Goal: Communication & Community: Answer question/provide support

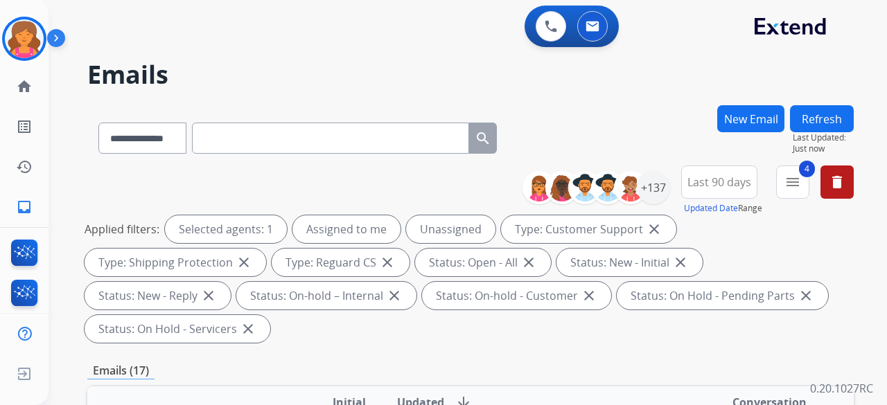
select select "**********"
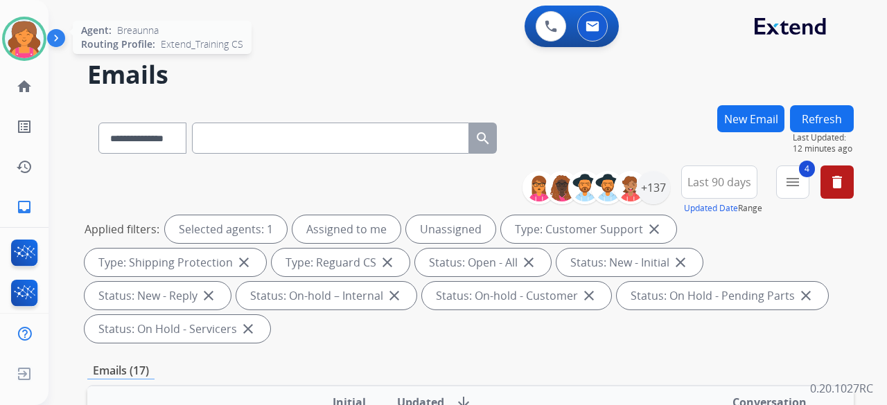
click at [22, 39] on img at bounding box center [24, 38] width 39 height 39
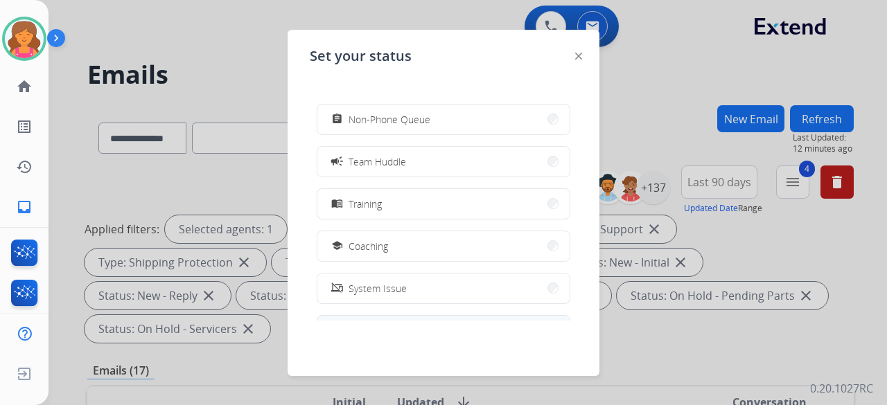
scroll to position [69, 0]
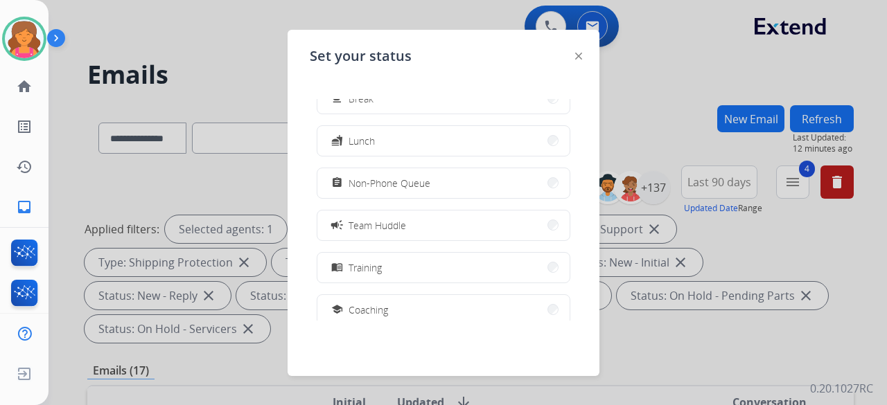
click at [433, 242] on div "how_to_reg Available free_breakfast Break fastfood Lunch assignment Non-Phone Q…" at bounding box center [443, 210] width 267 height 222
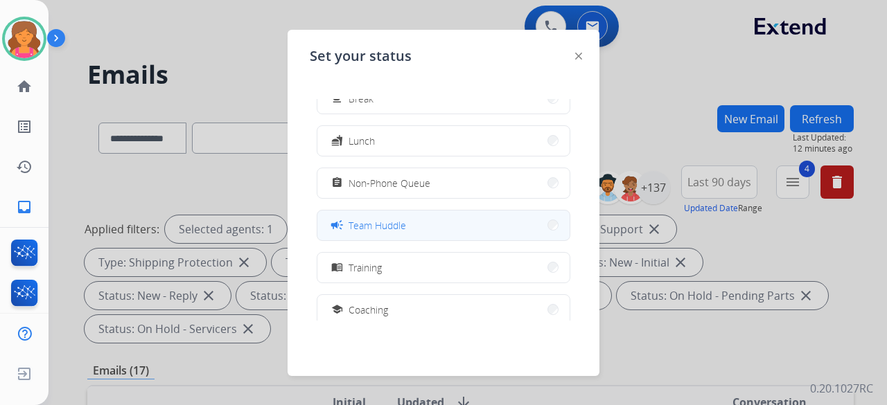
click at [434, 237] on button "campaign Team Huddle" at bounding box center [443, 226] width 252 height 30
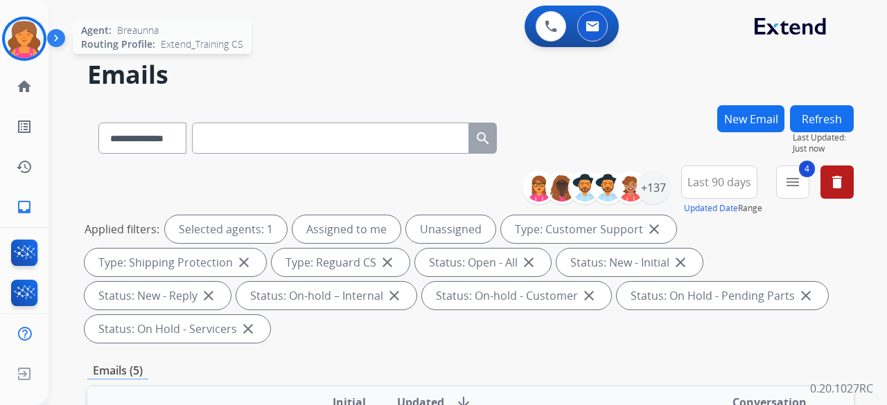
click at [34, 37] on img at bounding box center [24, 38] width 39 height 39
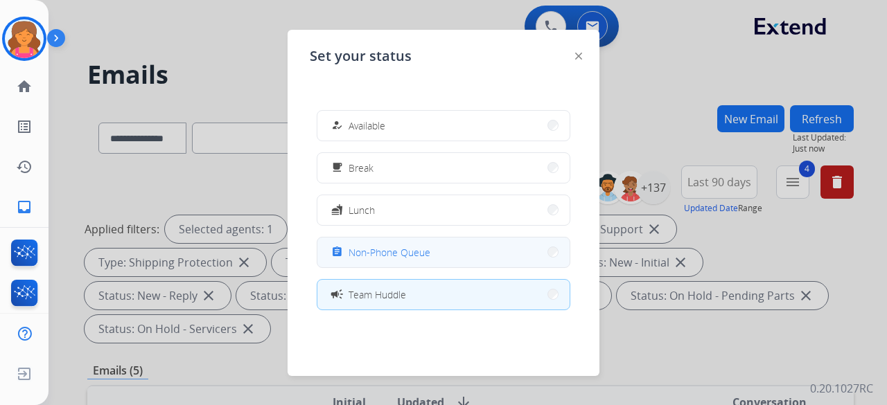
click at [395, 249] on span "Non-Phone Queue" at bounding box center [389, 252] width 82 height 15
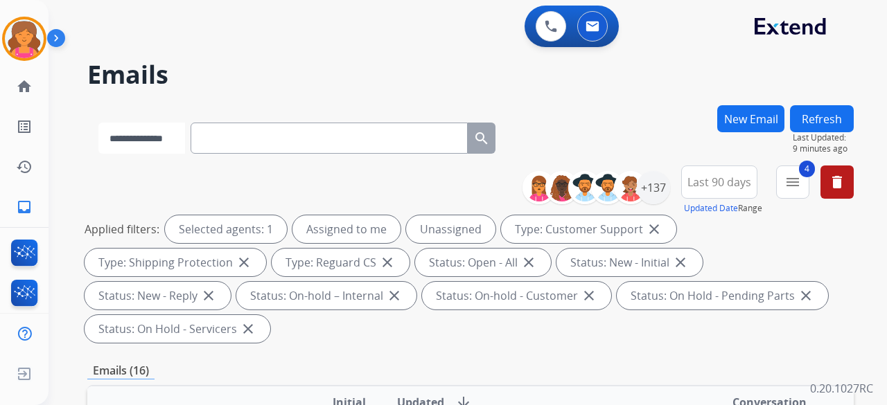
click at [114, 131] on select "**********" at bounding box center [141, 138] width 87 height 31
drag, startPoint x: 114, startPoint y: 131, endPoint x: 6, endPoint y: 42, distance: 139.3
click at [6, 42] on img at bounding box center [24, 38] width 39 height 39
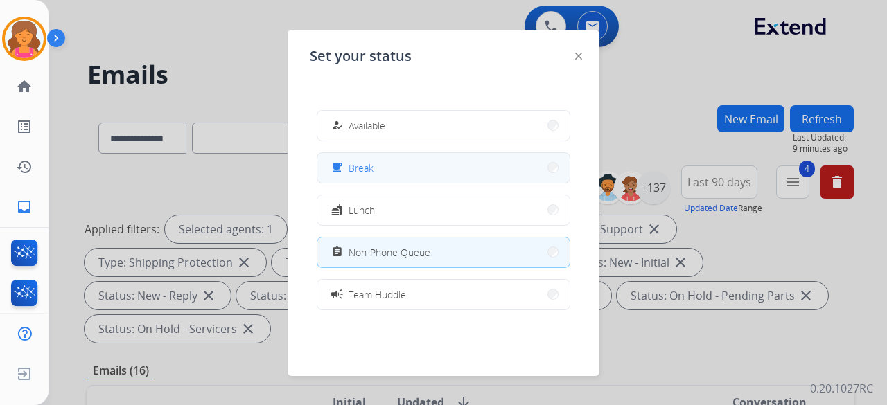
click at [412, 177] on button "free_breakfast Break" at bounding box center [443, 168] width 252 height 30
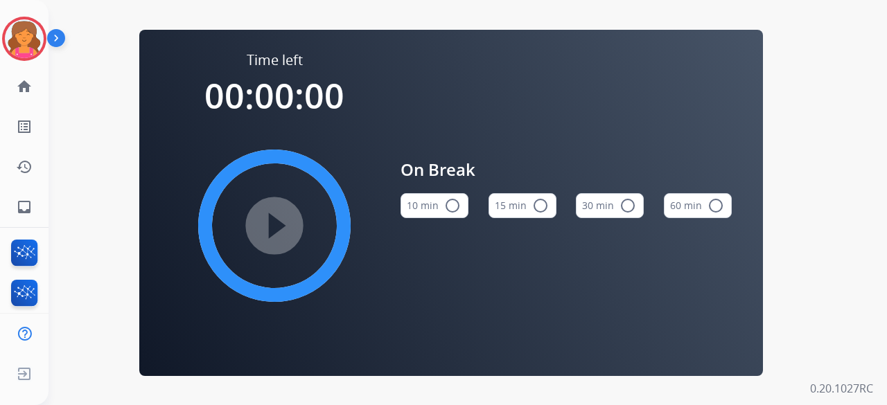
click at [523, 200] on button "15 min radio_button_unchecked" at bounding box center [522, 205] width 68 height 25
click at [283, 225] on mat-icon "play_circle_filled" at bounding box center [274, 226] width 17 height 17
click at [149, 55] on div "Time left 00:00:38 pause_circle_filled On Break 10 min radio_button_unchecked 1…" at bounding box center [451, 203] width 624 height 346
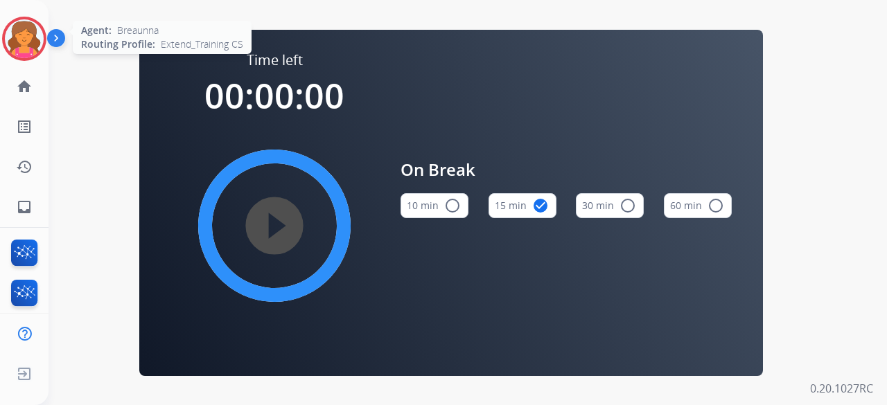
click at [15, 41] on img at bounding box center [24, 38] width 39 height 39
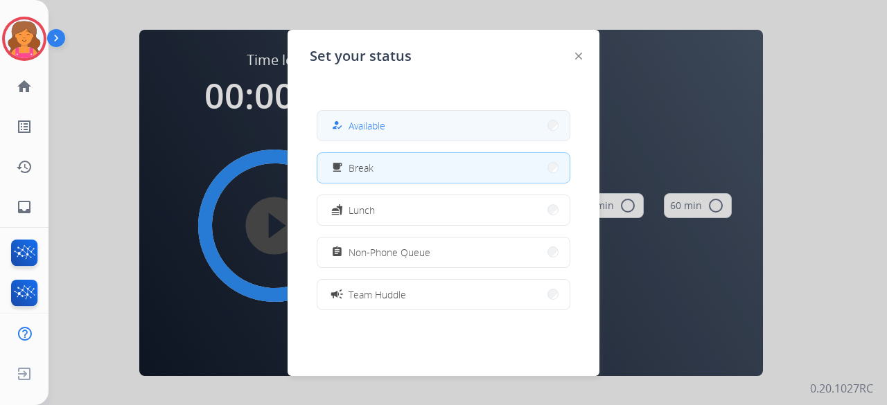
click at [520, 136] on button "how_to_reg Available" at bounding box center [443, 126] width 252 height 30
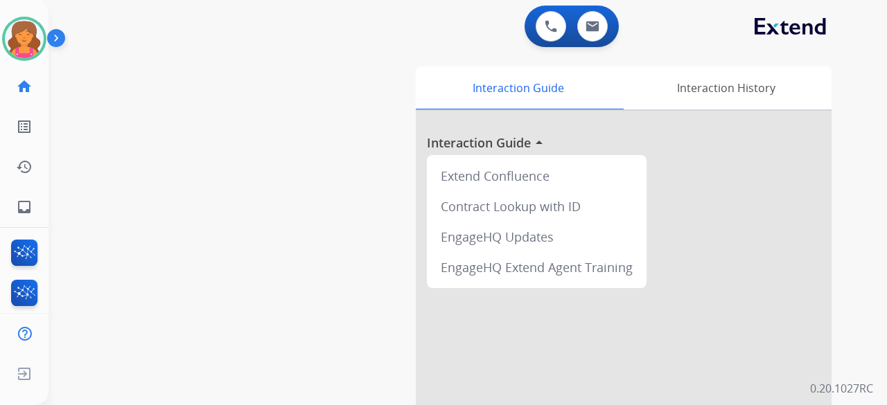
click at [521, 151] on div at bounding box center [624, 369] width 416 height 517
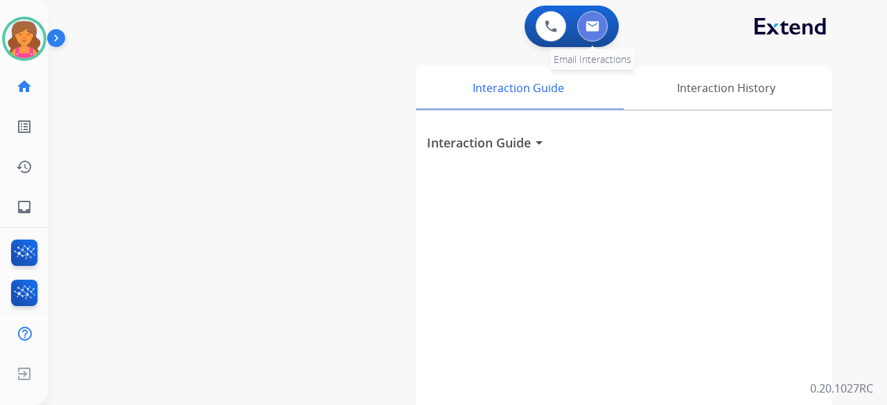
click at [596, 28] on img at bounding box center [592, 26] width 14 height 11
select select "**********"
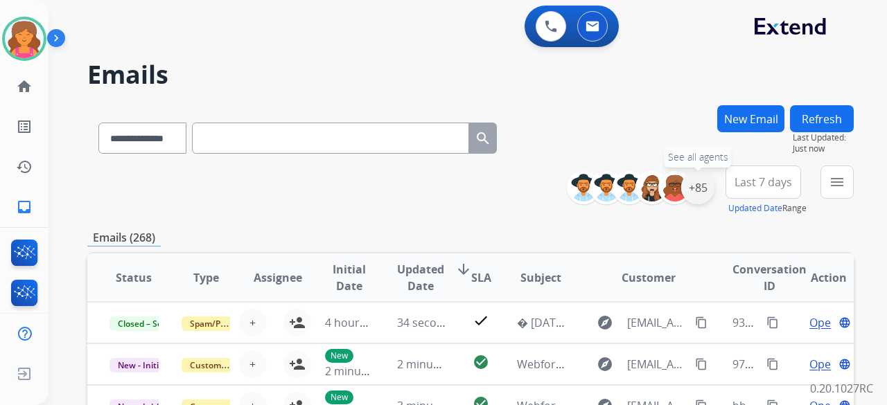
click at [705, 191] on div "+85" at bounding box center [697, 187] width 33 height 33
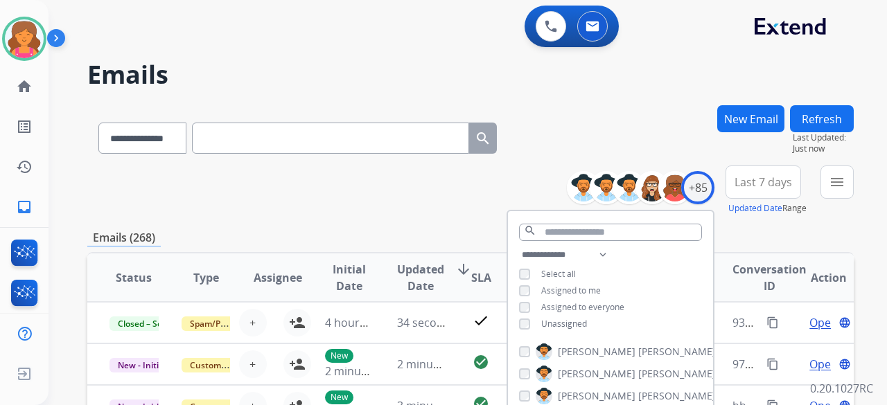
click at [743, 171] on button "Last 7 days" at bounding box center [763, 182] width 76 height 33
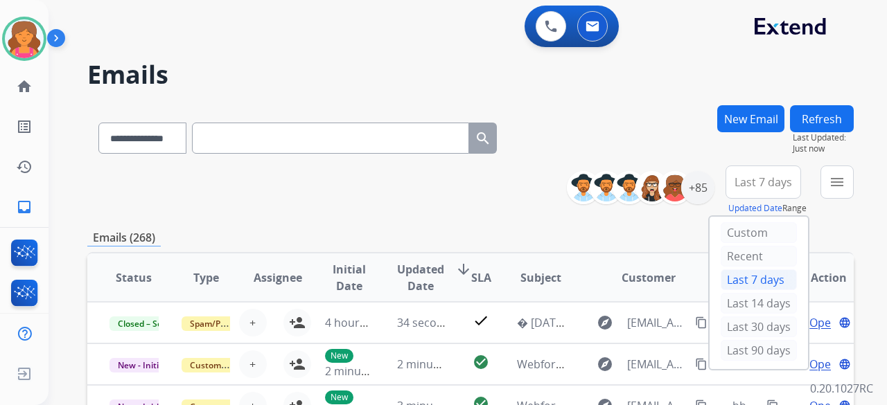
click at [723, 351] on div "Last 90 days" at bounding box center [758, 350] width 76 height 21
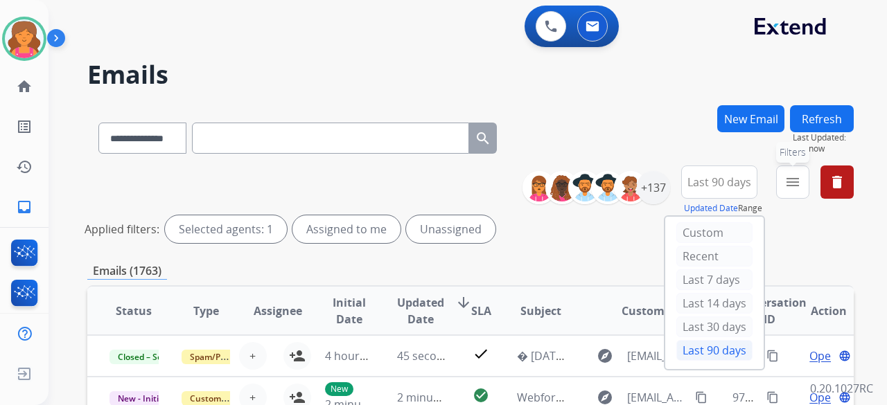
click at [791, 186] on mat-icon "menu" at bounding box center [792, 182] width 17 height 17
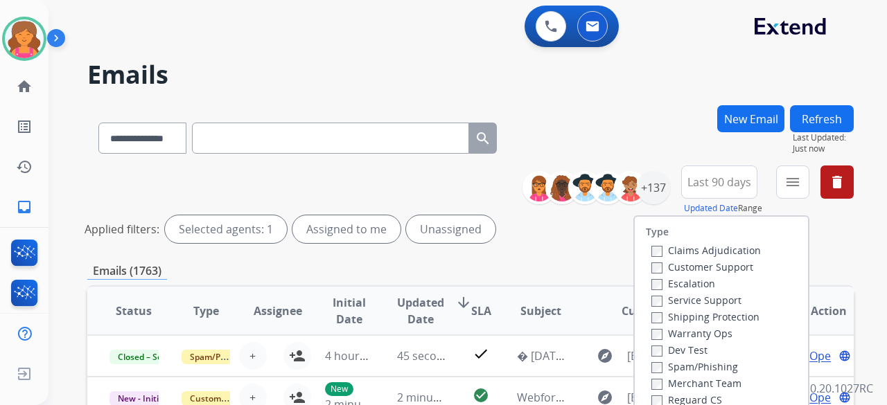
click at [716, 260] on label "Customer Support" at bounding box center [702, 266] width 102 height 13
click at [680, 315] on label "Shipping Protection" at bounding box center [705, 316] width 108 height 13
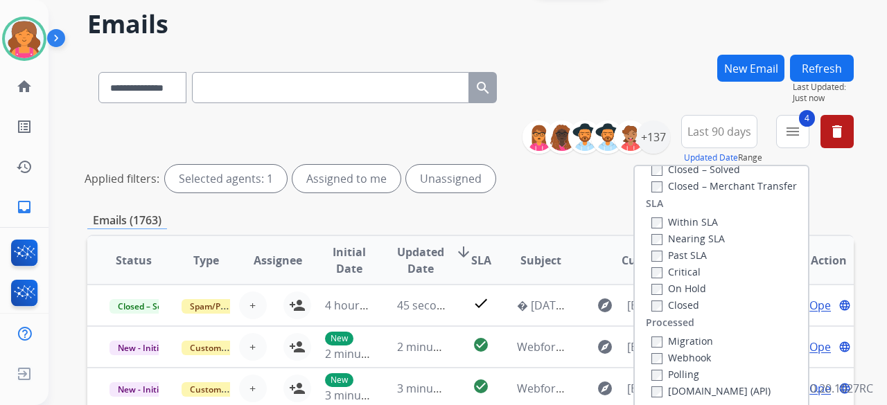
scroll to position [139, 0]
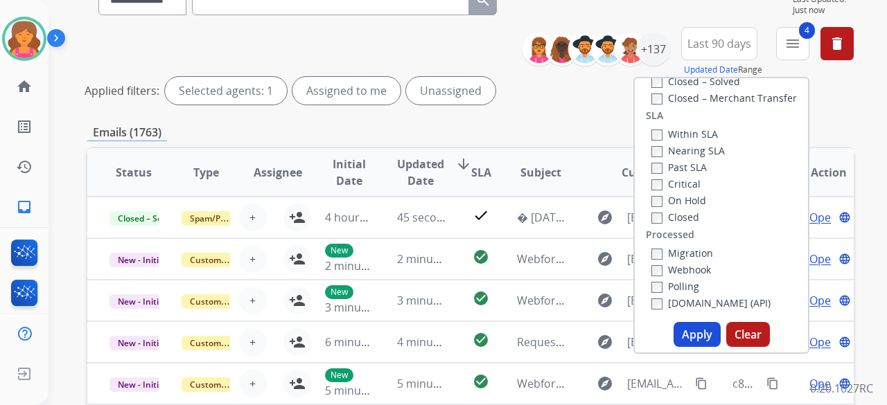
click at [683, 335] on button "Apply" at bounding box center [696, 334] width 47 height 25
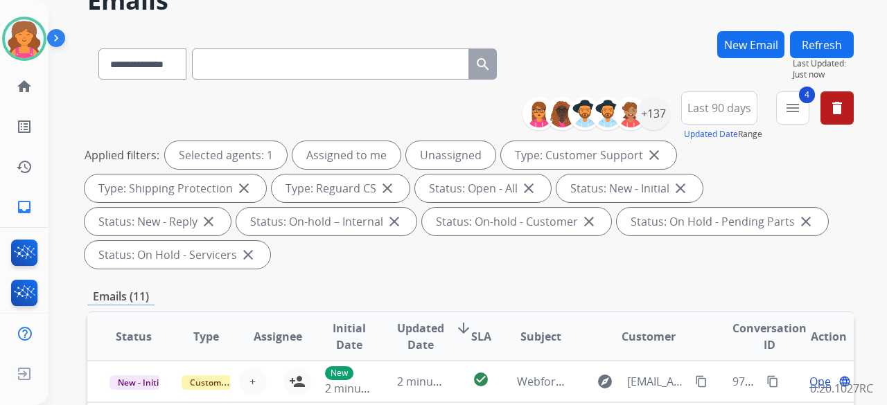
scroll to position [0, 0]
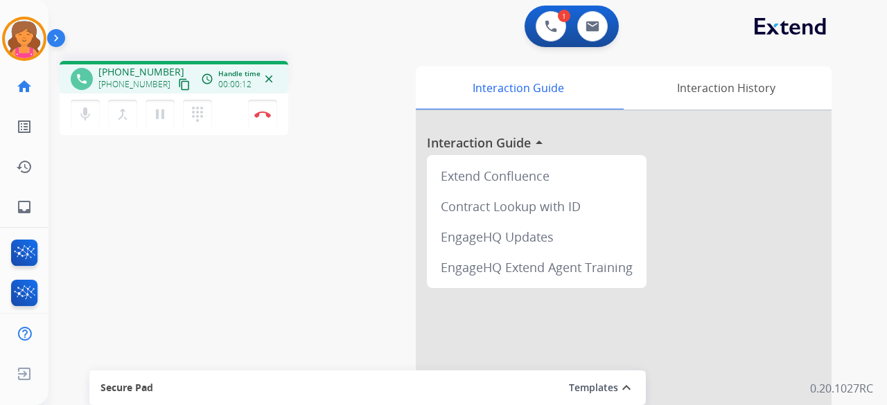
click at [178, 81] on mat-icon "content_copy" at bounding box center [184, 84] width 12 height 12
click at [266, 118] on button "Disconnect" at bounding box center [262, 114] width 29 height 29
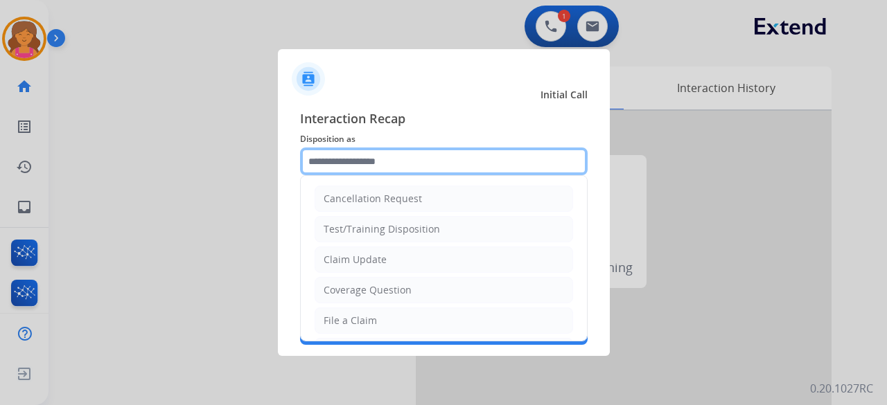
click at [375, 163] on input "text" at bounding box center [444, 162] width 288 height 28
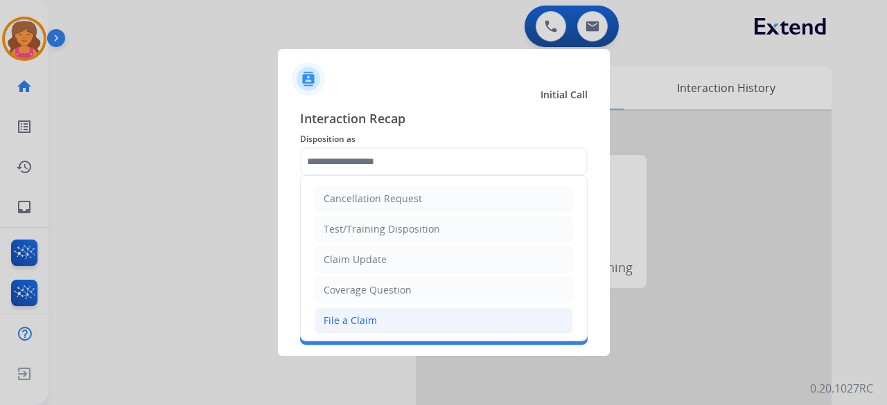
click at [387, 315] on li "File a Claim" at bounding box center [444, 321] width 258 height 26
type input "**********"
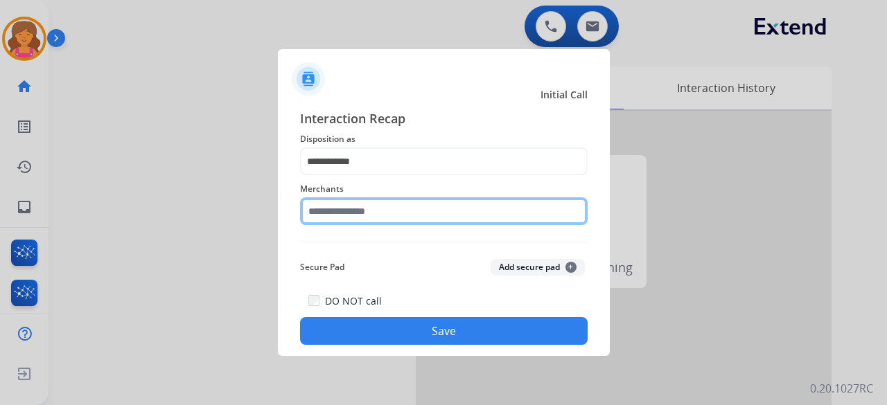
click at [392, 213] on input "text" at bounding box center [444, 211] width 288 height 28
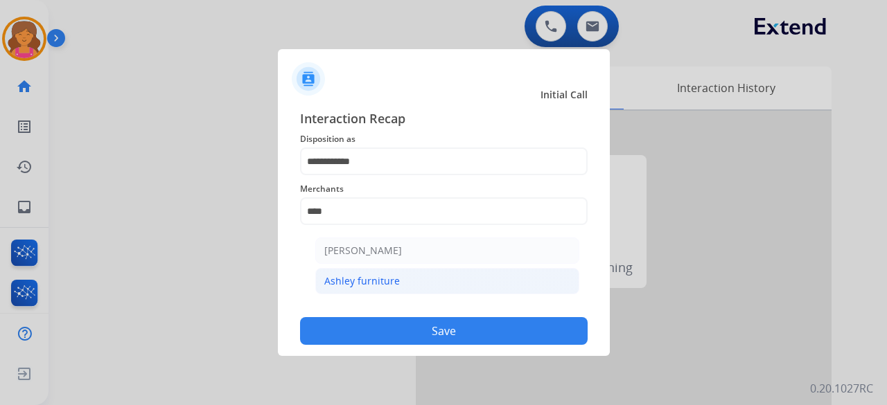
click at [343, 281] on div "Ashley furniture" at bounding box center [362, 281] width 76 height 14
type input "**********"
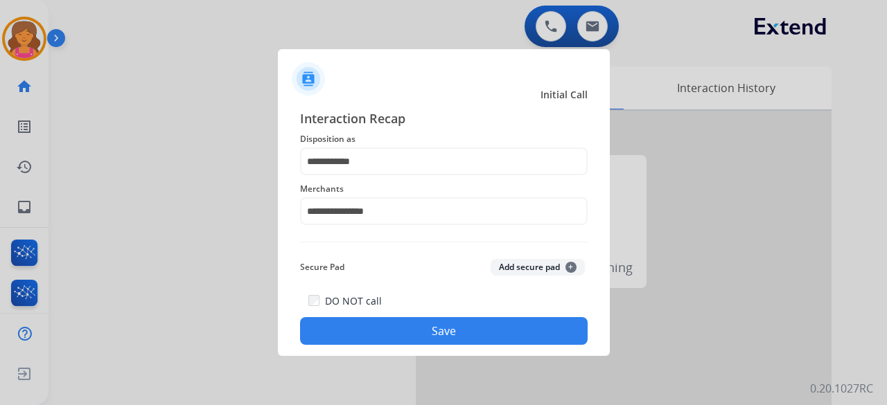
click at [370, 339] on button "Save" at bounding box center [444, 331] width 288 height 28
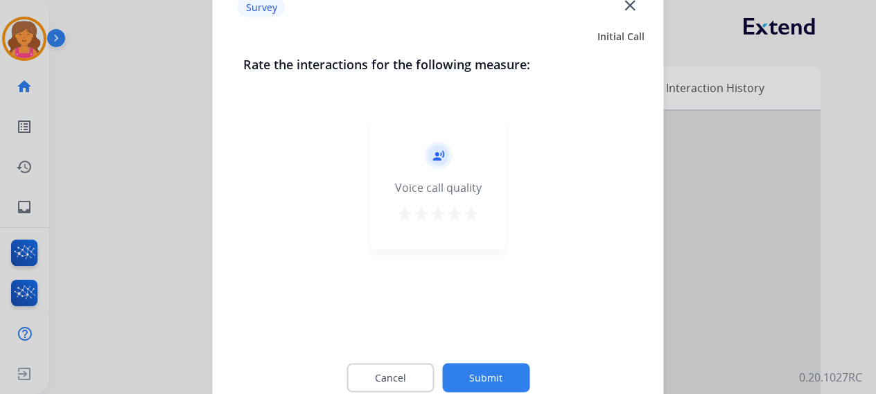
click at [479, 213] on div "record_voice_over Voice call quality star star star star star" at bounding box center [438, 184] width 135 height 132
click at [474, 211] on mat-icon "star" at bounding box center [471, 213] width 17 height 17
click at [481, 382] on button "Submit" at bounding box center [485, 377] width 87 height 29
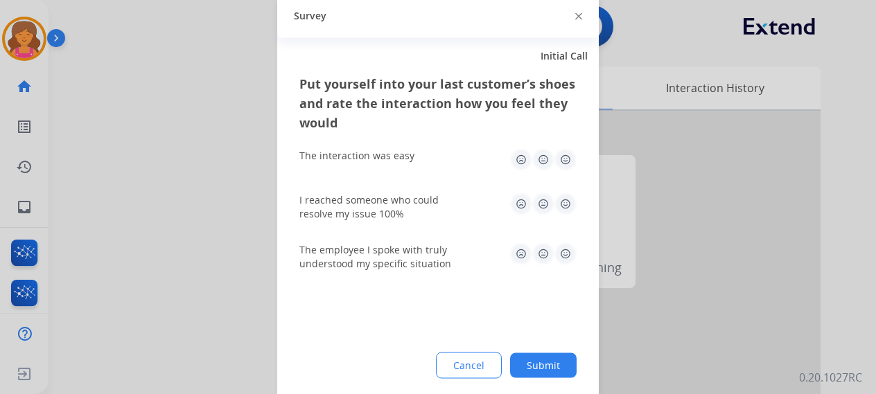
click at [560, 162] on img at bounding box center [565, 159] width 22 height 22
click at [567, 196] on img at bounding box center [565, 204] width 22 height 22
click at [565, 257] on img at bounding box center [565, 253] width 22 height 22
click at [547, 359] on button "Submit" at bounding box center [543, 365] width 67 height 25
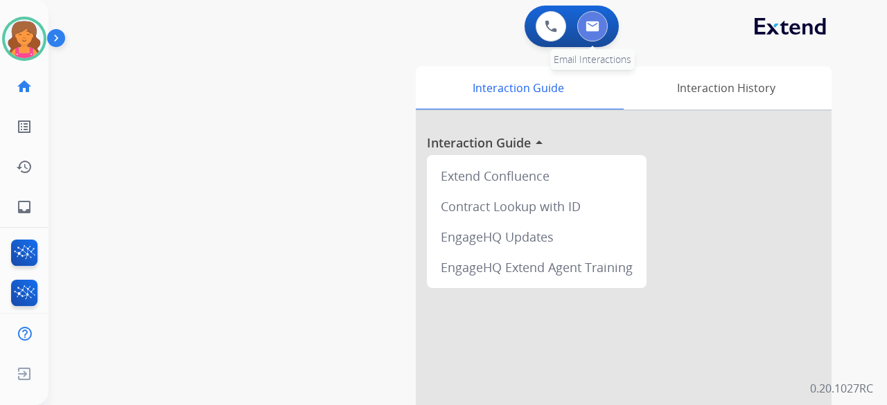
click at [581, 33] on button at bounding box center [592, 26] width 30 height 30
select select "**********"
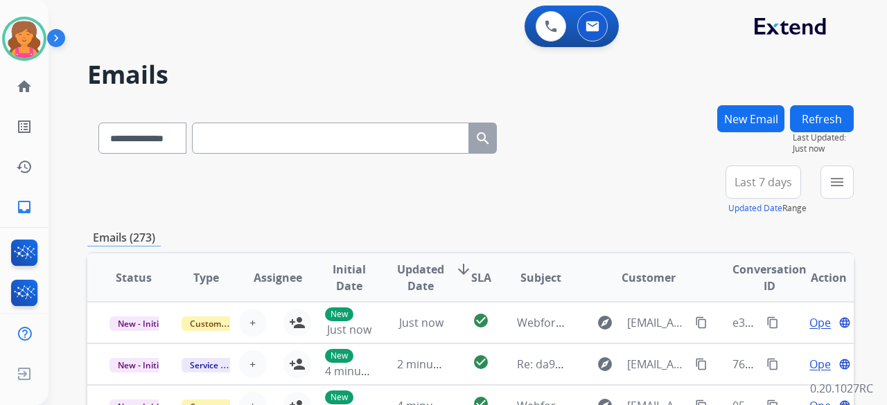
click at [743, 120] on button "New Email" at bounding box center [750, 118] width 67 height 27
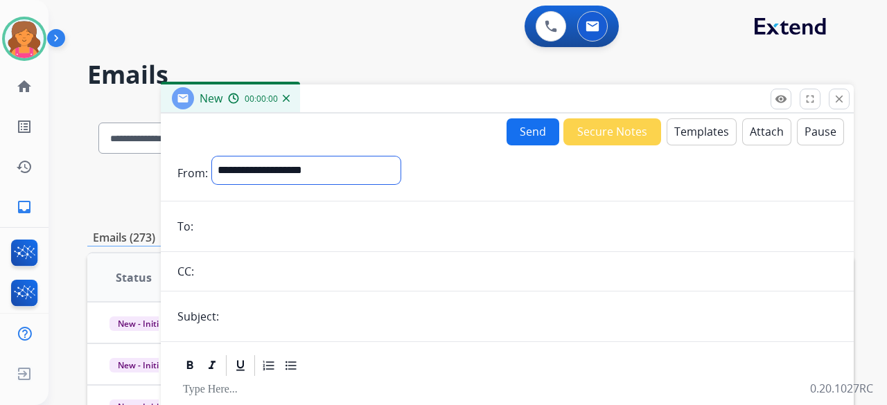
click at [304, 168] on select "**********" at bounding box center [306, 171] width 188 height 28
select select "**********"
click at [212, 157] on select "**********" at bounding box center [306, 171] width 188 height 28
drag, startPoint x: 213, startPoint y: 211, endPoint x: 211, endPoint y: 227, distance: 15.5
click at [211, 227] on input "email" at bounding box center [516, 228] width 639 height 28
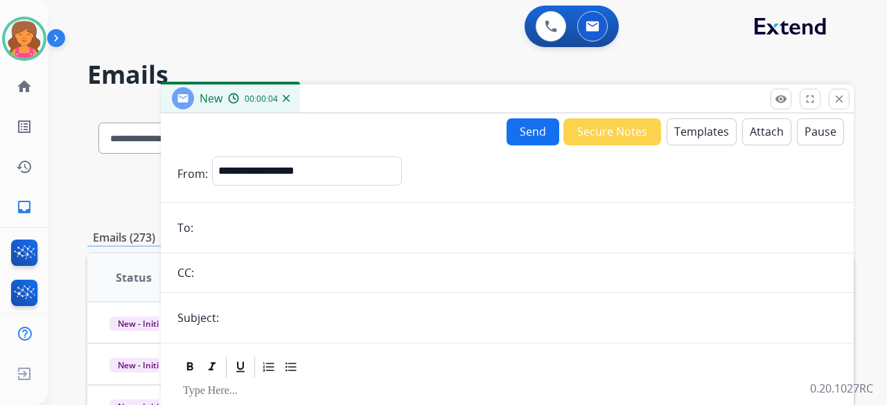
paste input "**********"
type input "**********"
click at [259, 308] on input "text" at bounding box center [530, 318] width 614 height 28
type input "**********"
click at [680, 122] on button "Templates" at bounding box center [701, 131] width 70 height 27
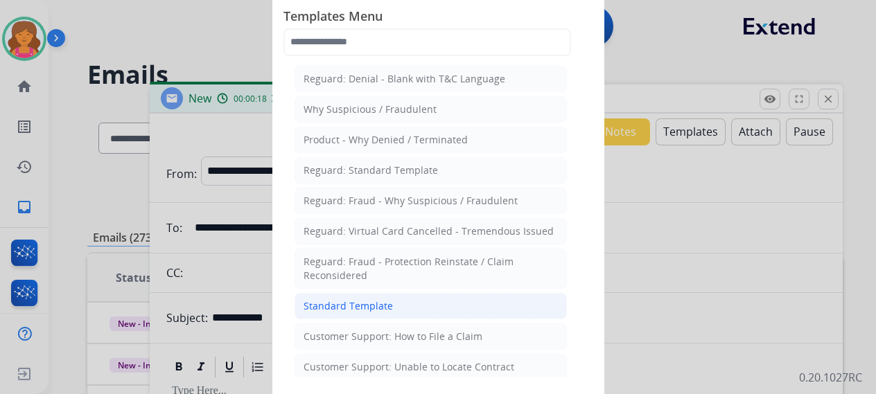
click at [400, 301] on li "Standard Template" at bounding box center [430, 306] width 272 height 26
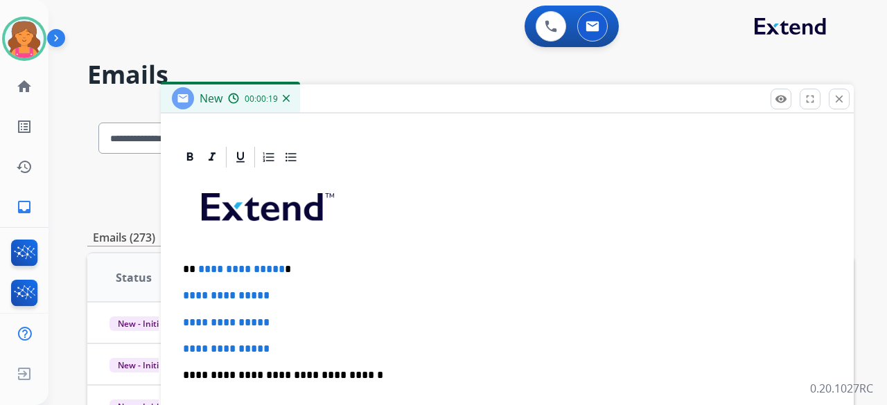
scroll to position [319, 0]
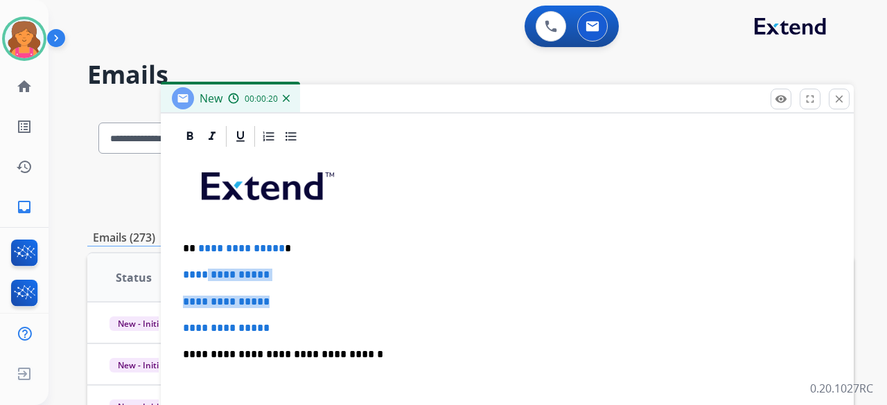
drag, startPoint x: 300, startPoint y: 304, endPoint x: 218, endPoint y: 269, distance: 89.4
click at [215, 269] on div "**********" at bounding box center [507, 387] width 660 height 477
click at [281, 318] on div "**********" at bounding box center [507, 387] width 660 height 477
drag, startPoint x: 280, startPoint y: 319, endPoint x: 200, endPoint y: 246, distance: 107.9
click at [193, 245] on div "**********" at bounding box center [507, 387] width 660 height 477
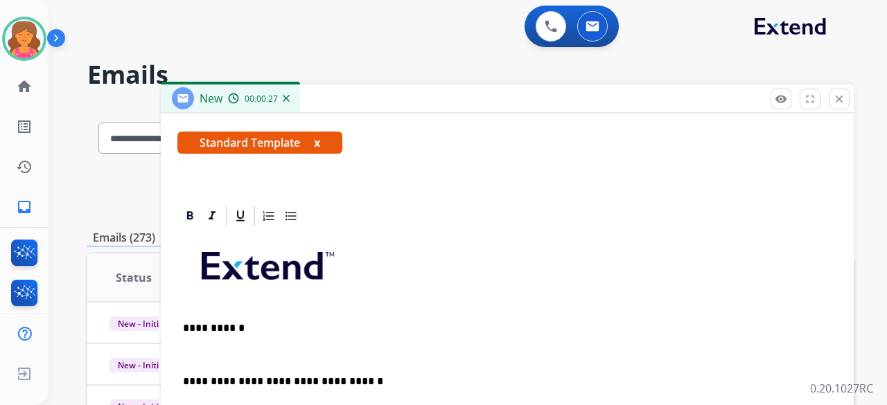
scroll to position [265, 0]
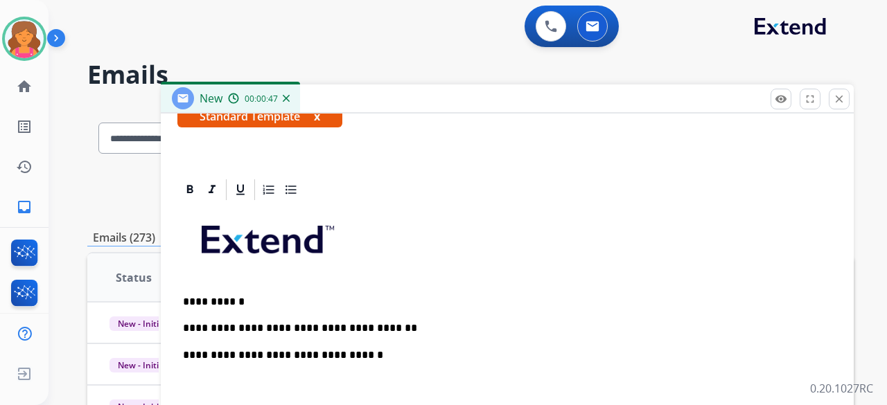
click at [400, 322] on p "**********" at bounding box center [501, 328] width 637 height 12
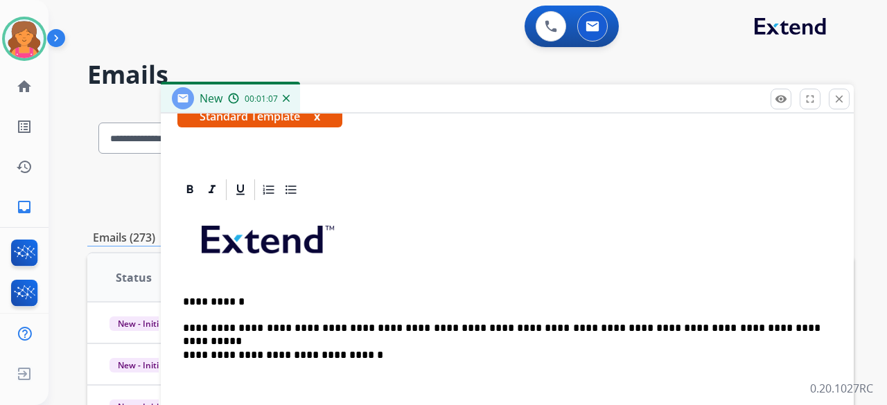
click at [787, 328] on p "**********" at bounding box center [501, 328] width 637 height 12
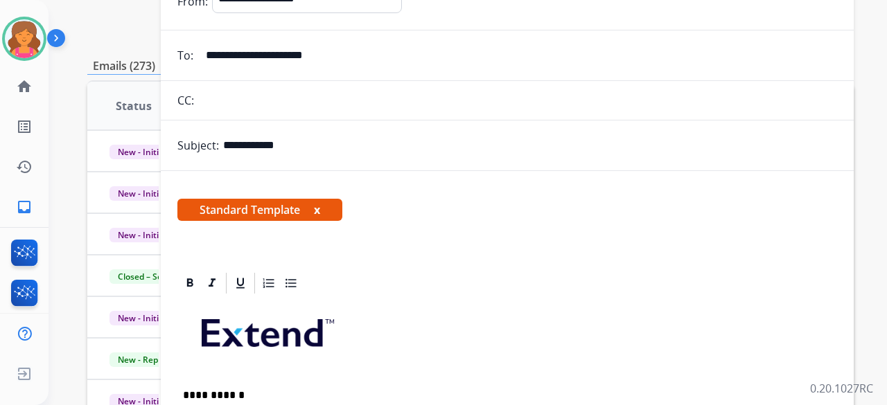
scroll to position [0, 0]
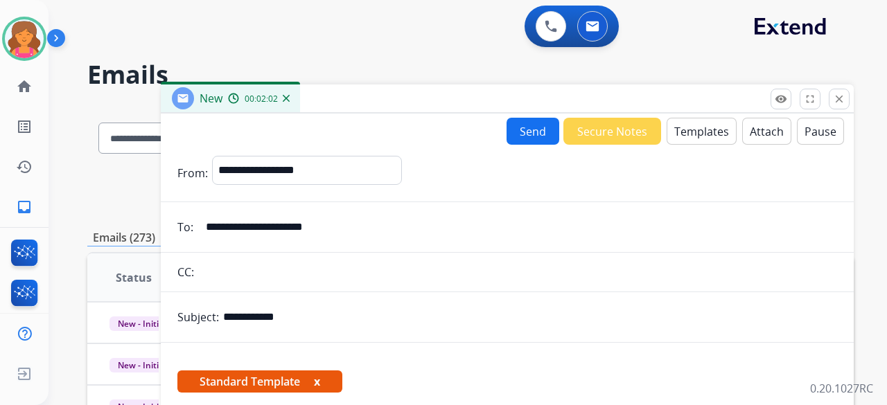
click at [748, 133] on button "Attach" at bounding box center [766, 131] width 49 height 27
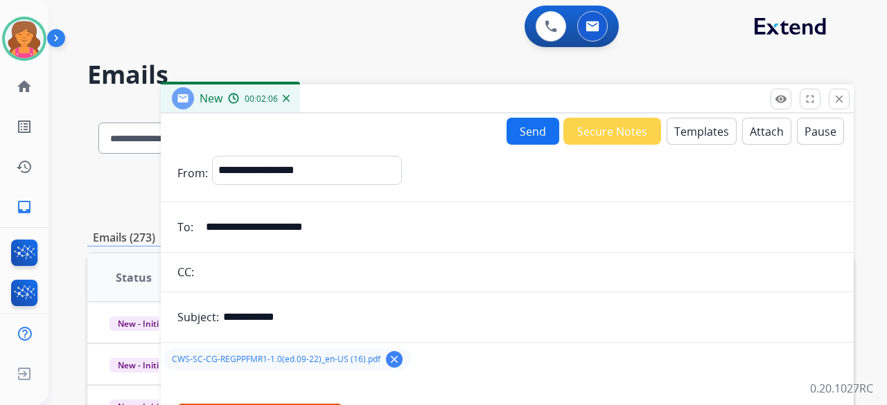
click at [513, 134] on button "Send" at bounding box center [532, 131] width 53 height 27
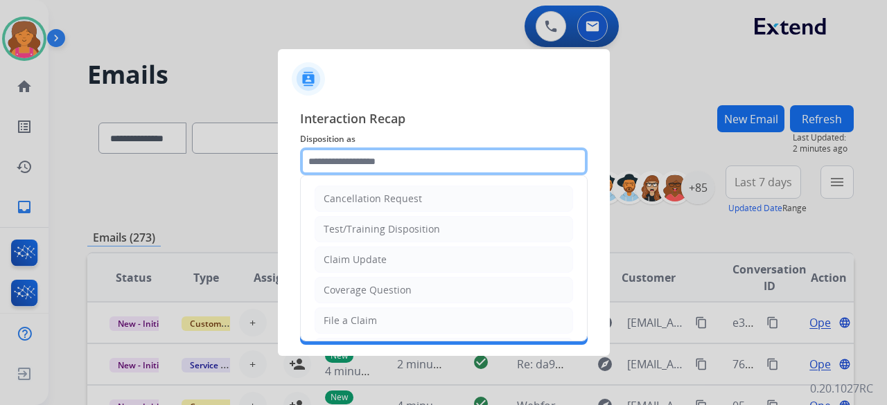
click at [444, 155] on input "text" at bounding box center [444, 162] width 288 height 28
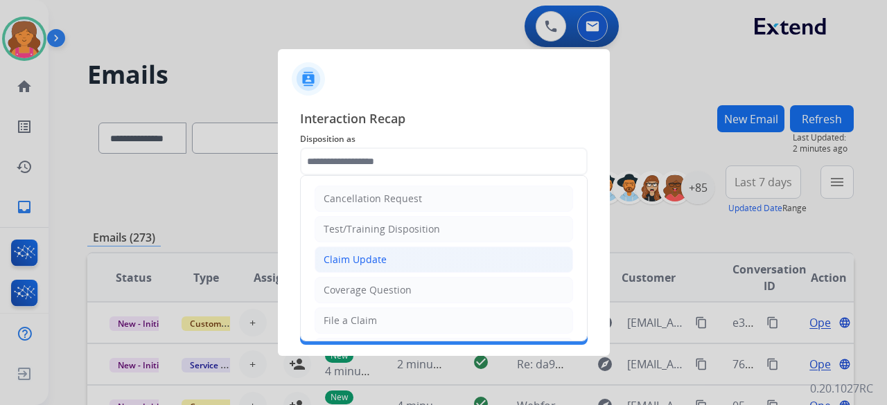
click at [360, 263] on div "Claim Update" at bounding box center [355, 260] width 63 height 14
type input "**********"
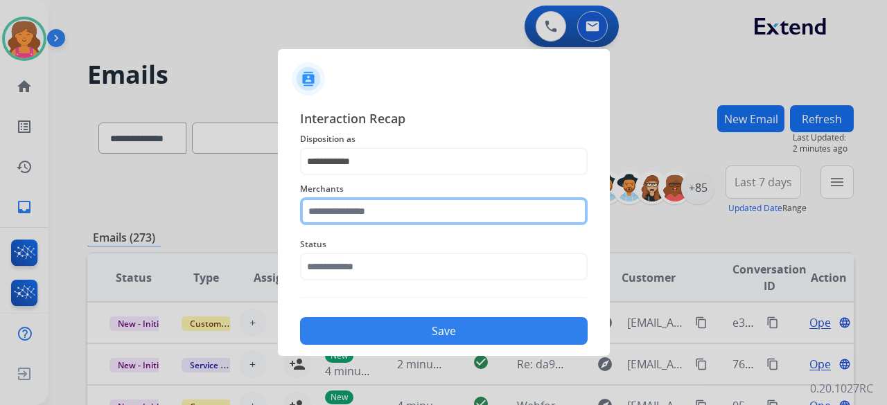
click at [373, 210] on input "text" at bounding box center [444, 211] width 288 height 28
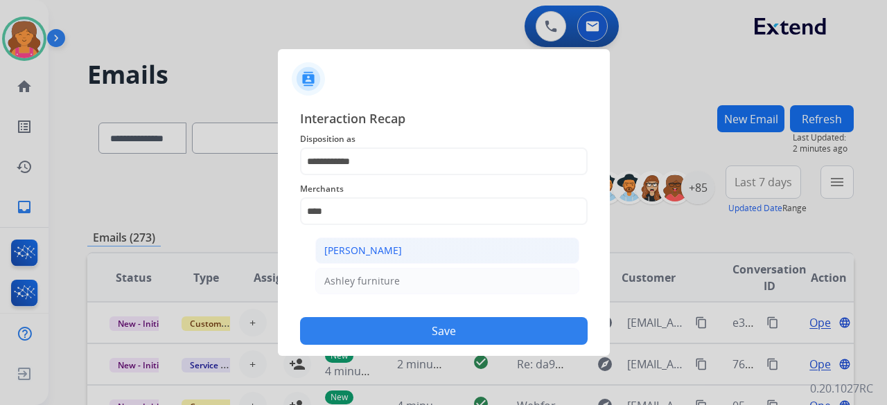
click at [382, 258] on li "[PERSON_NAME]" at bounding box center [447, 251] width 264 height 26
type input "**********"
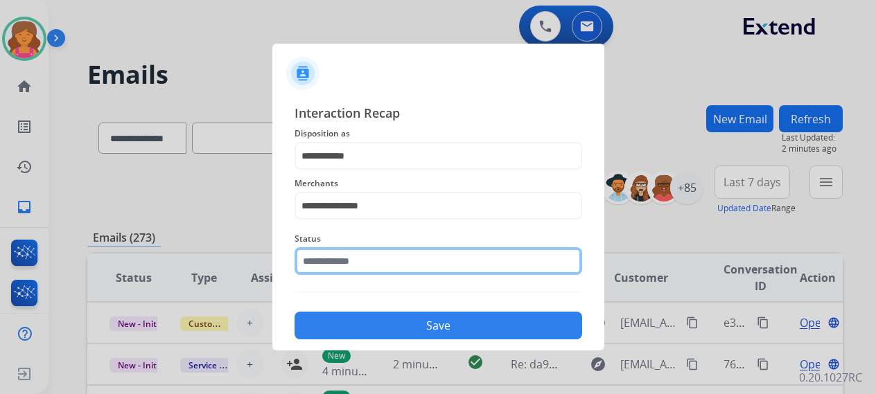
click at [382, 258] on input "text" at bounding box center [438, 261] width 288 height 28
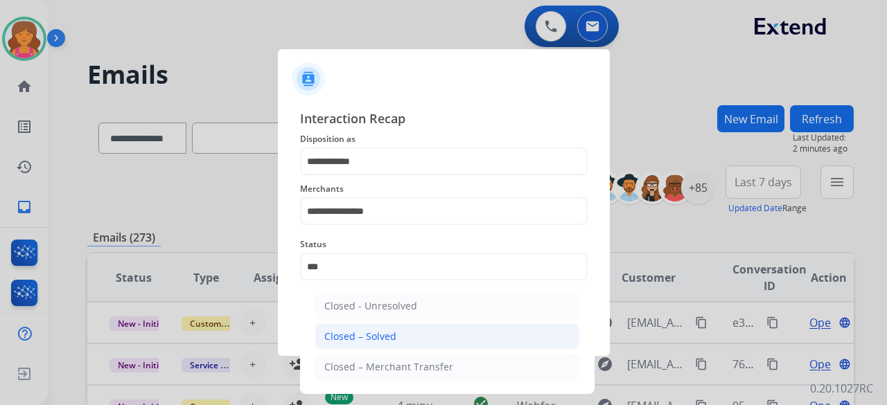
click at [386, 335] on div "Closed – Solved" at bounding box center [360, 337] width 72 height 14
type input "**********"
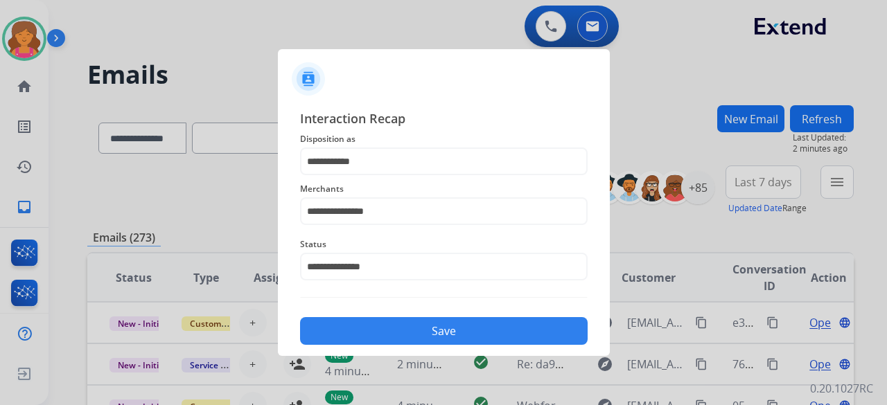
click at [389, 336] on button "Save" at bounding box center [444, 331] width 288 height 28
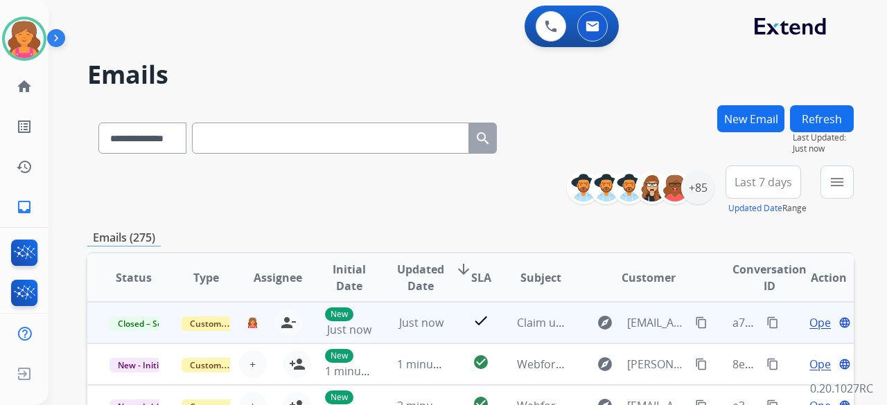
click at [766, 319] on mat-icon "content_copy" at bounding box center [772, 323] width 12 height 12
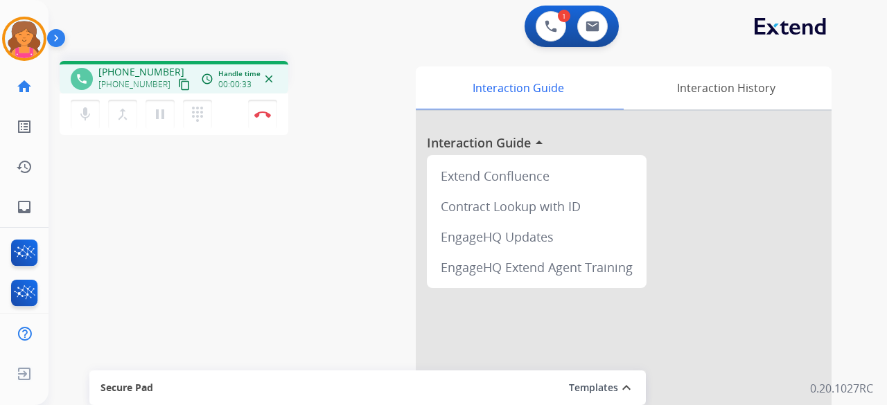
click at [178, 87] on mat-icon "content_copy" at bounding box center [184, 84] width 12 height 12
click at [159, 116] on mat-icon "pause" at bounding box center [160, 114] width 17 height 17
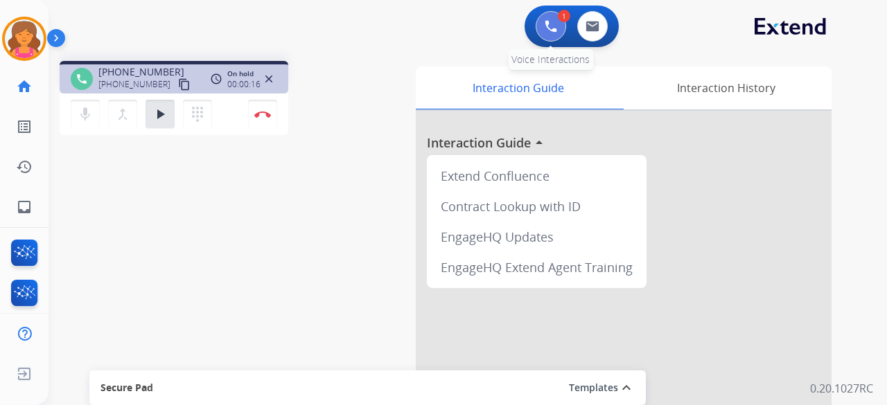
click at [550, 22] on img at bounding box center [551, 26] width 12 height 12
click at [184, 102] on button "dialpad Dialpad" at bounding box center [197, 114] width 29 height 29
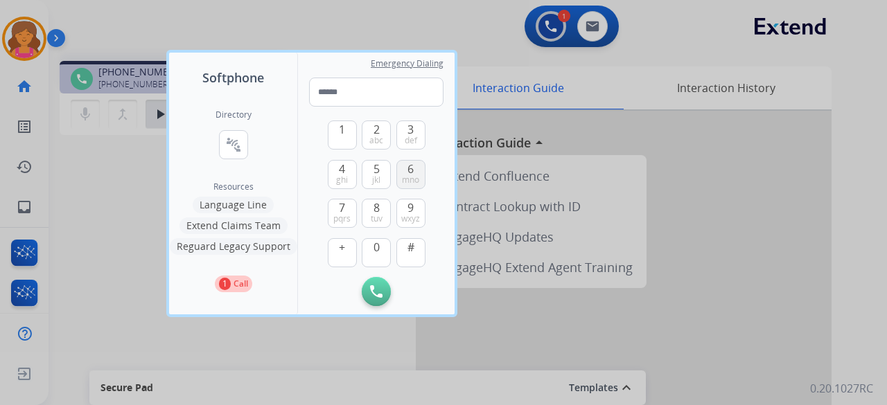
drag, startPoint x: 374, startPoint y: 209, endPoint x: 403, endPoint y: 179, distance: 41.6
click at [377, 208] on span "8" at bounding box center [376, 208] width 6 height 17
click at [406, 173] on button "6 mno" at bounding box center [410, 174] width 29 height 29
click at [346, 209] on button "7 pqrs" at bounding box center [342, 213] width 29 height 29
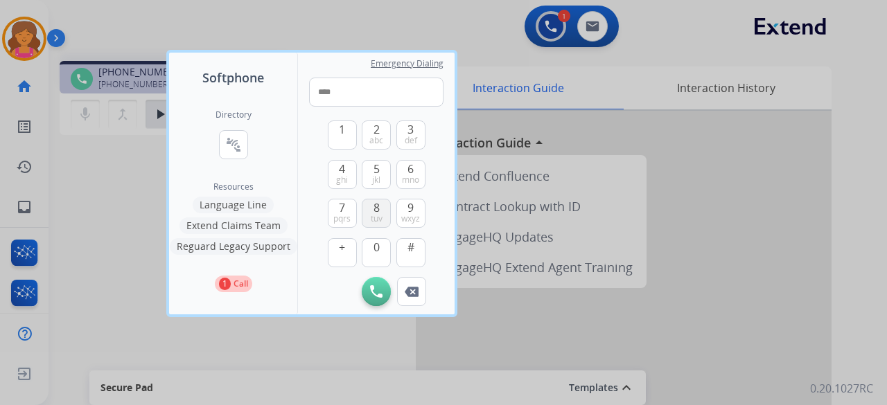
click at [378, 209] on span "8" at bounding box center [376, 208] width 6 height 17
click at [355, 205] on button "7 pqrs" at bounding box center [342, 213] width 29 height 29
click at [345, 209] on span "7" at bounding box center [342, 208] width 6 height 17
click at [405, 215] on span "wxyz" at bounding box center [410, 218] width 19 height 11
click at [410, 134] on span "3" at bounding box center [410, 129] width 6 height 17
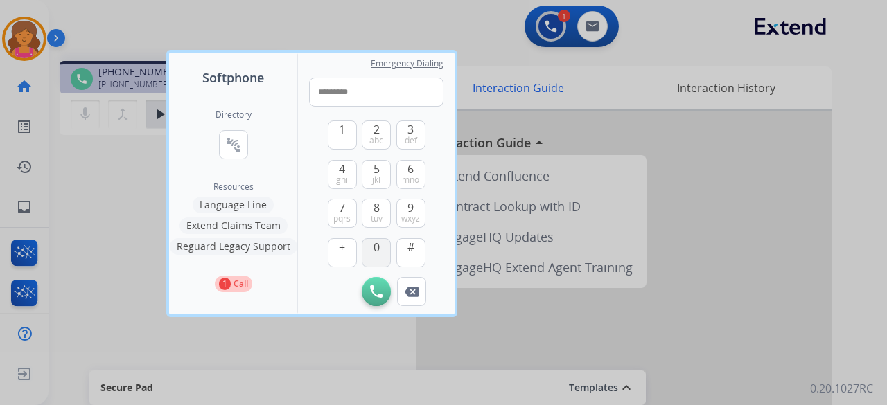
click at [377, 246] on span "0" at bounding box center [376, 247] width 6 height 17
type input "**********"
click at [381, 288] on img at bounding box center [376, 291] width 12 height 12
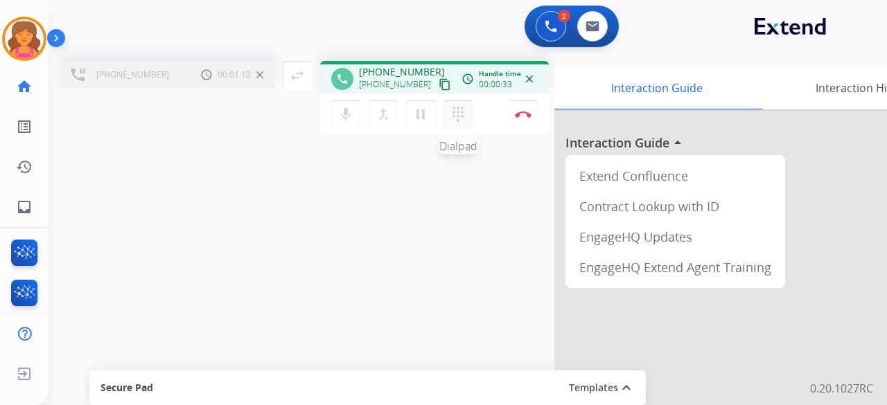
click at [453, 120] on mat-icon "dialpad" at bounding box center [458, 114] width 17 height 17
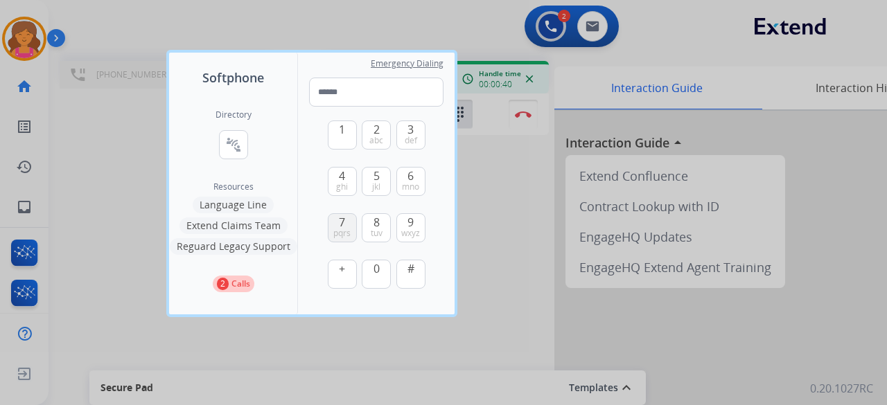
drag, startPoint x: 343, startPoint y: 231, endPoint x: 355, endPoint y: 239, distance: 14.0
click at [344, 231] on span "pqrs" at bounding box center [341, 233] width 17 height 11
click at [369, 268] on button "0" at bounding box center [376, 274] width 29 height 29
click at [398, 227] on button "9 wxyz" at bounding box center [410, 227] width 29 height 29
click at [421, 322] on button "Remove Number" at bounding box center [411, 320] width 29 height 29
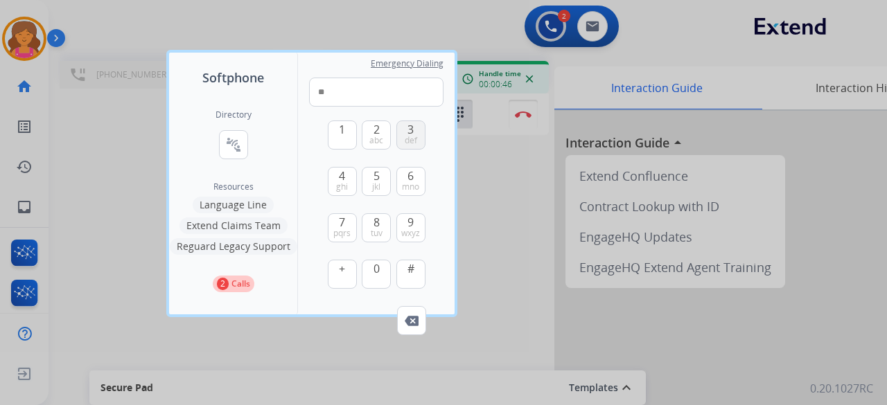
click at [410, 137] on span "def" at bounding box center [411, 140] width 12 height 11
drag, startPoint x: 378, startPoint y: 228, endPoint x: 390, endPoint y: 231, distance: 12.1
click at [380, 228] on span "tuv" at bounding box center [377, 233] width 12 height 11
click at [413, 229] on span "wxyz" at bounding box center [410, 233] width 19 height 11
click at [411, 229] on span "wxyz" at bounding box center [410, 233] width 19 height 11
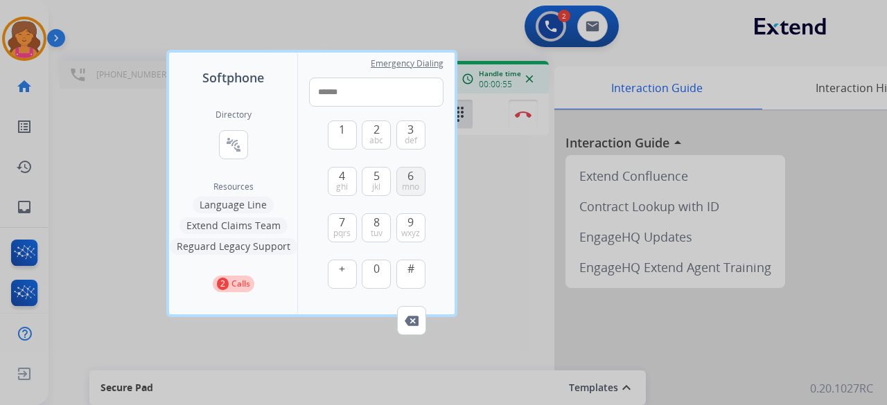
click at [408, 182] on span "mno" at bounding box center [410, 187] width 17 height 11
click at [387, 175] on button "5 jkl" at bounding box center [376, 181] width 29 height 29
click at [352, 178] on button "4 ghi" at bounding box center [342, 181] width 29 height 29
click at [418, 313] on button "Remove Number" at bounding box center [411, 320] width 29 height 29
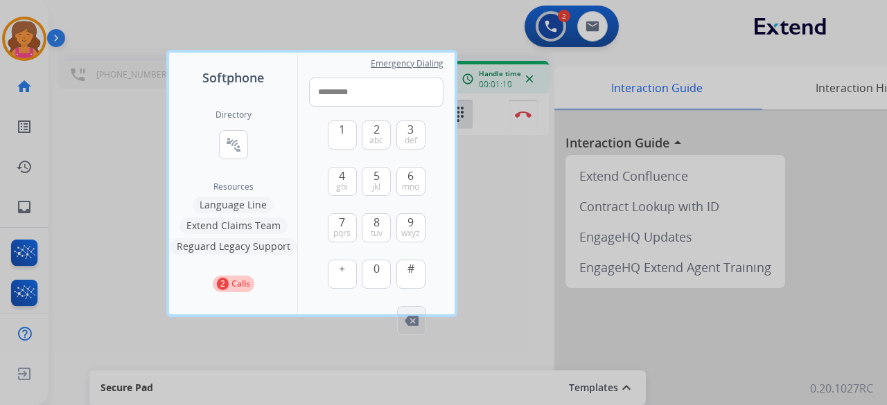
click at [418, 313] on button "Remove Number" at bounding box center [411, 320] width 29 height 29
click at [416, 313] on button "Remove Number" at bounding box center [411, 320] width 29 height 29
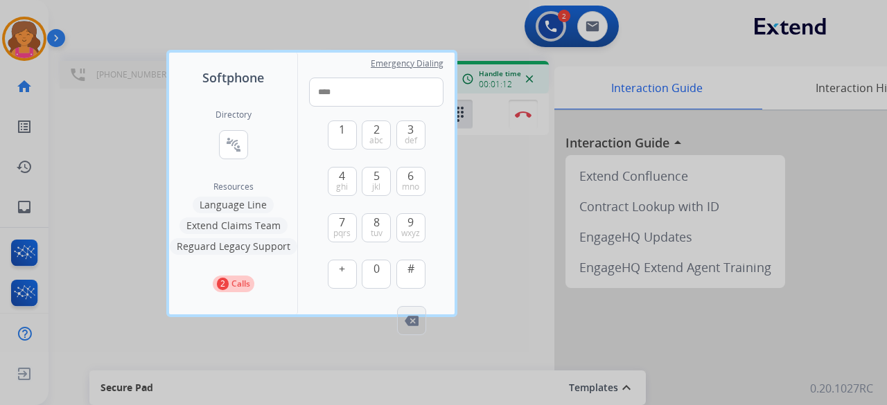
click at [416, 313] on button "Remove Number" at bounding box center [411, 320] width 29 height 29
type input "*"
click at [416, 313] on button "Remove Number" at bounding box center [411, 320] width 29 height 29
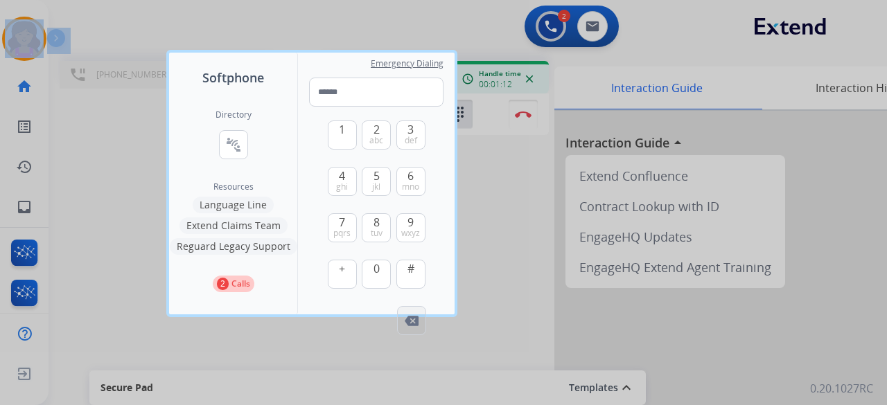
click at [416, 313] on div "Emergency Dialing 1 2 abc 3 def 4 ghi 5 jkl 6 mno 7 pqrs 8 tuv 9 wxyz + 0 # Rem…" at bounding box center [376, 184] width 157 height 262
click at [345, 274] on button "+" at bounding box center [342, 274] width 29 height 29
click at [404, 274] on button "#" at bounding box center [410, 274] width 29 height 29
click at [397, 229] on button "9 wxyz" at bounding box center [410, 227] width 29 height 29
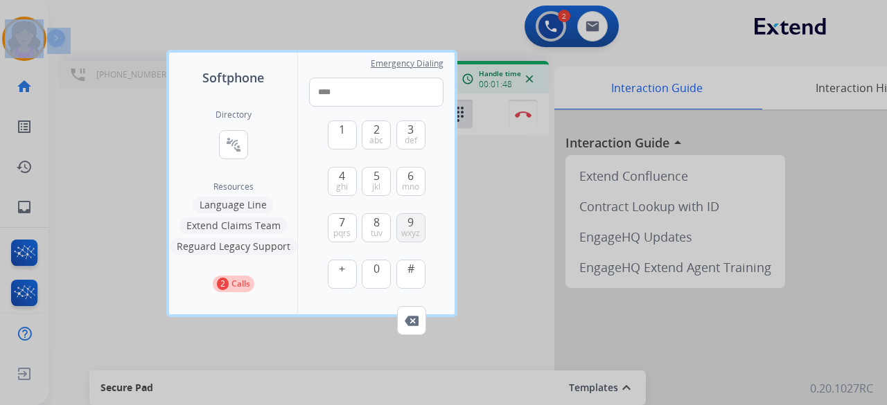
click at [397, 229] on button "9 wxyz" at bounding box center [410, 227] width 29 height 29
click at [397, 227] on button "9 wxyz" at bounding box center [410, 227] width 29 height 29
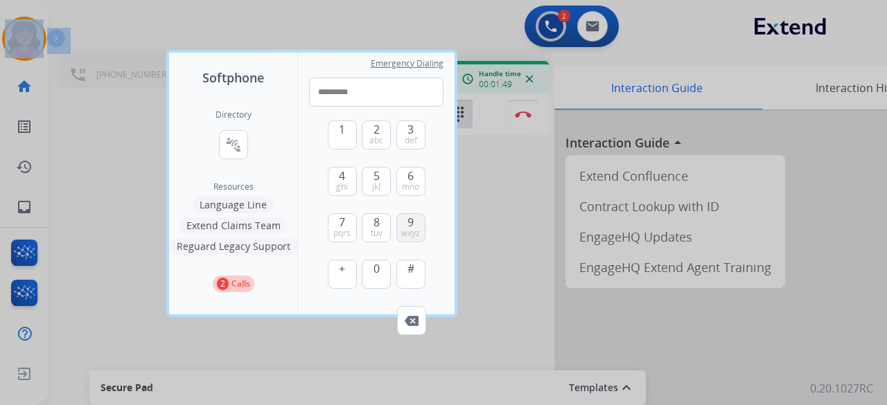
click at [397, 227] on button "9 wxyz" at bounding box center [410, 227] width 29 height 29
type input "**********"
click at [478, 243] on div at bounding box center [443, 202] width 887 height 405
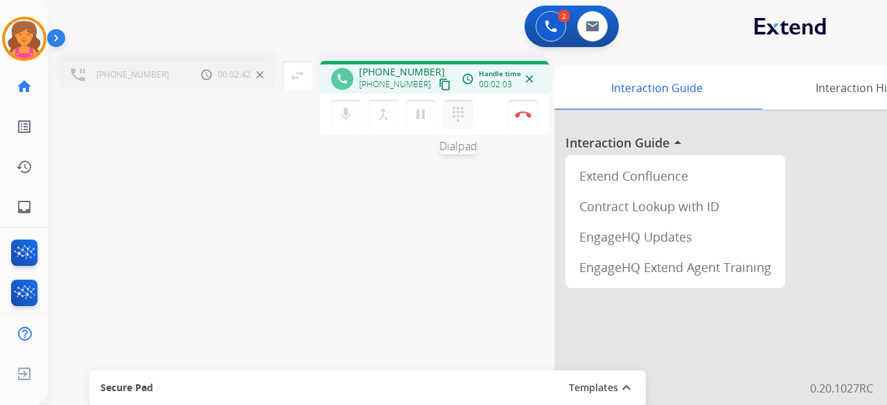
click at [461, 112] on mat-icon "dialpad" at bounding box center [458, 114] width 17 height 17
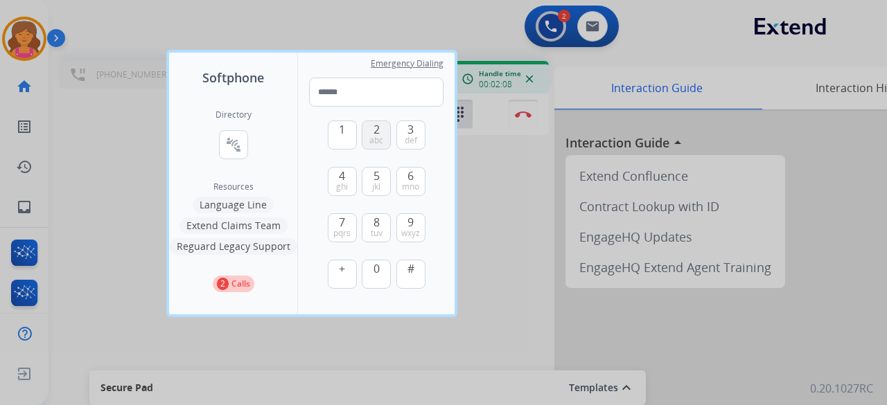
click at [376, 140] on span "abc" at bounding box center [376, 140] width 14 height 11
click at [353, 175] on button "4 ghi" at bounding box center [342, 181] width 29 height 29
drag, startPoint x: 370, startPoint y: 181, endPoint x: 367, endPoint y: 210, distance: 29.2
click at [371, 181] on button "5 jkl" at bounding box center [376, 181] width 29 height 29
click at [405, 318] on img at bounding box center [412, 321] width 14 height 10
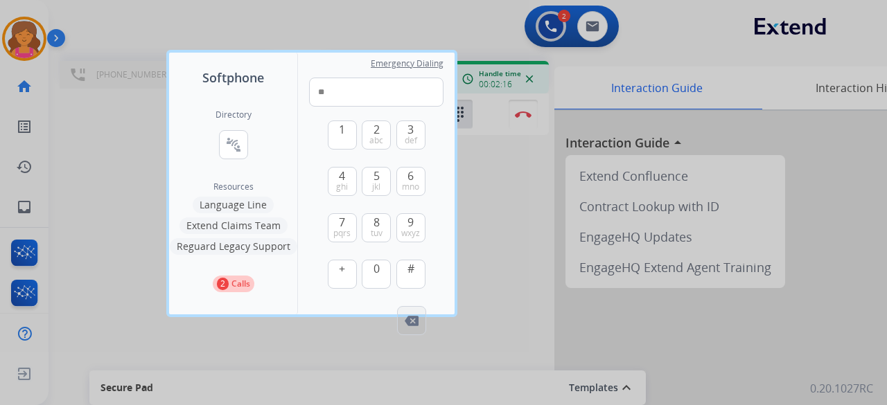
click at [405, 318] on img at bounding box center [412, 321] width 14 height 10
type input "*"
click at [405, 318] on img at bounding box center [412, 321] width 14 height 10
click at [470, 238] on div at bounding box center [443, 202] width 887 height 405
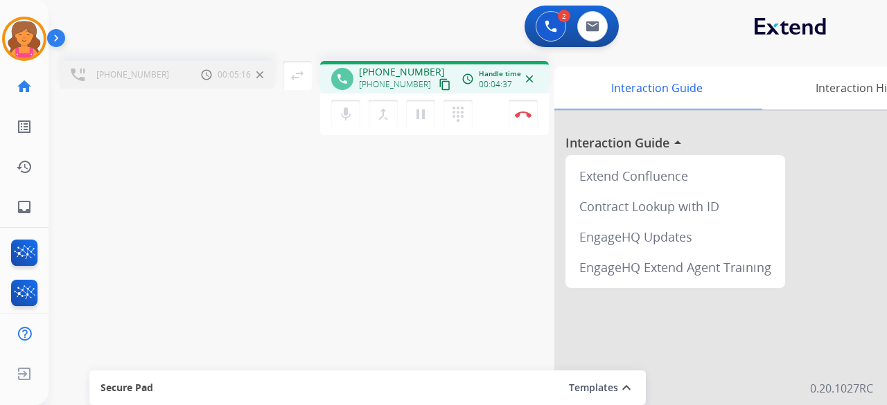
click at [527, 81] on mat-icon "close" at bounding box center [529, 79] width 12 height 12
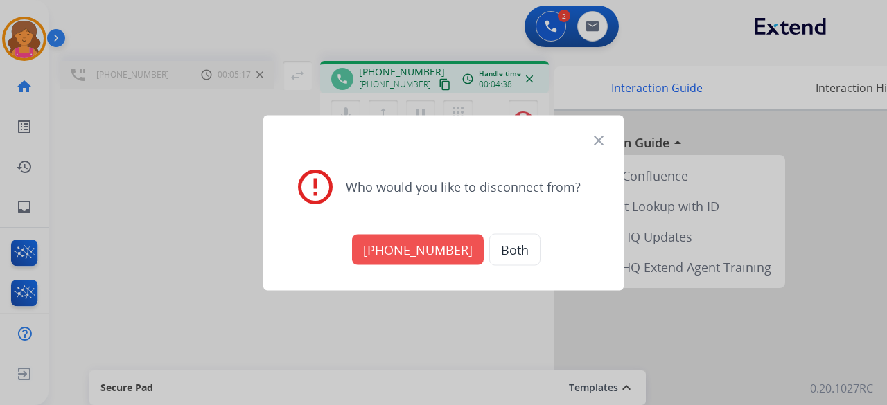
click at [443, 251] on button "[PHONE_NUMBER]" at bounding box center [418, 249] width 132 height 30
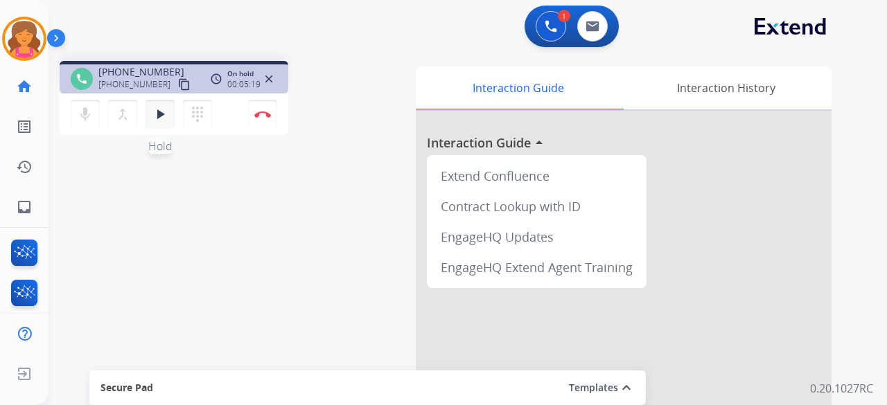
click at [162, 121] on mat-icon "play_arrow" at bounding box center [160, 114] width 17 height 17
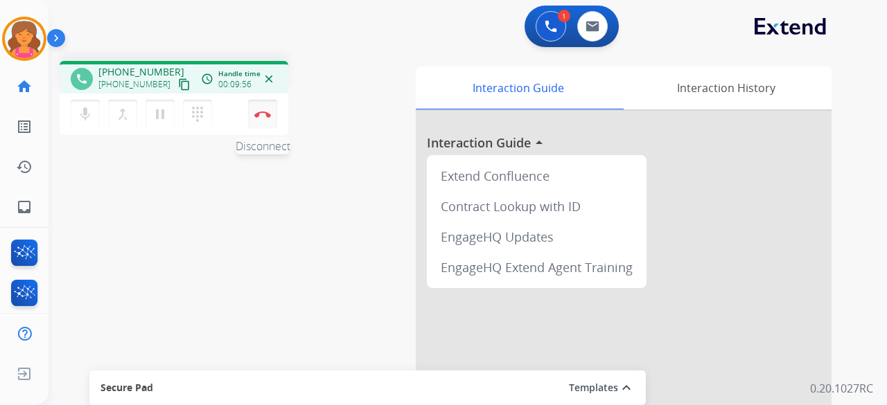
click at [261, 116] on img at bounding box center [262, 114] width 17 height 7
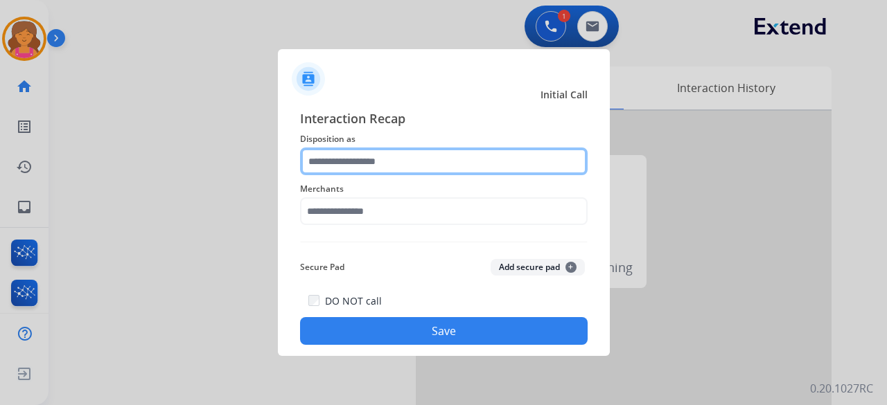
click at [395, 154] on input "text" at bounding box center [444, 162] width 288 height 28
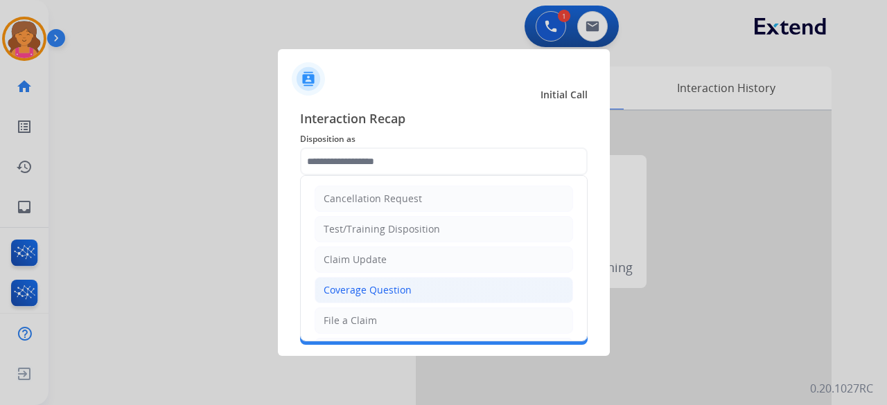
click at [371, 294] on div "Coverage Question" at bounding box center [368, 290] width 88 height 14
type input "**********"
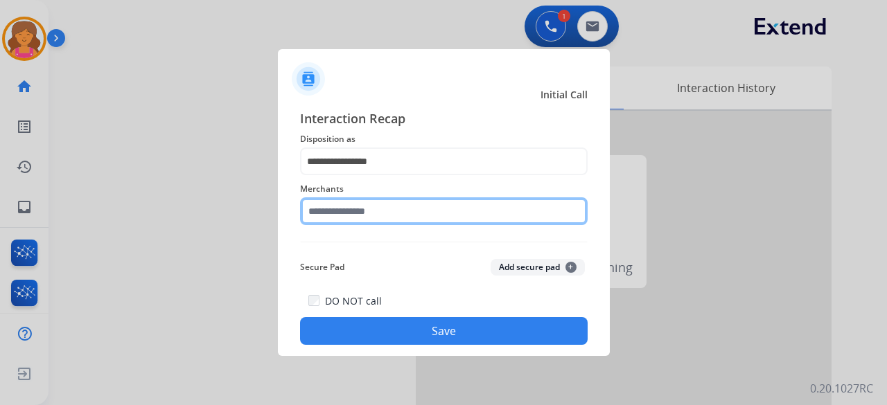
click at [373, 213] on input "text" at bounding box center [444, 211] width 288 height 28
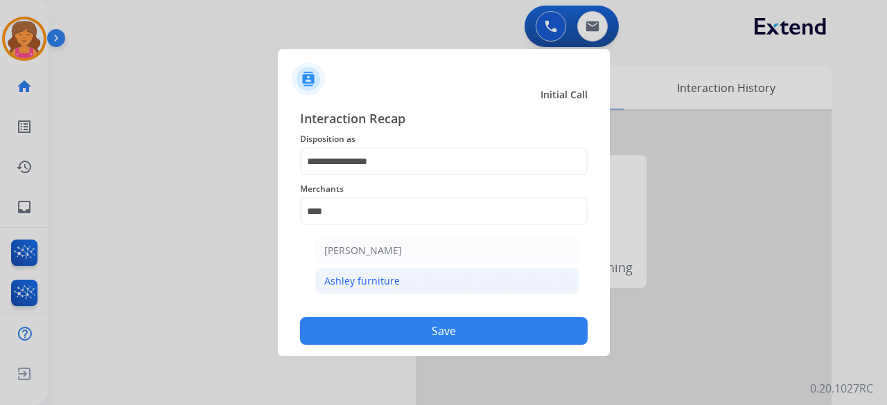
click at [371, 286] on div "Ashley furniture" at bounding box center [362, 281] width 76 height 14
type input "**********"
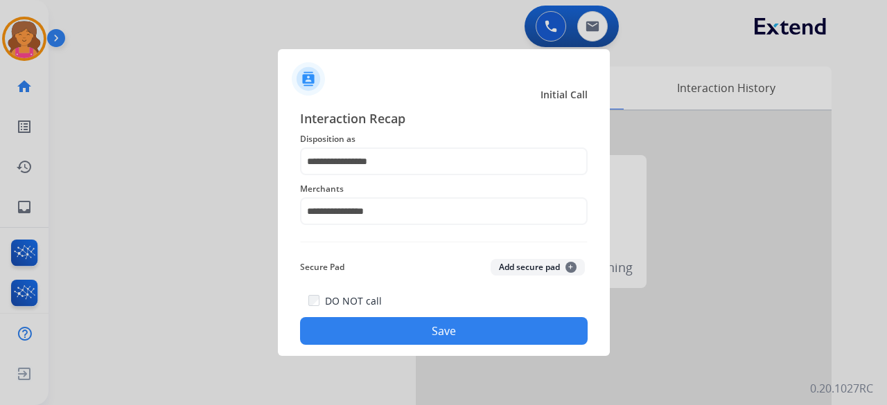
click at [374, 328] on button "Save" at bounding box center [444, 331] width 288 height 28
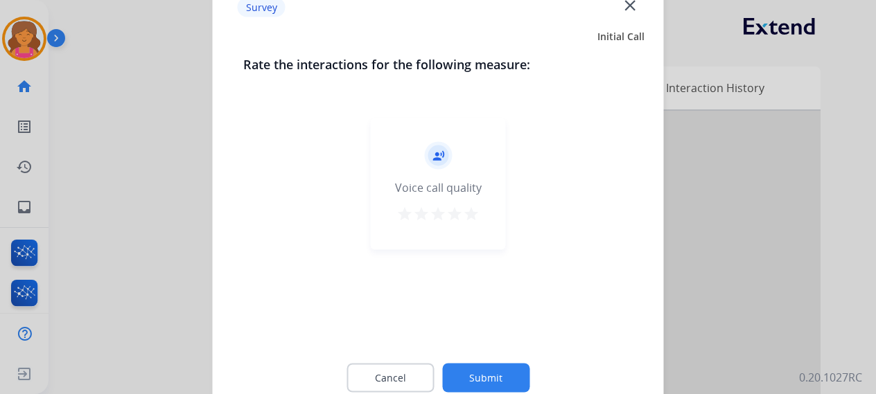
click at [472, 215] on mat-icon "star" at bounding box center [471, 213] width 17 height 17
click at [475, 371] on button "Submit" at bounding box center [485, 377] width 87 height 29
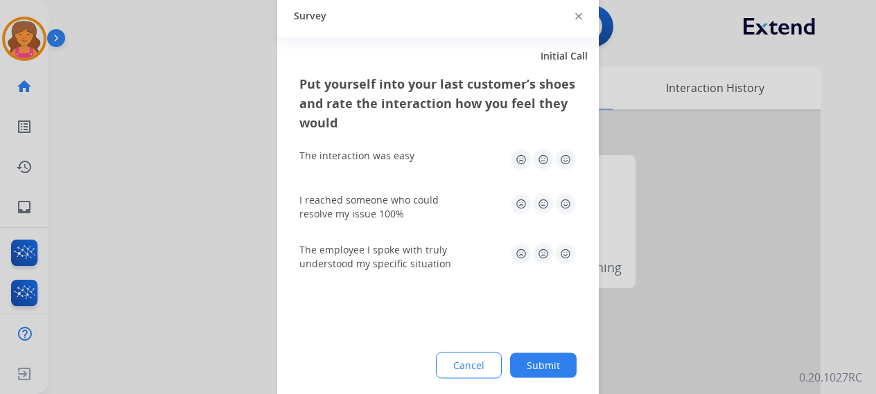
click at [576, 143] on div "Put yourself into your last customer’s shoes and rate the interaction how you f…" at bounding box center [437, 236] width 321 height 327
click at [569, 161] on img at bounding box center [565, 159] width 22 height 22
click at [567, 204] on img at bounding box center [565, 204] width 22 height 22
click at [569, 263] on img at bounding box center [565, 253] width 22 height 22
click at [546, 366] on button "Submit" at bounding box center [543, 365] width 67 height 25
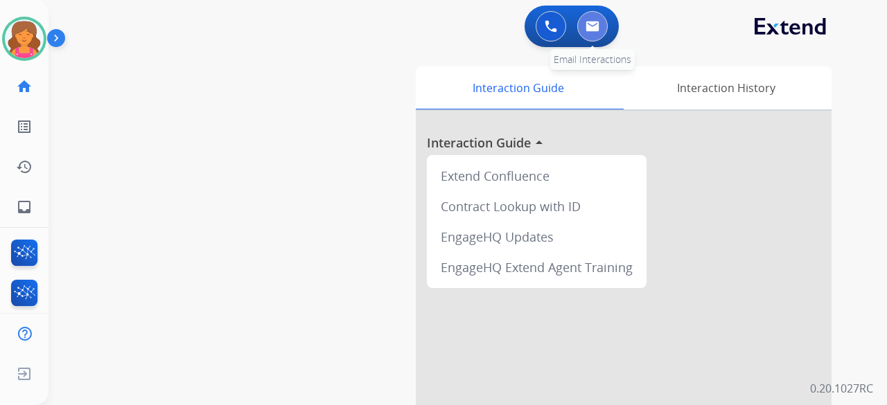
click at [589, 33] on button at bounding box center [592, 26] width 30 height 30
select select "**********"
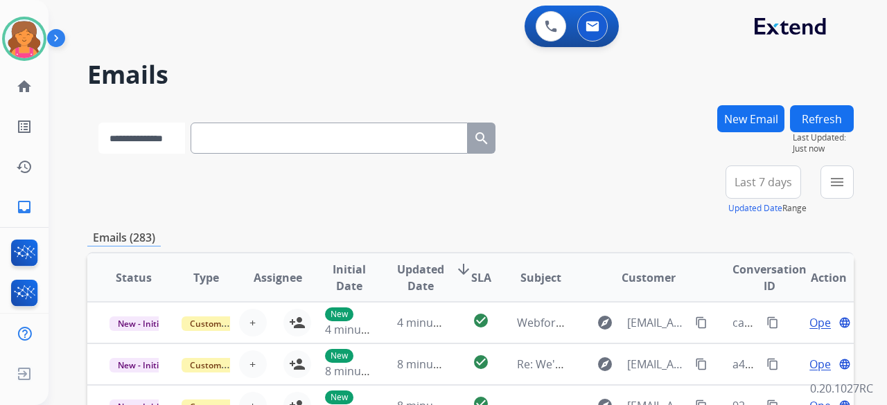
click at [176, 144] on select "**********" at bounding box center [141, 138] width 87 height 31
click at [297, 143] on input "text" at bounding box center [330, 138] width 277 height 31
paste input "**********"
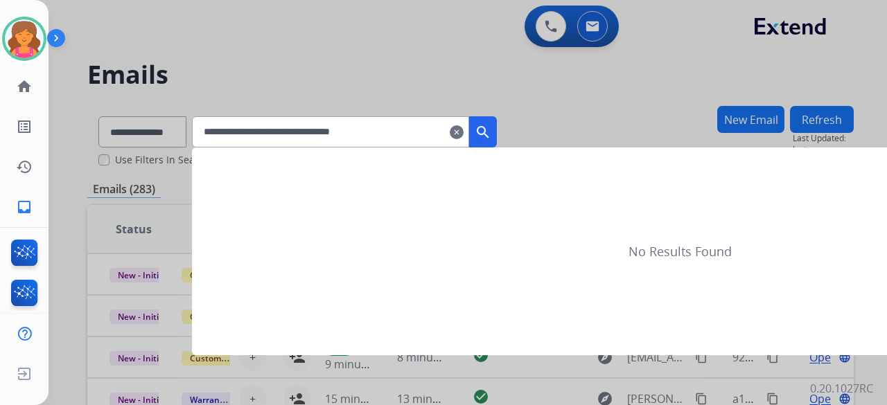
type input "**********"
click at [491, 124] on mat-icon "search" at bounding box center [483, 132] width 17 height 17
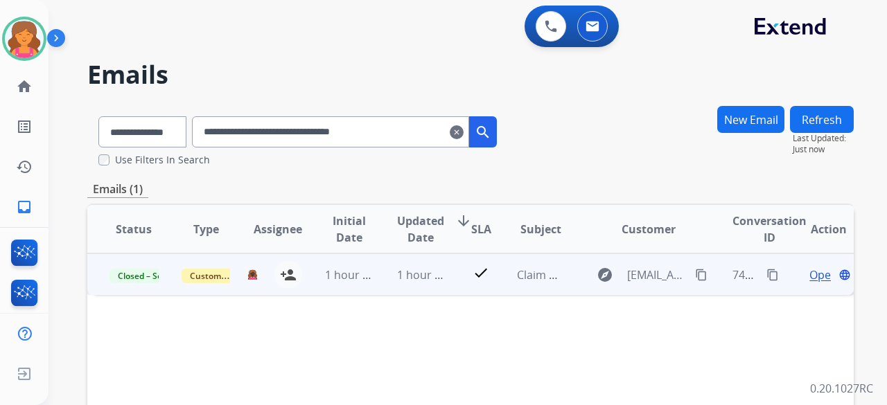
click at [809, 273] on span "Open" at bounding box center [823, 275] width 28 height 17
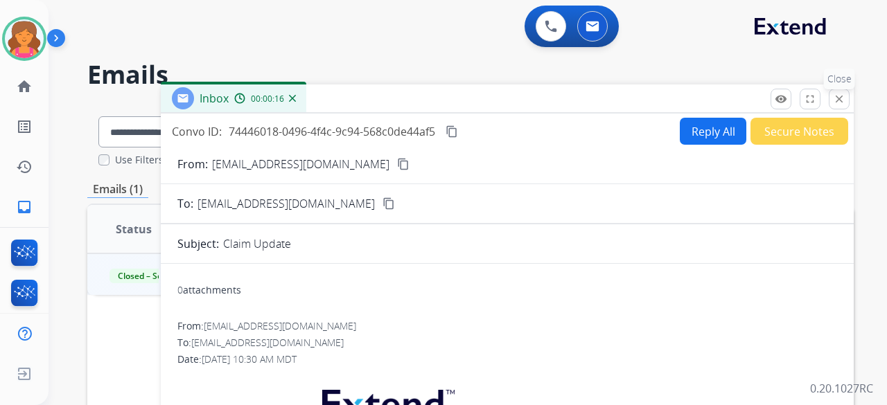
click at [835, 99] on mat-icon "close" at bounding box center [839, 99] width 12 height 12
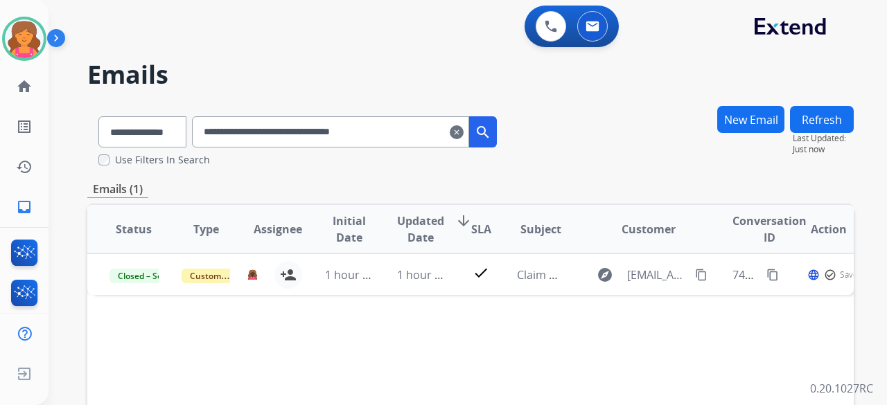
click at [463, 135] on mat-icon "clear" at bounding box center [457, 132] width 14 height 17
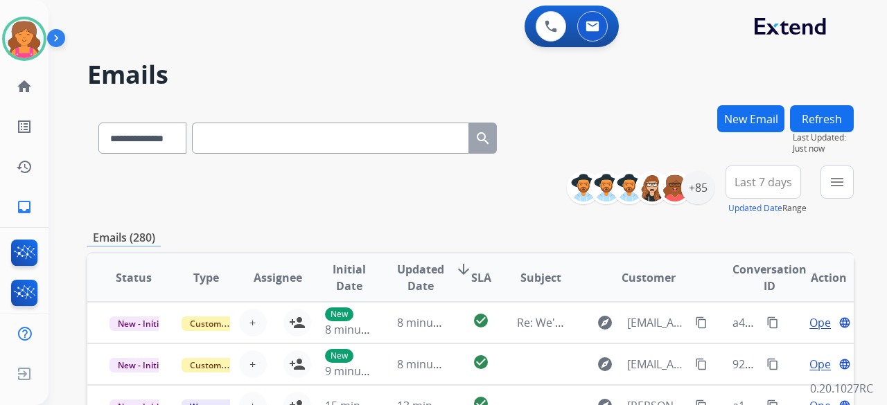
click at [327, 146] on input "text" at bounding box center [330, 138] width 277 height 31
paste input "**********"
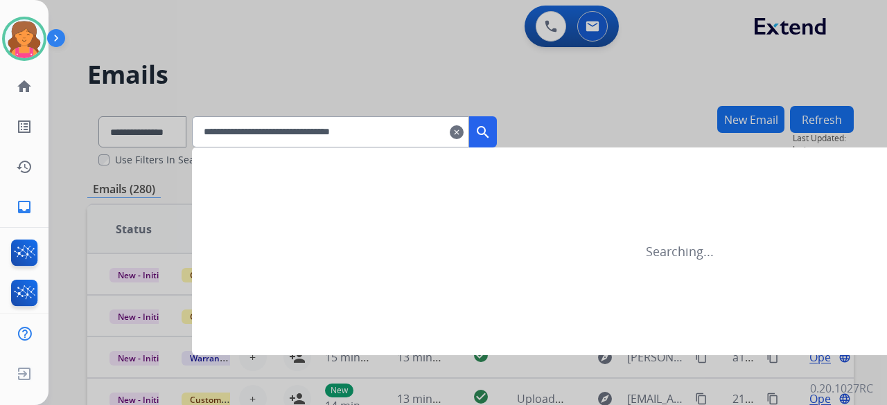
type input "**********"
click at [497, 130] on button "search" at bounding box center [483, 131] width 28 height 31
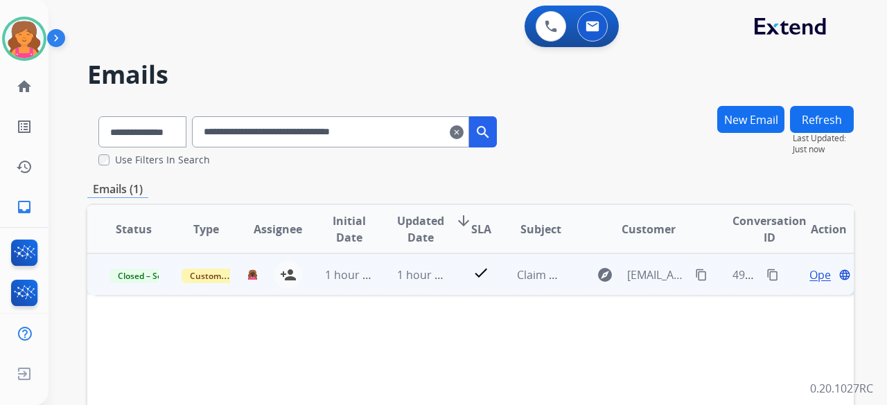
click at [815, 277] on span "Open" at bounding box center [823, 275] width 28 height 17
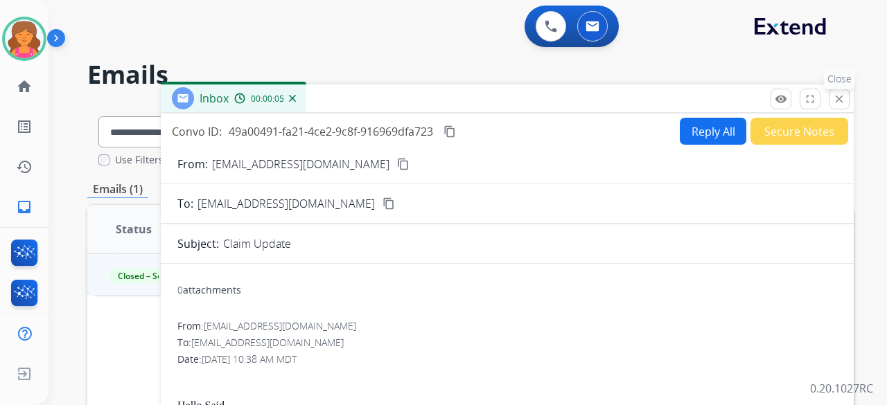
click at [838, 98] on mat-icon "close" at bounding box center [839, 99] width 12 height 12
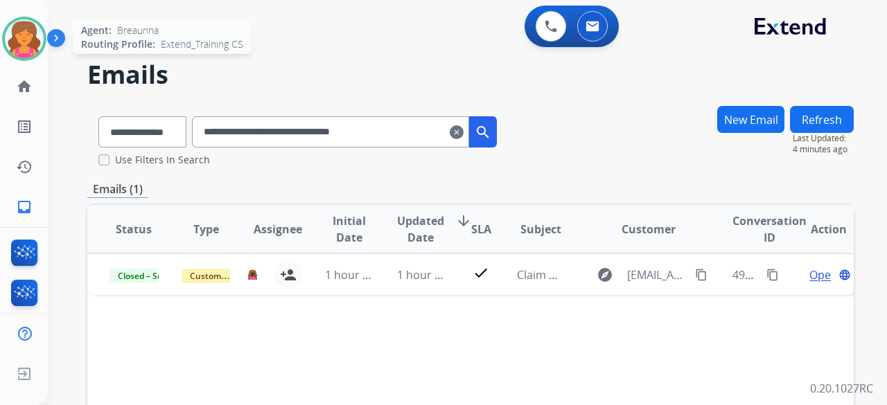
click at [18, 24] on img at bounding box center [24, 38] width 39 height 39
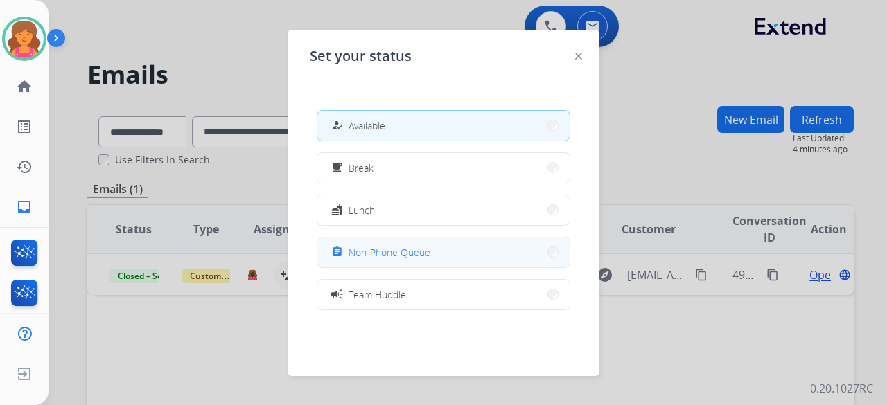
click at [360, 257] on span "Non-Phone Queue" at bounding box center [389, 252] width 82 height 15
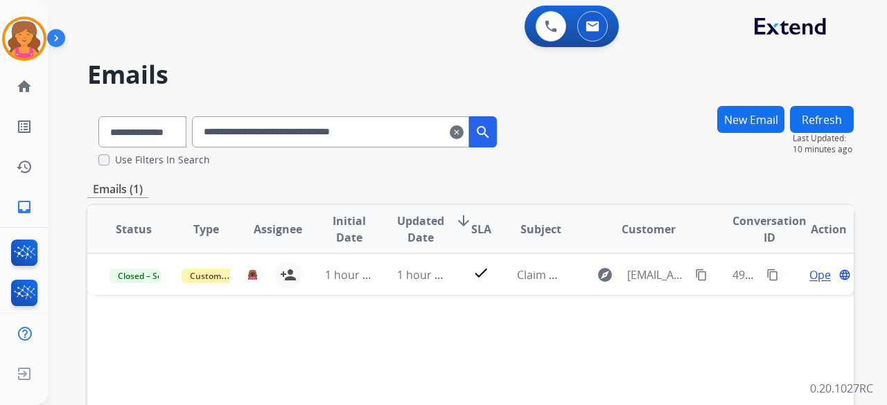
click at [463, 130] on mat-icon "clear" at bounding box center [457, 132] width 14 height 17
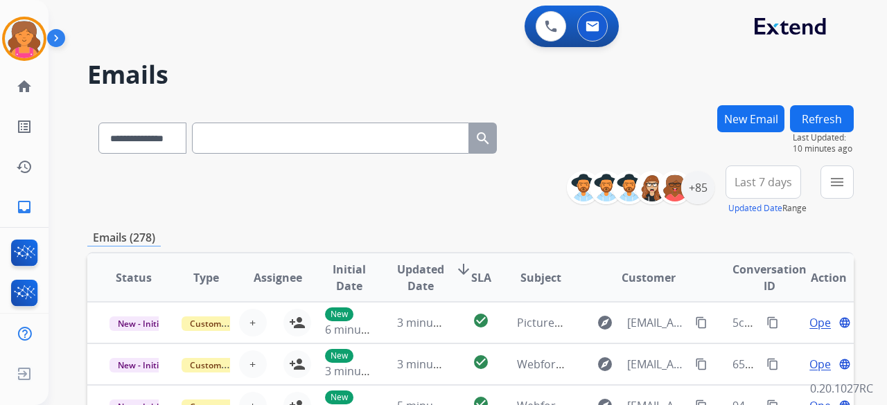
click at [723, 112] on button "New Email" at bounding box center [750, 118] width 67 height 27
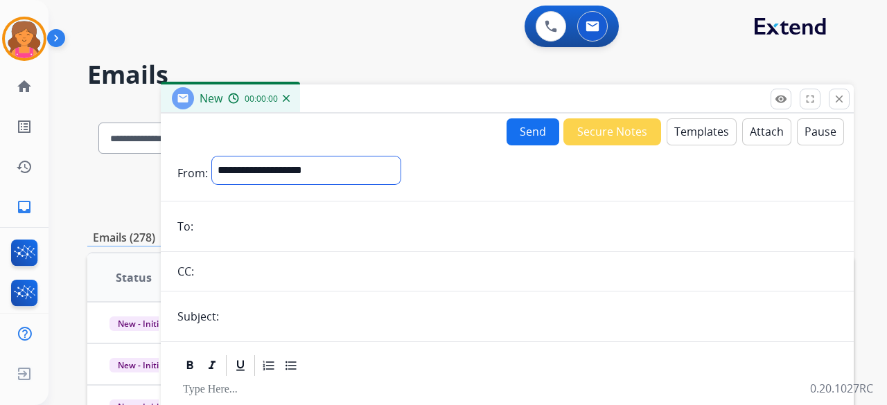
click at [249, 170] on select "**********" at bounding box center [306, 171] width 188 height 28
select select "**********"
click at [212, 157] on select "**********" at bounding box center [306, 171] width 188 height 28
click at [245, 231] on input "email" at bounding box center [516, 228] width 639 height 28
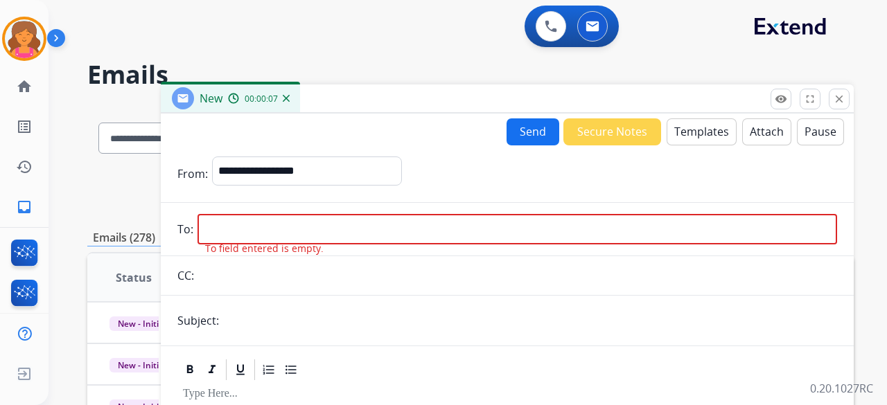
click at [342, 217] on input "email" at bounding box center [516, 229] width 639 height 30
paste input "**********"
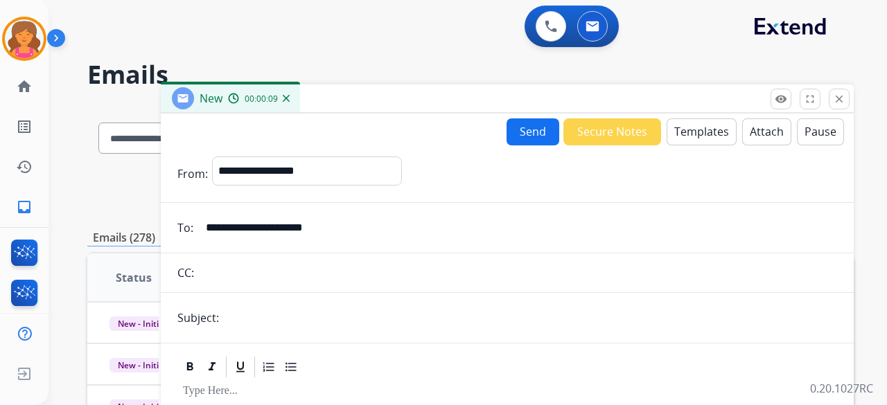
type input "**********"
click at [302, 324] on input "text" at bounding box center [530, 318] width 614 height 28
type input "**********"
click at [678, 132] on button "Templates" at bounding box center [701, 131] width 70 height 27
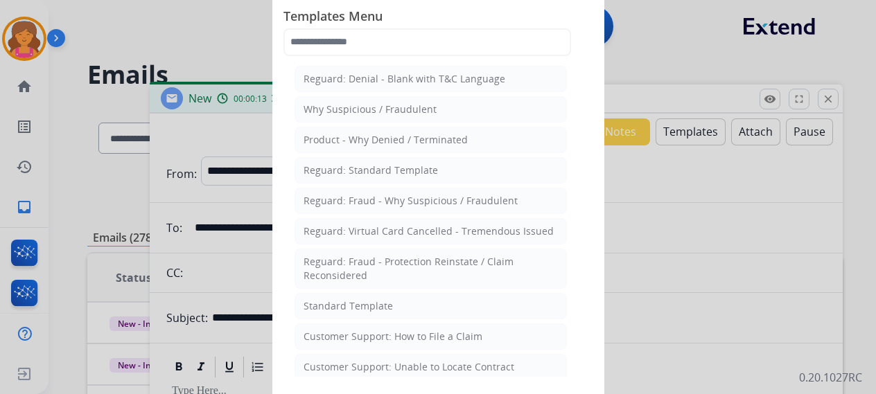
click at [398, 294] on li "Standard Template" at bounding box center [430, 306] width 272 height 26
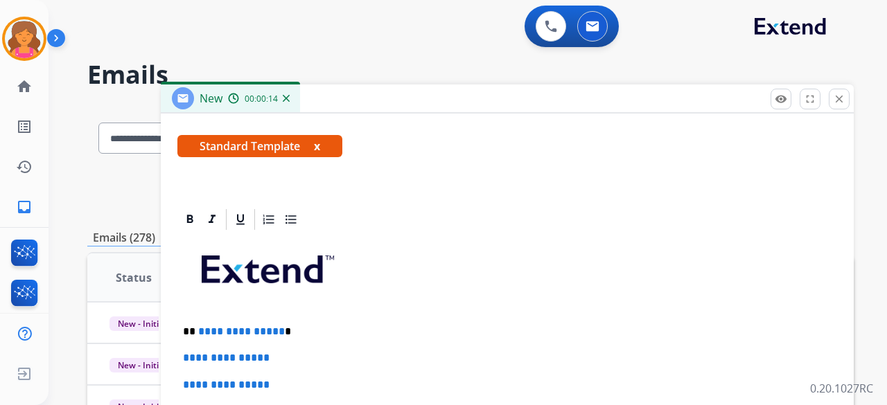
scroll to position [319, 0]
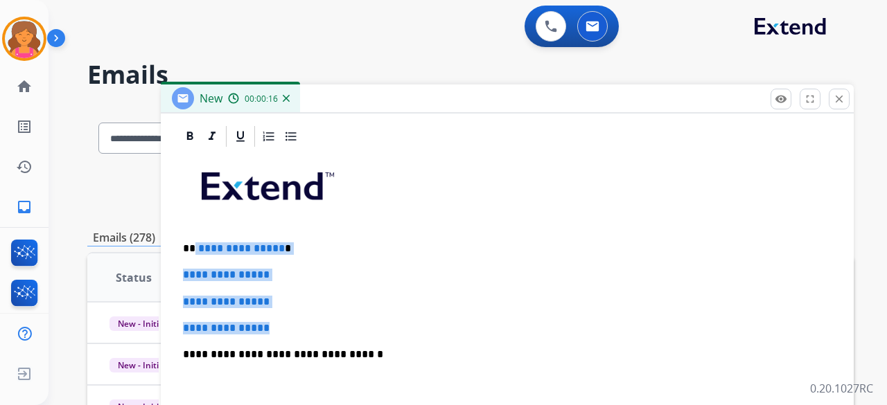
drag, startPoint x: 288, startPoint y: 324, endPoint x: 193, endPoint y: 243, distance: 124.9
click at [193, 243] on div "**********" at bounding box center [507, 387] width 660 height 477
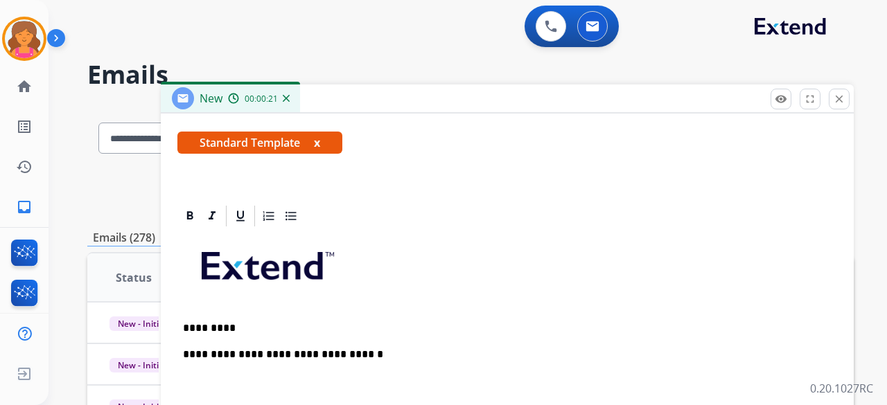
scroll to position [265, 0]
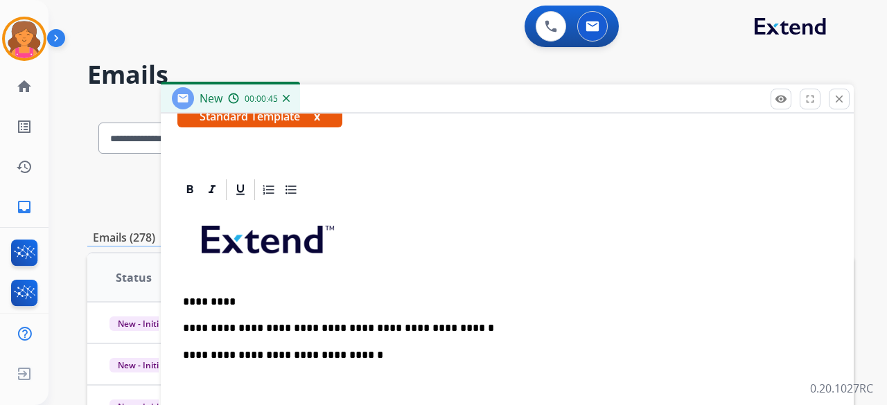
click at [451, 329] on p "**********" at bounding box center [501, 328] width 637 height 12
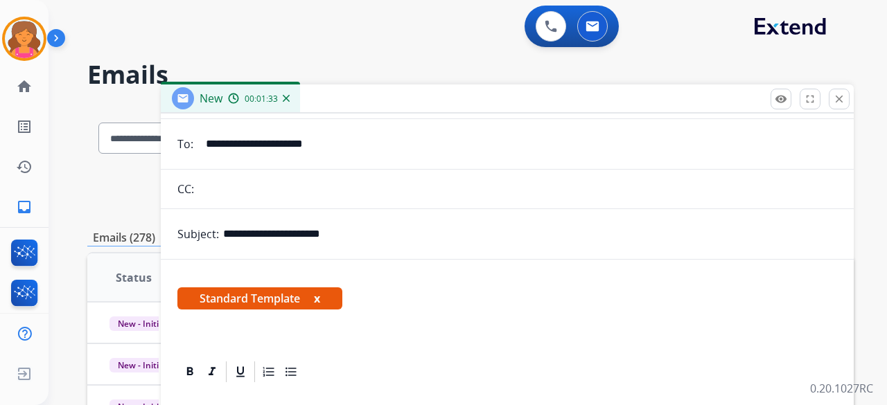
scroll to position [0, 0]
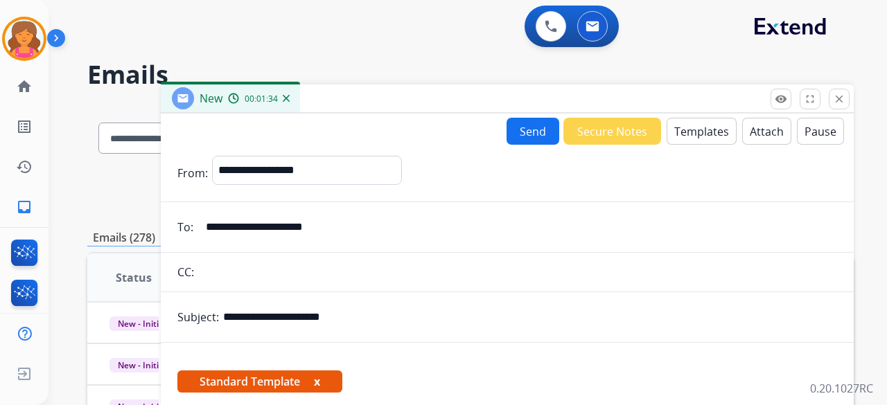
click at [512, 140] on button "Send" at bounding box center [532, 131] width 53 height 27
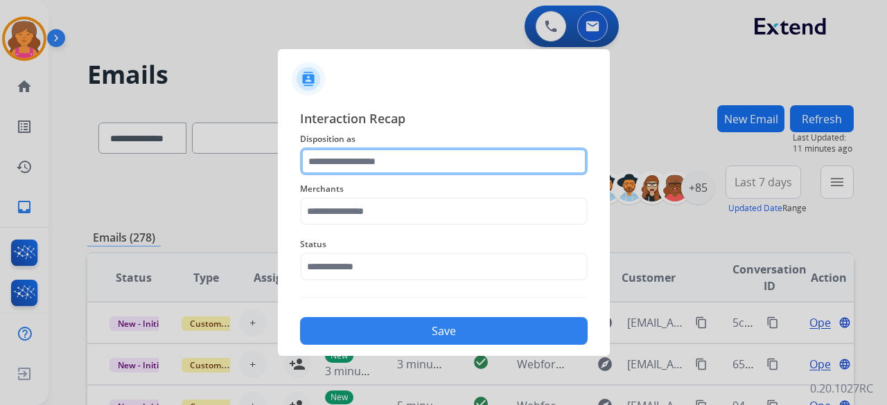
click at [445, 166] on input "text" at bounding box center [444, 162] width 288 height 28
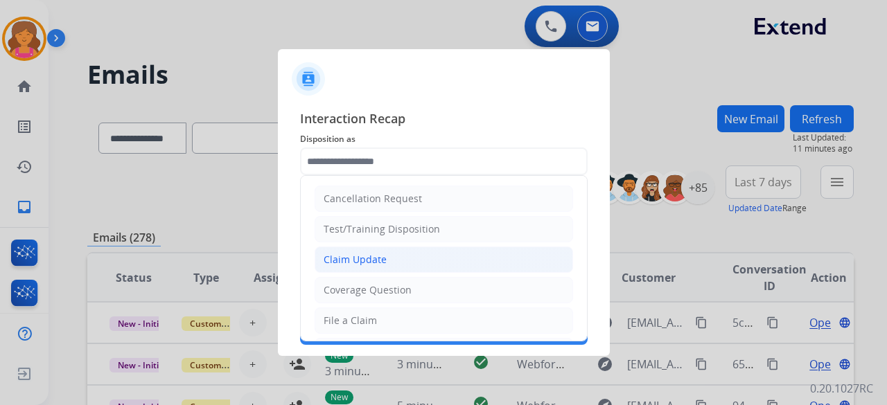
click at [360, 267] on li "Claim Update" at bounding box center [444, 260] width 258 height 26
type input "**********"
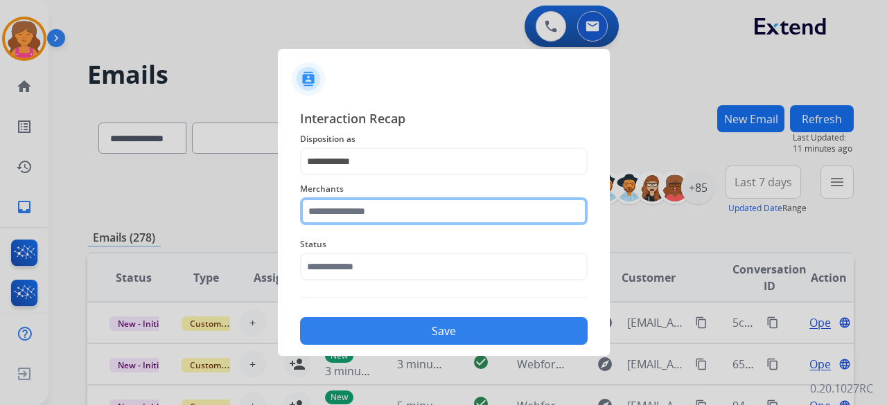
click at [360, 221] on div "Merchants" at bounding box center [444, 202] width 288 height 55
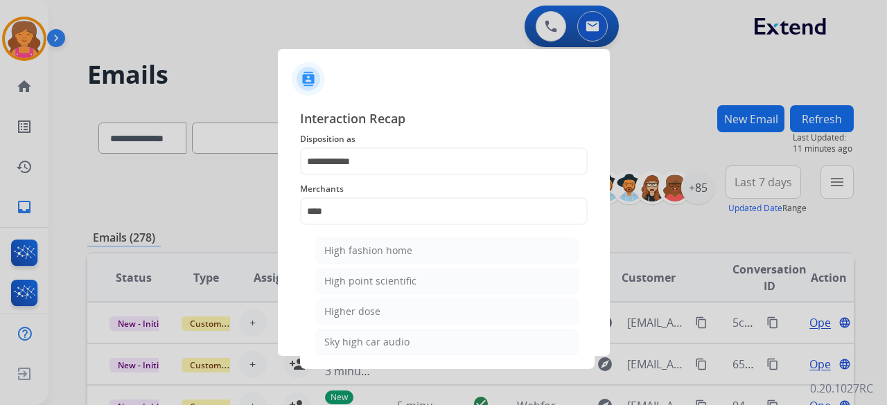
click at [416, 242] on li "High fashion home" at bounding box center [447, 251] width 264 height 26
type input "**********"
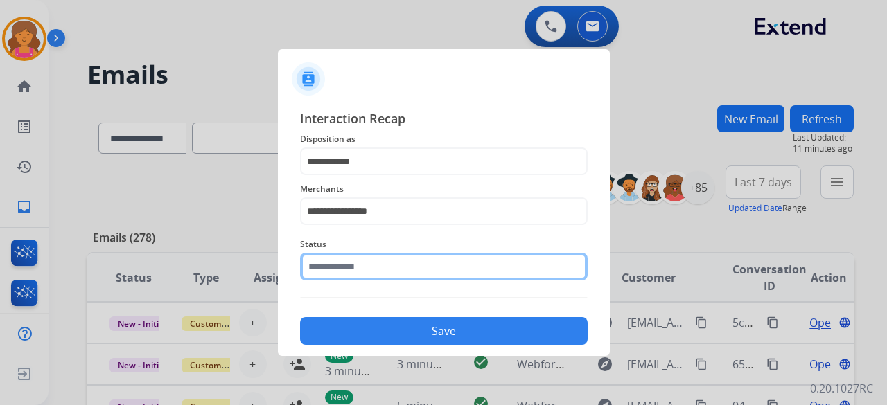
click at [393, 278] on div "Status" at bounding box center [444, 258] width 288 height 55
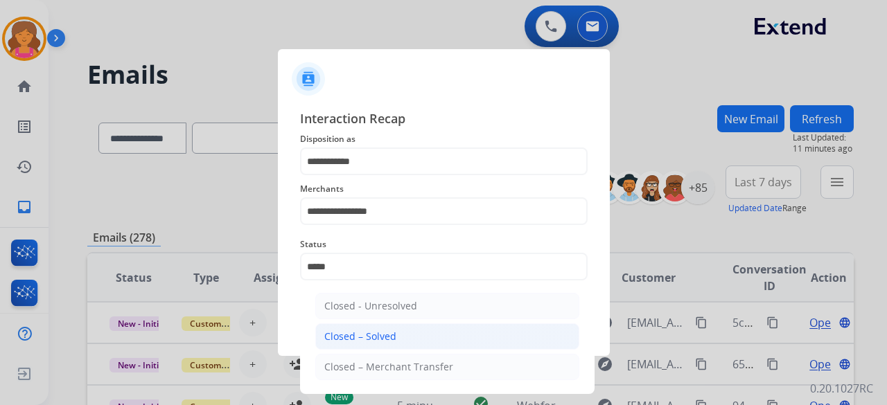
click at [385, 346] on li "Closed – Solved" at bounding box center [447, 337] width 264 height 26
type input "**********"
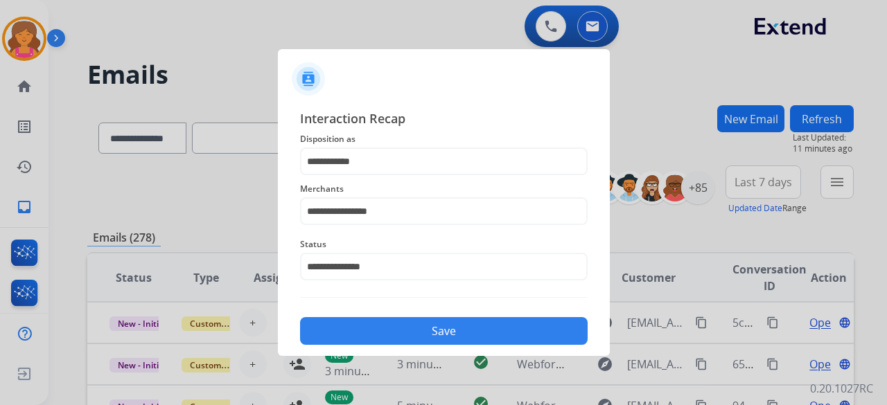
click at [387, 332] on button "Save" at bounding box center [444, 331] width 288 height 28
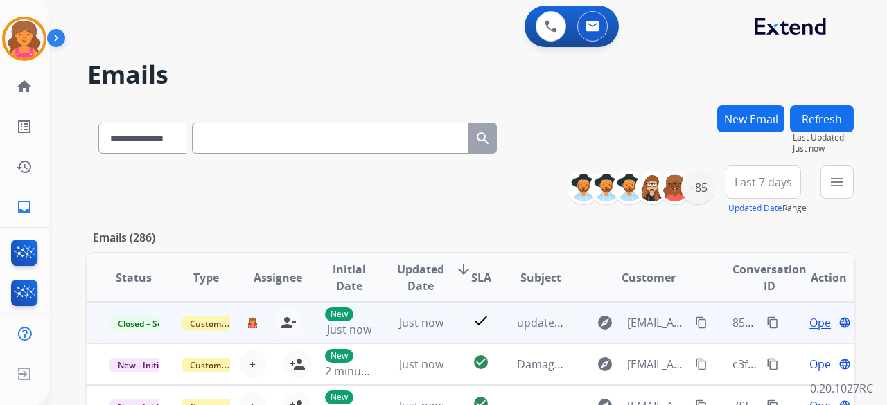
click at [766, 324] on mat-icon "content_copy" at bounding box center [772, 323] width 12 height 12
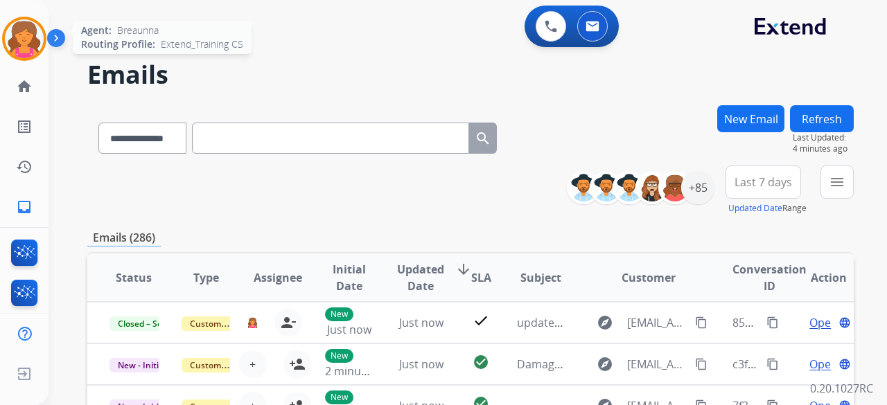
click at [31, 30] on img at bounding box center [24, 38] width 39 height 39
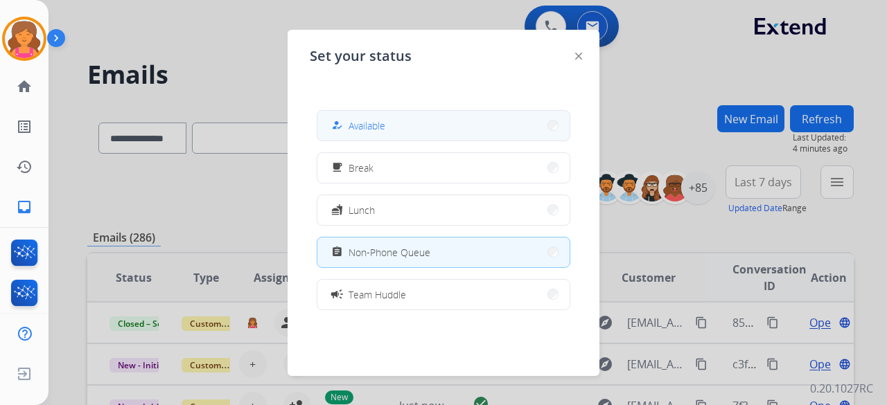
click at [449, 129] on button "how_to_reg Available" at bounding box center [443, 126] width 252 height 30
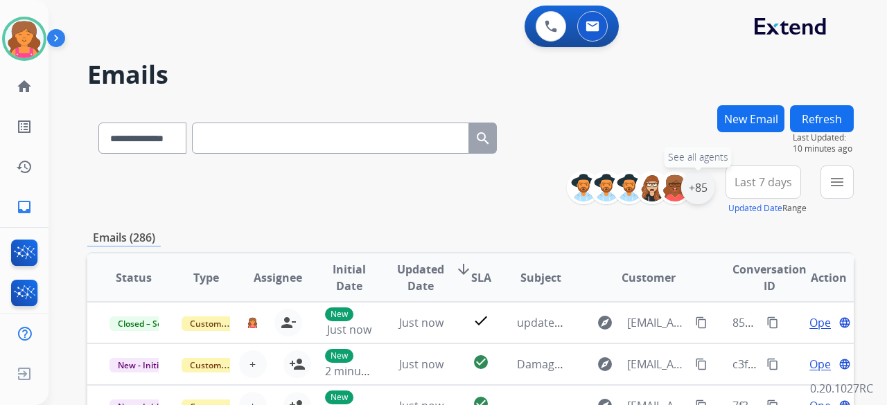
click at [702, 192] on div "+85" at bounding box center [697, 187] width 33 height 33
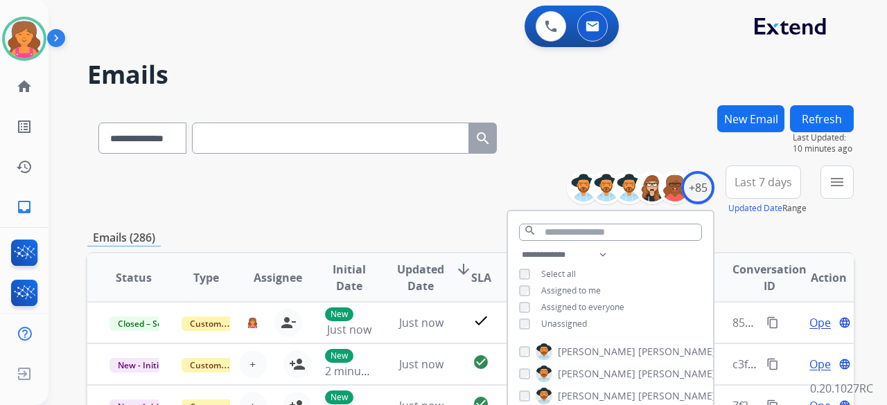
click at [741, 185] on span "Last 7 days" at bounding box center [763, 182] width 58 height 6
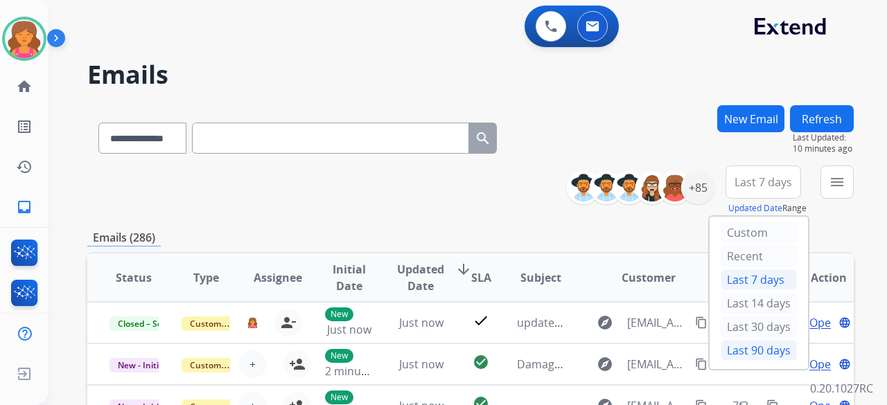
click at [748, 351] on div "Last 90 days" at bounding box center [758, 350] width 76 height 21
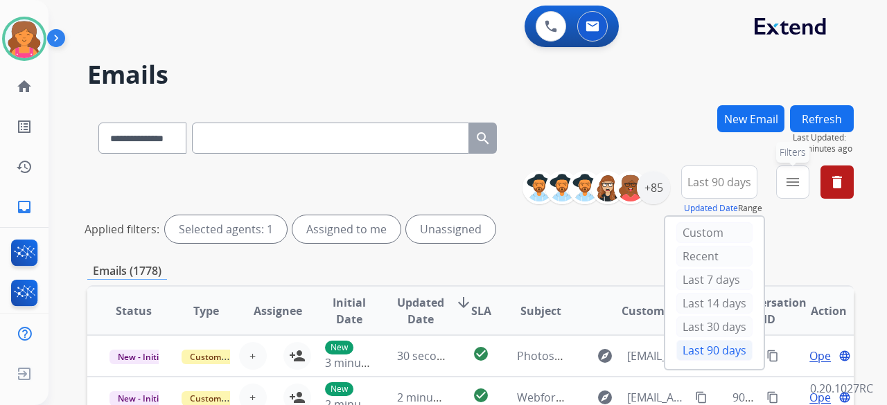
click at [801, 190] on button "menu Filters" at bounding box center [792, 182] width 33 height 33
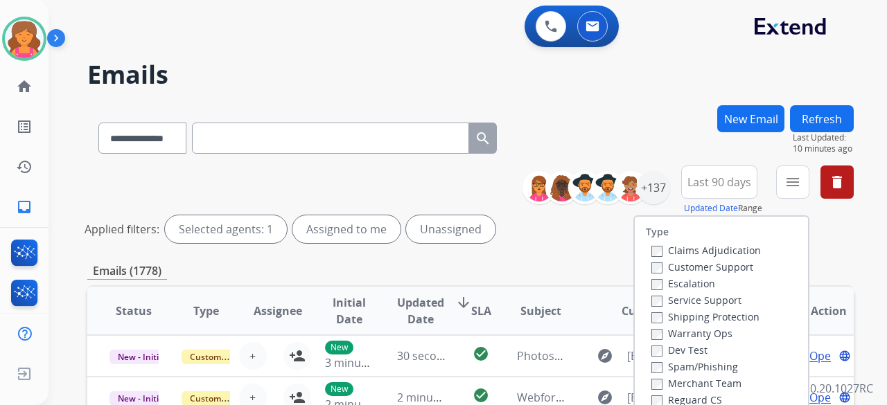
click at [719, 269] on label "Customer Support" at bounding box center [702, 266] width 102 height 13
click at [702, 313] on label "Shipping Protection" at bounding box center [705, 316] width 108 height 13
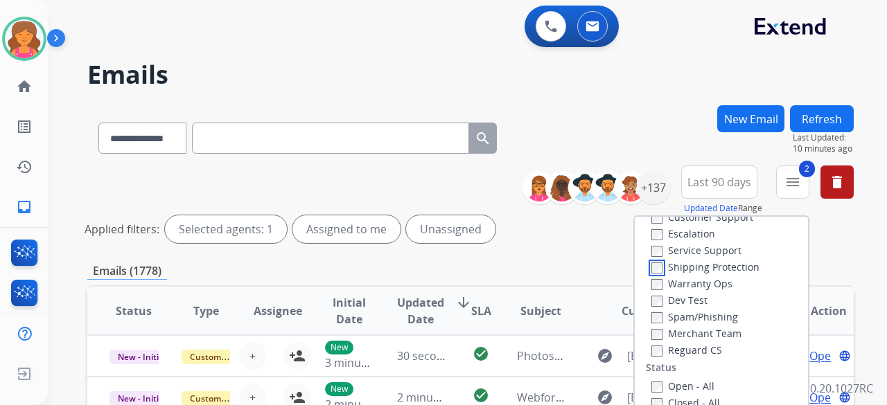
scroll to position [139, 0]
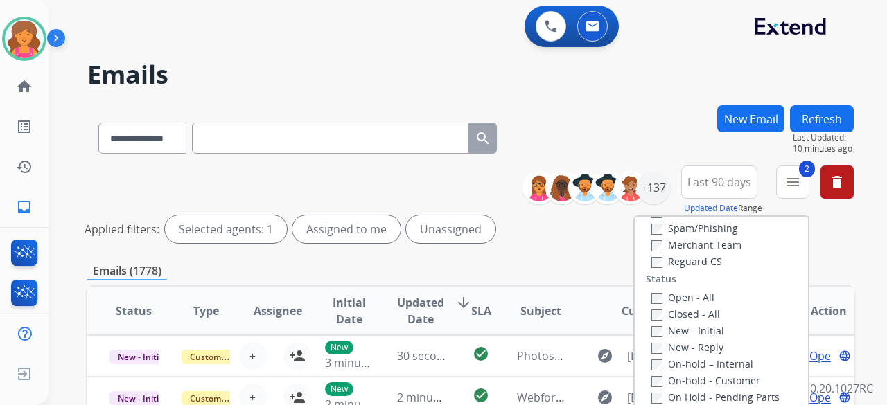
click at [652, 256] on label "Reguard CS" at bounding box center [686, 261] width 71 height 13
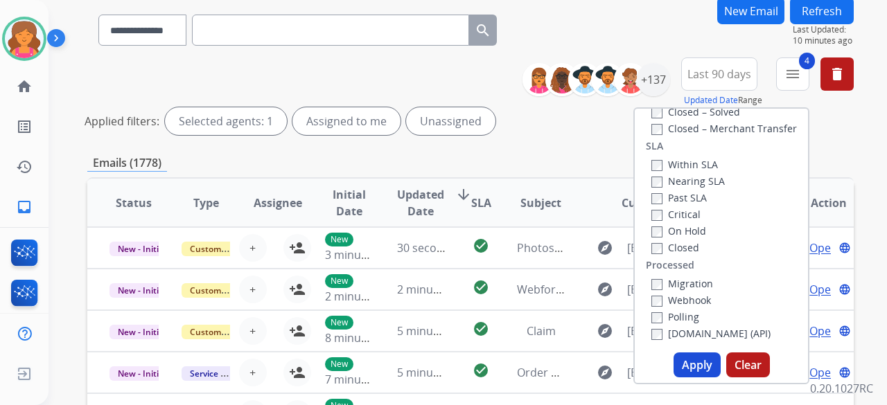
scroll to position [208, 0]
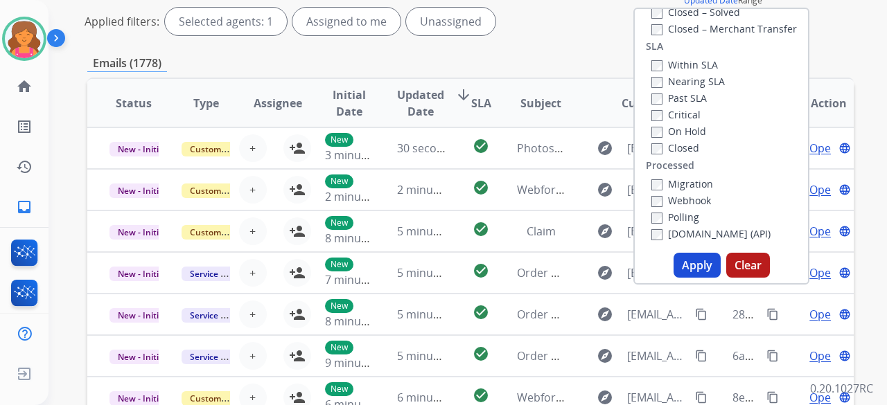
click at [697, 254] on button "Apply" at bounding box center [696, 265] width 47 height 25
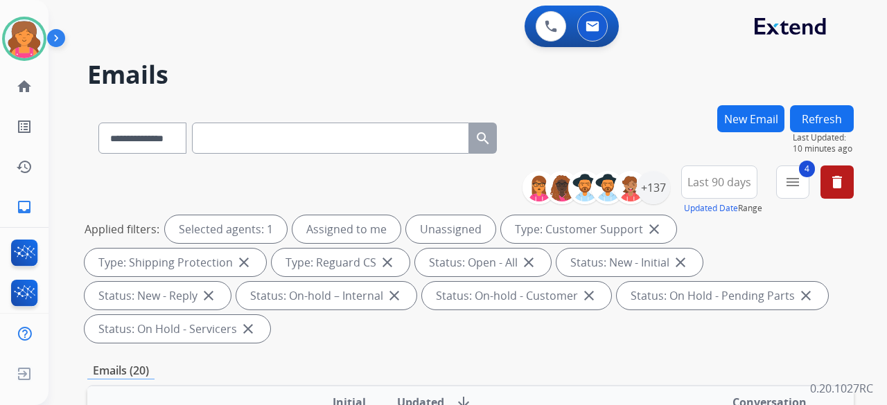
scroll to position [416, 0]
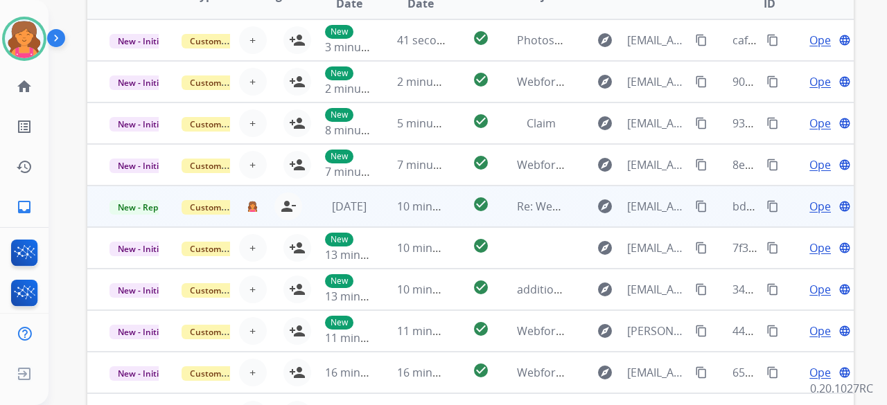
click at [812, 207] on span "Open" at bounding box center [823, 206] width 28 height 17
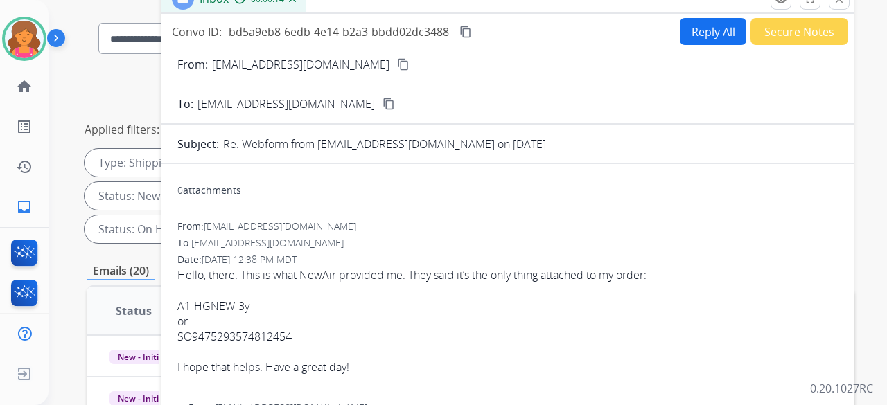
scroll to position [0, 0]
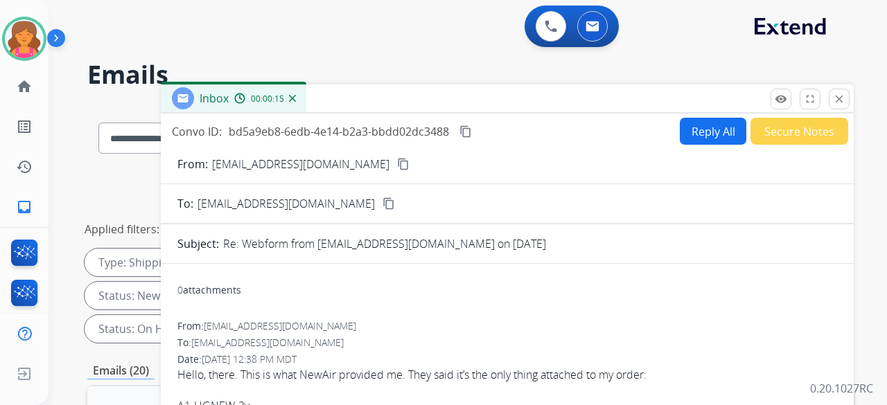
click at [700, 131] on button "Reply All" at bounding box center [713, 131] width 67 height 27
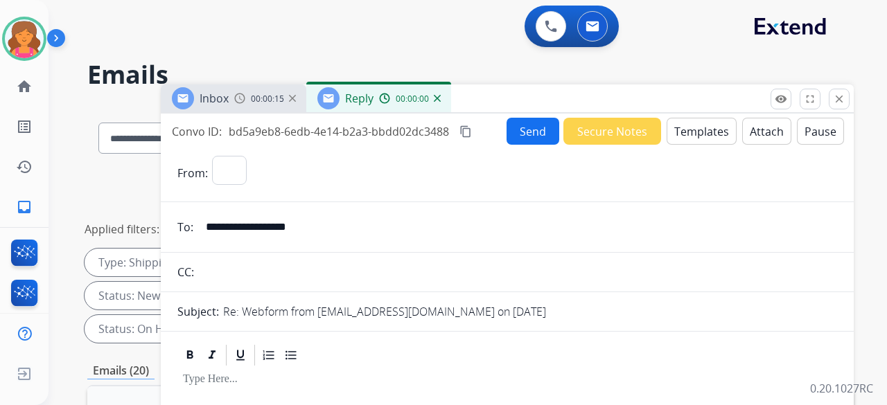
select select "**********"
click at [700, 131] on button "Templates" at bounding box center [701, 131] width 70 height 27
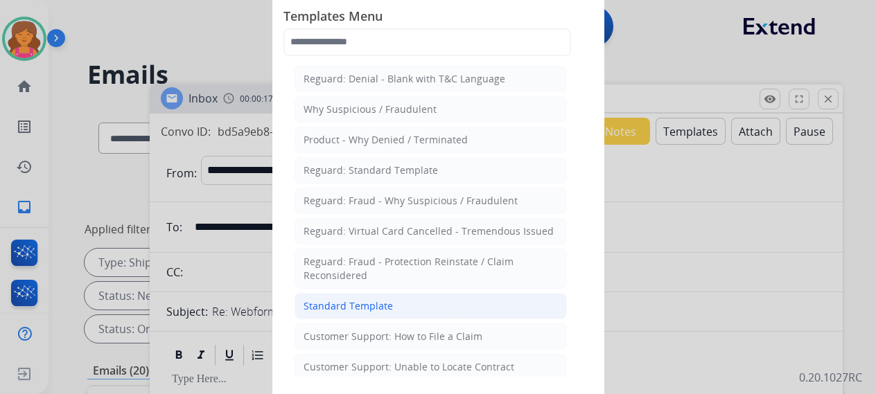
click at [375, 293] on li "Standard Template" at bounding box center [430, 306] width 272 height 26
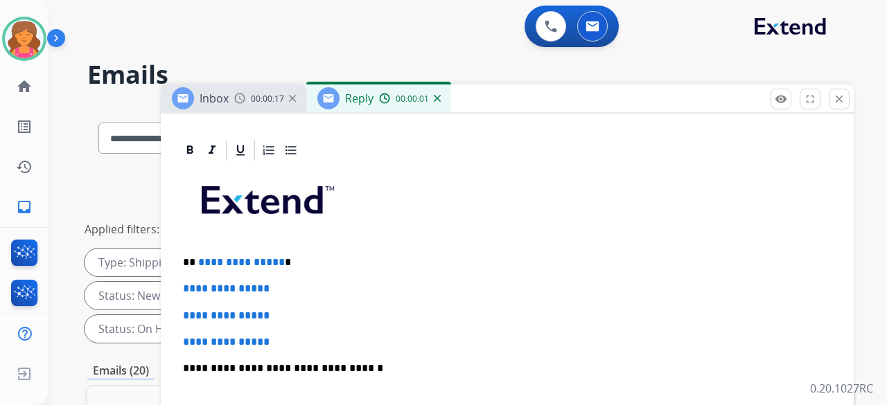
scroll to position [416, 0]
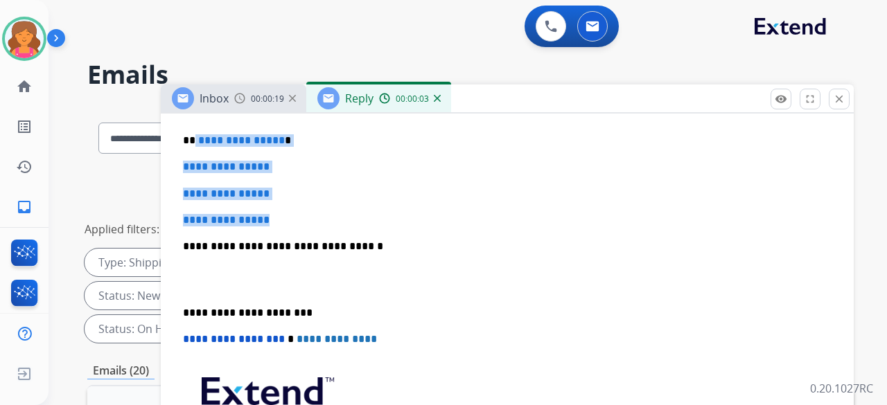
drag, startPoint x: 285, startPoint y: 220, endPoint x: 194, endPoint y: 135, distance: 124.5
click at [194, 135] on div "**********" at bounding box center [507, 279] width 660 height 477
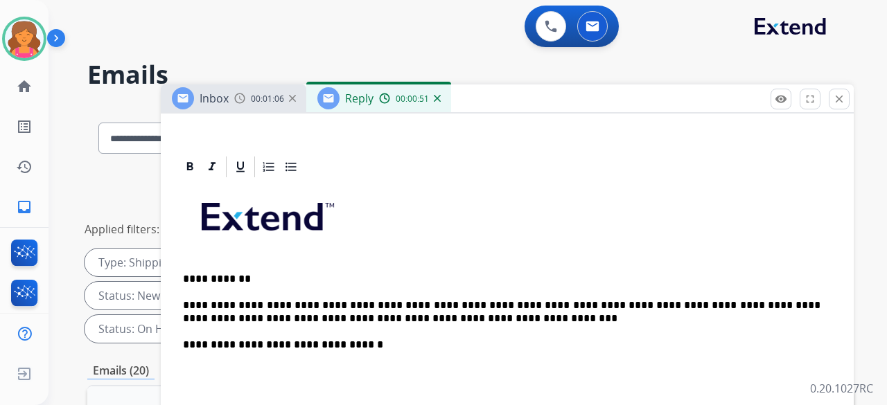
scroll to position [0, 0]
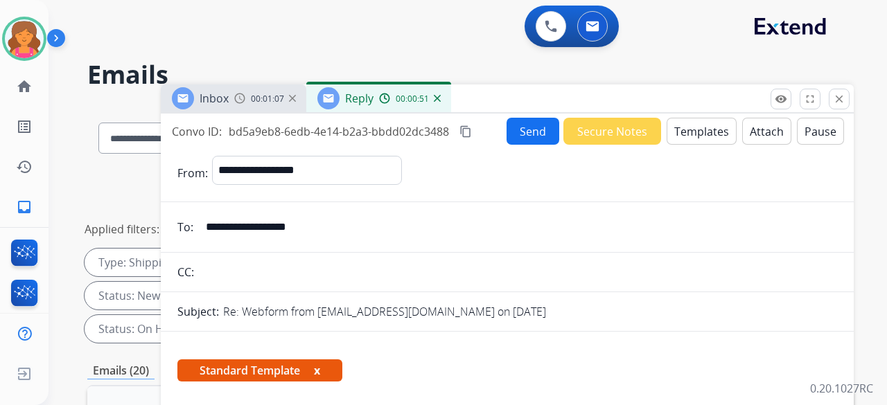
click at [545, 129] on button "Send" at bounding box center [532, 131] width 53 height 27
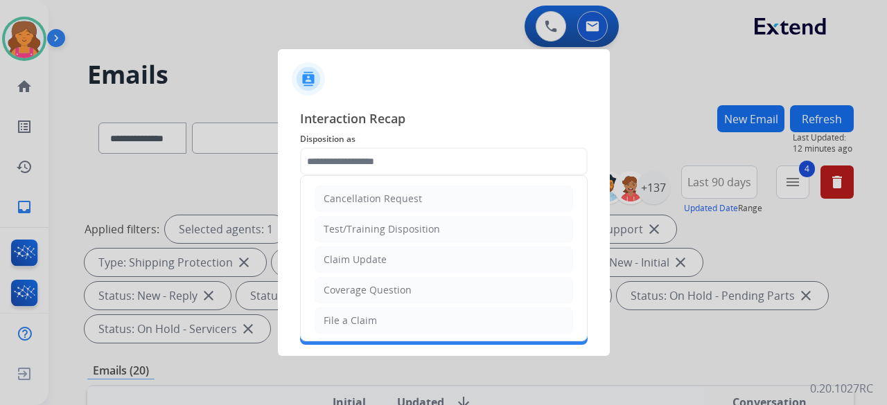
click at [353, 161] on input "text" at bounding box center [444, 162] width 288 height 28
click at [357, 263] on div "Claim Update" at bounding box center [355, 260] width 63 height 14
type input "**********"
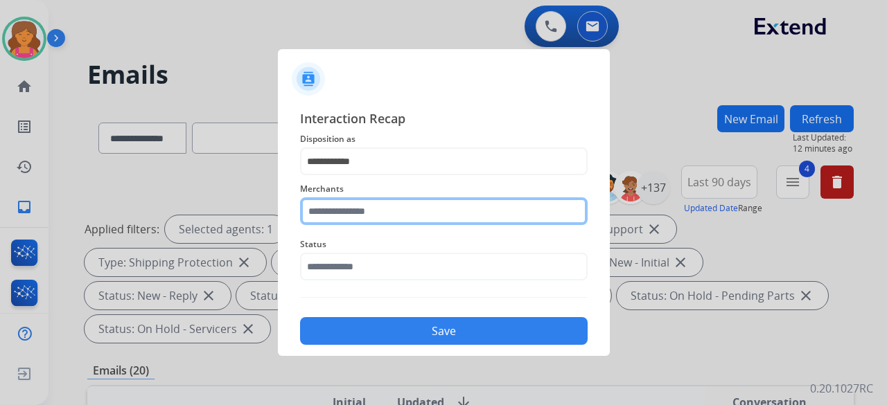
click at [367, 209] on input "text" at bounding box center [444, 211] width 288 height 28
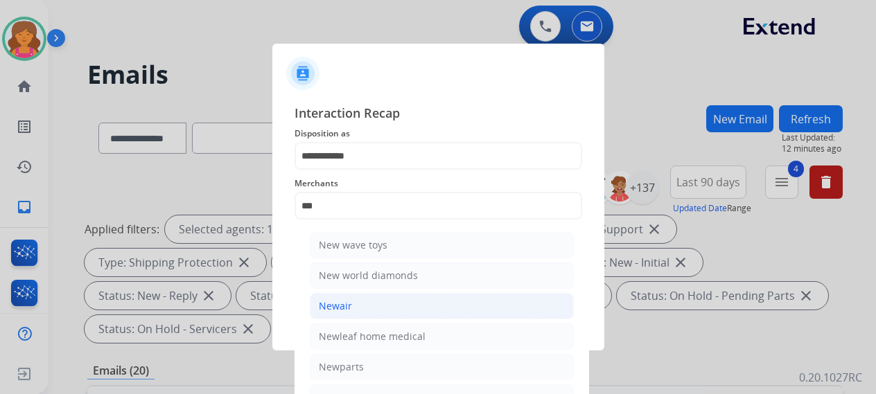
click at [363, 302] on li "Newair" at bounding box center [442, 306] width 264 height 26
type input "******"
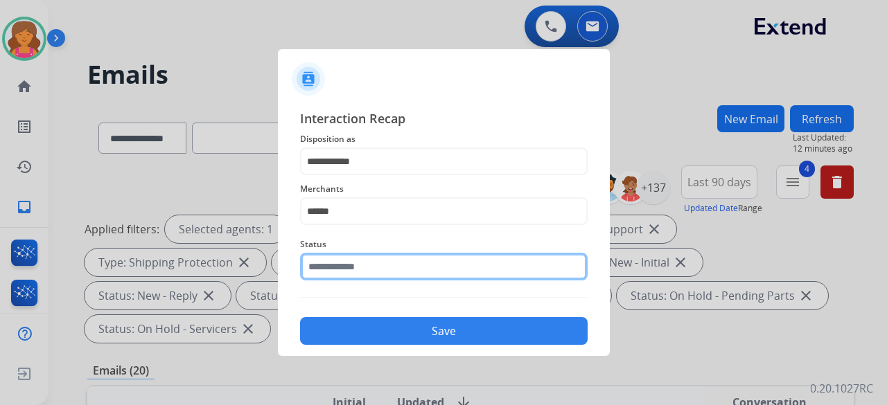
click at [341, 265] on input "text" at bounding box center [444, 267] width 288 height 28
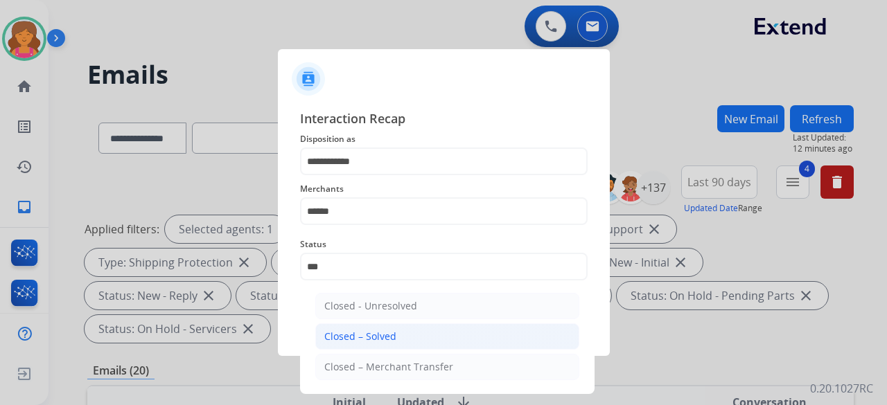
click at [360, 330] on div "Closed – Solved" at bounding box center [360, 337] width 72 height 14
type input "**********"
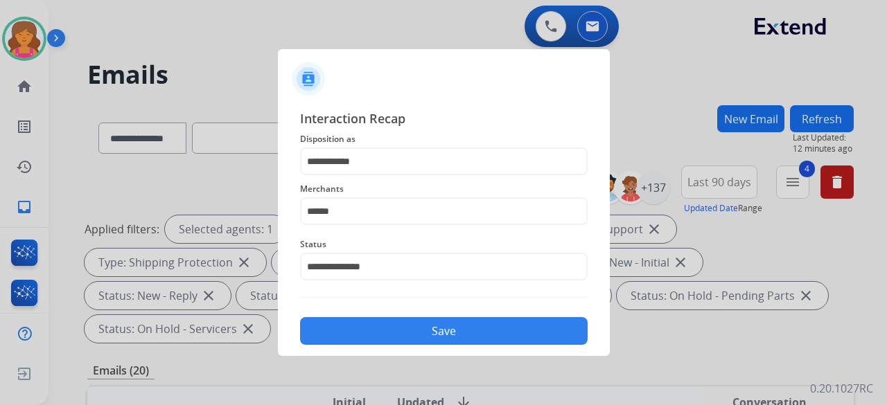
click at [367, 320] on button "Save" at bounding box center [444, 331] width 288 height 28
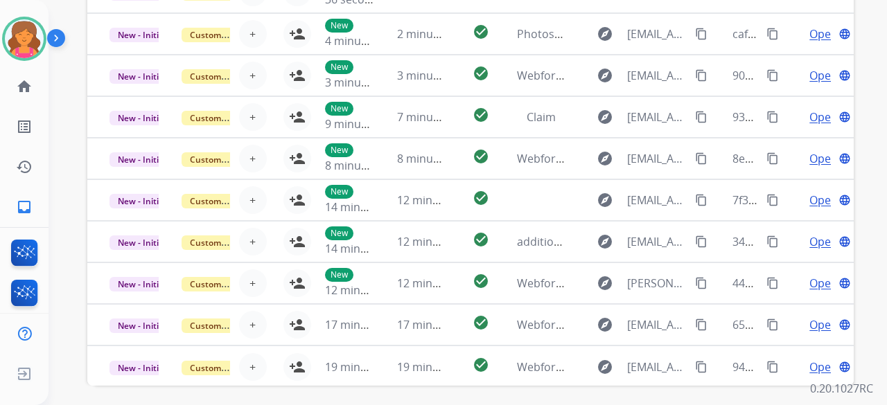
scroll to position [515, 0]
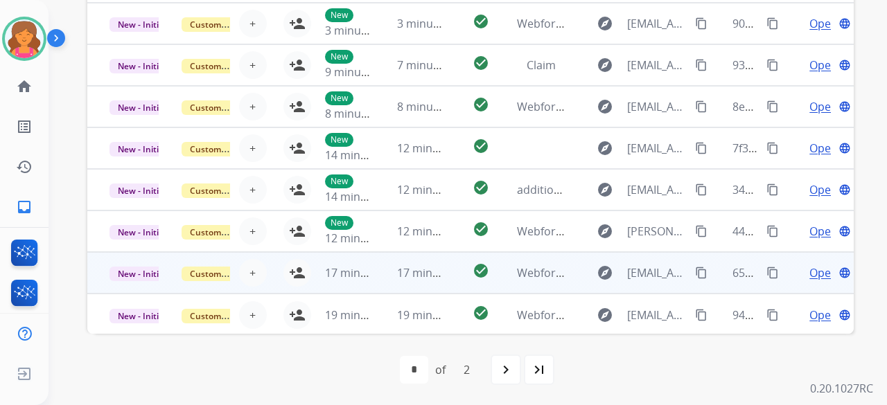
click at [439, 282] on td "17 minutes ago" at bounding box center [411, 273] width 72 height 42
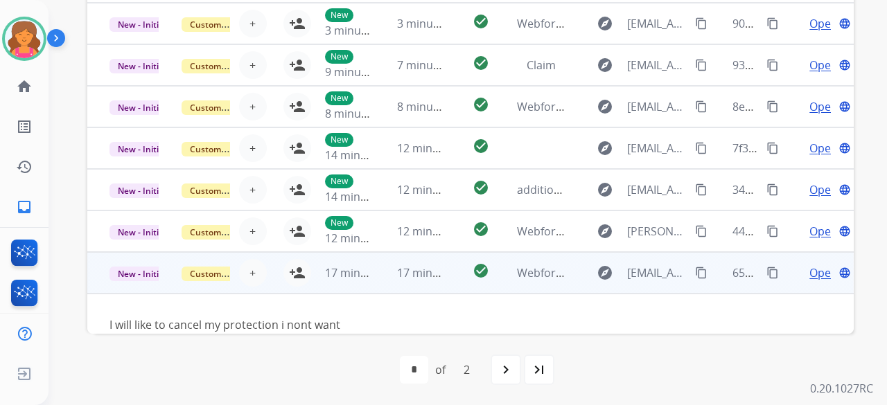
scroll to position [64, 0]
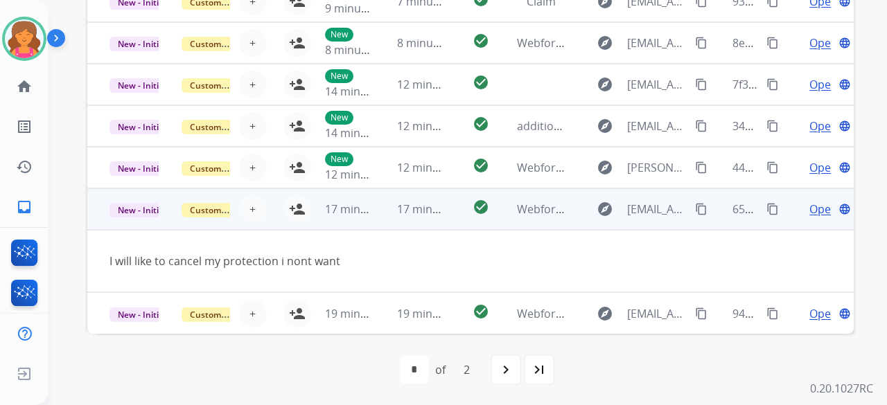
click at [303, 211] on td "17 minutes ago" at bounding box center [339, 209] width 72 height 42
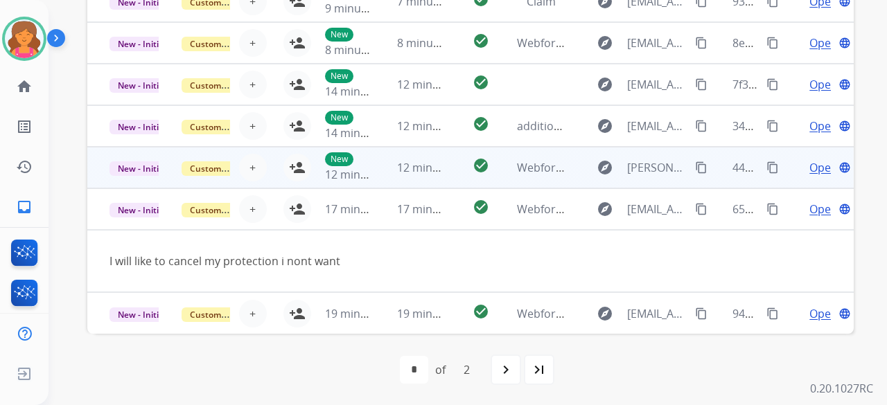
scroll to position [1, 0]
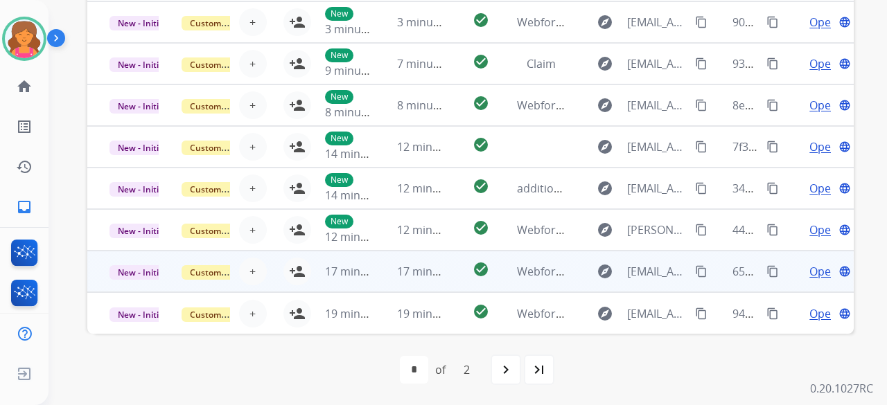
click at [460, 269] on td "check_circle" at bounding box center [470, 272] width 48 height 42
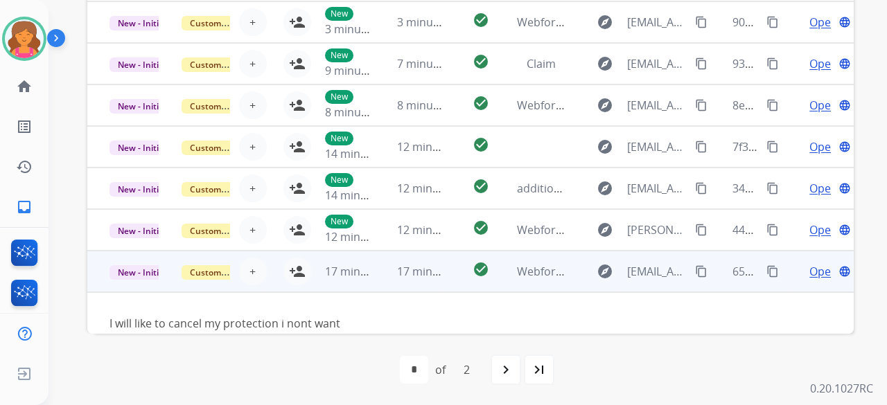
scroll to position [64, 0]
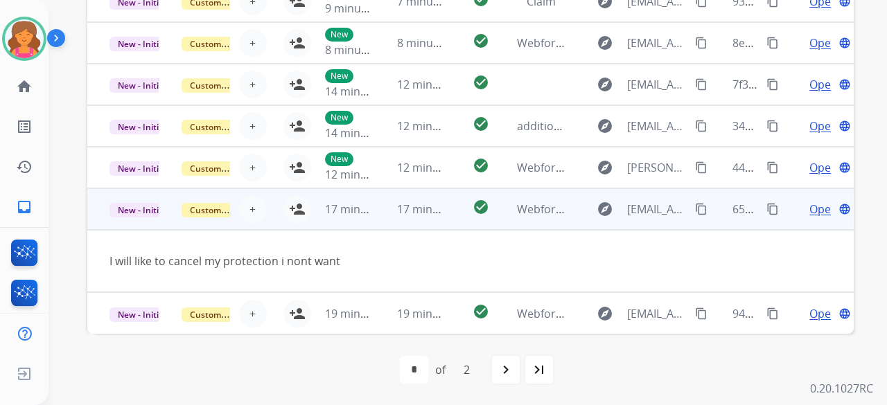
click at [303, 206] on td "17 minutes ago" at bounding box center [339, 209] width 72 height 42
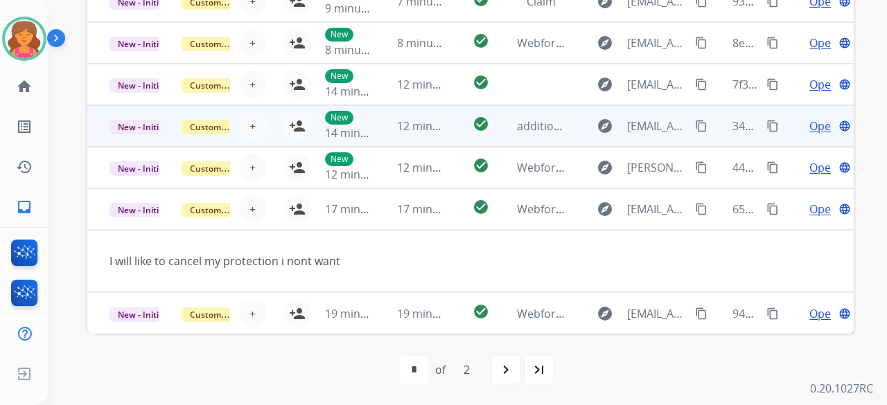
scroll to position [1, 0]
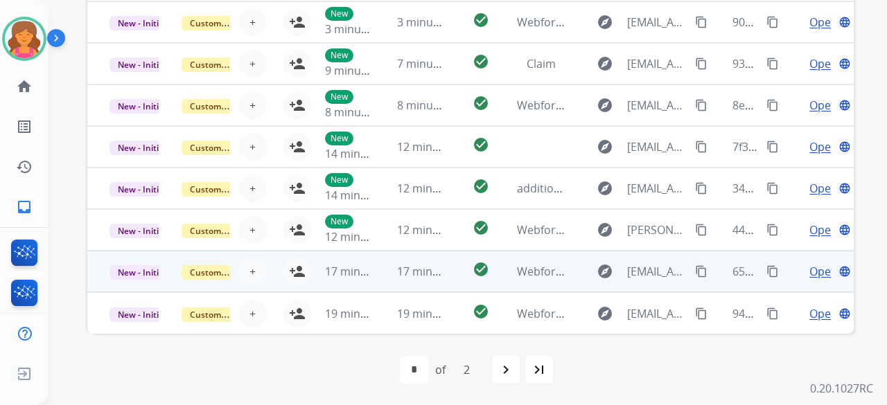
click at [446, 267] on td "check_circle" at bounding box center [470, 272] width 48 height 42
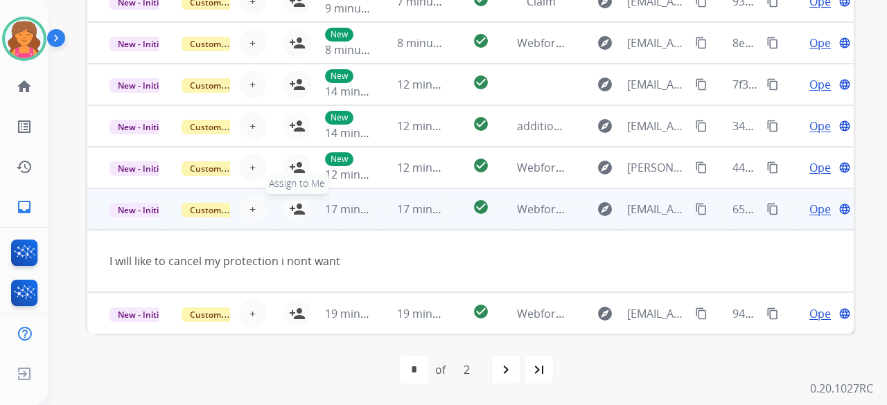
click at [297, 215] on mat-icon "person_add" at bounding box center [297, 209] width 17 height 17
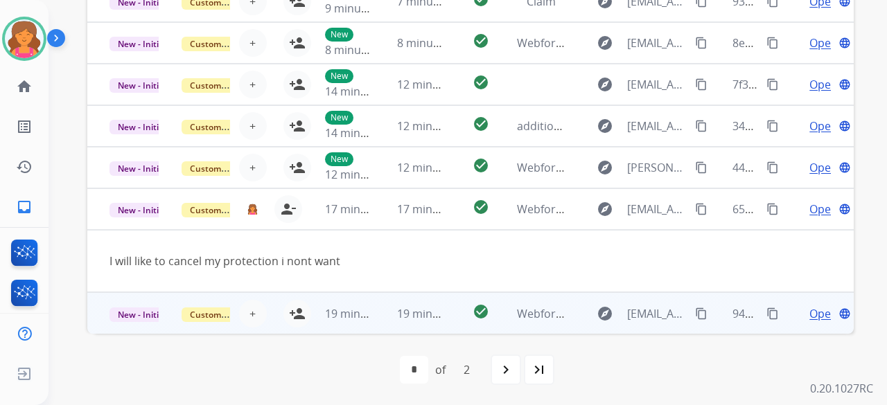
click at [453, 307] on td "check_circle" at bounding box center [470, 313] width 48 height 42
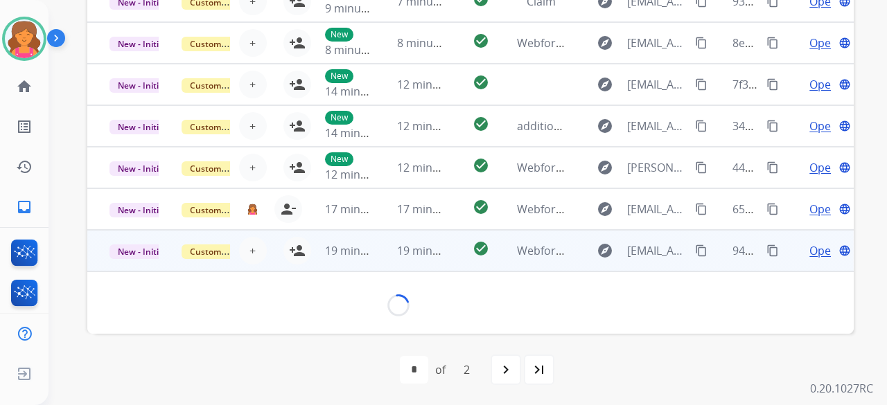
scroll to position [63, 0]
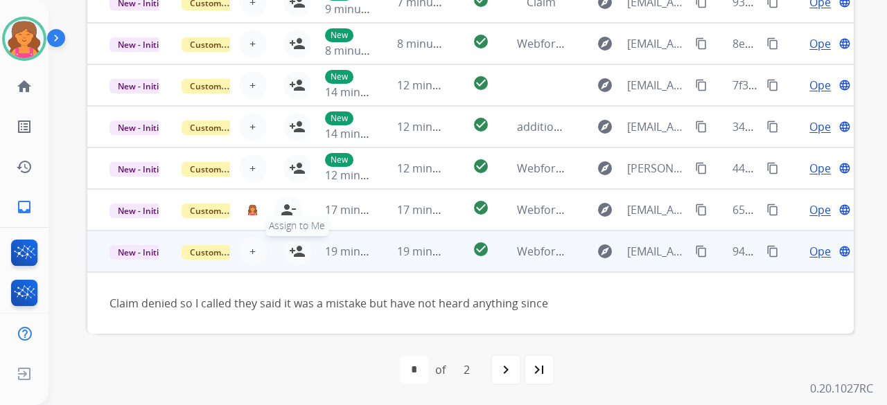
click at [289, 247] on mat-icon "person_add" at bounding box center [297, 251] width 17 height 17
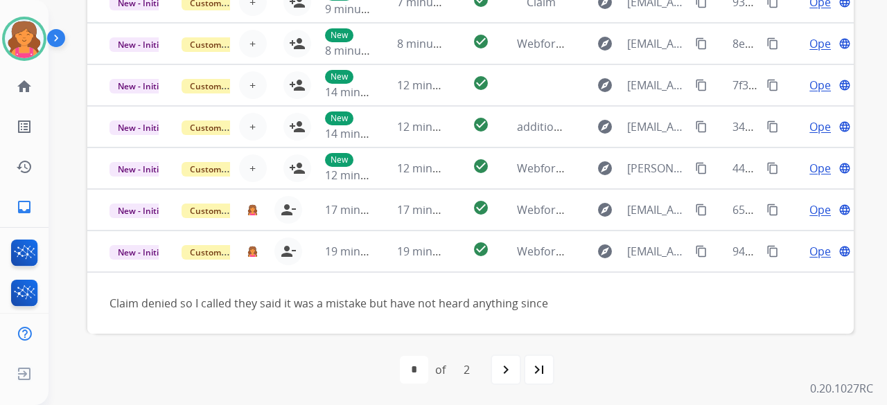
click at [501, 371] on mat-icon "navigate_next" at bounding box center [505, 370] width 17 height 17
select select "*"
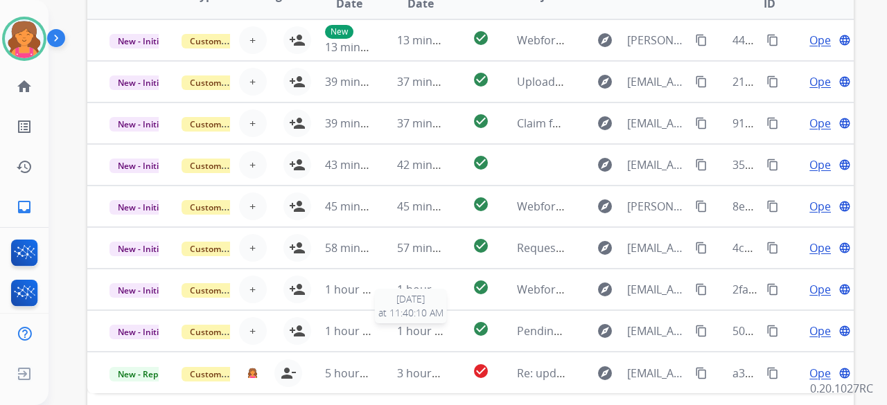
scroll to position [515, 0]
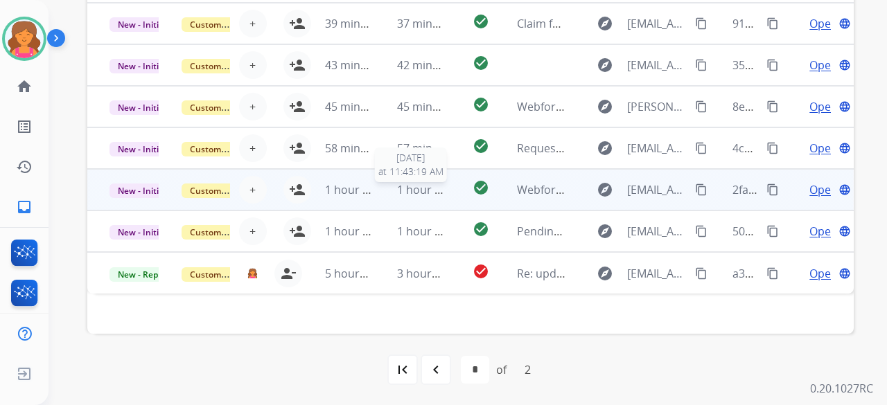
click at [436, 196] on span "1 hour ago" at bounding box center [425, 189] width 57 height 15
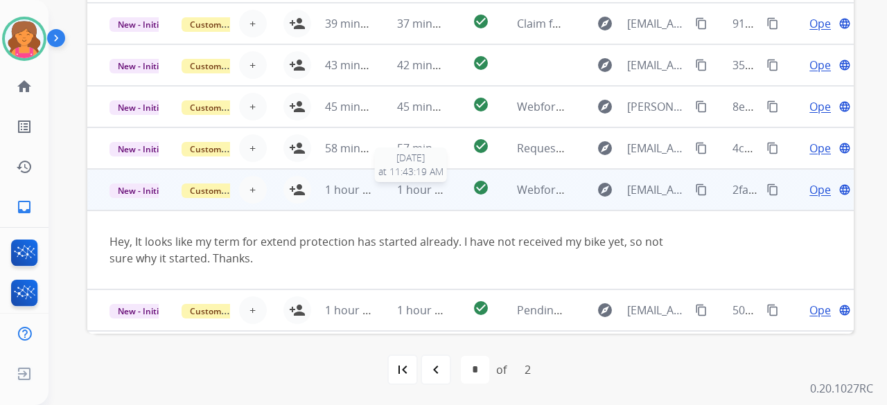
scroll to position [39, 0]
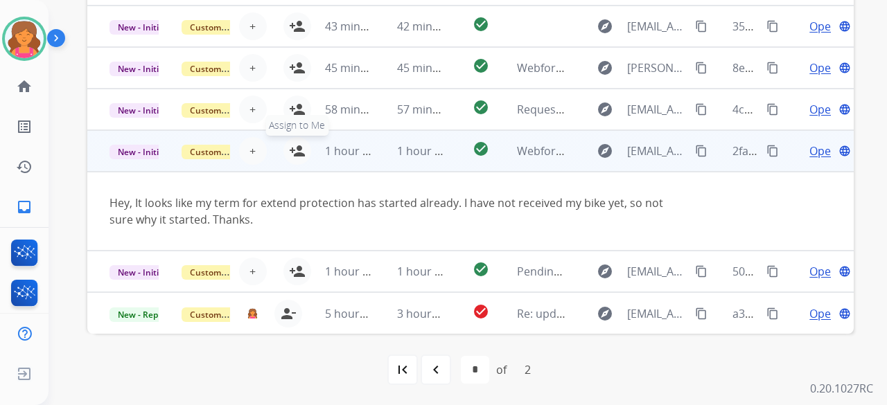
click at [296, 153] on mat-icon "person_add" at bounding box center [297, 151] width 17 height 17
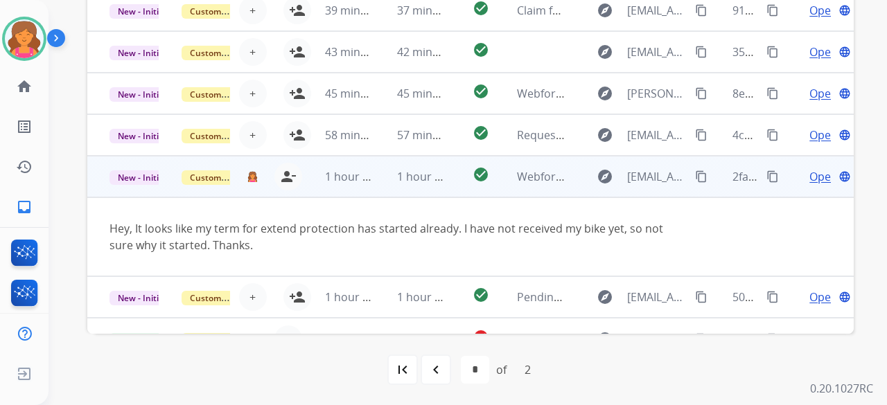
scroll to position [0, 0]
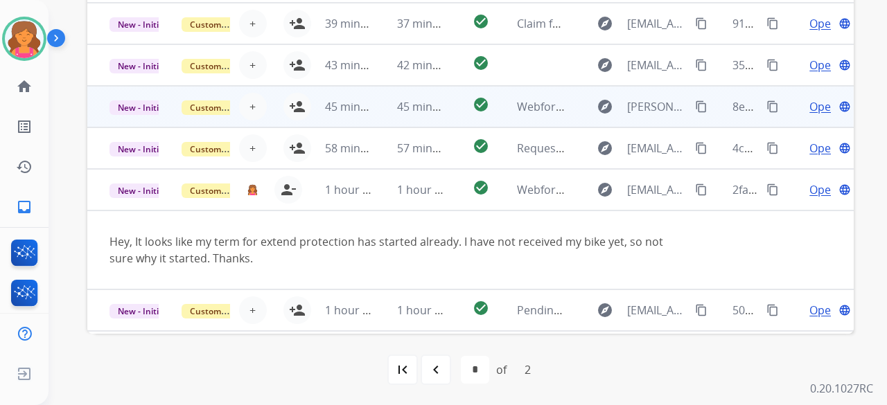
click at [274, 107] on div "+ Select agent person_add Assign to Me" at bounding box center [266, 107] width 89 height 28
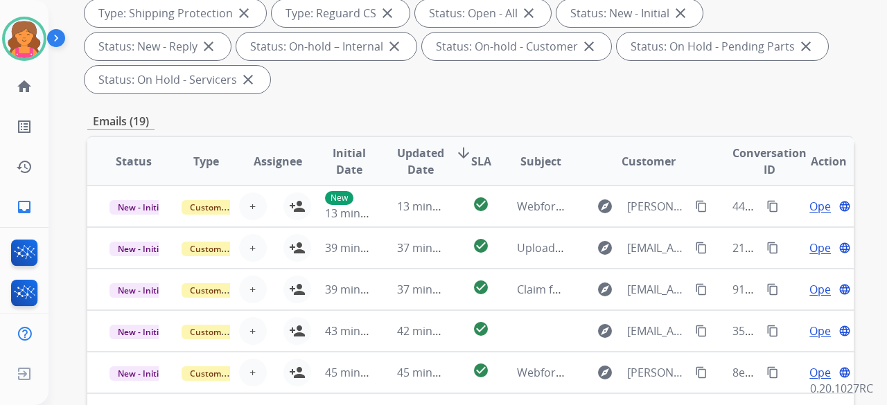
scroll to position [238, 0]
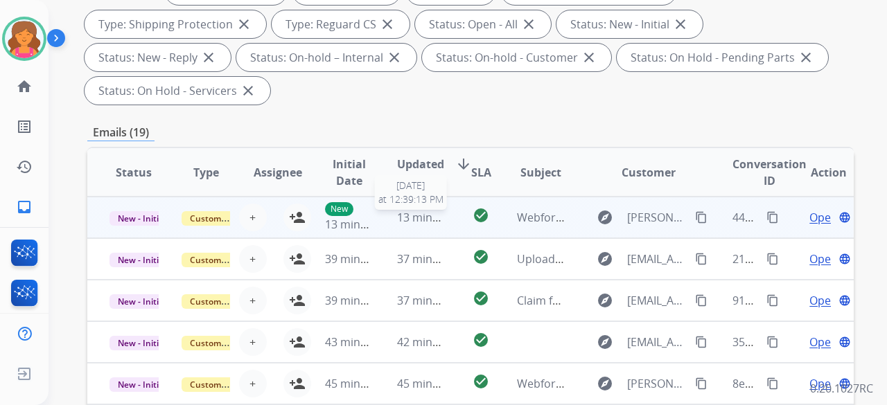
click at [436, 215] on span "13 minutes ago" at bounding box center [437, 217] width 80 height 15
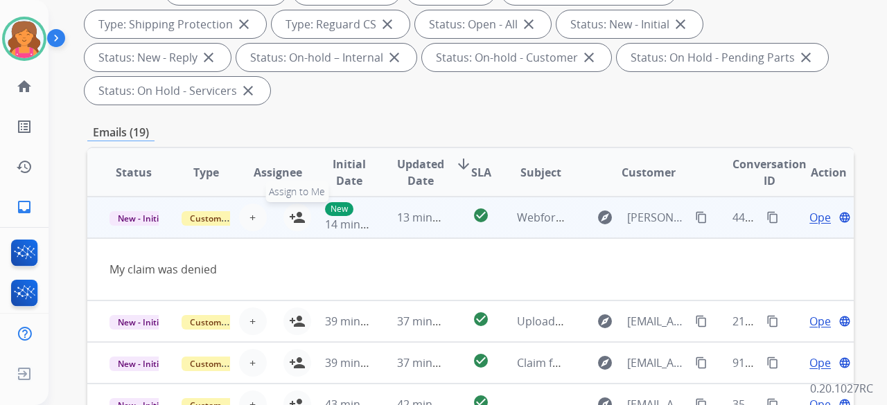
click at [296, 221] on mat-icon "person_add" at bounding box center [297, 217] width 17 height 17
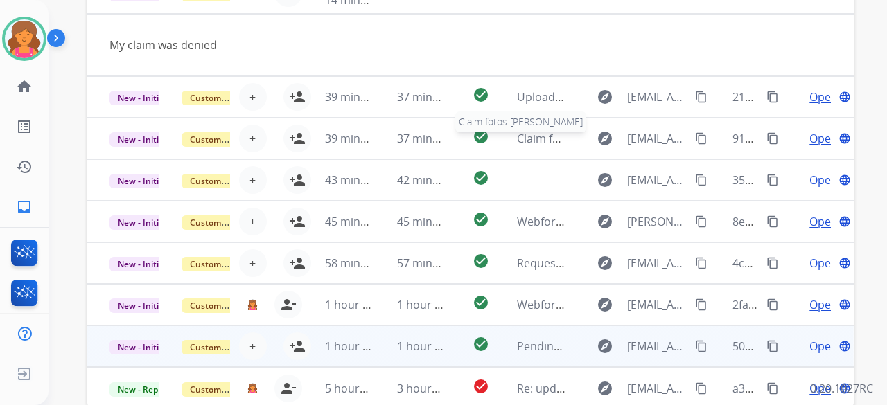
scroll to position [515, 0]
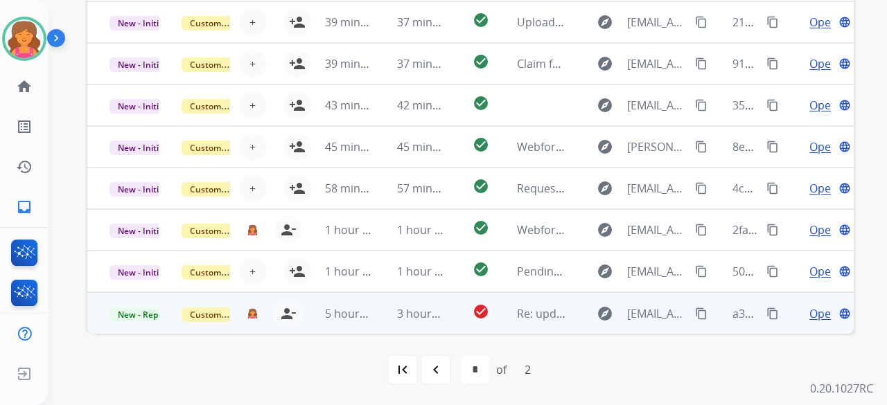
click at [809, 314] on span "Open" at bounding box center [823, 314] width 28 height 17
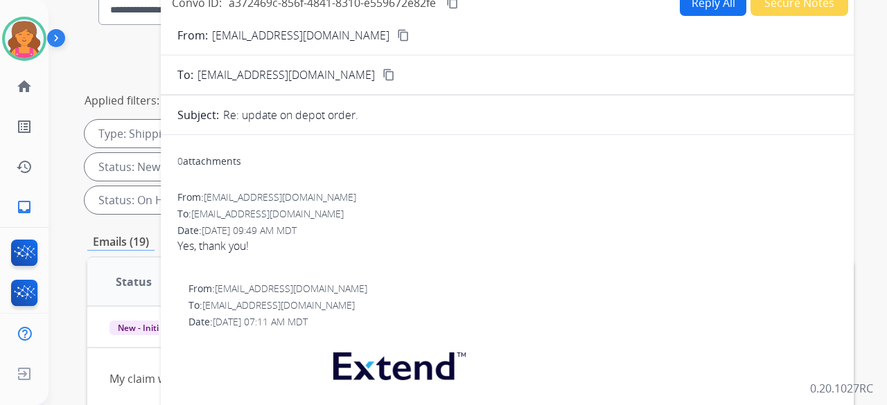
scroll to position [100, 0]
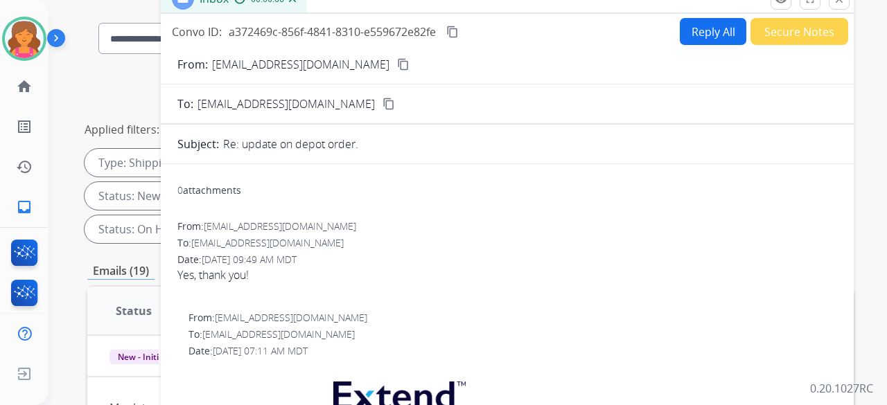
click at [397, 63] on mat-icon "content_copy" at bounding box center [403, 64] width 12 height 12
click at [689, 33] on button "Reply All" at bounding box center [713, 31] width 67 height 27
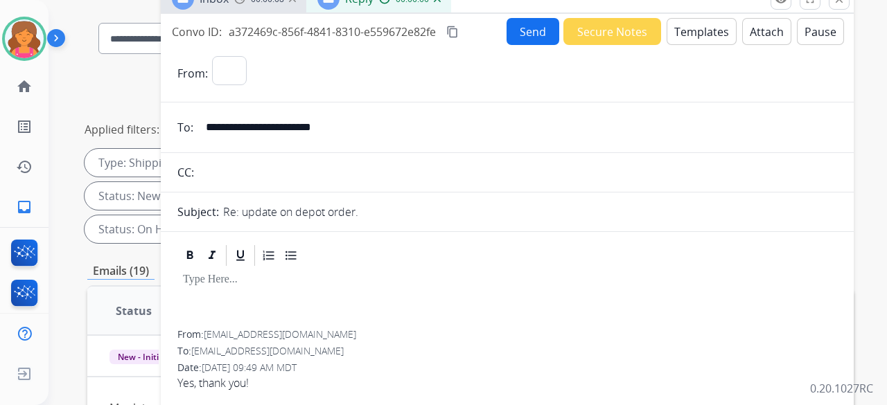
select select "**********"
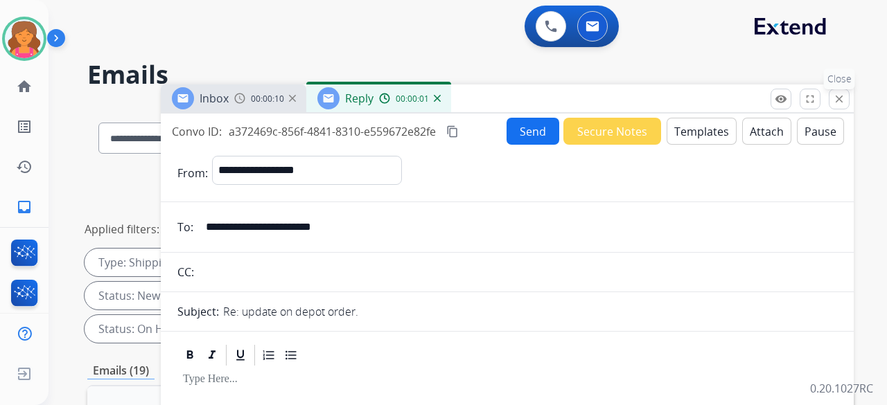
click at [835, 102] on mat-icon "close" at bounding box center [839, 99] width 12 height 12
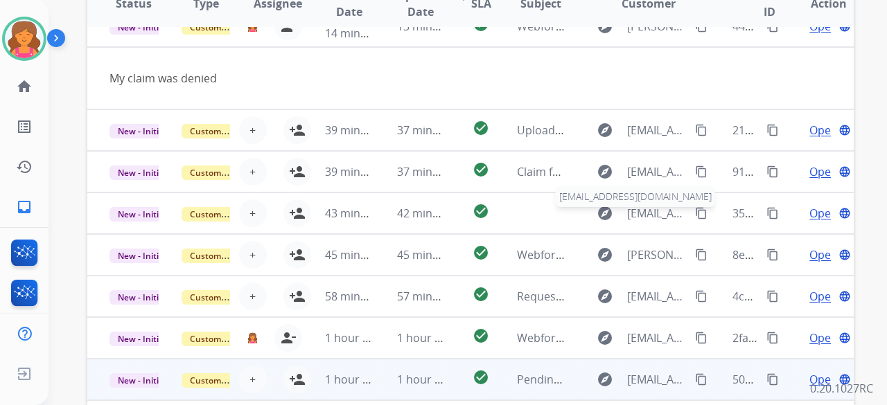
scroll to position [515, 0]
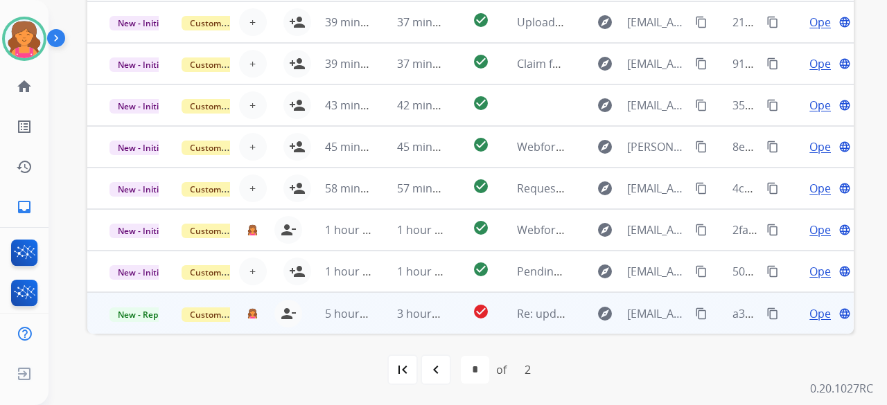
click at [809, 306] on span "Open" at bounding box center [823, 314] width 28 height 17
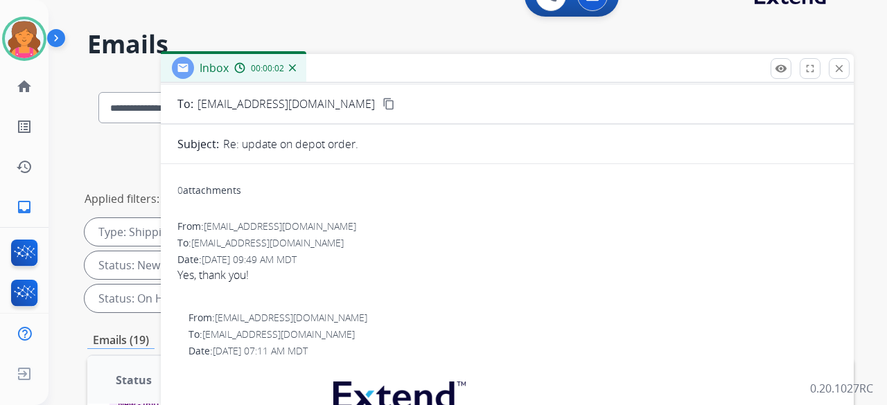
scroll to position [0, 0]
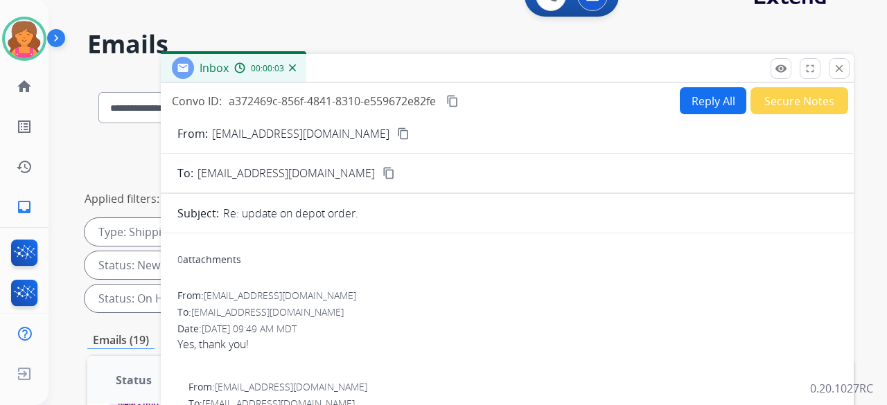
click at [769, 100] on button "Secure Notes" at bounding box center [799, 100] width 98 height 27
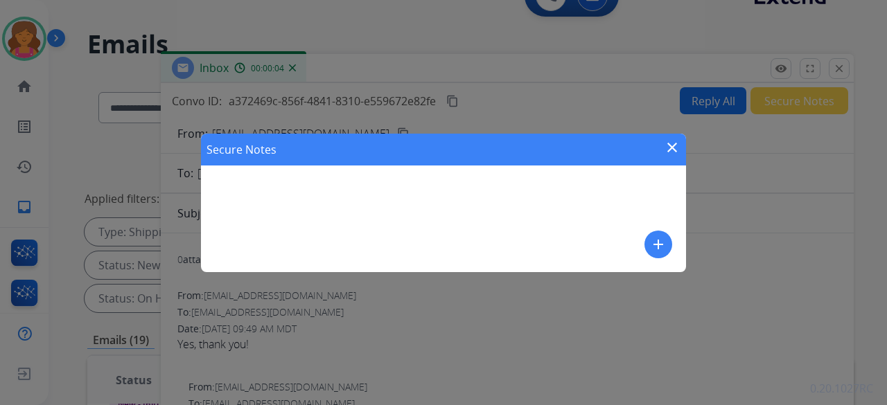
click at [458, 179] on div "Secure Notes close add" at bounding box center [443, 203] width 485 height 139
click at [653, 246] on mat-icon "add" at bounding box center [658, 244] width 17 height 17
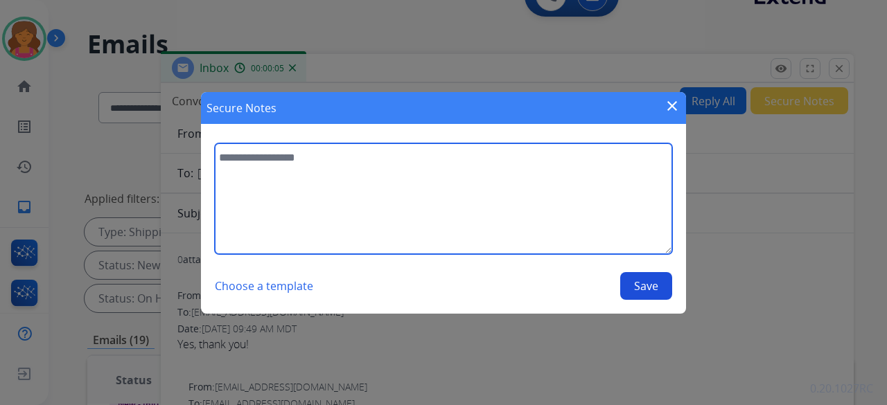
click at [427, 217] on textarea at bounding box center [443, 198] width 457 height 111
type textarea "**********"
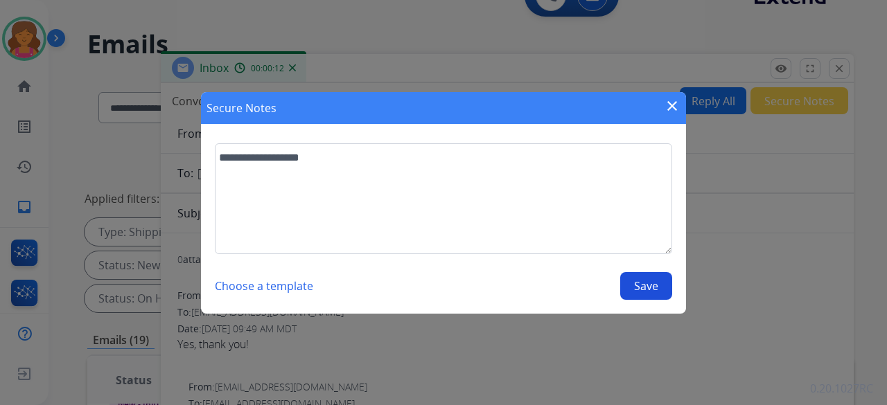
click at [652, 281] on button "Save" at bounding box center [646, 286] width 52 height 28
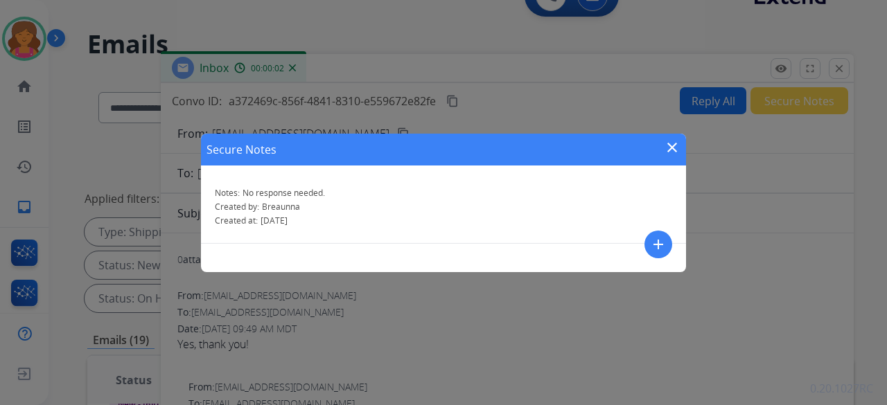
click at [665, 149] on mat-icon "close" at bounding box center [672, 147] width 17 height 17
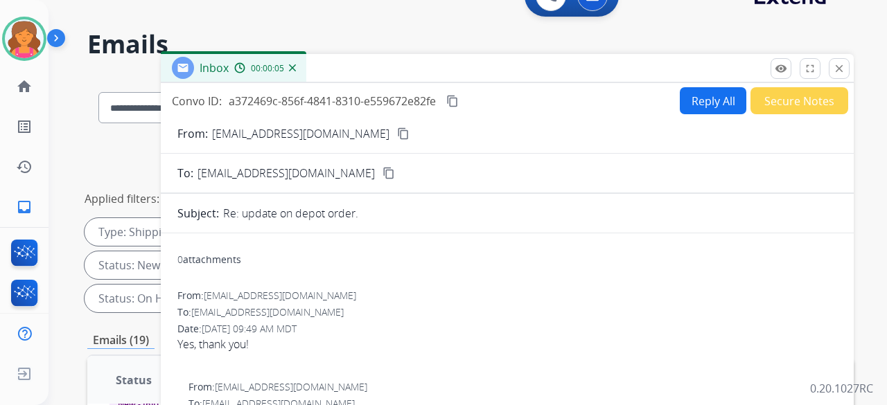
click at [834, 67] on mat-icon "close" at bounding box center [839, 68] width 12 height 12
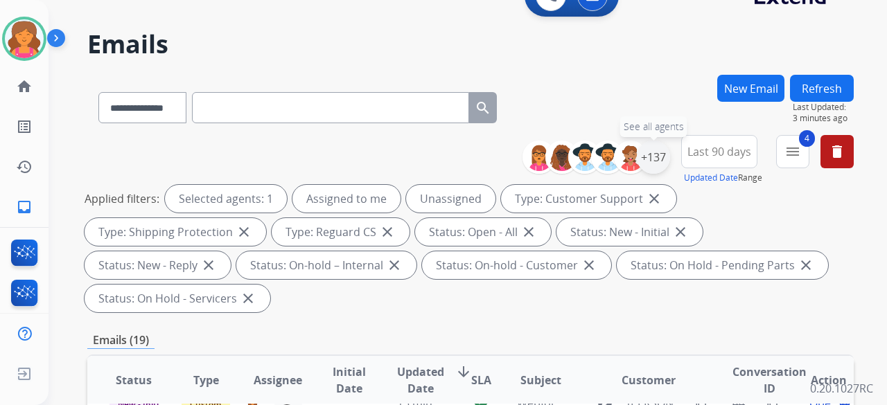
click at [654, 161] on div "+137" at bounding box center [653, 157] width 33 height 33
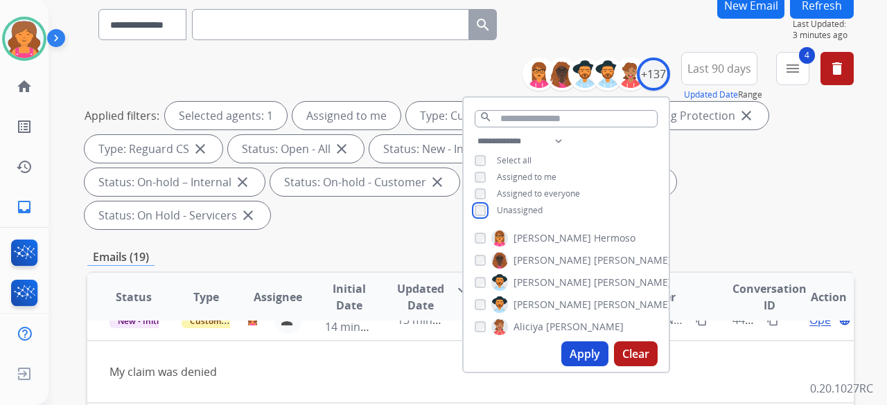
scroll to position [238, 0]
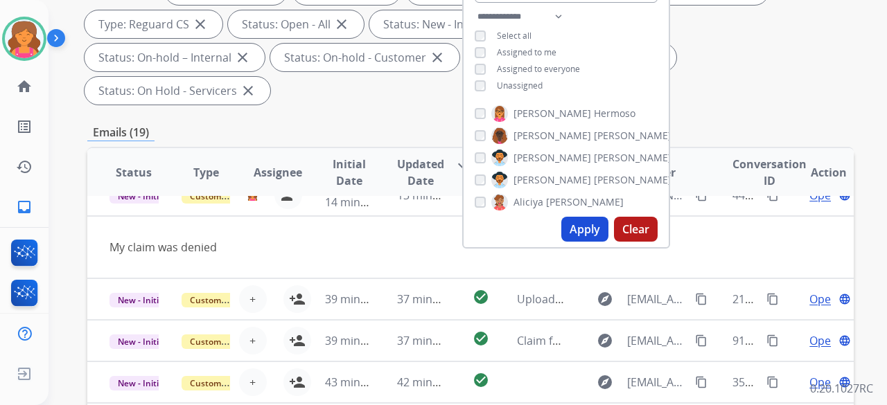
click at [573, 232] on button "Apply" at bounding box center [584, 229] width 47 height 25
select select "*"
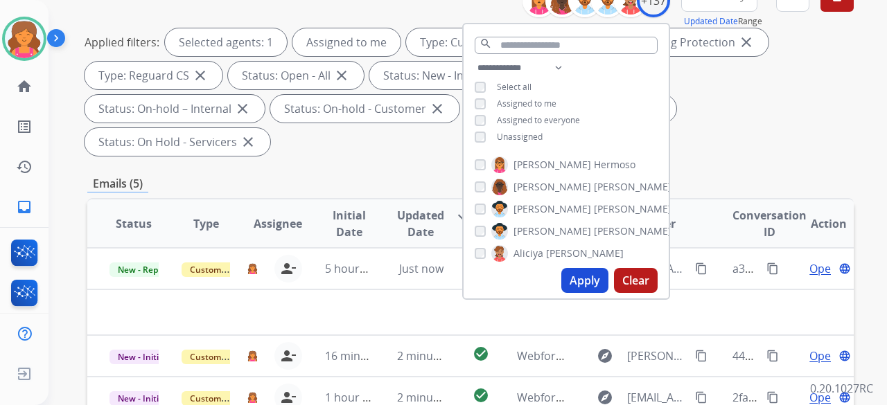
scroll to position [346, 0]
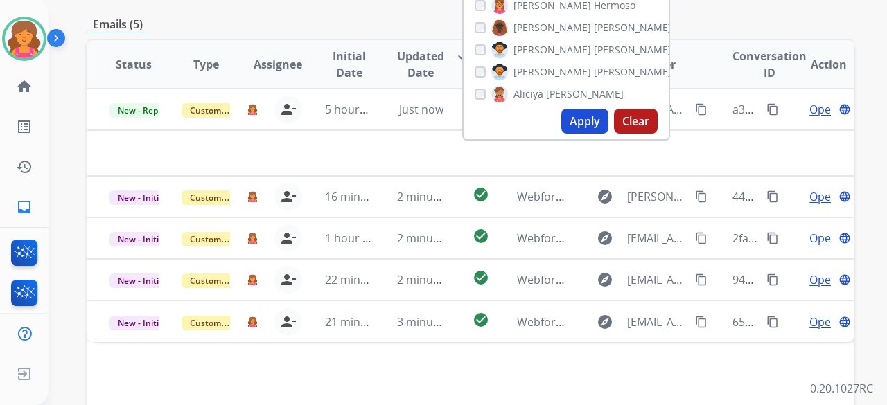
click at [325, 348] on div "Status Type Assignee Initial Date Updated Date arrow_downward SLA Subject Custo…" at bounding box center [470, 271] width 766 height 464
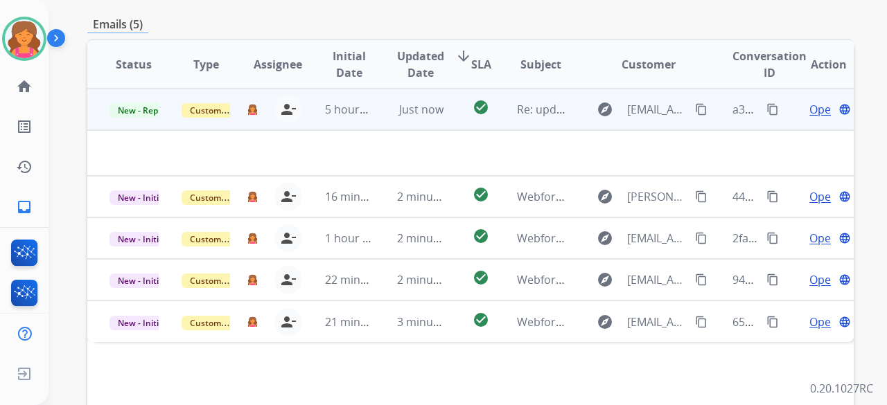
click at [809, 101] on span "Open" at bounding box center [823, 109] width 28 height 17
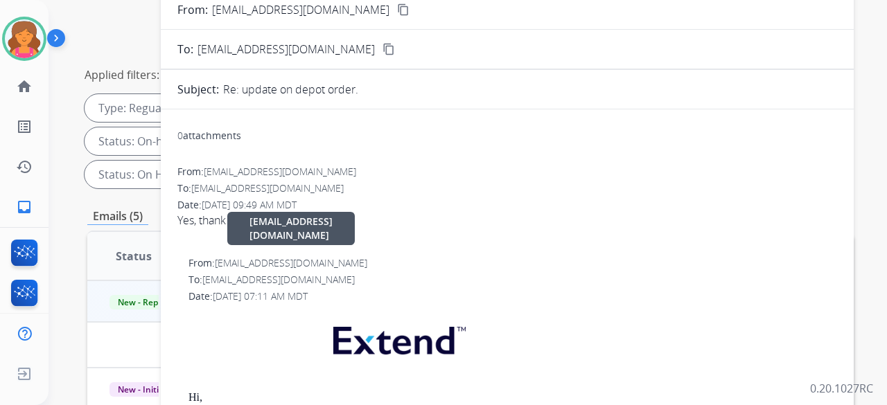
scroll to position [69, 0]
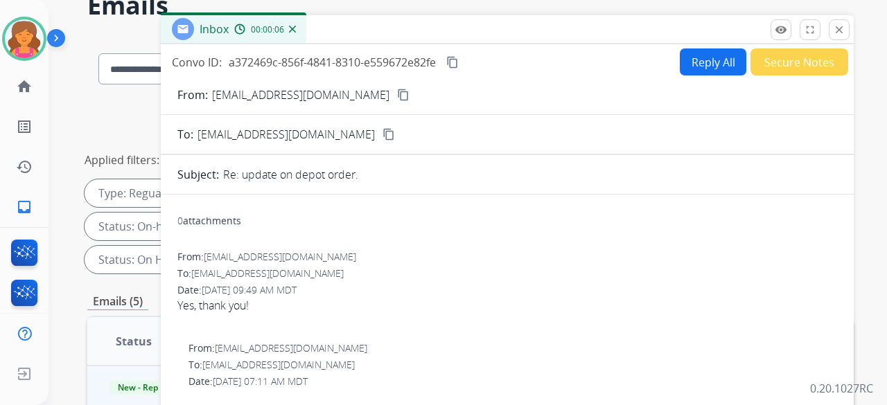
click at [789, 65] on button "Secure Notes" at bounding box center [799, 61] width 98 height 27
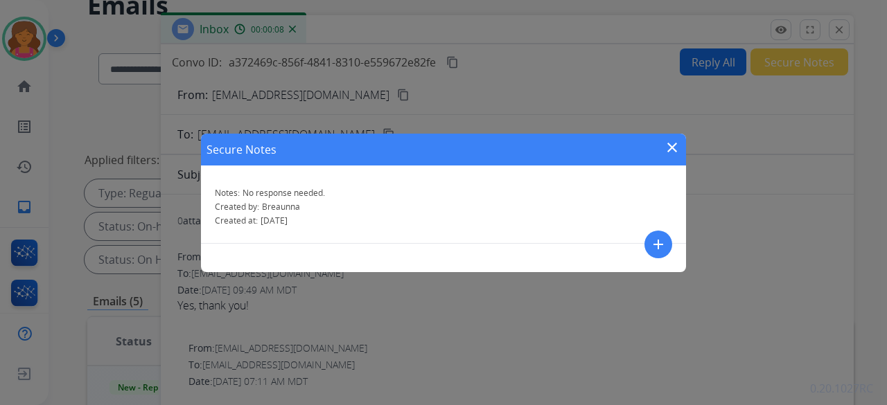
click at [667, 145] on mat-icon "close" at bounding box center [672, 147] width 17 height 17
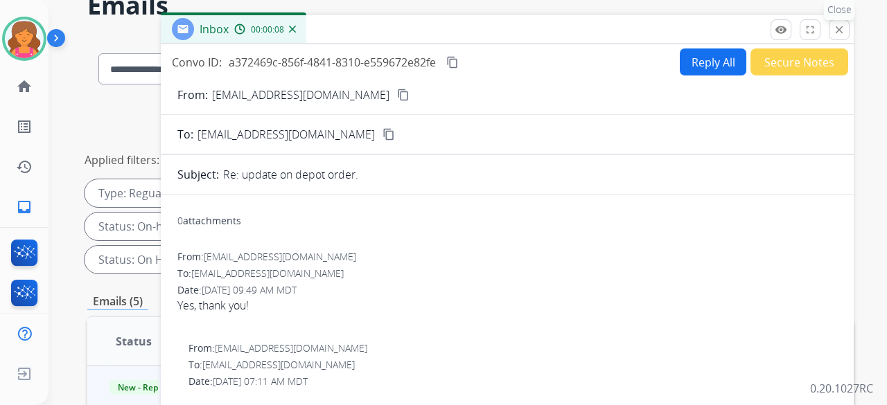
click at [829, 25] on div "remove_red_eye Logs fullscreen Expand close Close" at bounding box center [809, 29] width 79 height 21
click at [837, 24] on mat-icon "close" at bounding box center [839, 30] width 12 height 12
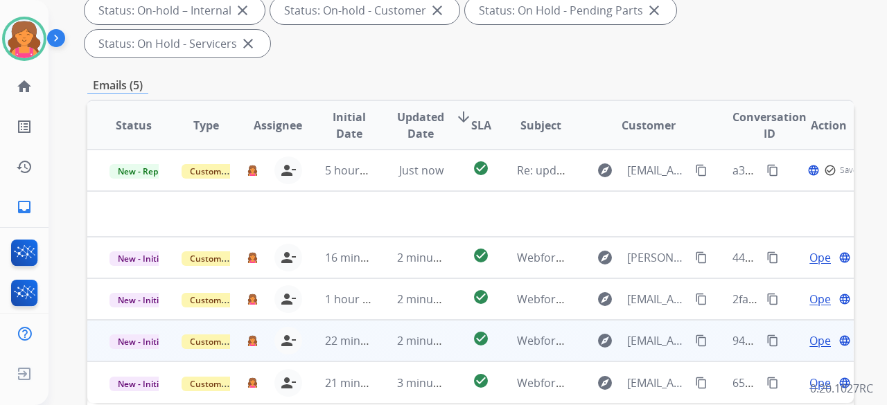
scroll to position [346, 0]
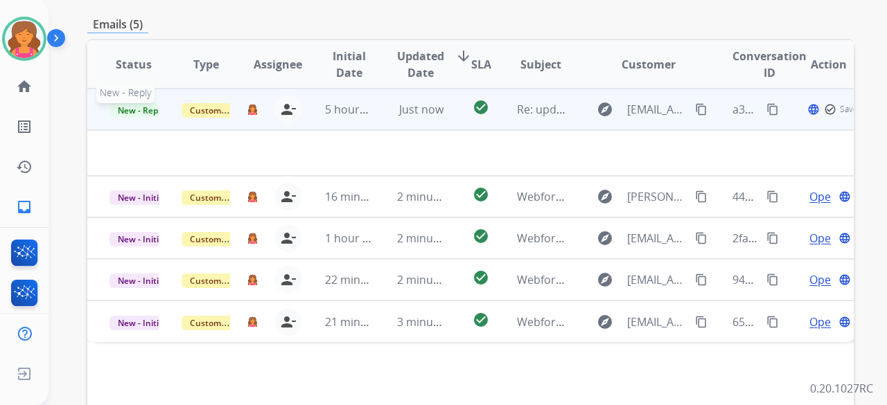
click at [141, 103] on span "New - Reply" at bounding box center [140, 110] width 63 height 15
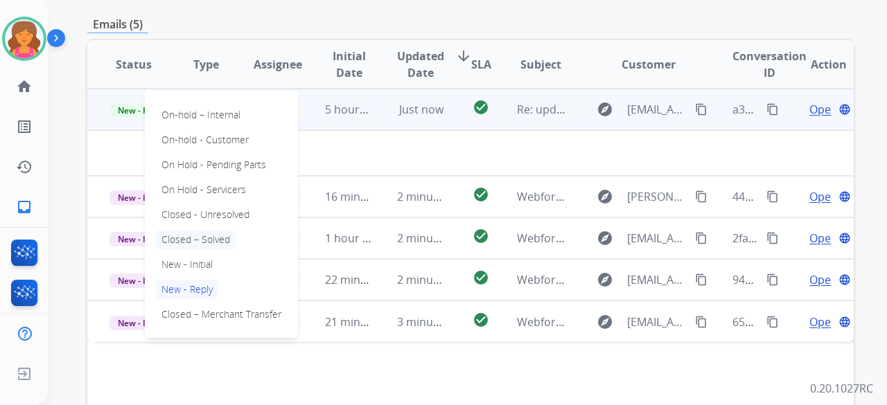
click at [205, 230] on p "Closed – Solved" at bounding box center [196, 239] width 80 height 19
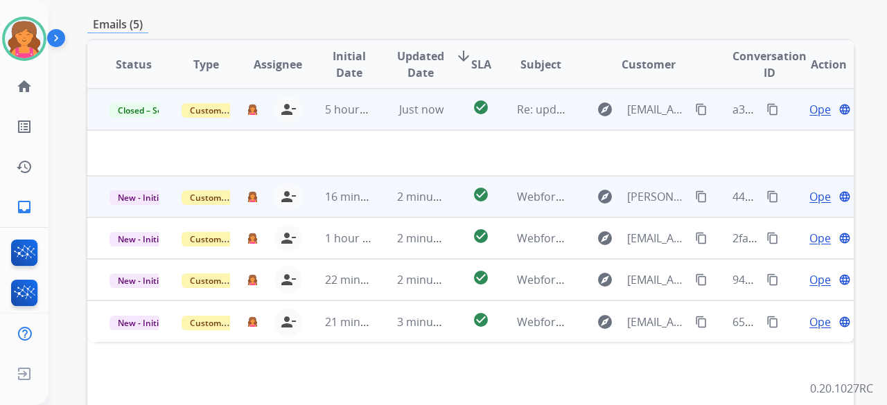
click at [809, 188] on span "Open" at bounding box center [823, 196] width 28 height 17
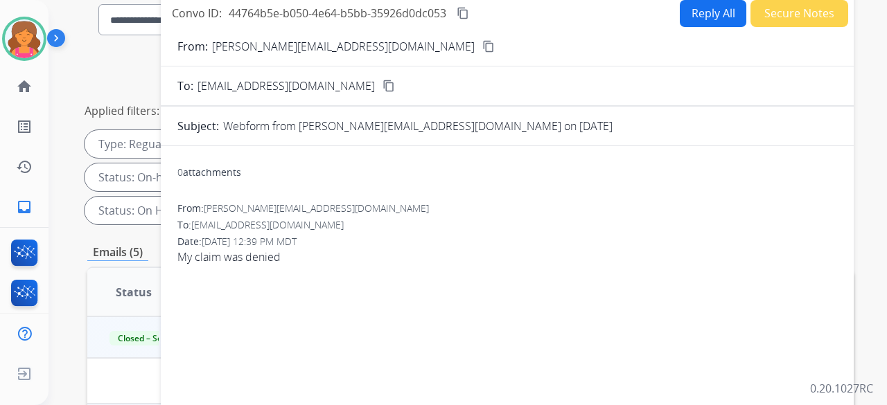
scroll to position [69, 0]
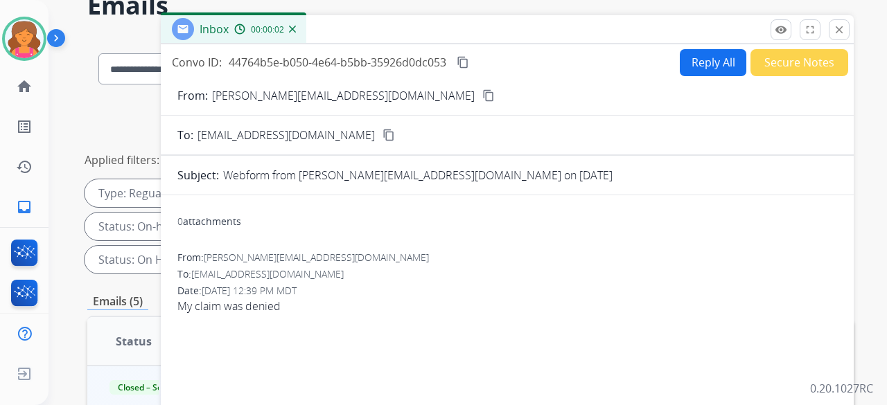
click at [482, 91] on mat-icon "content_copy" at bounding box center [488, 95] width 12 height 12
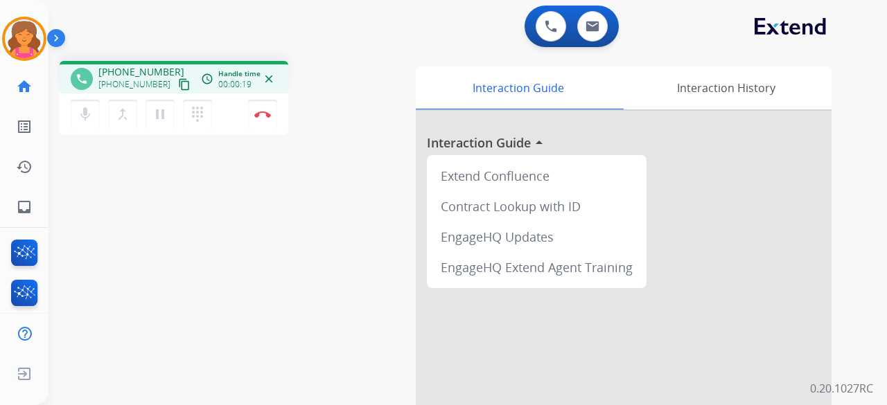
click at [178, 87] on mat-icon "content_copy" at bounding box center [184, 84] width 12 height 12
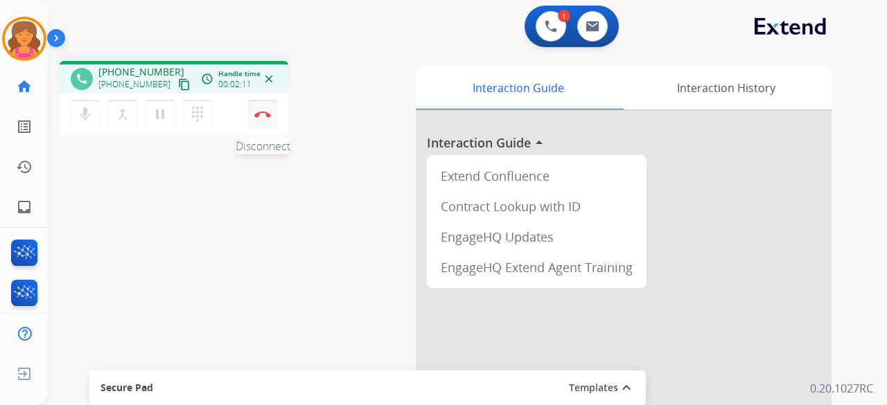
click at [265, 118] on button "Disconnect" at bounding box center [262, 114] width 29 height 29
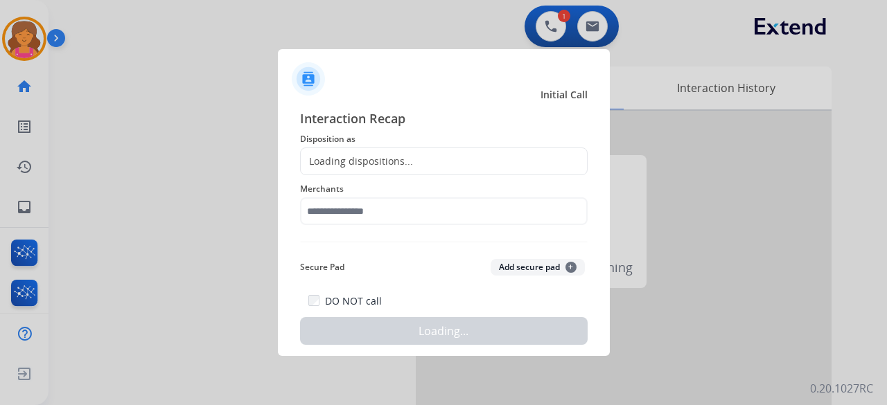
click at [353, 157] on div "Loading dispositions..." at bounding box center [357, 161] width 112 height 14
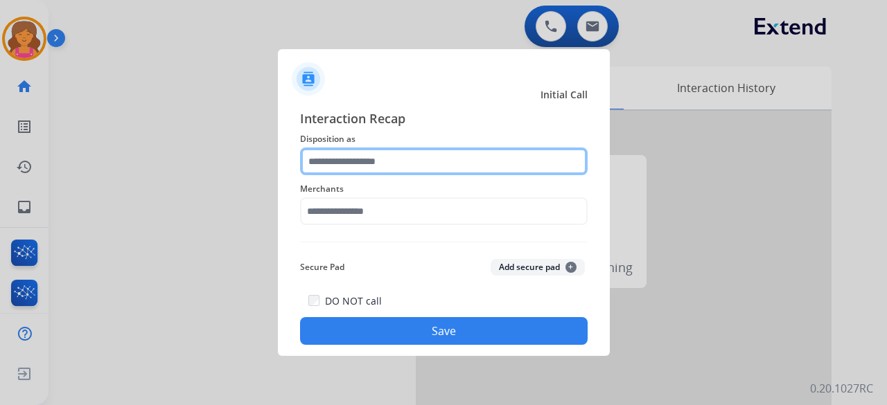
click at [353, 157] on input "text" at bounding box center [444, 162] width 288 height 28
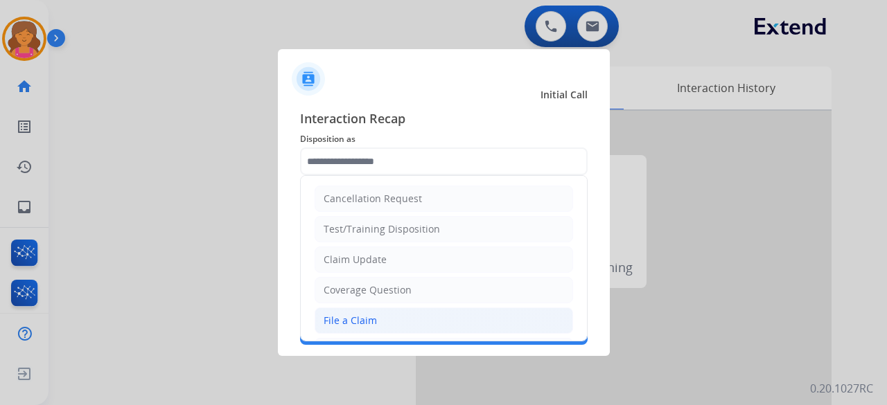
click at [352, 320] on div "File a Claim" at bounding box center [350, 321] width 53 height 14
type input "**********"
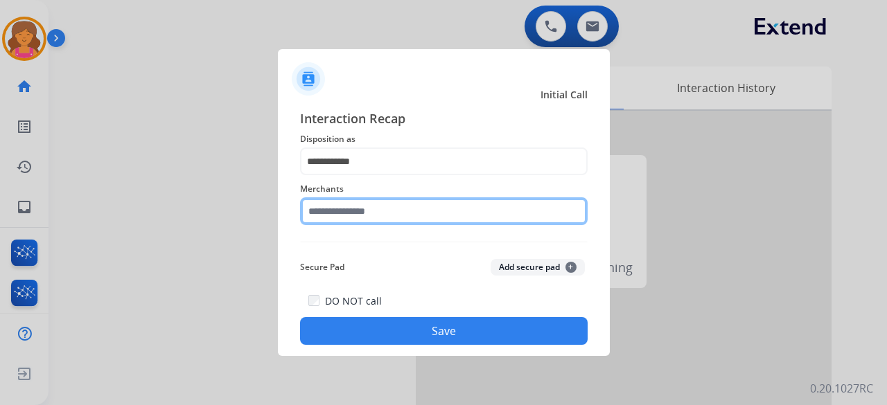
click at [357, 209] on input "text" at bounding box center [444, 211] width 288 height 28
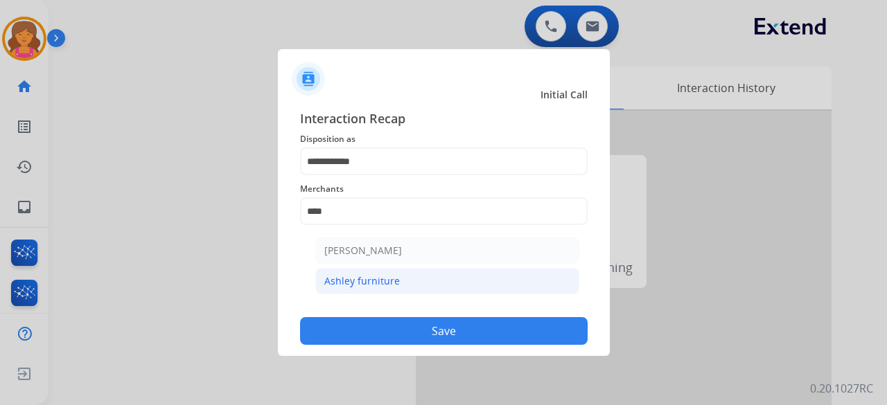
click at [363, 272] on li "Ashley furniture" at bounding box center [447, 281] width 264 height 26
type input "**********"
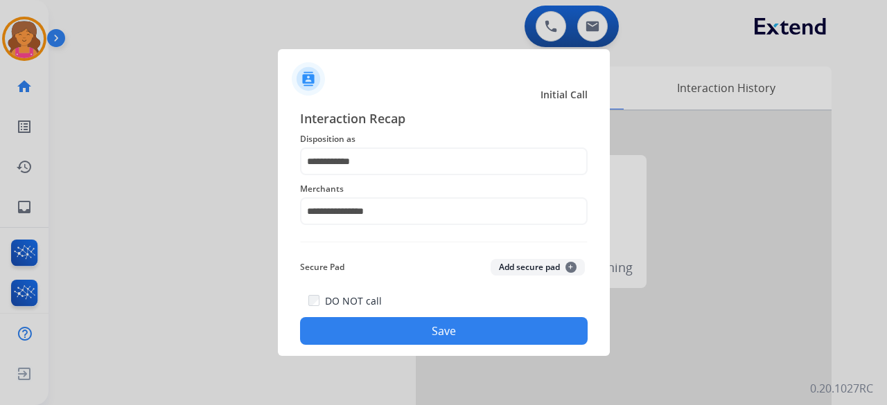
click at [374, 321] on button "Save" at bounding box center [444, 331] width 288 height 28
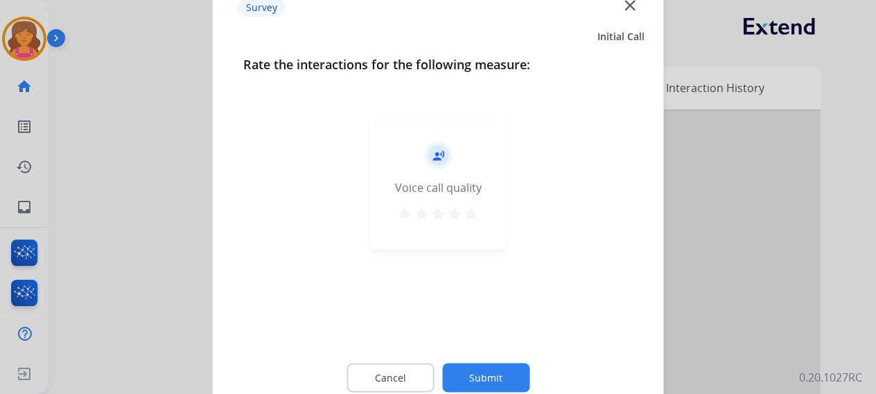
click at [476, 218] on mat-icon "star" at bounding box center [471, 213] width 17 height 17
click at [468, 385] on button "Submit" at bounding box center [485, 377] width 87 height 29
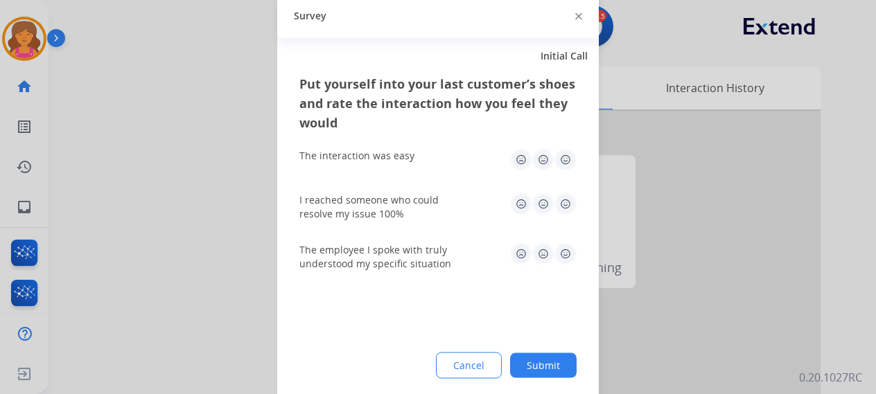
click at [565, 163] on img at bounding box center [565, 159] width 22 height 22
click at [569, 197] on img at bounding box center [565, 204] width 22 height 22
click at [562, 259] on img at bounding box center [565, 253] width 22 height 22
click at [528, 357] on button "Submit" at bounding box center [543, 365] width 67 height 25
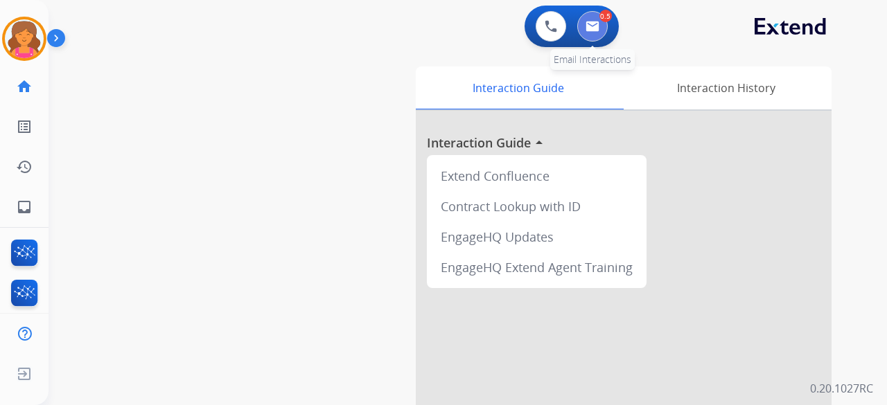
click at [592, 24] on img at bounding box center [592, 26] width 14 height 11
select select "**********"
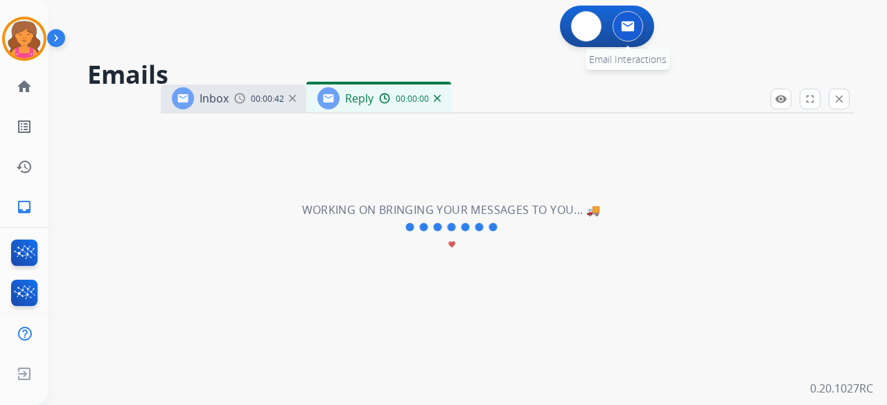
select select "**********"
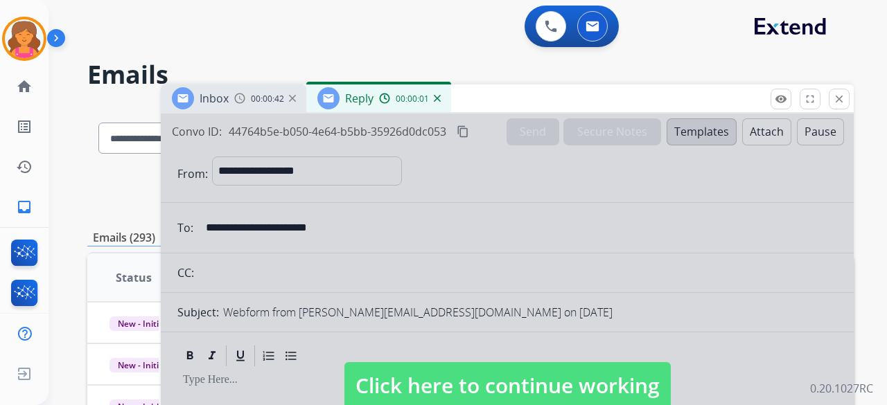
click at [454, 398] on span "Click here to continue working" at bounding box center [507, 385] width 326 height 47
select select
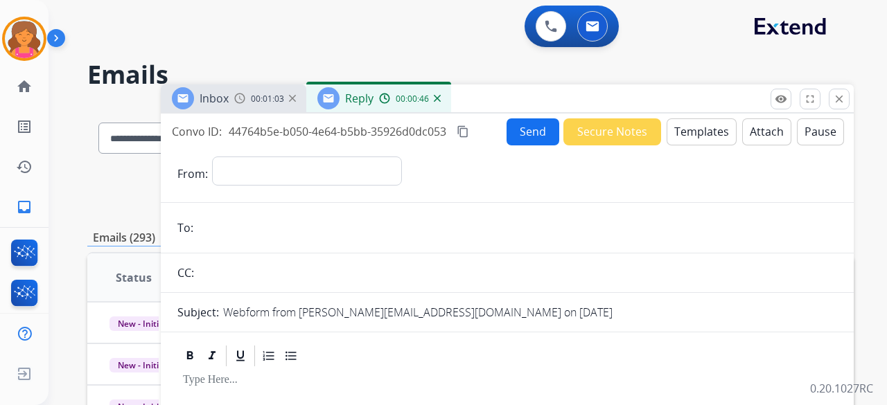
click at [277, 91] on div "Inbox 00:01:03" at bounding box center [233, 99] width 145 height 28
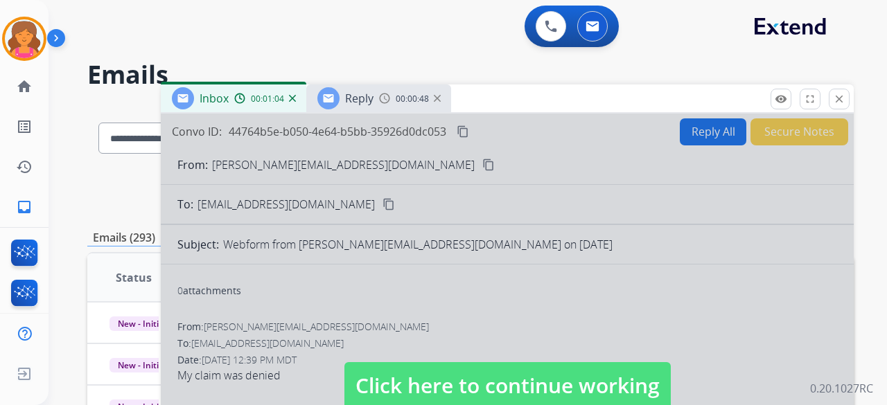
click at [373, 399] on span "Click here to continue working" at bounding box center [507, 385] width 326 height 47
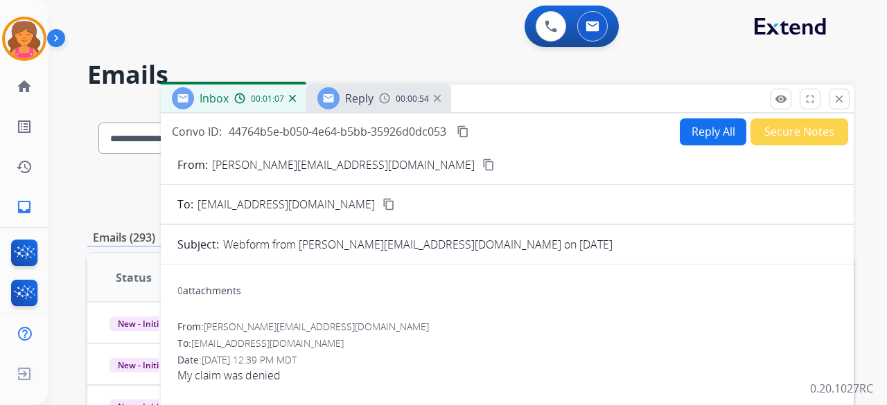
click at [435, 100] on img at bounding box center [437, 98] width 7 height 7
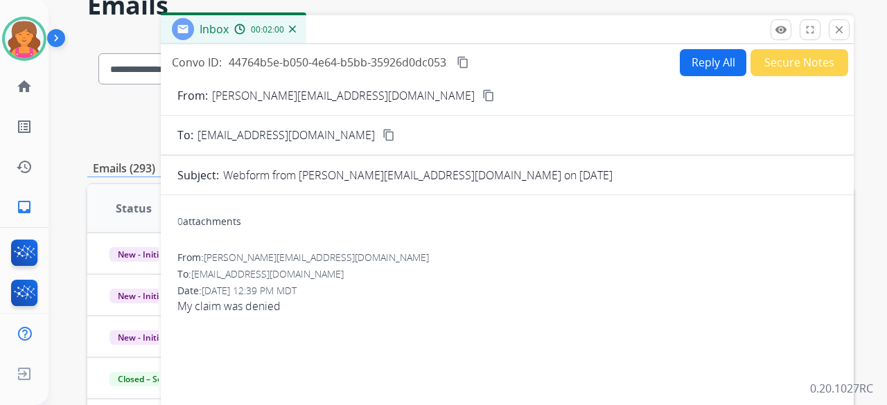
click at [712, 52] on button "Reply All" at bounding box center [713, 62] width 67 height 27
select select "**********"
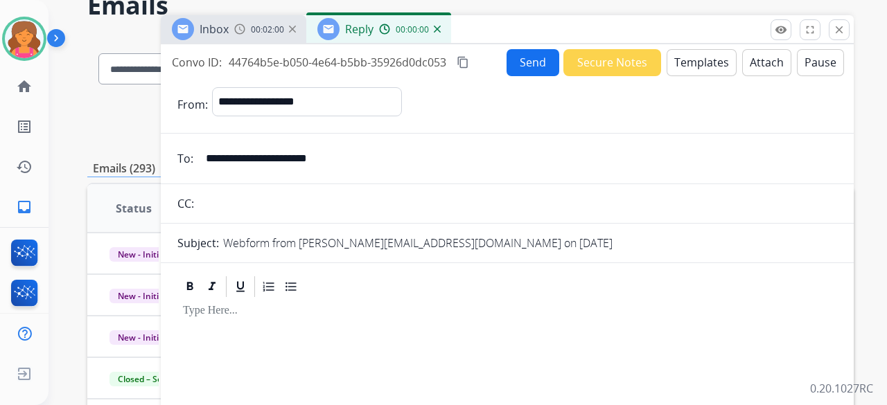
click at [703, 61] on button "Templates" at bounding box center [701, 62] width 70 height 27
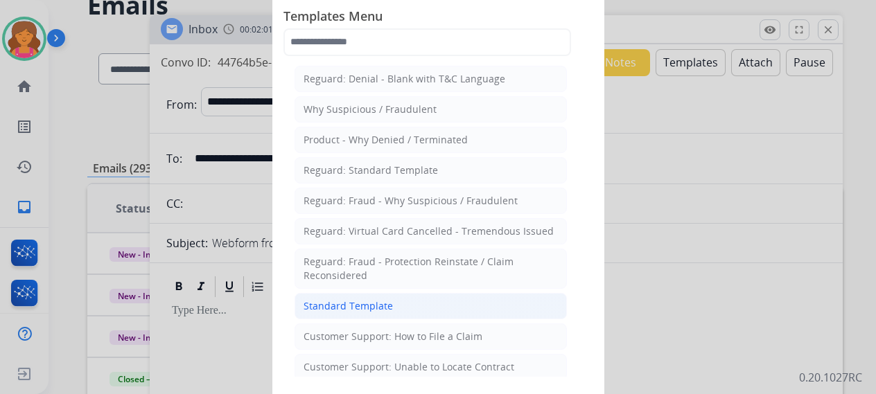
click at [354, 303] on div "Standard Template" at bounding box center [347, 306] width 89 height 14
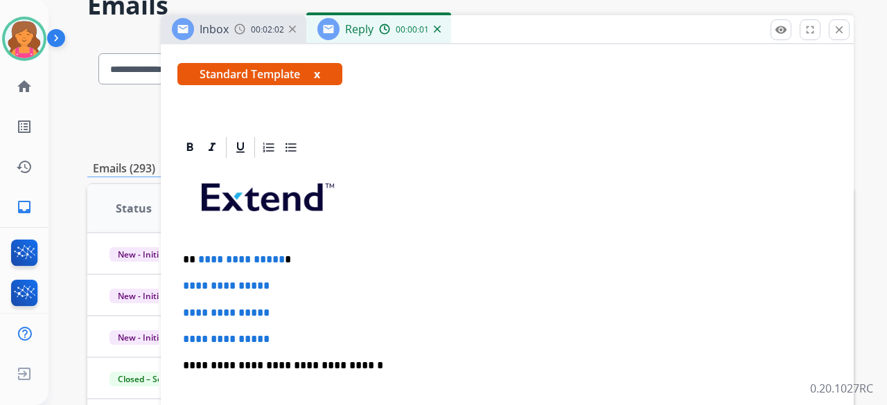
scroll to position [277, 0]
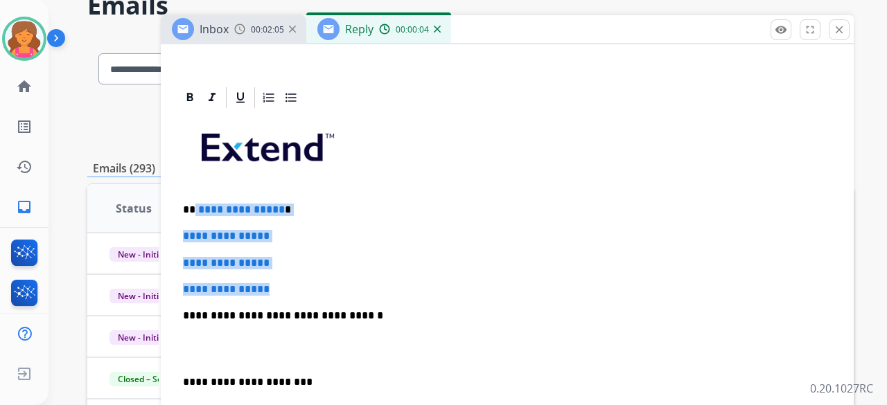
drag, startPoint x: 287, startPoint y: 289, endPoint x: 193, endPoint y: 205, distance: 125.6
click at [193, 205] on div "**********" at bounding box center [507, 348] width 660 height 477
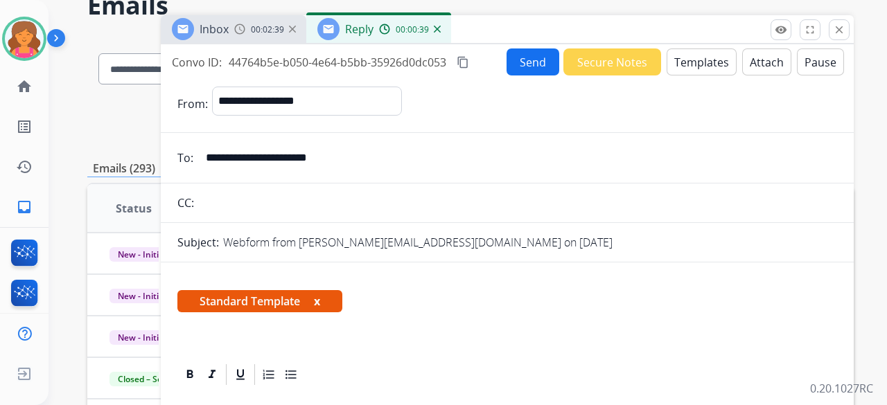
scroll to position [0, 0]
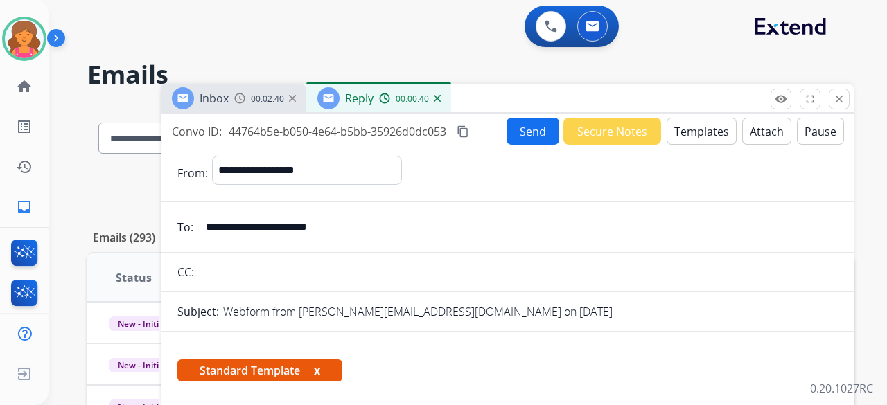
click at [518, 130] on button "Send" at bounding box center [532, 131] width 53 height 27
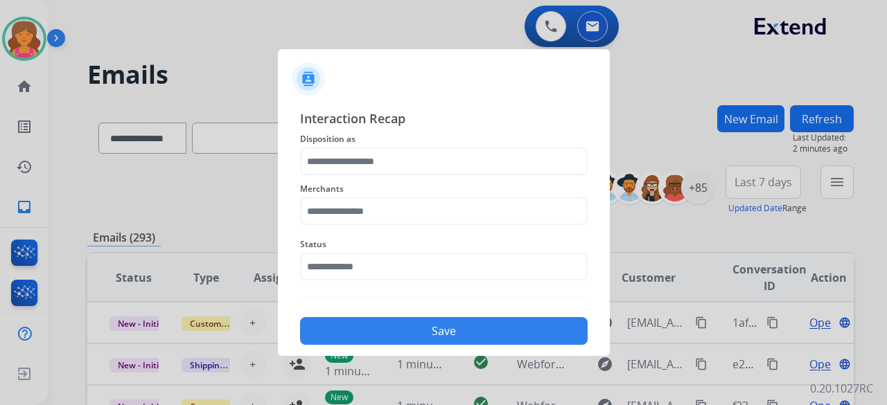
click at [421, 175] on div "Merchants" at bounding box center [444, 202] width 288 height 55
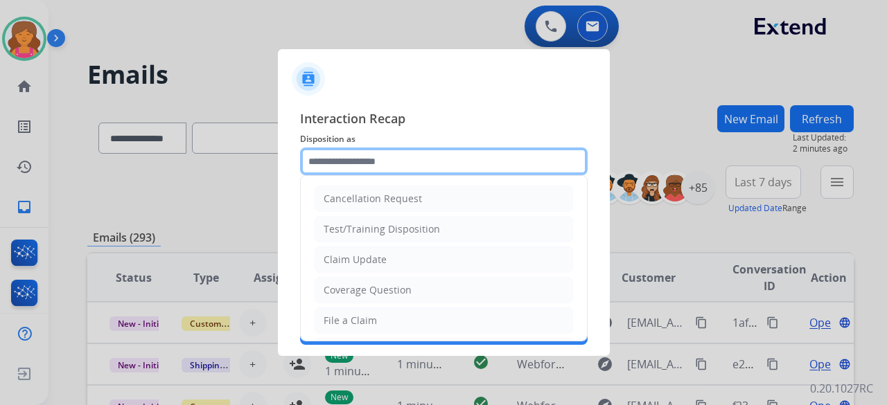
click at [416, 166] on input "text" at bounding box center [444, 162] width 288 height 28
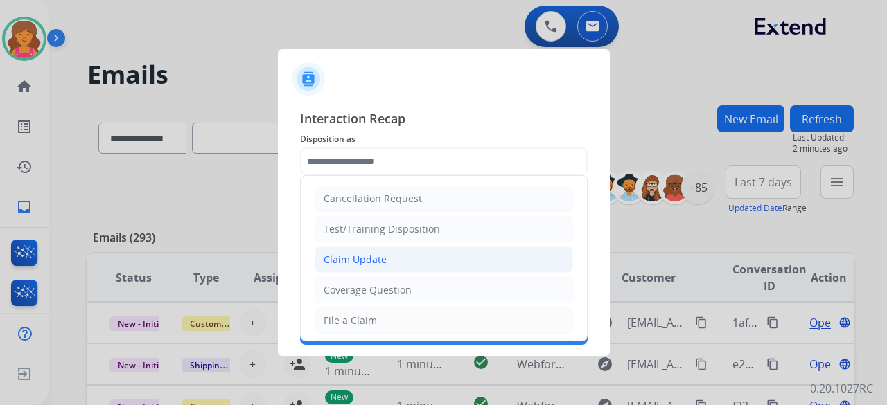
click at [398, 267] on li "Claim Update" at bounding box center [444, 260] width 258 height 26
type input "**********"
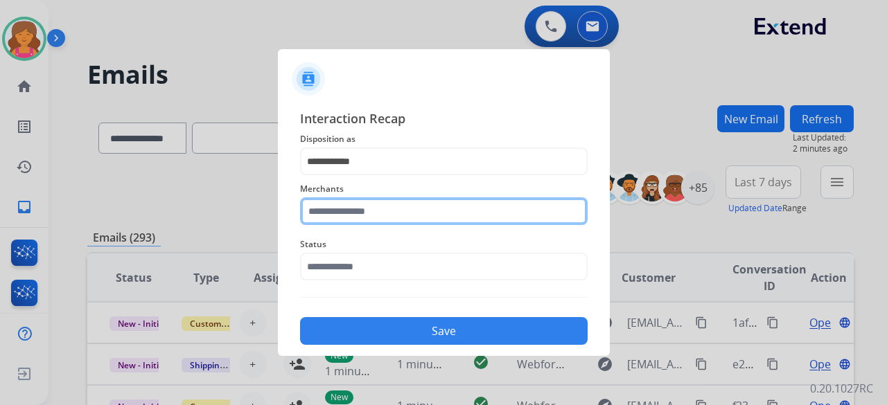
click at [383, 218] on input "text" at bounding box center [444, 211] width 288 height 28
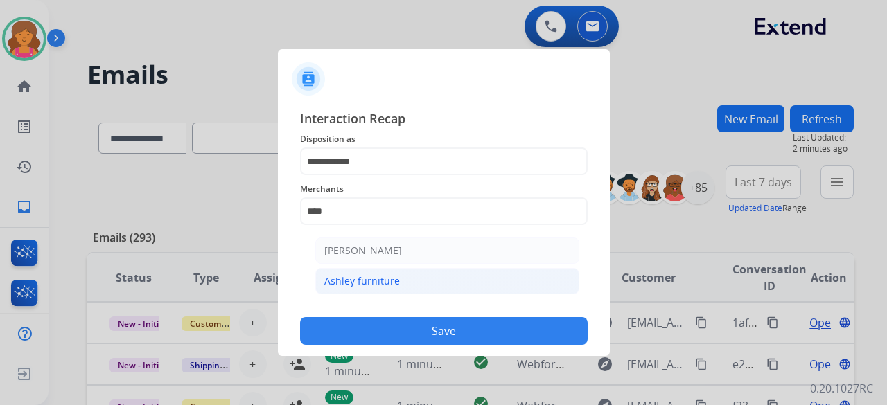
click at [427, 289] on li "Ashley furniture" at bounding box center [447, 281] width 264 height 26
type input "**********"
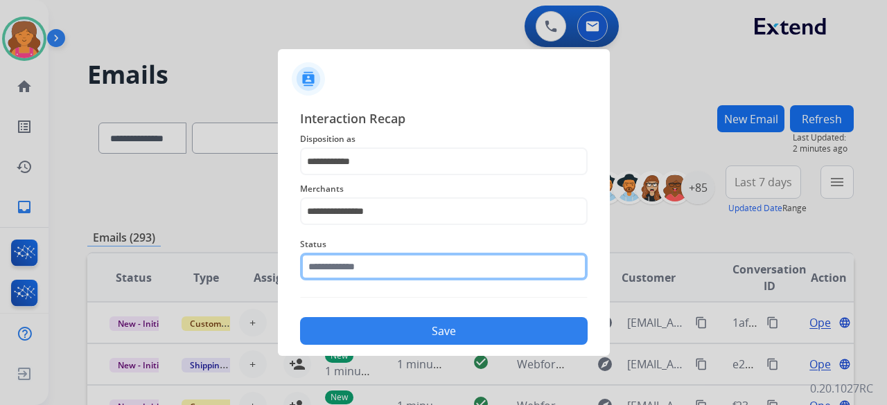
click at [416, 256] on input "text" at bounding box center [444, 267] width 288 height 28
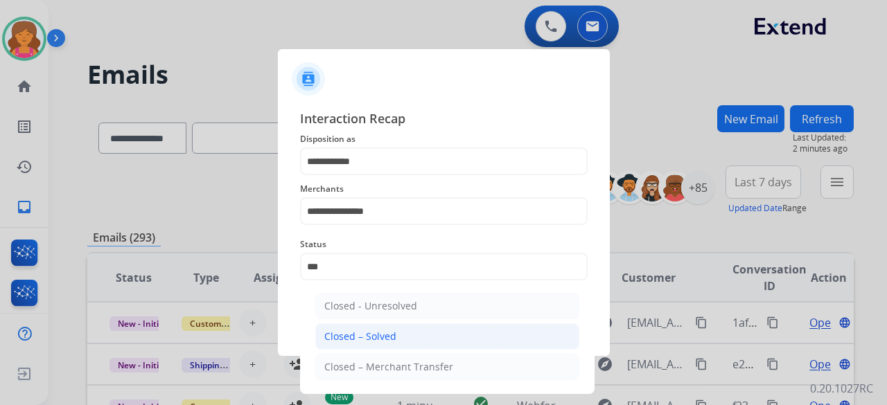
click at [395, 328] on li "Closed – Solved" at bounding box center [447, 337] width 264 height 26
type input "**********"
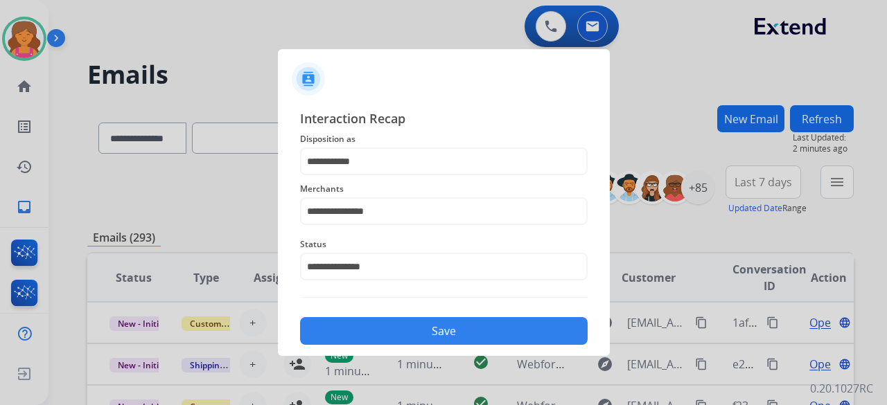
click at [395, 328] on button "Save" at bounding box center [444, 331] width 288 height 28
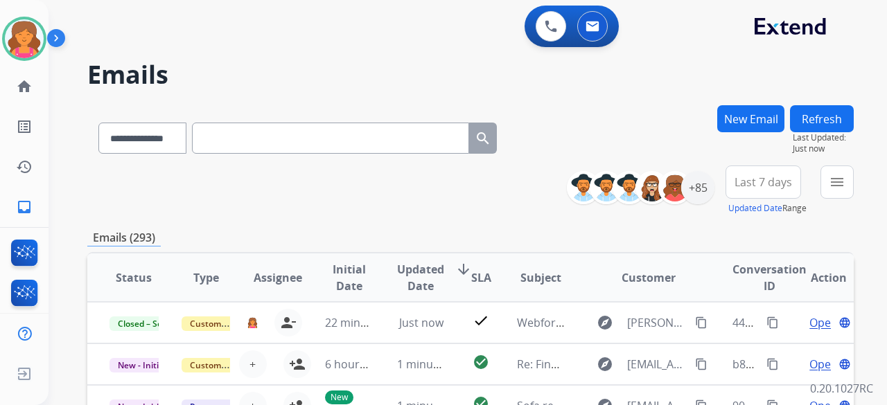
click at [761, 184] on span "Last 7 days" at bounding box center [763, 182] width 58 height 6
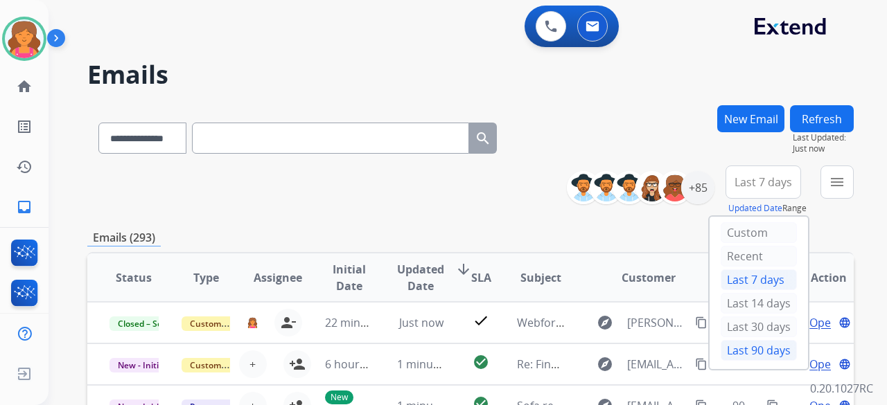
click at [730, 350] on div "Last 90 days" at bounding box center [758, 350] width 76 height 21
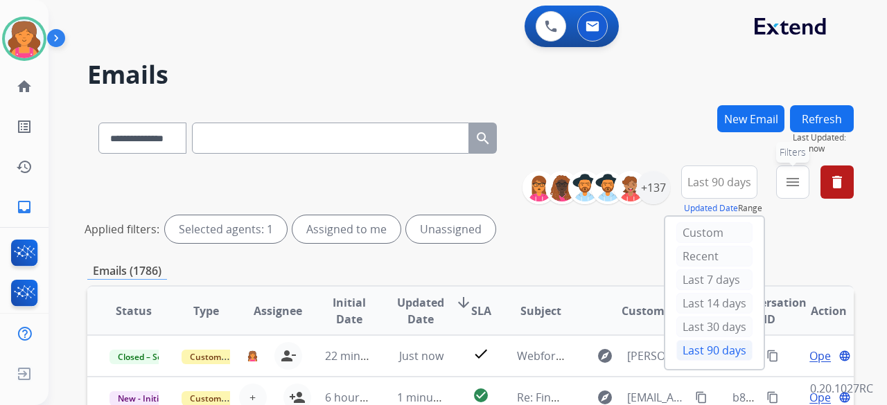
click at [802, 181] on button "menu Filters" at bounding box center [792, 182] width 33 height 33
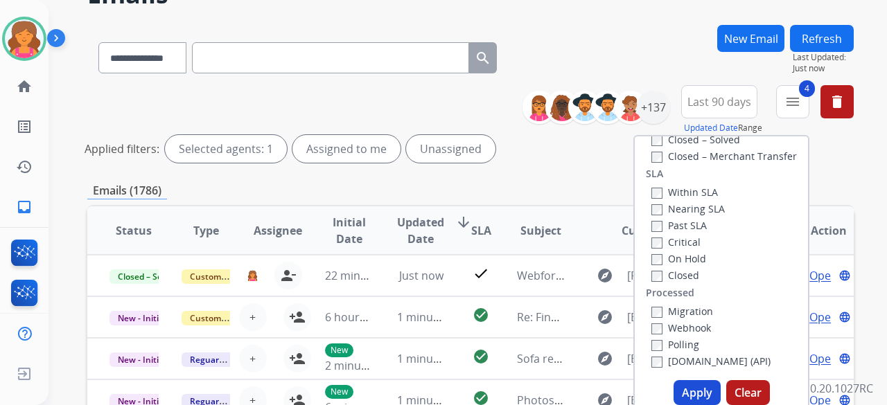
scroll to position [139, 0]
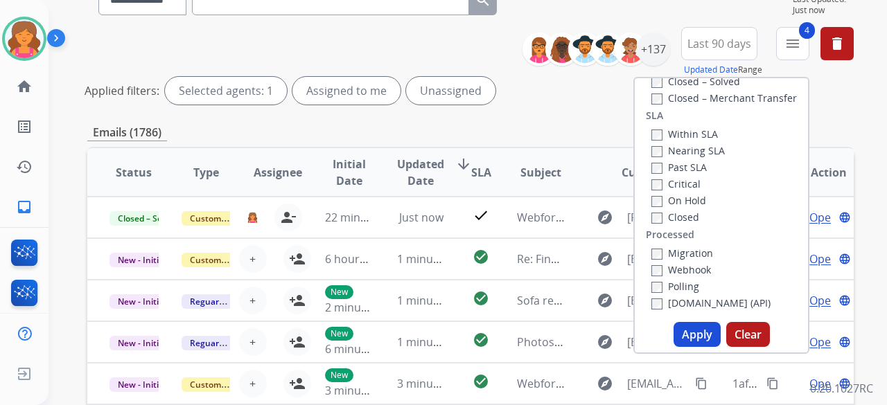
click at [691, 332] on button "Apply" at bounding box center [696, 334] width 47 height 25
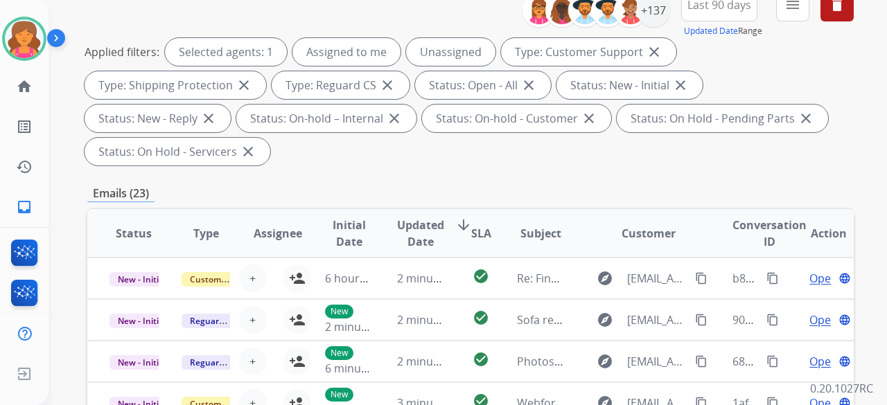
scroll to position [69, 0]
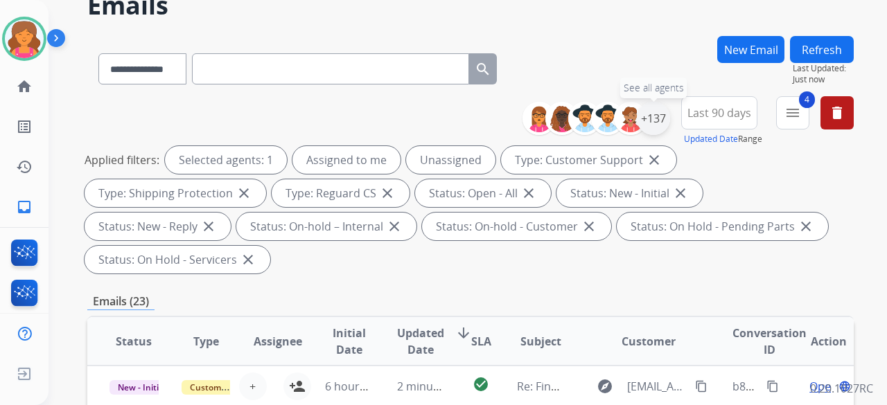
click at [662, 119] on div "+137" at bounding box center [653, 118] width 33 height 33
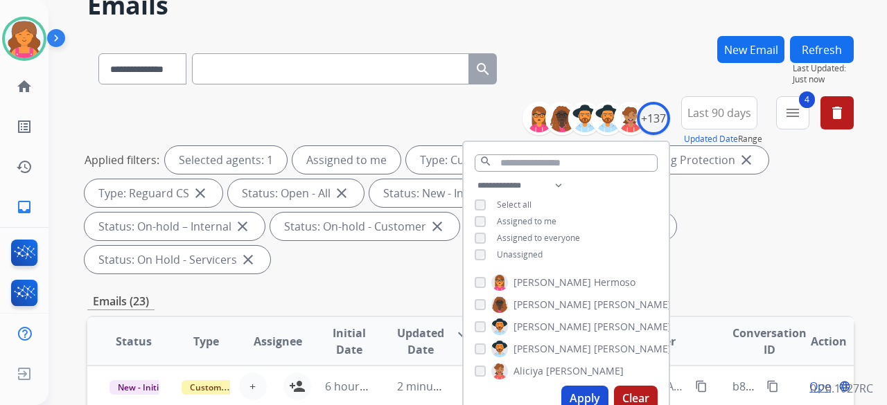
click at [569, 393] on button "Apply" at bounding box center [584, 398] width 47 height 25
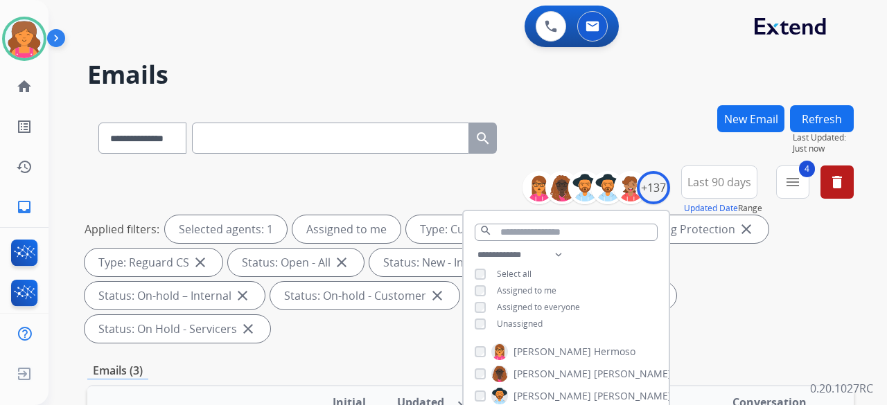
click at [673, 362] on div "Emails (3)" at bounding box center [470, 370] width 766 height 17
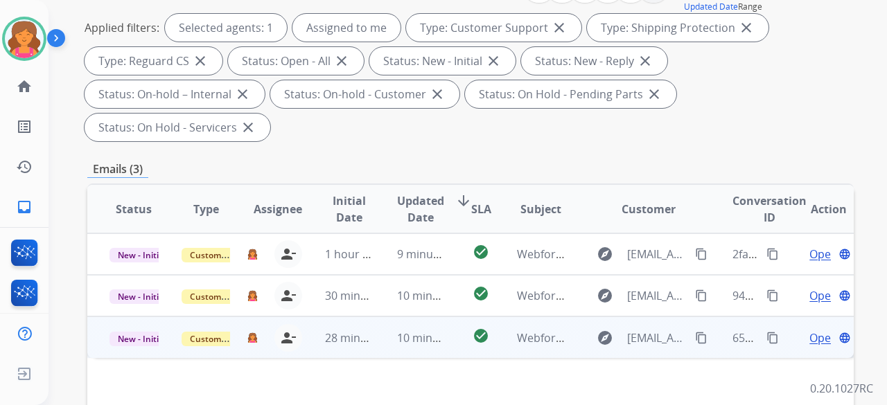
scroll to position [277, 0]
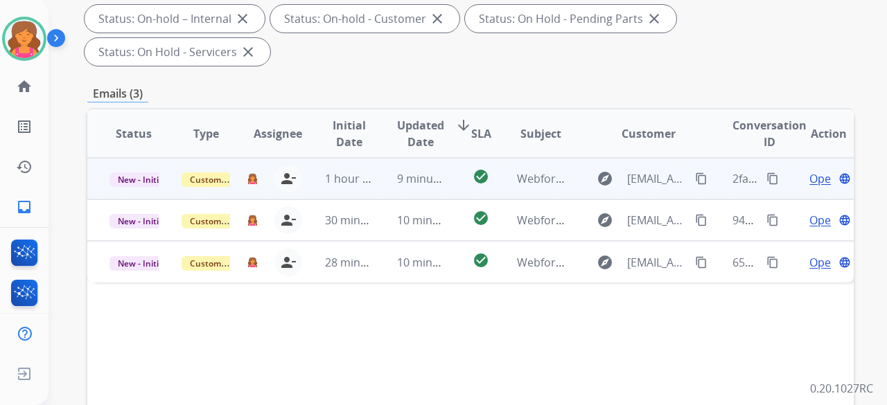
click at [809, 170] on span "Open" at bounding box center [823, 178] width 28 height 17
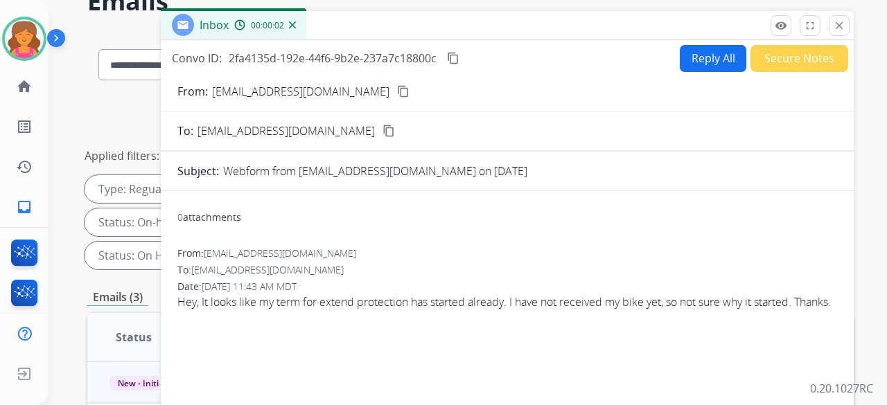
scroll to position [69, 0]
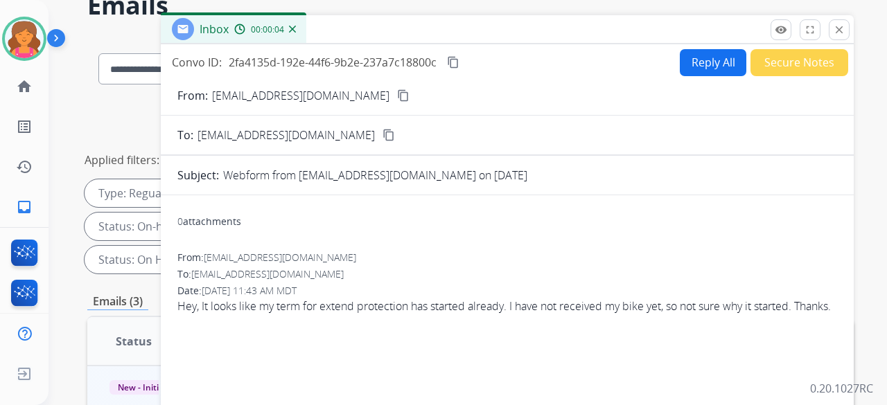
click at [397, 94] on mat-icon "content_copy" at bounding box center [403, 95] width 12 height 12
click at [694, 54] on button "Reply All" at bounding box center [713, 62] width 67 height 27
select select "**********"
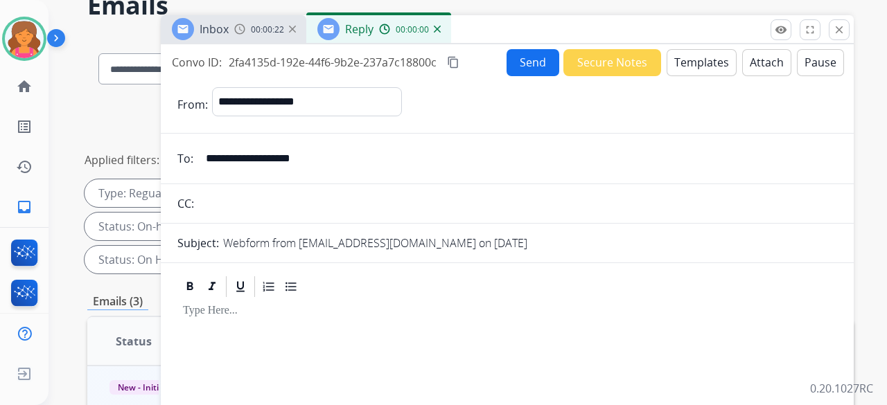
click at [694, 58] on button "Templates" at bounding box center [701, 62] width 70 height 27
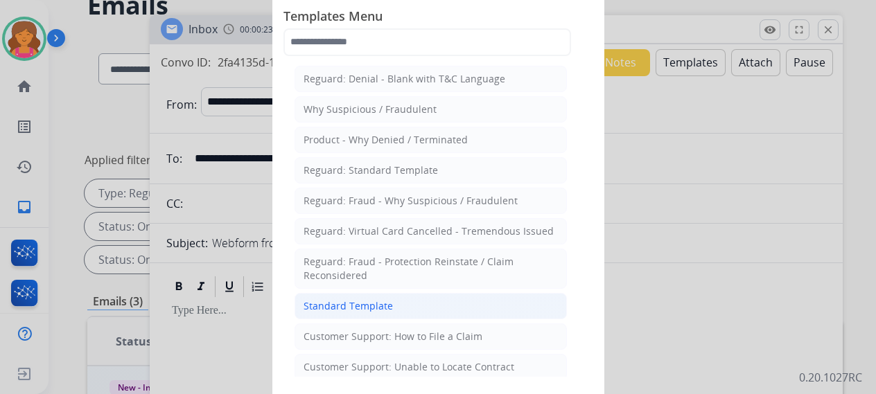
click at [358, 304] on div "Standard Template" at bounding box center [347, 306] width 89 height 14
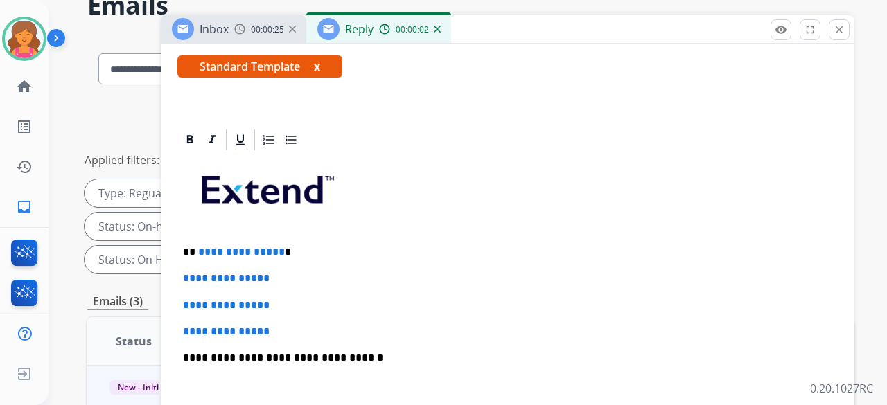
scroll to position [277, 0]
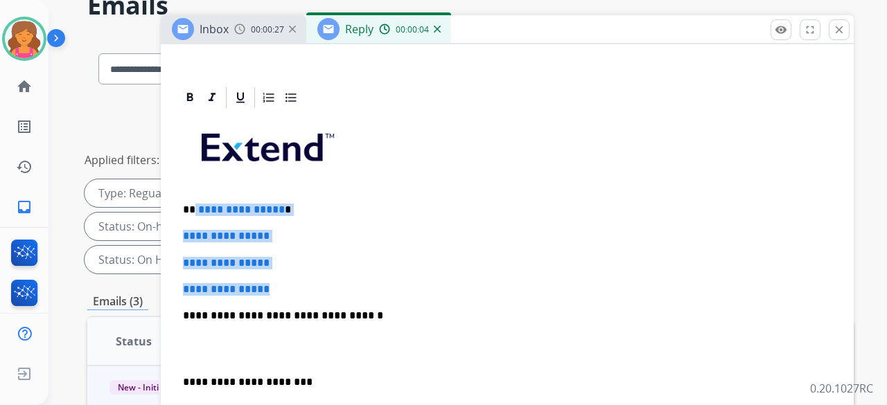
drag, startPoint x: 289, startPoint y: 273, endPoint x: 193, endPoint y: 200, distance: 120.7
click at [193, 200] on div "**********" at bounding box center [507, 348] width 660 height 477
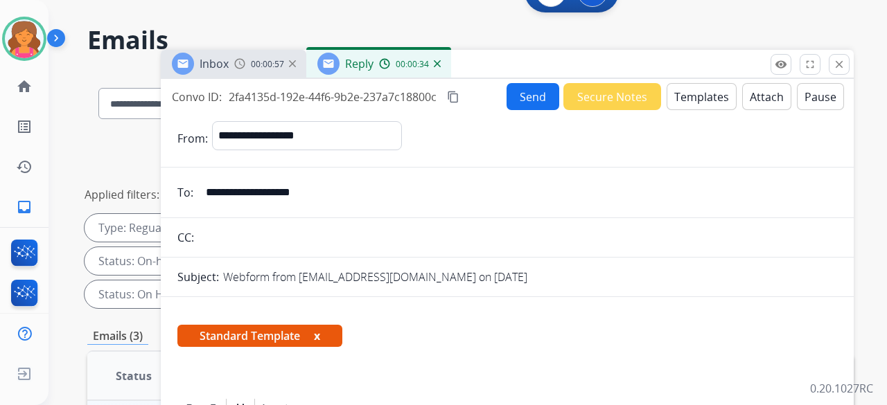
scroll to position [0, 0]
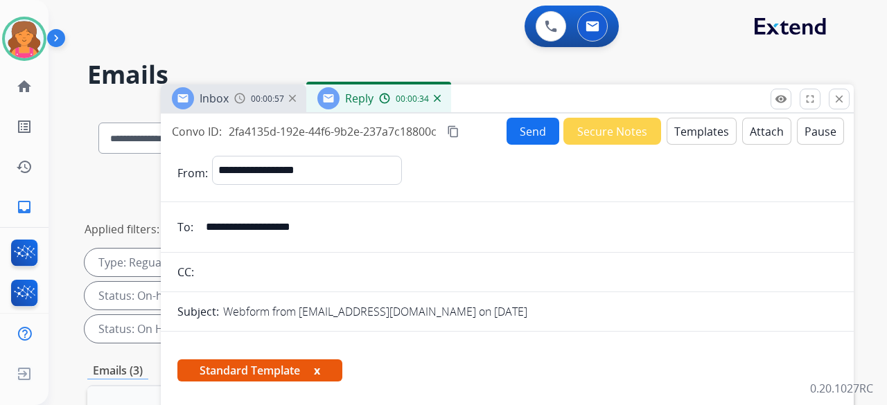
click at [510, 134] on button "Send" at bounding box center [532, 131] width 53 height 27
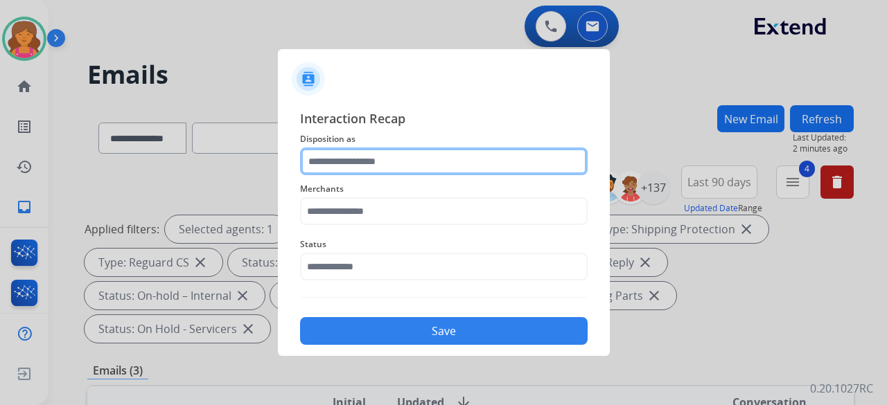
click at [400, 168] on input "text" at bounding box center [444, 162] width 288 height 28
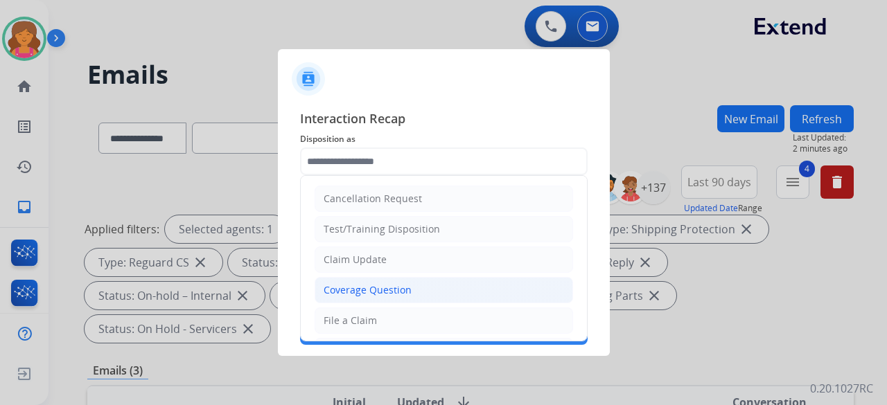
click at [344, 299] on li "Coverage Question" at bounding box center [444, 290] width 258 height 26
type input "**********"
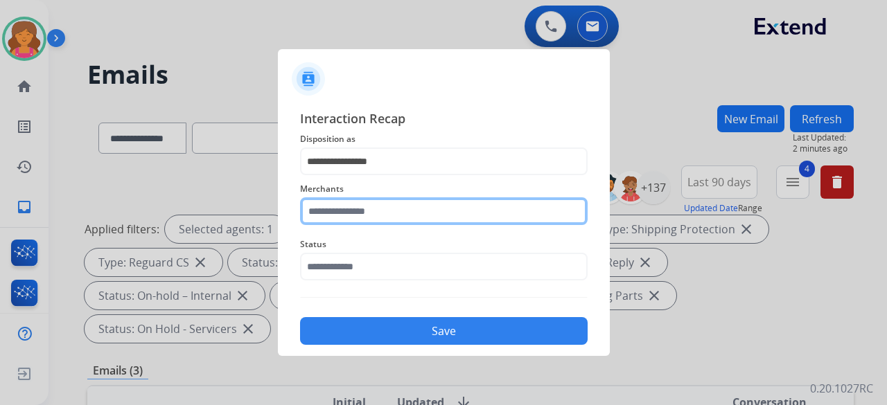
click at [352, 212] on input "text" at bounding box center [444, 211] width 288 height 28
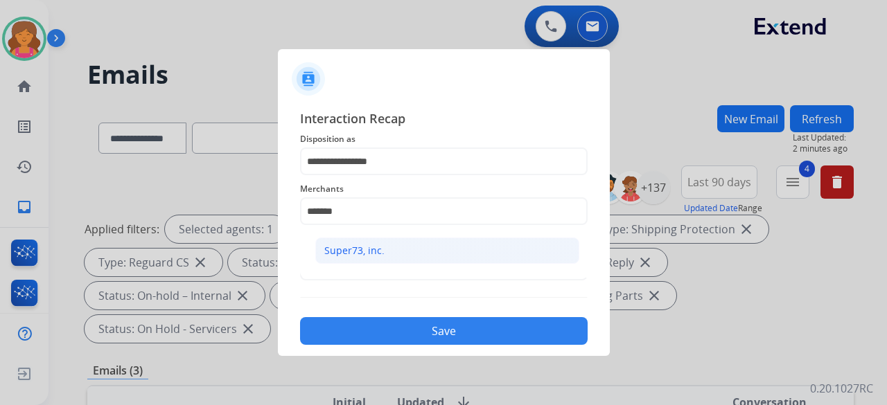
click at [386, 258] on li "Super73, inc." at bounding box center [447, 251] width 264 height 26
type input "**********"
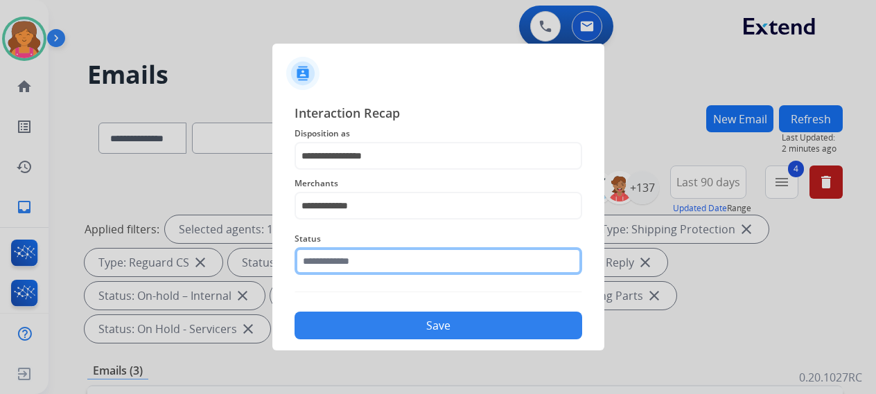
click at [366, 276] on div "Status" at bounding box center [438, 252] width 288 height 55
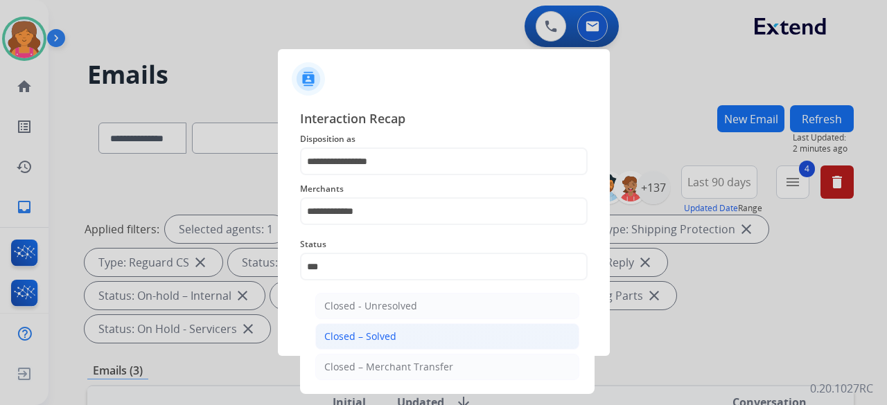
click at [335, 342] on div "Closed – Solved" at bounding box center [360, 337] width 72 height 14
type input "**********"
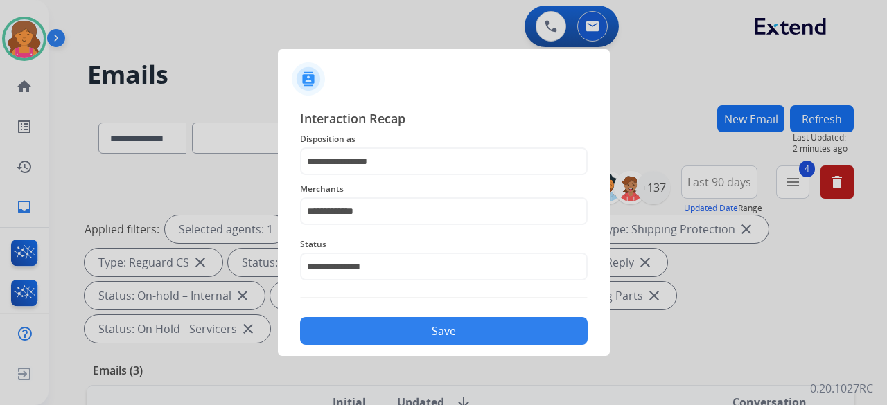
click at [339, 341] on button "Save" at bounding box center [444, 331] width 288 height 28
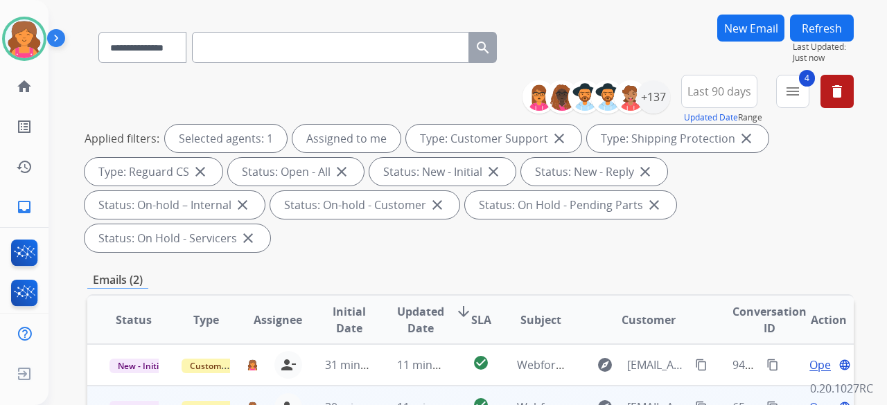
scroll to position [139, 0]
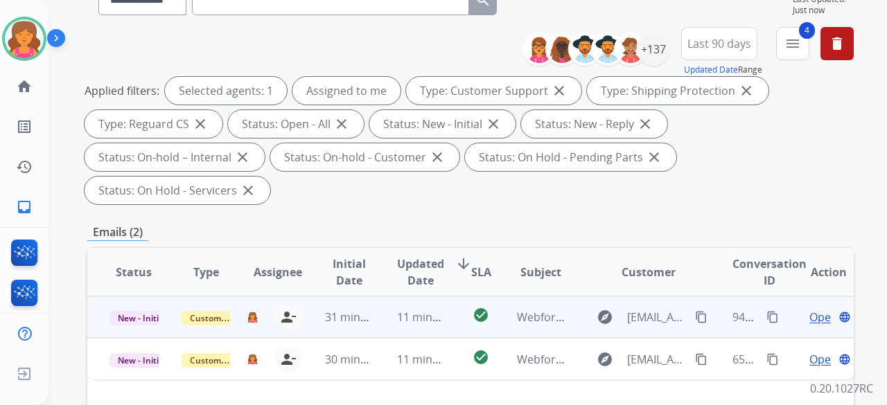
click at [809, 309] on span "Open" at bounding box center [823, 317] width 28 height 17
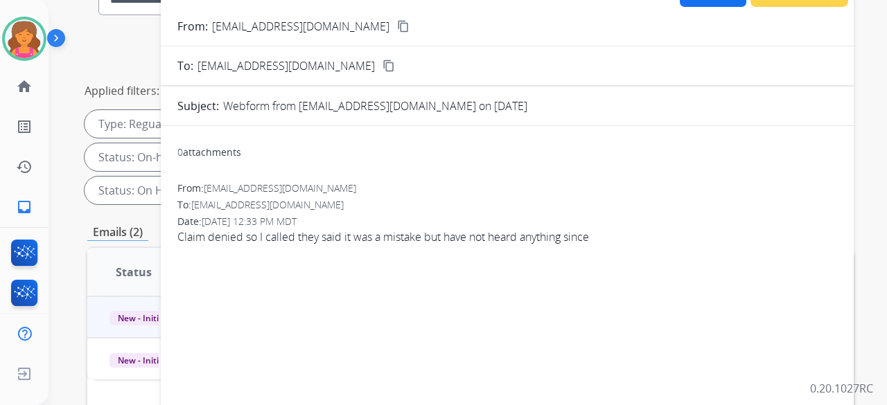
click at [321, 24] on div "From: [EMAIL_ADDRESS][DOMAIN_NAME] content_copy" at bounding box center [507, 26] width 693 height 17
click at [397, 31] on mat-icon "content_copy" at bounding box center [403, 26] width 12 height 12
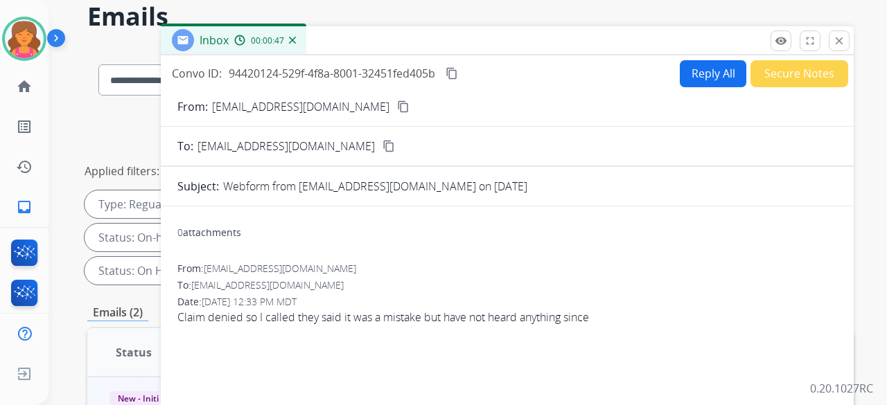
scroll to position [0, 0]
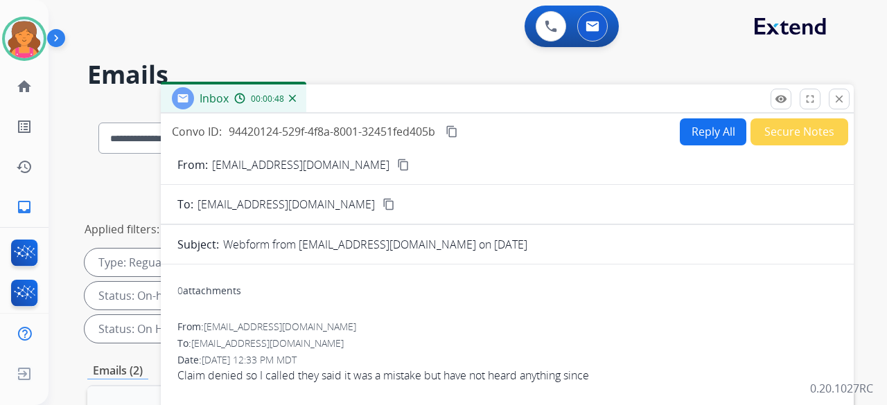
click at [715, 136] on button "Reply All" at bounding box center [713, 131] width 67 height 27
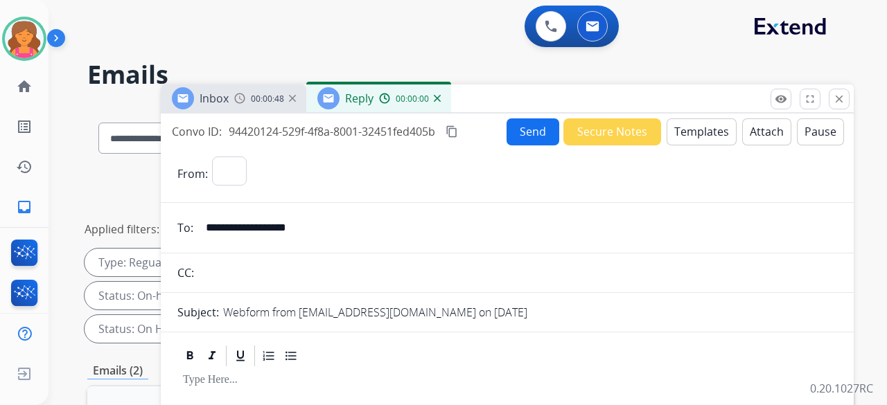
click at [711, 136] on button "Templates" at bounding box center [701, 131] width 70 height 27
select select "**********"
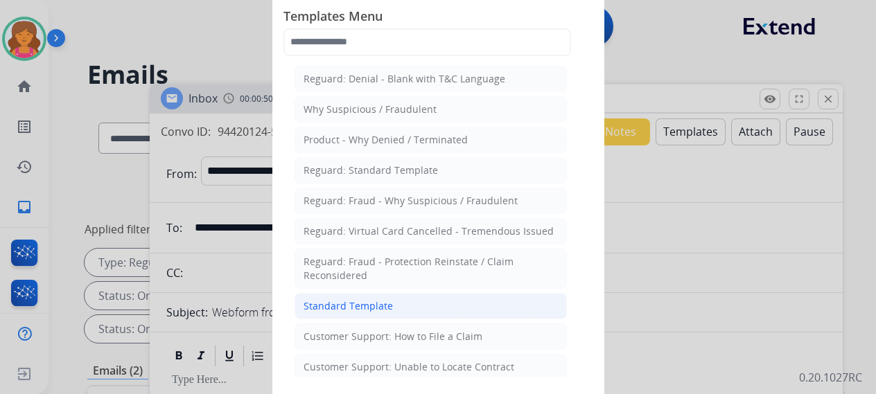
click at [360, 293] on li "Standard Template" at bounding box center [430, 306] width 272 height 26
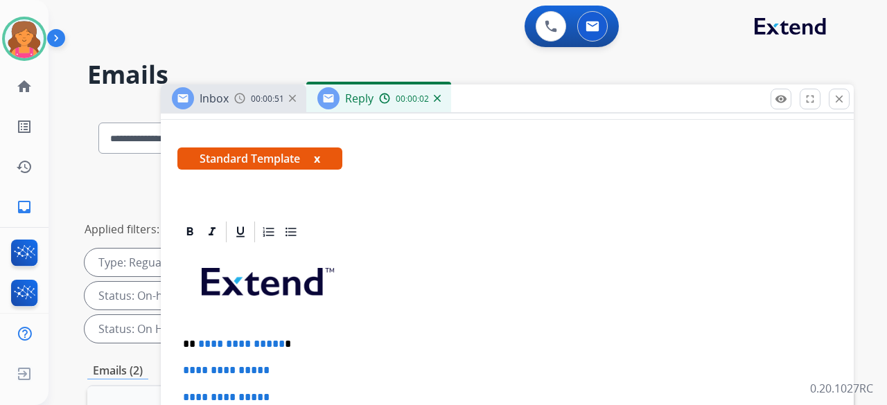
scroll to position [302, 0]
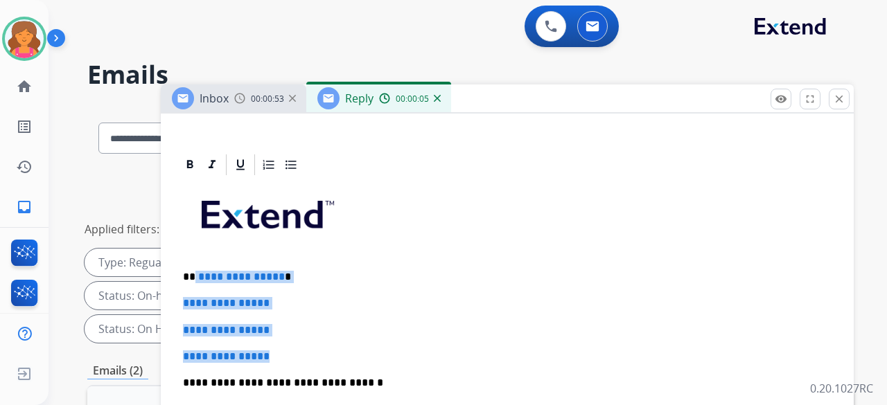
drag, startPoint x: 280, startPoint y: 324, endPoint x: 195, endPoint y: 245, distance: 116.2
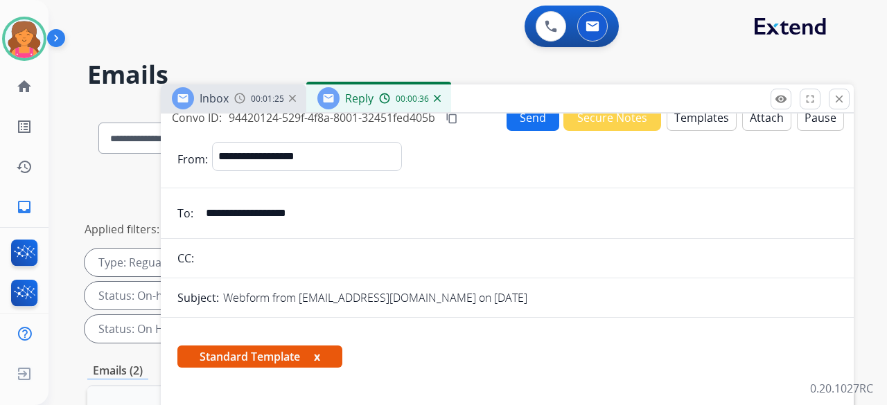
scroll to position [0, 0]
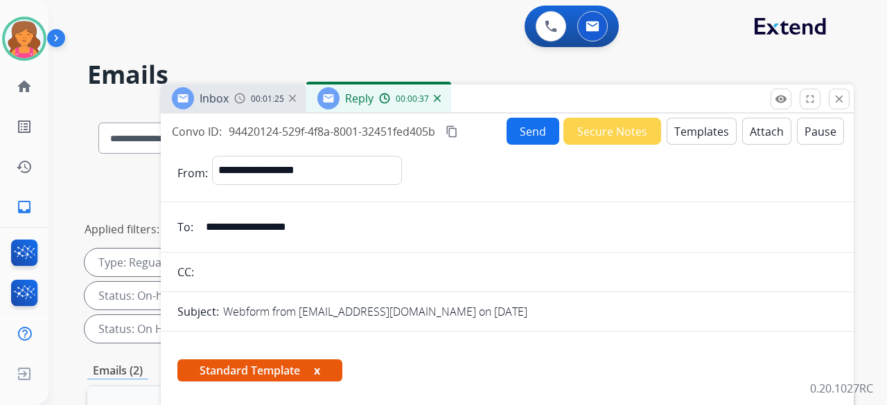
click at [508, 132] on button "Send" at bounding box center [532, 131] width 53 height 27
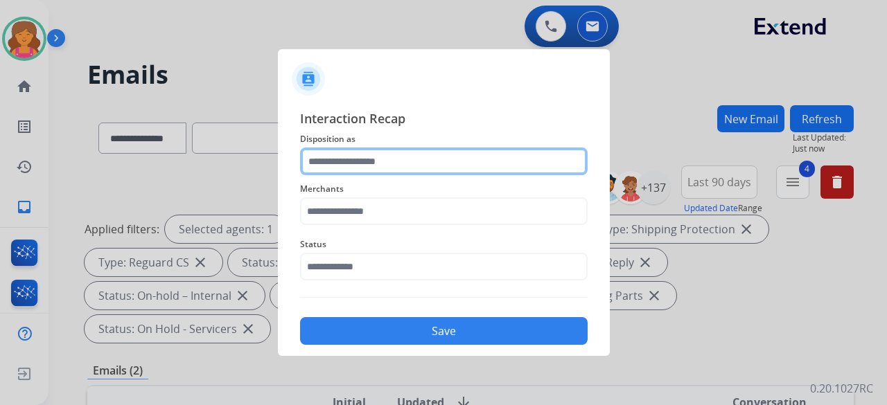
click at [413, 154] on input "text" at bounding box center [444, 162] width 288 height 28
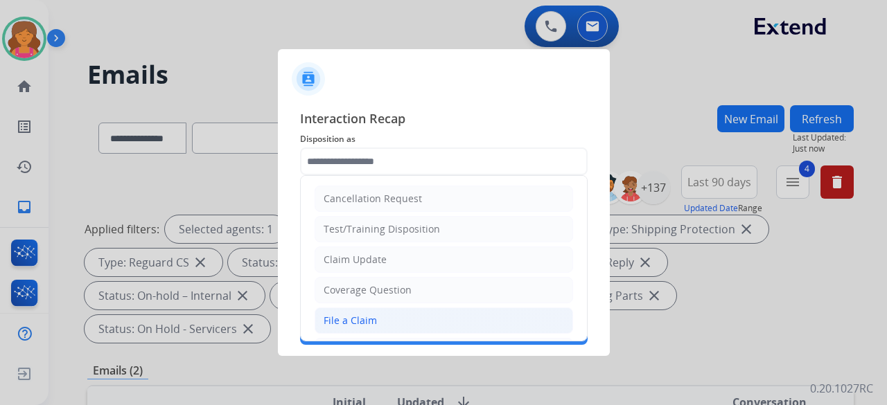
click at [351, 314] on div "File a Claim" at bounding box center [350, 321] width 53 height 14
type input "**********"
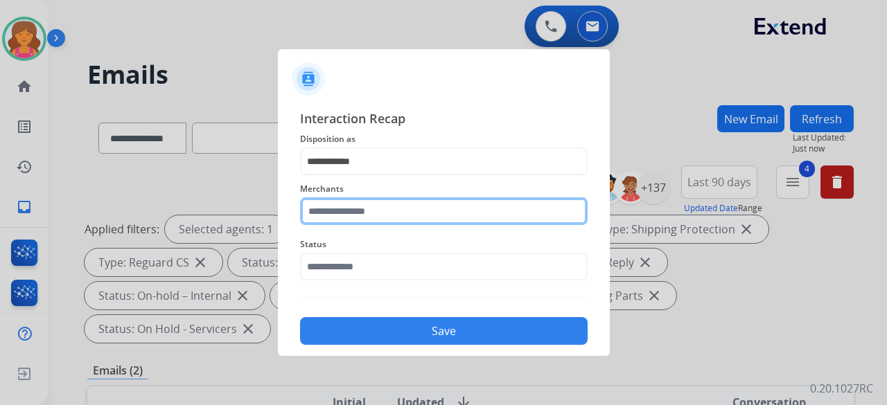
click at [360, 210] on input "text" at bounding box center [444, 211] width 288 height 28
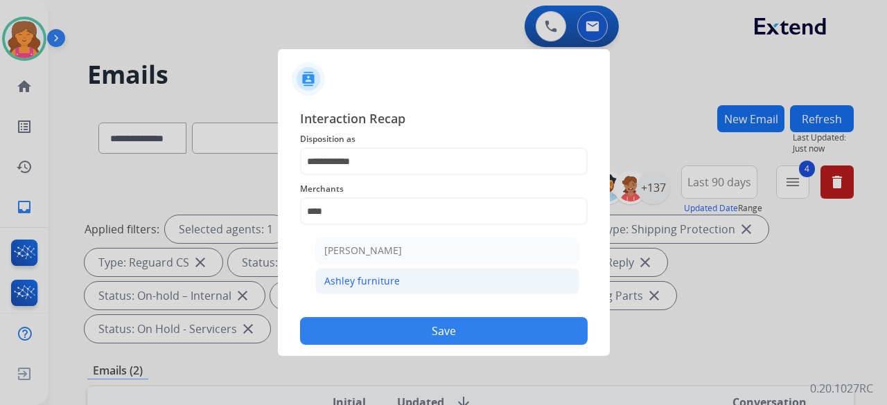
click at [505, 278] on li "Ashley furniture" at bounding box center [447, 281] width 264 height 26
type input "**********"
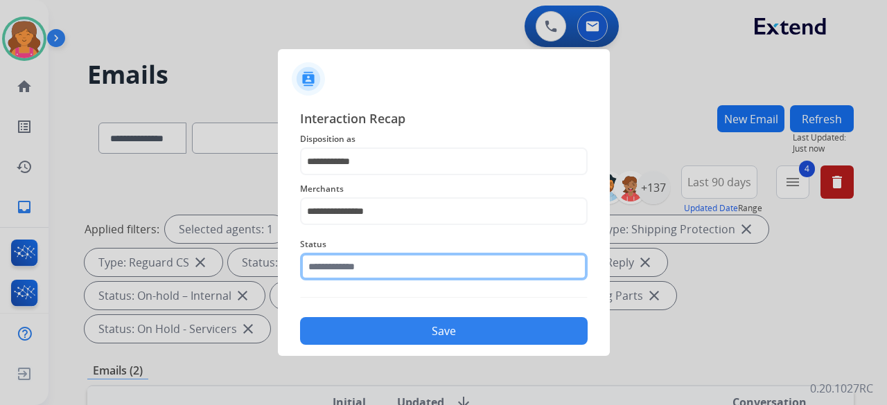
click at [490, 274] on input "text" at bounding box center [444, 267] width 288 height 28
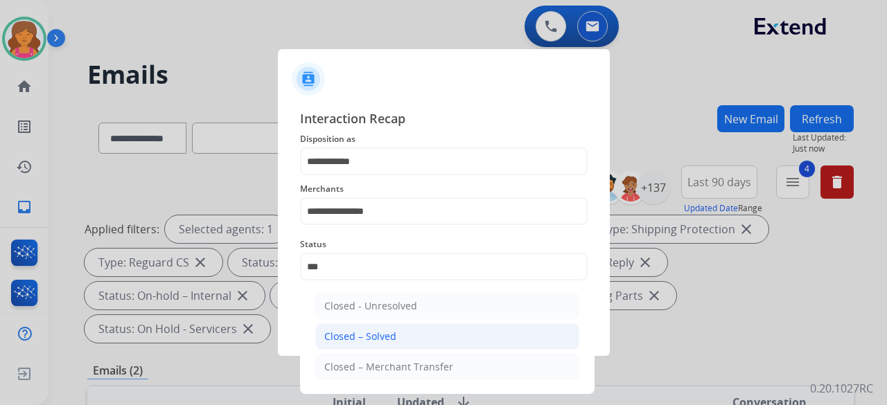
click at [475, 337] on li "Closed – Solved" at bounding box center [447, 337] width 264 height 26
type input "**********"
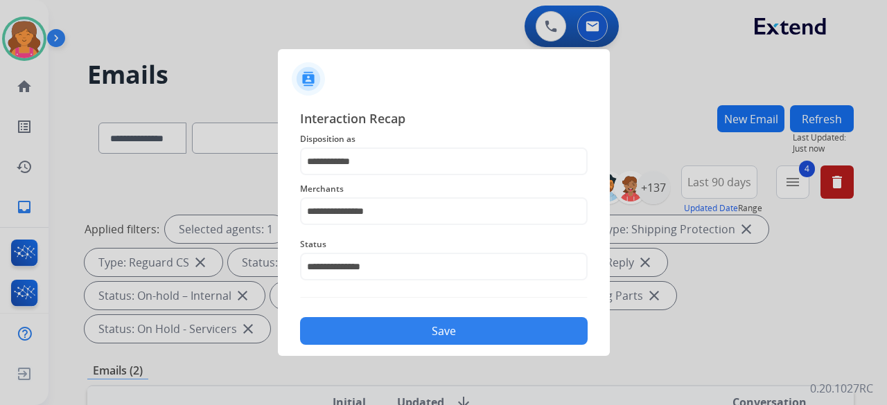
click at [436, 317] on div "Save" at bounding box center [444, 327] width 288 height 36
click at [432, 319] on button "Save" at bounding box center [444, 331] width 288 height 28
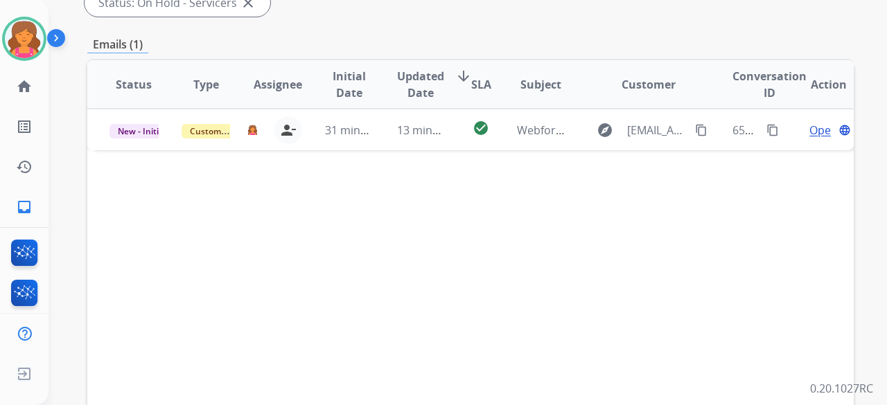
scroll to position [346, 0]
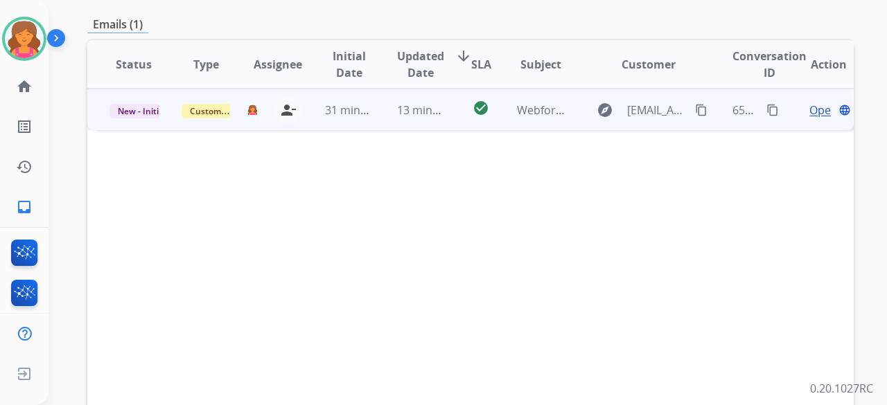
click at [817, 102] on span "Open" at bounding box center [823, 110] width 28 height 17
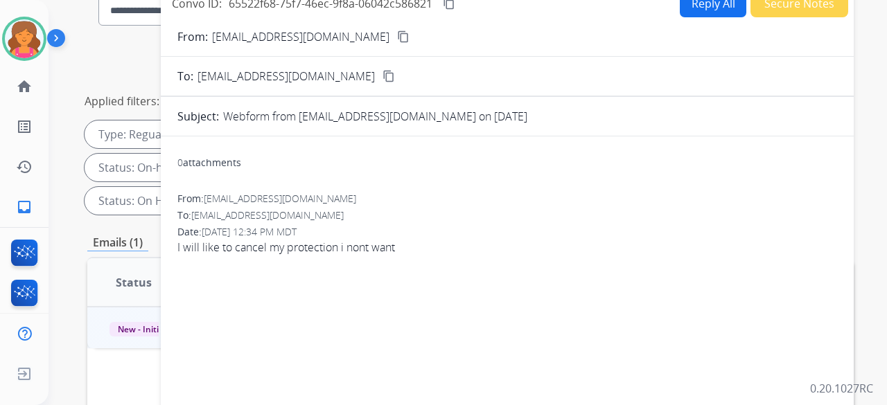
scroll to position [69, 0]
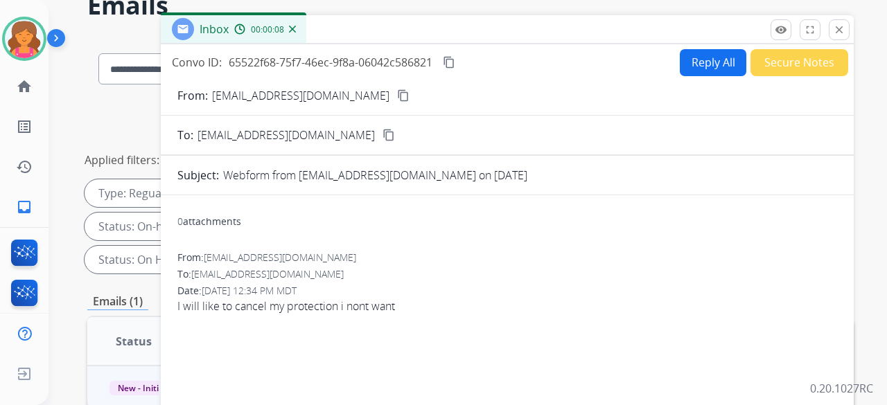
click at [397, 99] on mat-icon "content_copy" at bounding box center [403, 95] width 12 height 12
click at [693, 52] on button "Reply All" at bounding box center [713, 62] width 67 height 27
select select "**********"
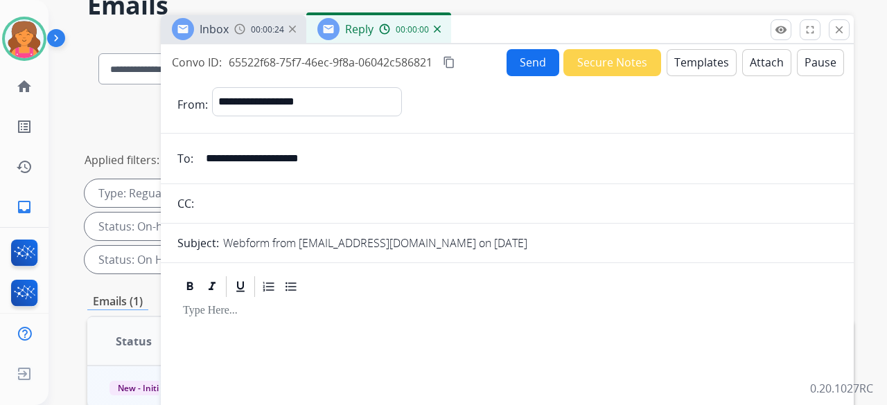
click at [691, 56] on button "Templates" at bounding box center [701, 62] width 70 height 27
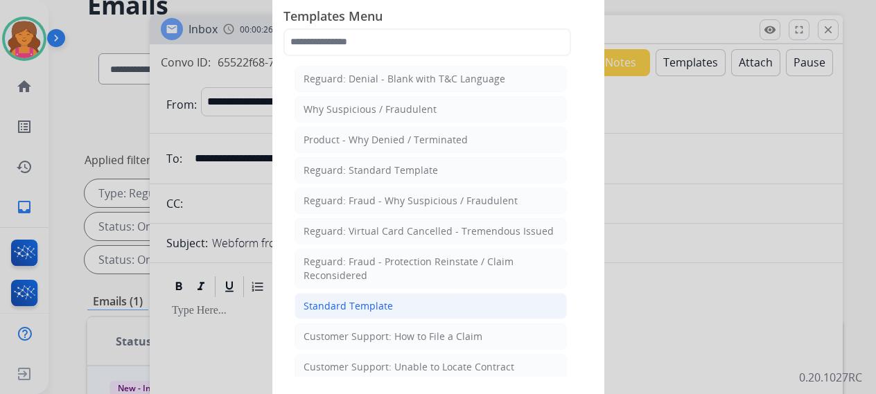
click at [356, 299] on div "Standard Template" at bounding box center [347, 306] width 89 height 14
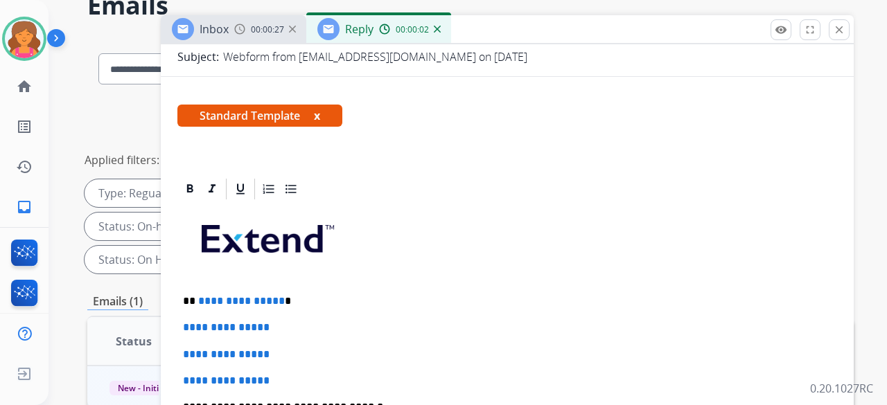
scroll to position [208, 0]
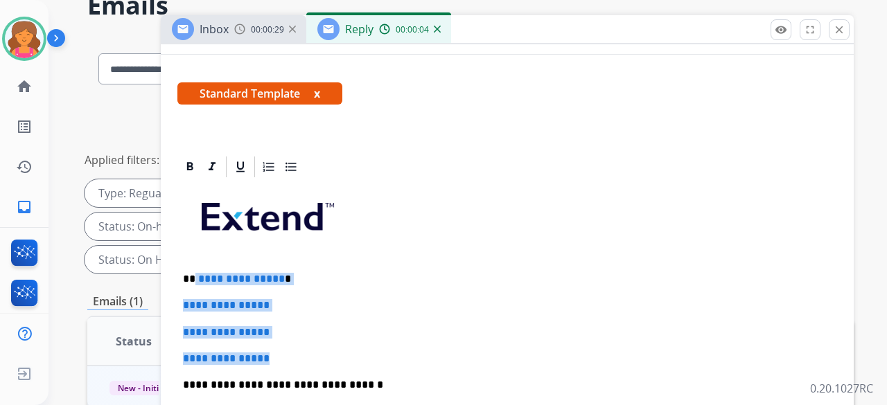
drag, startPoint x: 278, startPoint y: 350, endPoint x: 194, endPoint y: 274, distance: 113.8
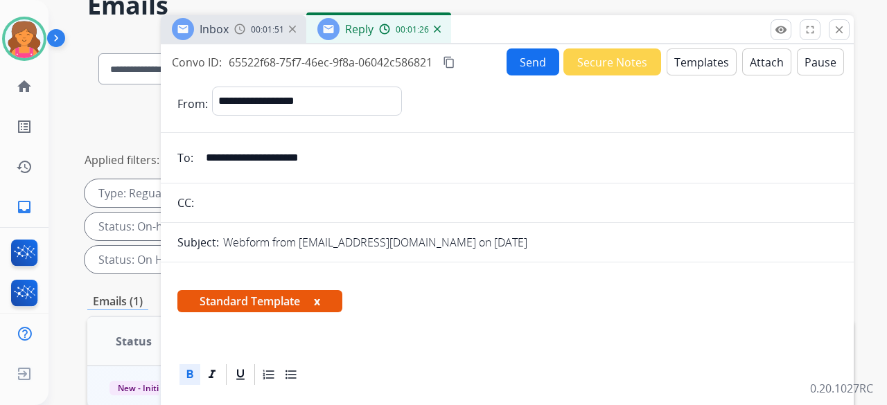
scroll to position [0, 0]
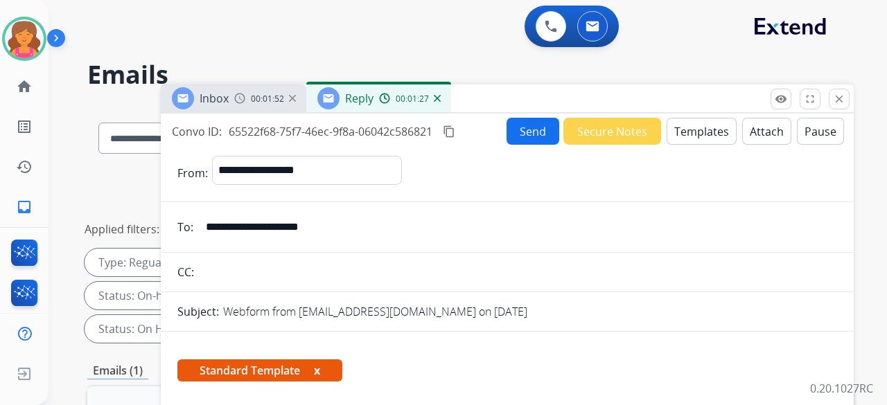
click at [535, 137] on button "Send" at bounding box center [532, 131] width 53 height 27
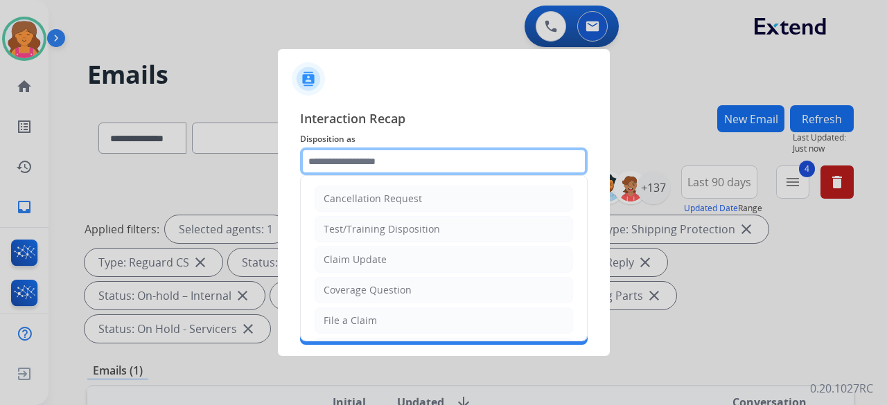
click at [421, 168] on input "text" at bounding box center [444, 162] width 288 height 28
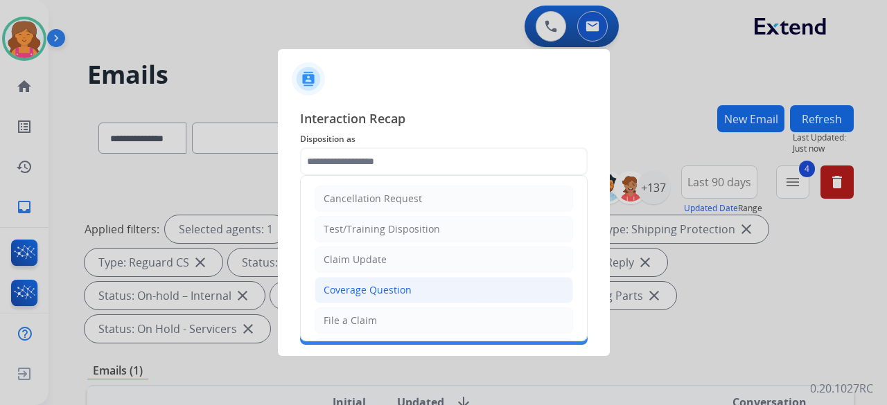
click at [387, 289] on div "Coverage Question" at bounding box center [368, 290] width 88 height 14
type input "**********"
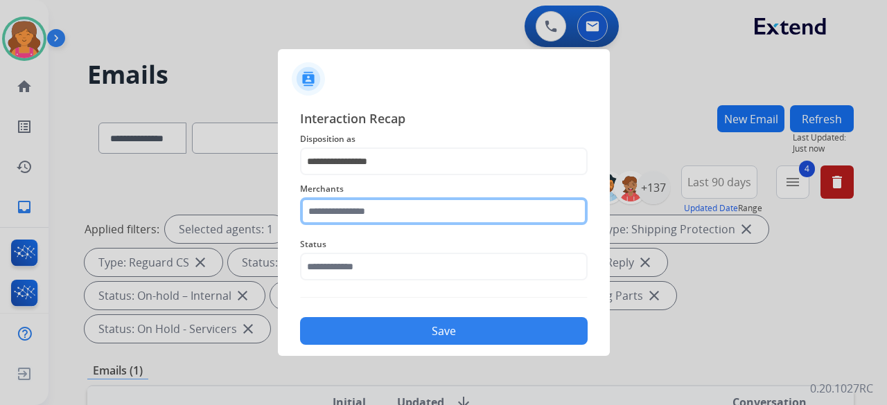
click at [360, 212] on input "text" at bounding box center [444, 211] width 288 height 28
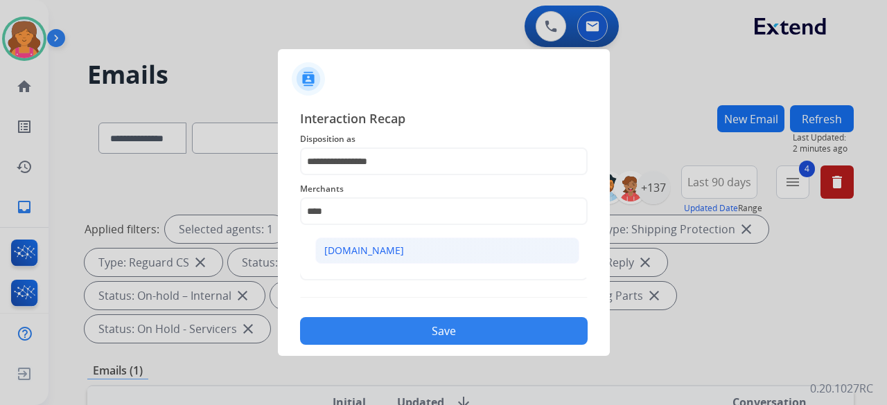
click at [352, 251] on div "[DOMAIN_NAME]" at bounding box center [364, 251] width 80 height 14
type input "**********"
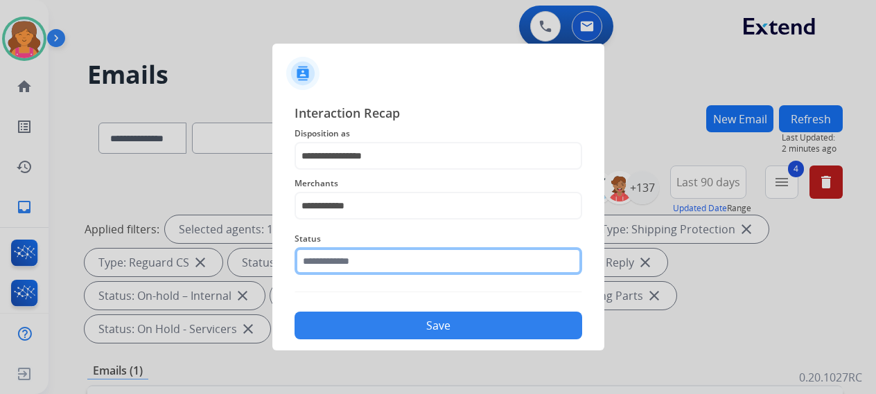
click at [347, 276] on div "Status" at bounding box center [438, 252] width 288 height 55
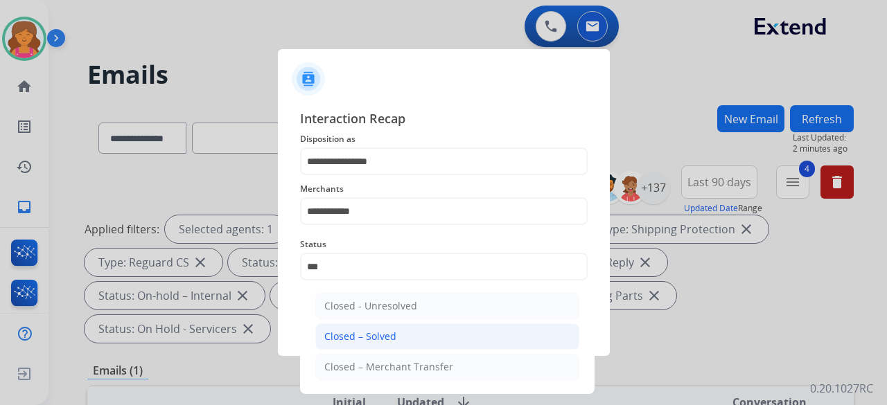
click at [402, 347] on li "Closed – Solved" at bounding box center [447, 337] width 264 height 26
type input "**********"
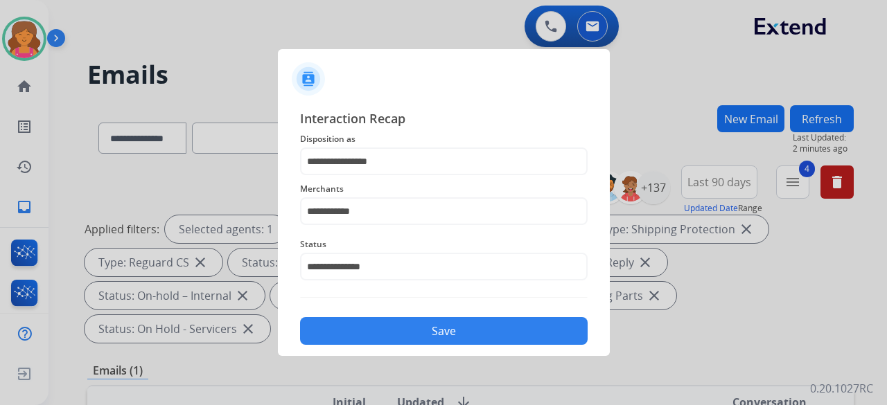
click at [402, 347] on div "**********" at bounding box center [444, 227] width 332 height 258
click at [406, 333] on button "Save" at bounding box center [444, 331] width 288 height 28
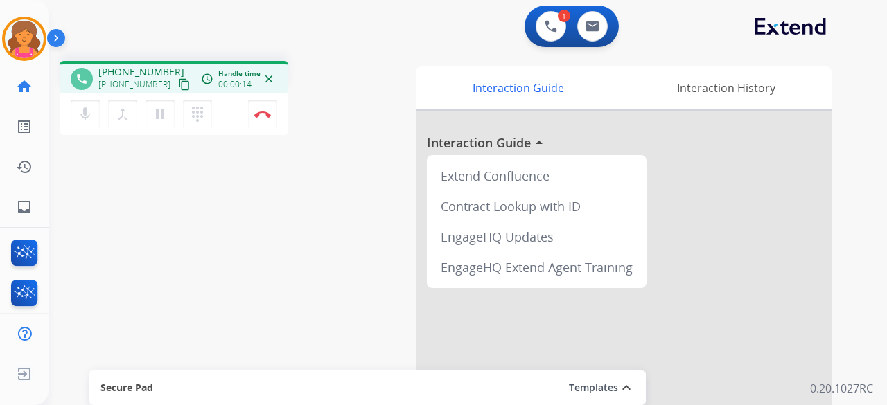
click at [178, 88] on mat-icon "content_copy" at bounding box center [184, 84] width 12 height 12
click at [256, 120] on button "Disconnect" at bounding box center [262, 114] width 29 height 29
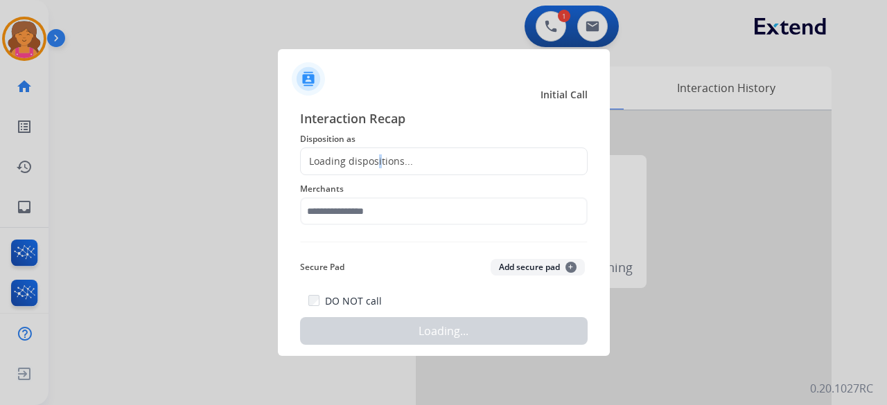
click at [379, 173] on div "Loading dispositions..." at bounding box center [444, 162] width 288 height 28
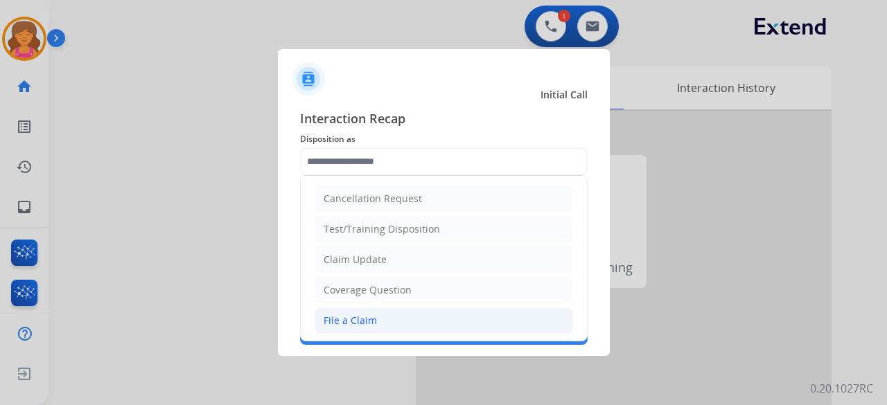
click at [355, 308] on li "File a Claim" at bounding box center [444, 321] width 258 height 26
type input "**********"
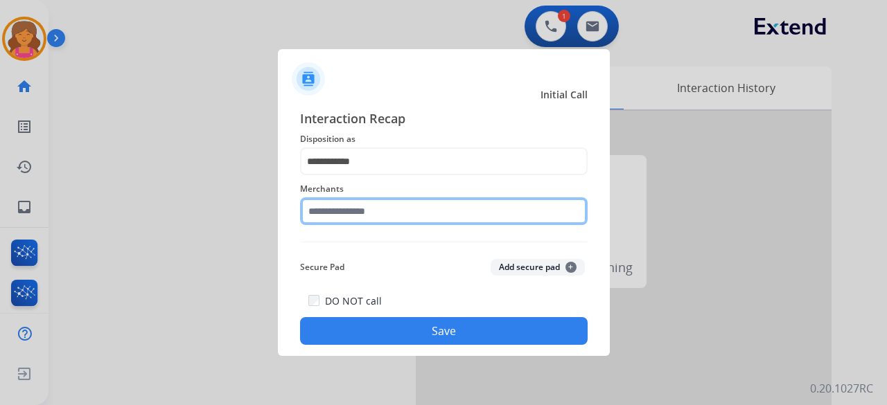
click at [372, 211] on input "text" at bounding box center [444, 211] width 288 height 28
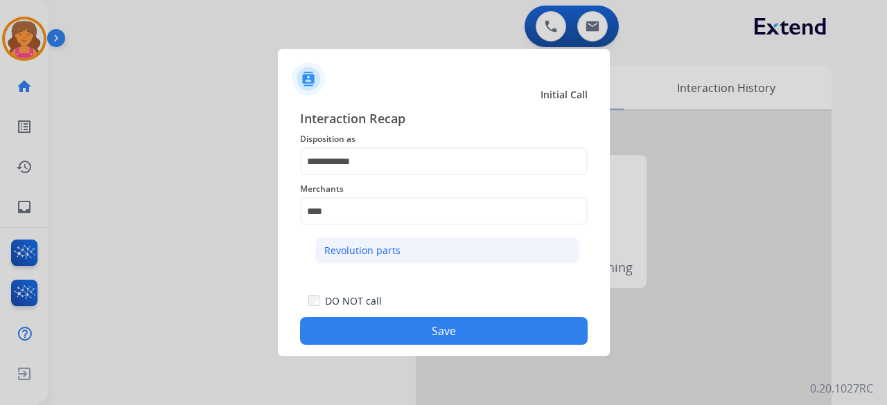
click at [382, 257] on div "Revolution parts" at bounding box center [362, 251] width 76 height 14
type input "**********"
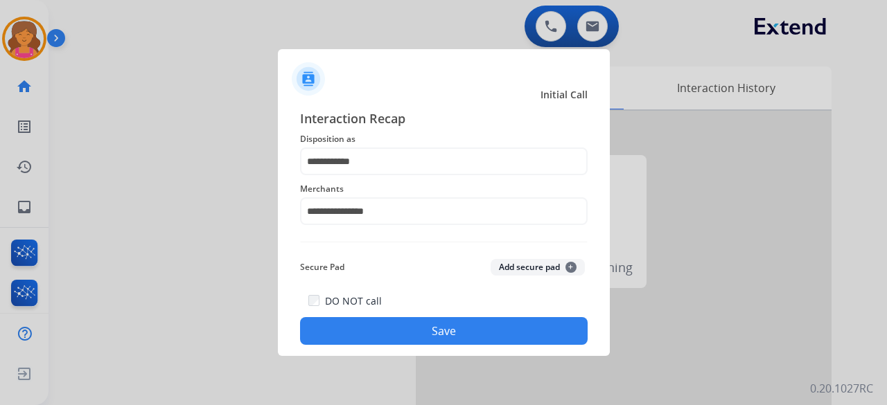
click at [356, 329] on button "Save" at bounding box center [444, 331] width 288 height 28
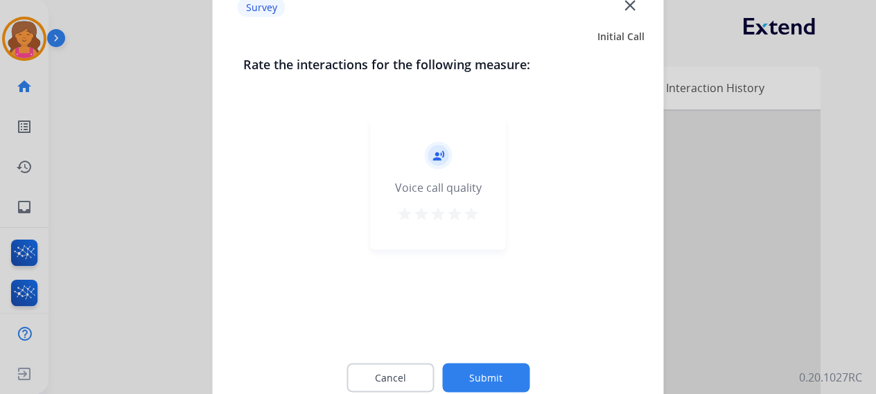
click at [462, 215] on div "star star star star star" at bounding box center [437, 215] width 83 height 21
click at [464, 220] on mat-icon "star" at bounding box center [471, 213] width 17 height 17
click at [484, 372] on button "Submit" at bounding box center [485, 377] width 87 height 29
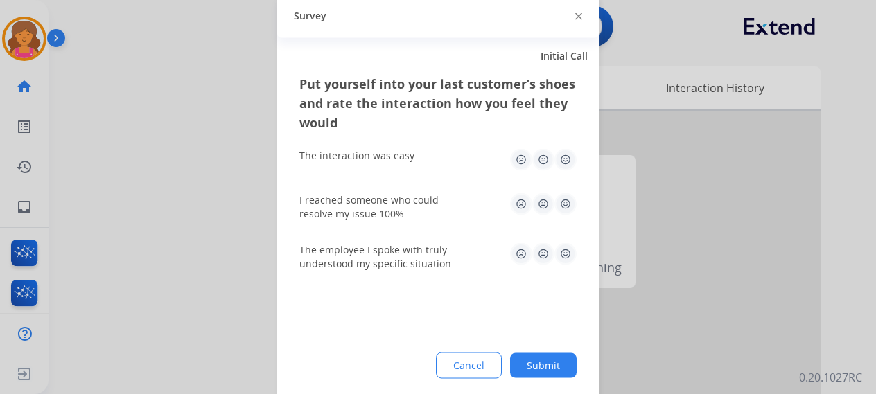
click at [567, 160] on img at bounding box center [565, 159] width 22 height 22
click at [557, 204] on img at bounding box center [565, 204] width 22 height 22
click at [574, 257] on img at bounding box center [565, 253] width 22 height 22
click at [530, 365] on button "Submit" at bounding box center [543, 365] width 67 height 25
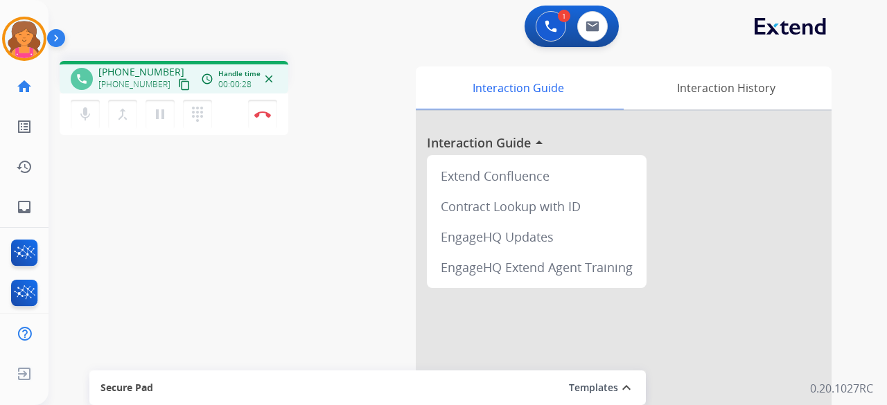
click at [178, 85] on mat-icon "content_copy" at bounding box center [184, 84] width 12 height 12
click at [271, 114] on button "Disconnect" at bounding box center [262, 114] width 29 height 29
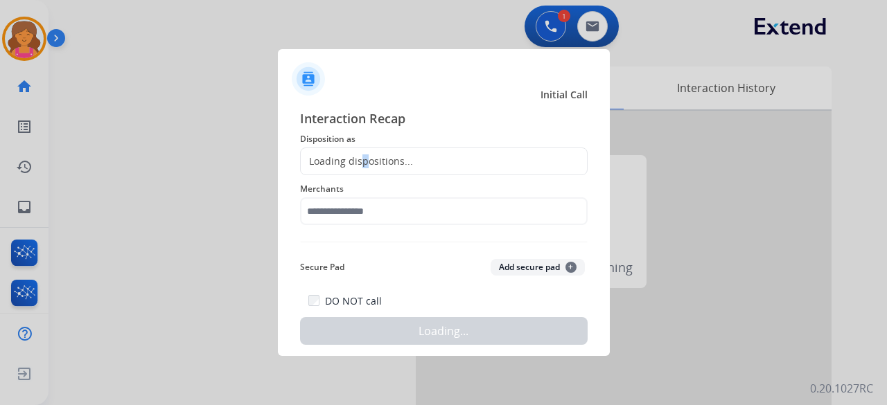
click at [363, 164] on div "Loading dispositions..." at bounding box center [357, 161] width 112 height 14
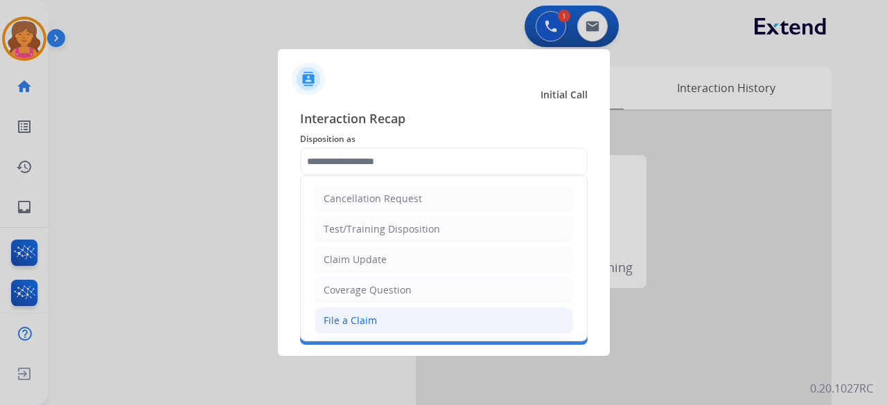
click at [355, 315] on div "File a Claim" at bounding box center [350, 321] width 53 height 14
type input "**********"
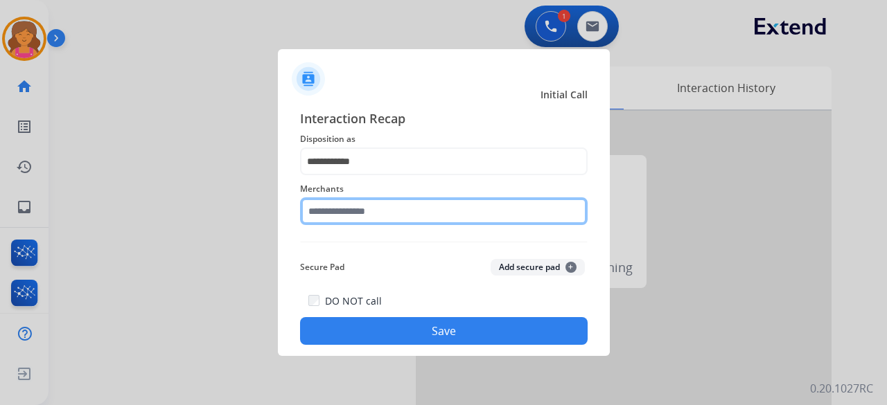
click at [364, 215] on input "text" at bounding box center [444, 211] width 288 height 28
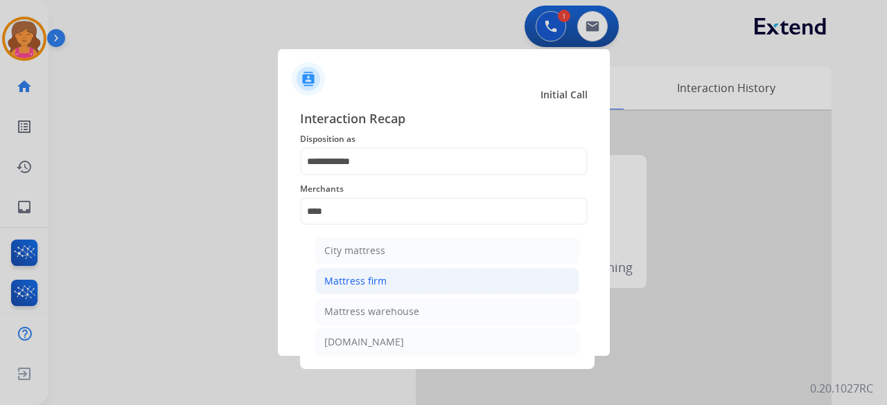
click at [344, 283] on div "Mattress firm" at bounding box center [355, 281] width 62 height 14
type input "**********"
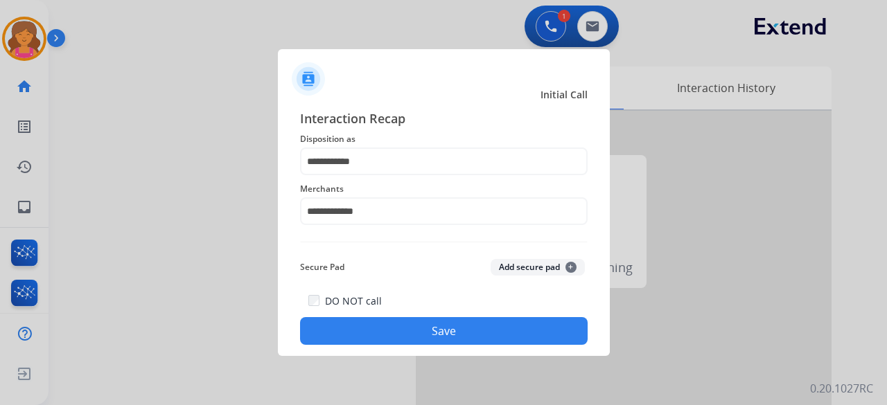
click at [364, 326] on button "Save" at bounding box center [444, 331] width 288 height 28
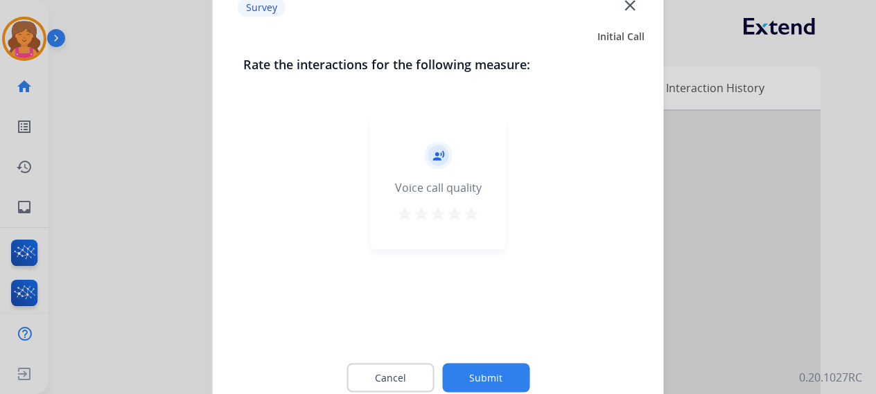
click at [473, 211] on mat-icon "star" at bounding box center [471, 213] width 17 height 17
click at [501, 378] on button "Submit" at bounding box center [485, 377] width 87 height 29
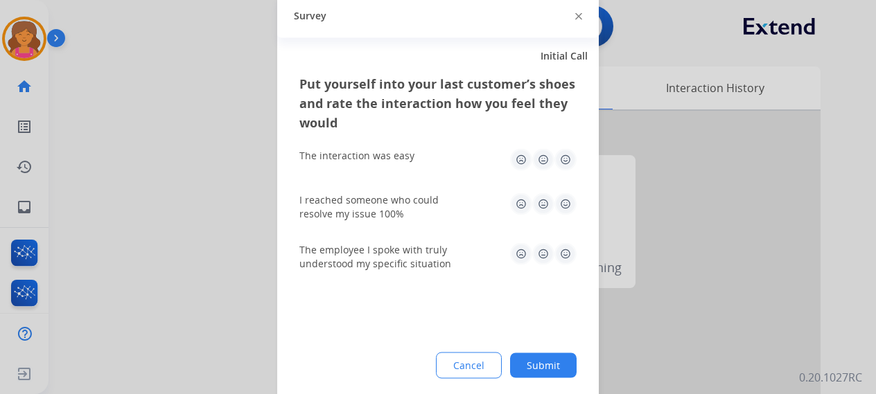
click at [560, 161] on img at bounding box center [565, 159] width 22 height 22
click at [564, 215] on div "I reached someone who could resolve my issue 100%" at bounding box center [437, 207] width 277 height 28
click at [571, 200] on img at bounding box center [565, 204] width 22 height 22
drag, startPoint x: 569, startPoint y: 246, endPoint x: 565, endPoint y: 264, distance: 18.5
click at [569, 247] on img at bounding box center [565, 253] width 22 height 22
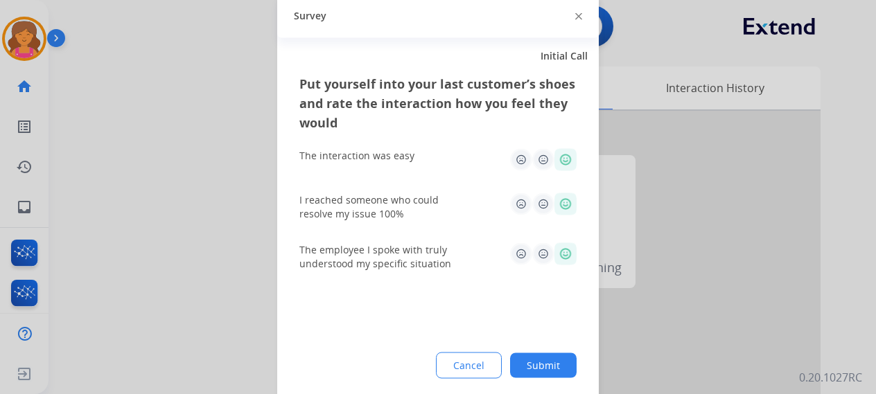
drag, startPoint x: 556, startPoint y: 371, endPoint x: 556, endPoint y: 360, distance: 11.1
click at [556, 364] on button "Submit" at bounding box center [543, 365] width 67 height 25
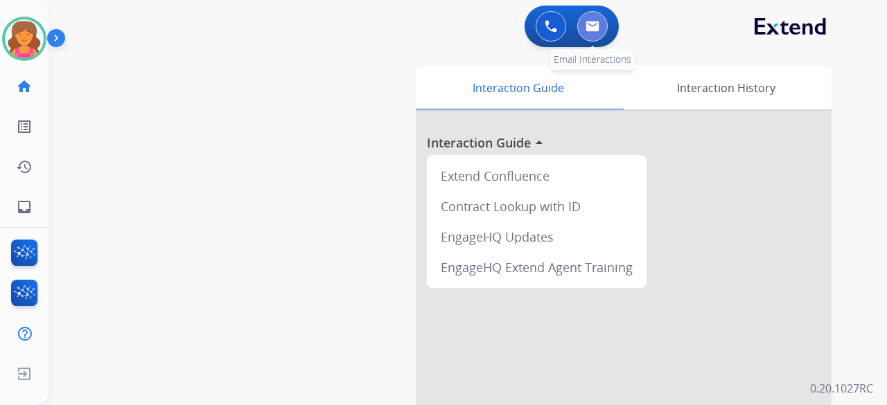
click at [594, 29] on img at bounding box center [592, 26] width 14 height 11
select select "**********"
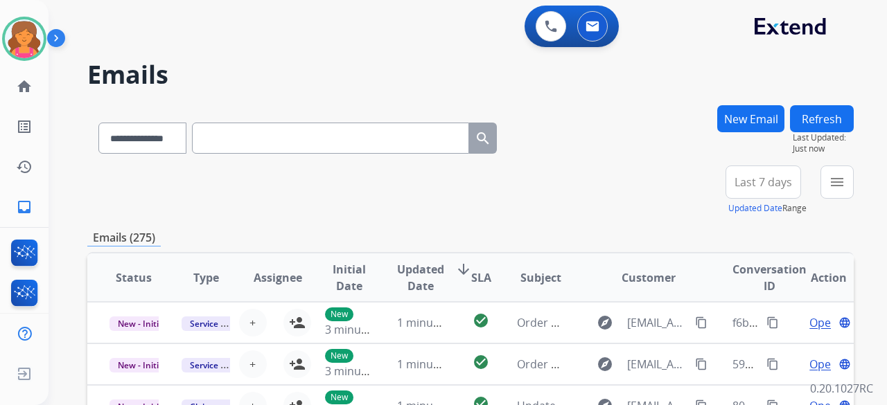
click at [759, 184] on span "Last 7 days" at bounding box center [763, 182] width 58 height 6
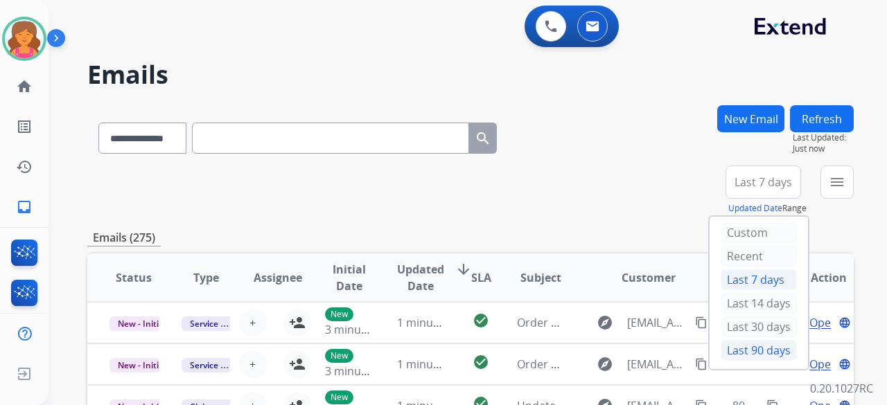
click at [740, 346] on div "Last 90 days" at bounding box center [758, 350] width 76 height 21
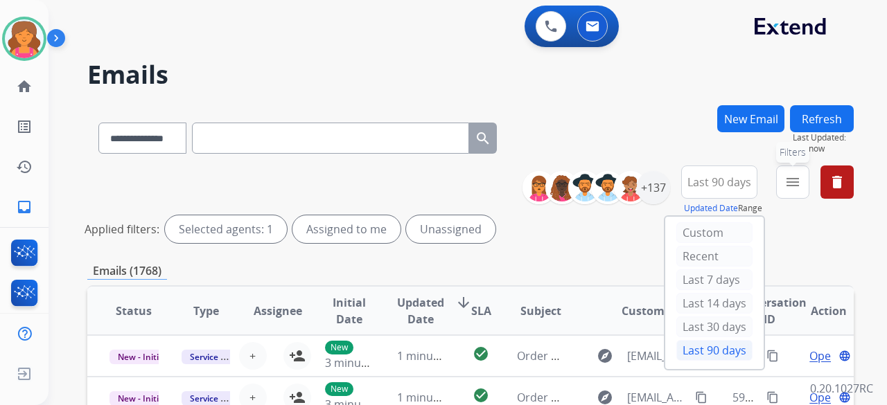
click at [790, 182] on mat-icon "menu" at bounding box center [792, 182] width 17 height 17
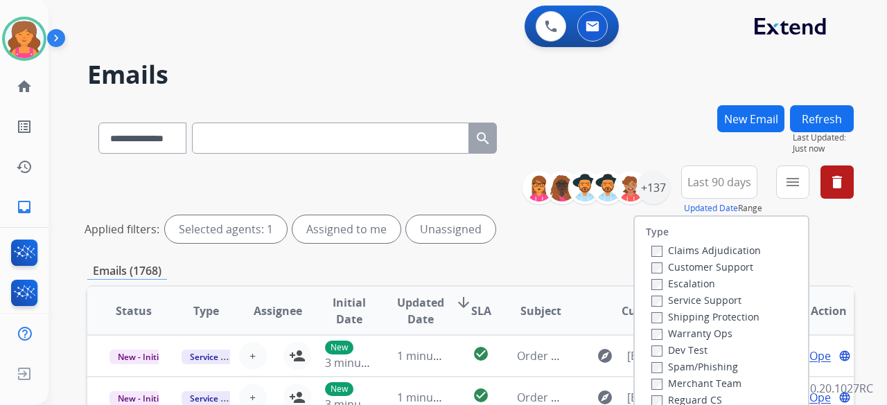
click at [708, 263] on label "Customer Support" at bounding box center [702, 266] width 102 height 13
click at [654, 314] on label "Shipping Protection" at bounding box center [705, 316] width 108 height 13
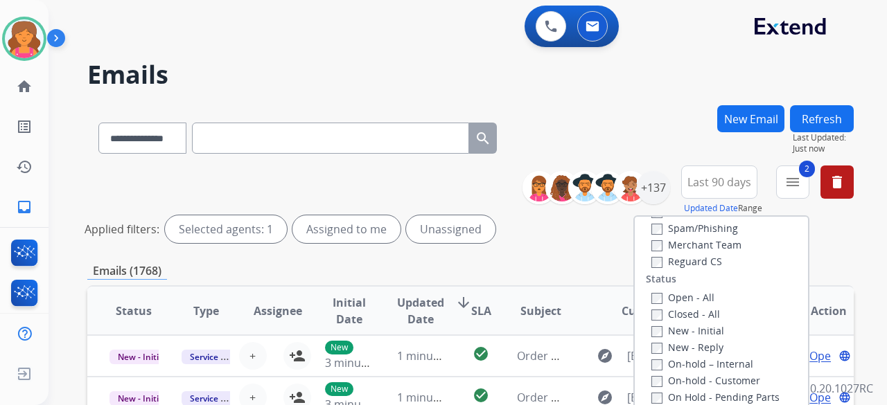
click at [657, 258] on label "Reguard CS" at bounding box center [686, 261] width 71 height 13
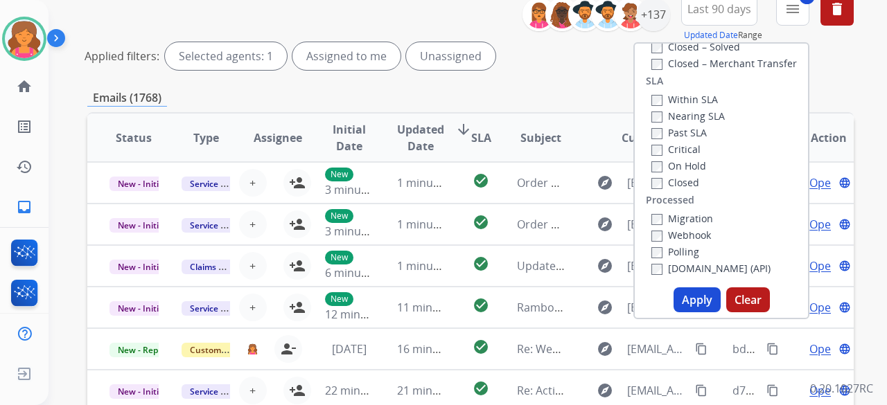
scroll to position [208, 0]
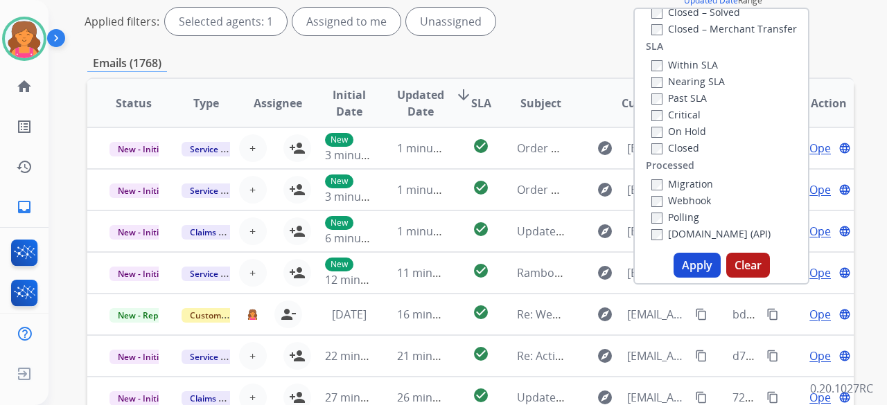
click at [700, 264] on button "Apply" at bounding box center [696, 265] width 47 height 25
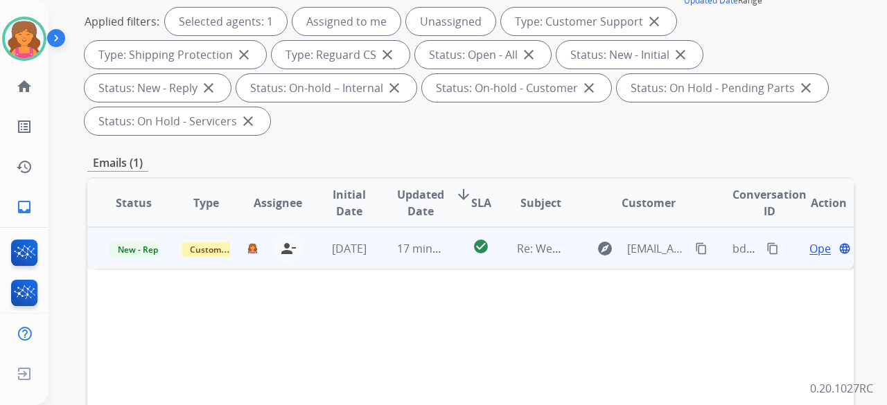
click at [809, 249] on span "Open" at bounding box center [823, 248] width 28 height 17
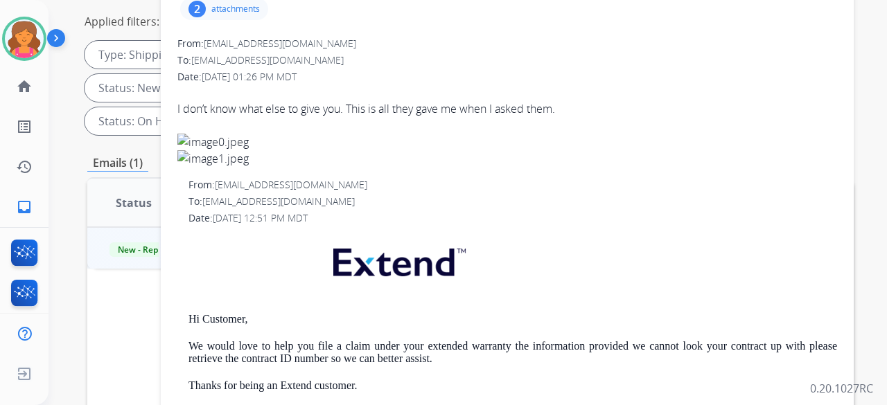
scroll to position [0, 0]
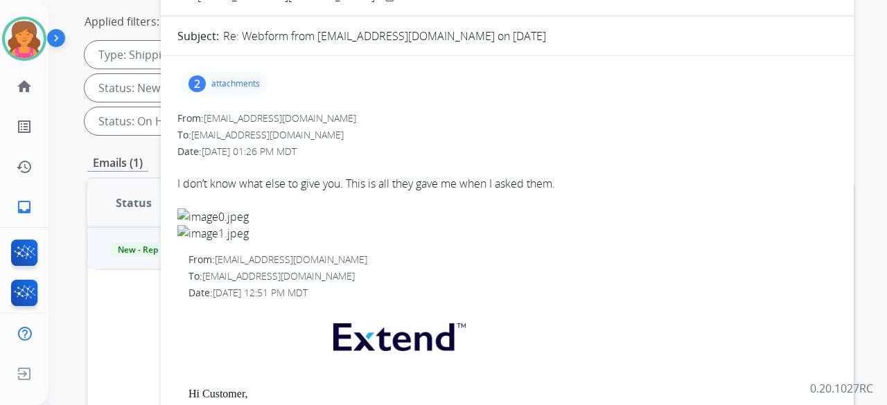
click at [220, 81] on p "attachments" at bounding box center [235, 83] width 48 height 11
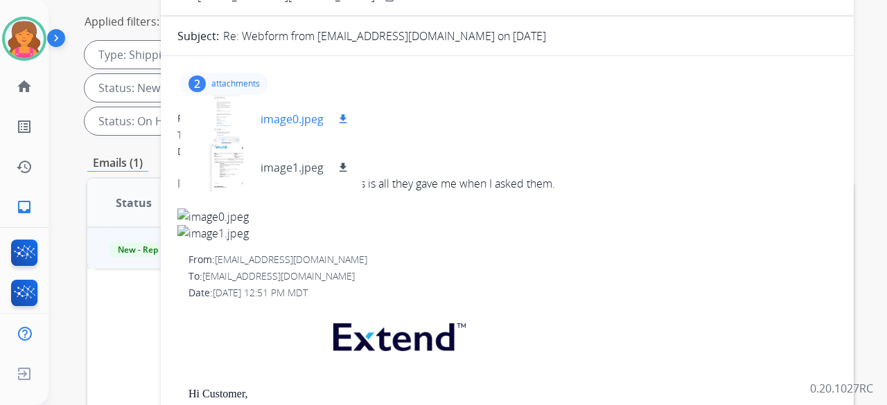
click at [217, 113] on div at bounding box center [225, 119] width 69 height 48
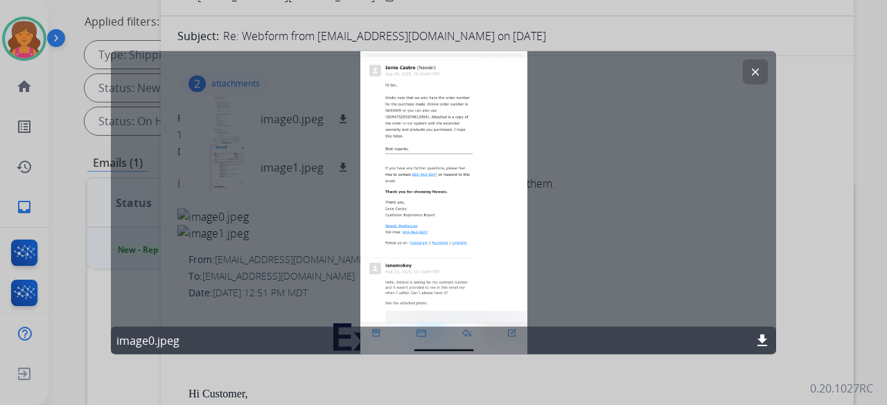
click at [756, 73] on mat-icon "clear" at bounding box center [755, 71] width 12 height 12
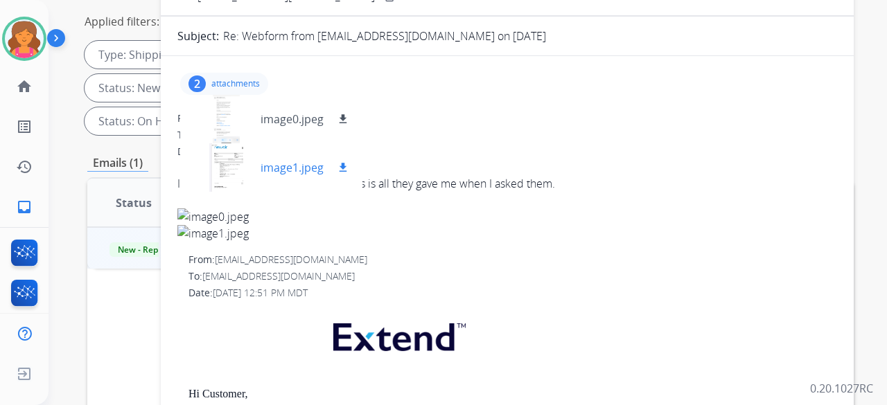
click at [229, 156] on div at bounding box center [225, 167] width 69 height 48
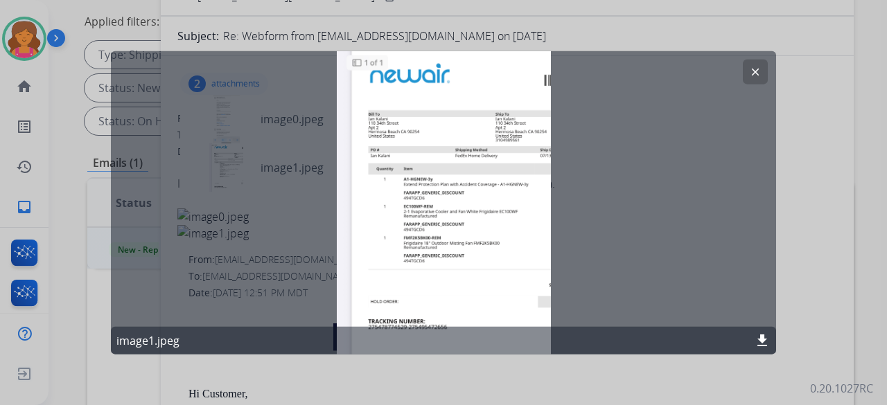
click at [754, 67] on mat-icon "clear" at bounding box center [755, 71] width 12 height 12
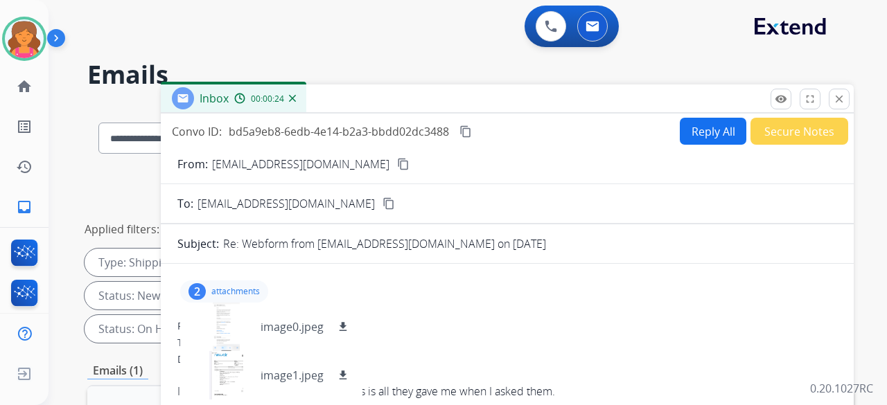
click at [683, 130] on button "Reply All" at bounding box center [713, 131] width 67 height 27
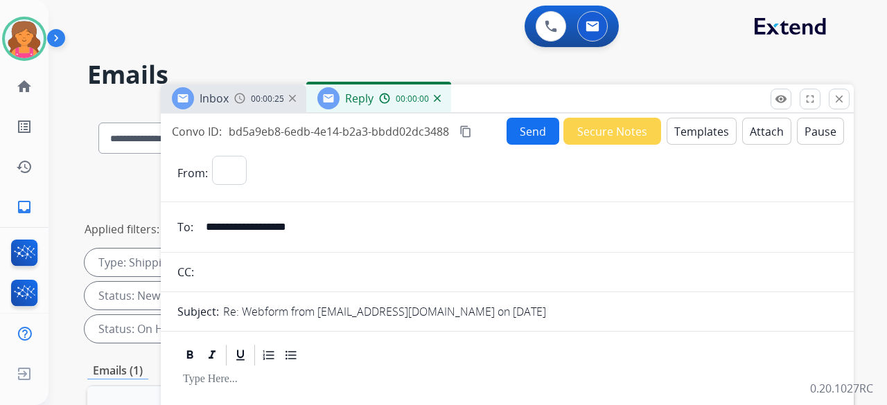
select select "**********"
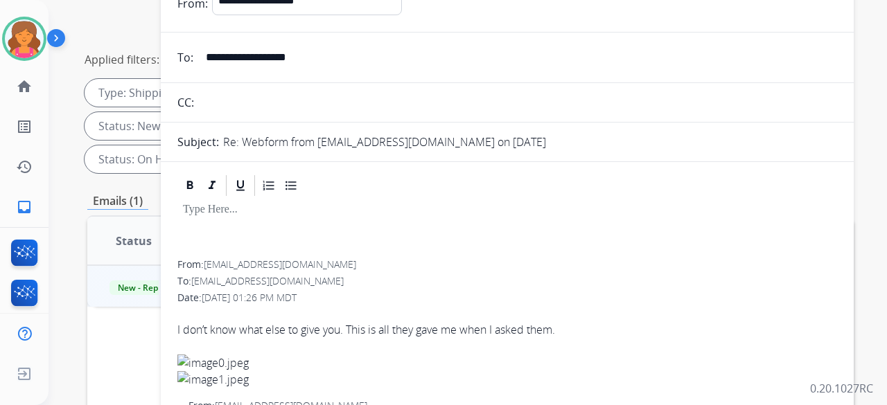
scroll to position [69, 0]
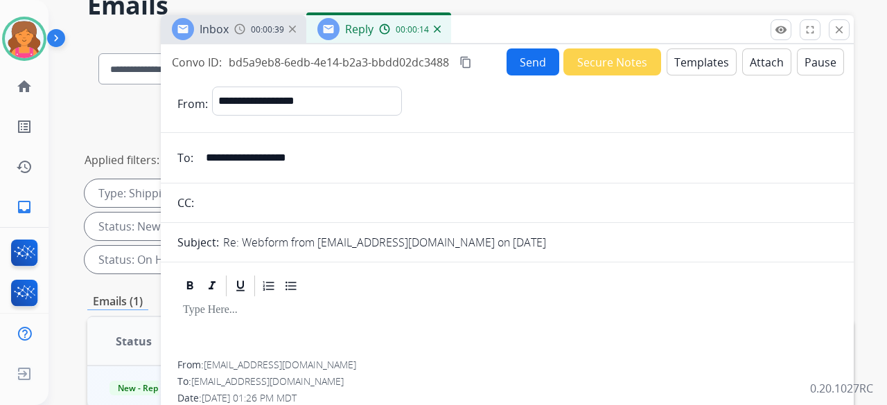
click at [678, 57] on button "Templates" at bounding box center [701, 61] width 70 height 27
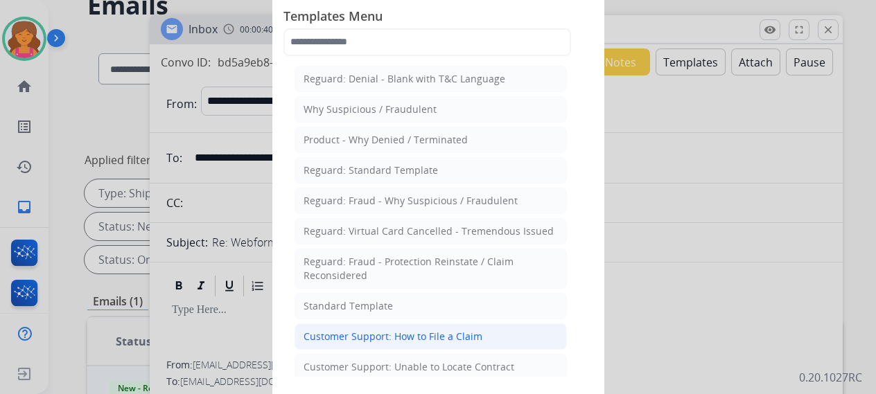
click at [377, 333] on div "Customer Support: How to File a Claim" at bounding box center [392, 337] width 179 height 14
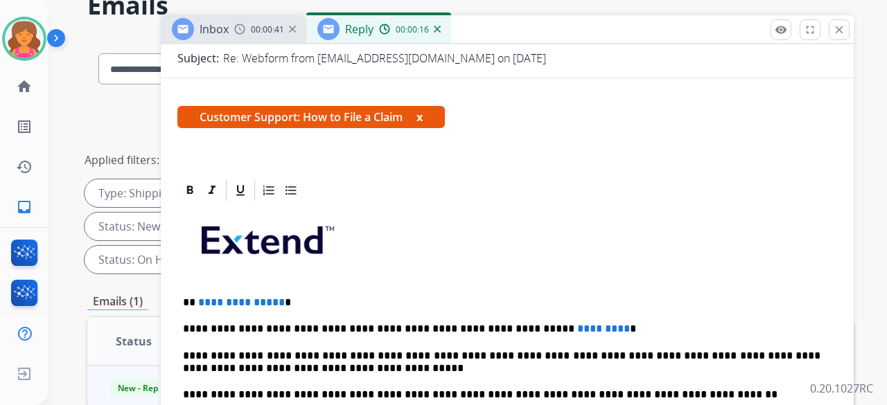
scroll to position [208, 0]
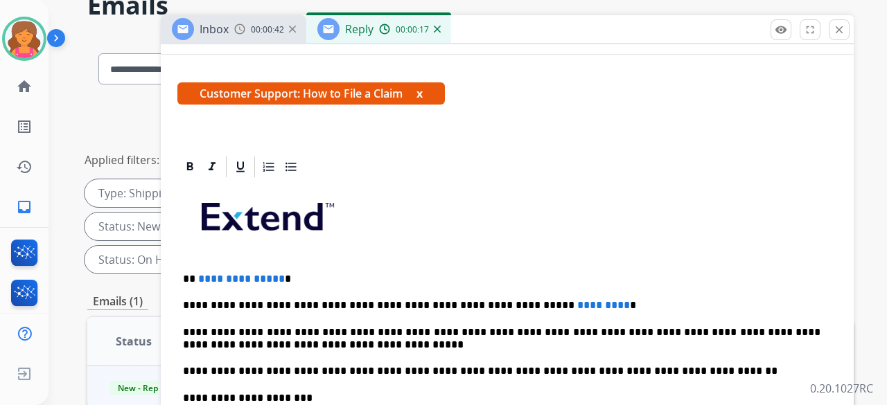
drag, startPoint x: 276, startPoint y: 275, endPoint x: 282, endPoint y: 271, distance: 7.5
click at [276, 275] on p "**********" at bounding box center [501, 279] width 637 height 12
click at [577, 302] on span "*********" at bounding box center [603, 305] width 53 height 10
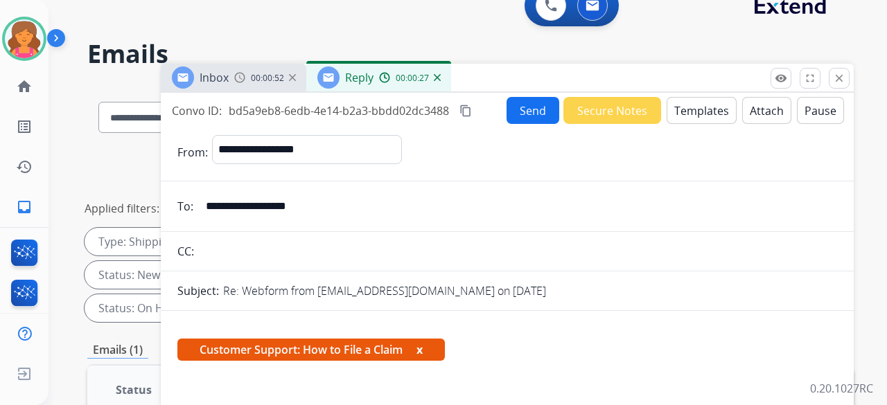
scroll to position [0, 0]
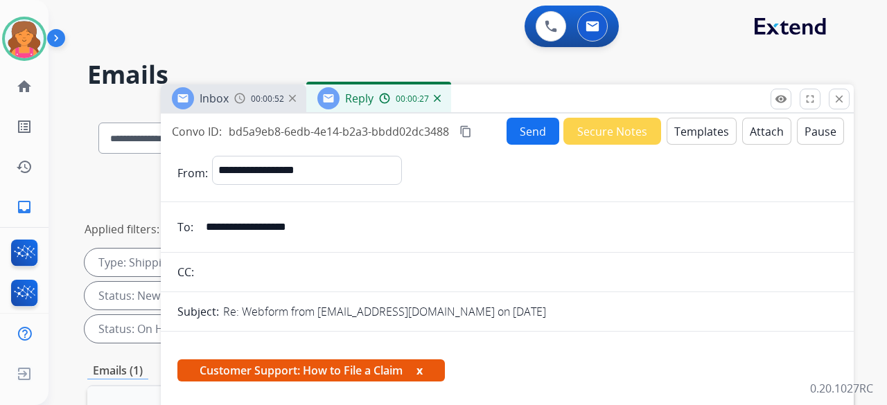
click at [527, 121] on button "Send" at bounding box center [532, 131] width 53 height 27
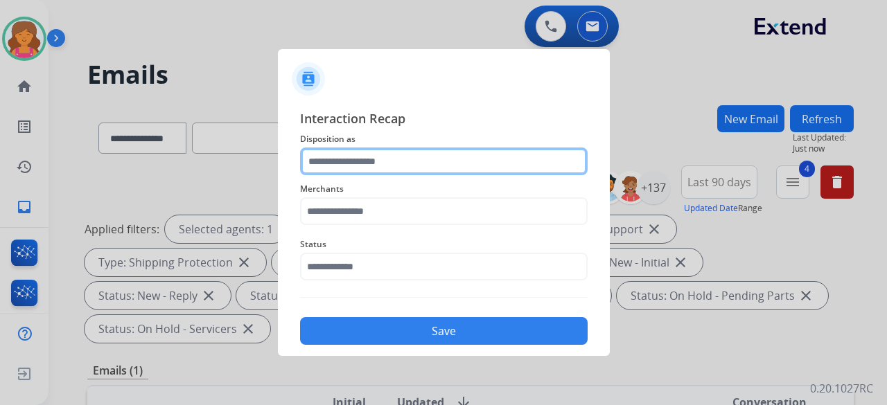
click at [427, 163] on input "text" at bounding box center [444, 162] width 288 height 28
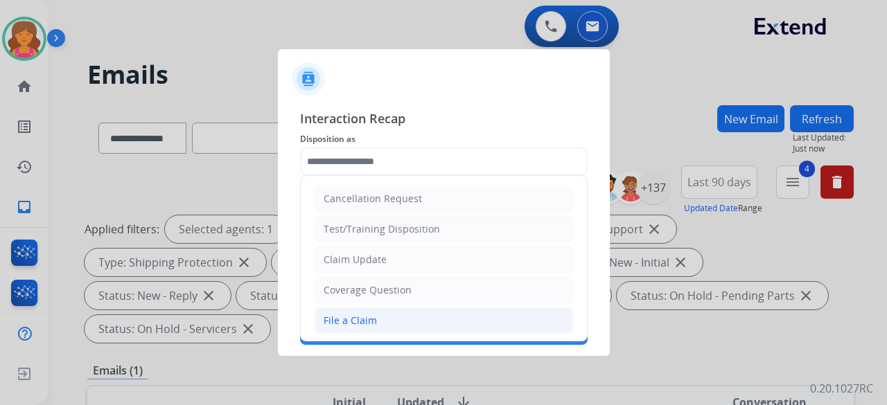
click at [387, 321] on li "File a Claim" at bounding box center [444, 321] width 258 height 26
type input "**********"
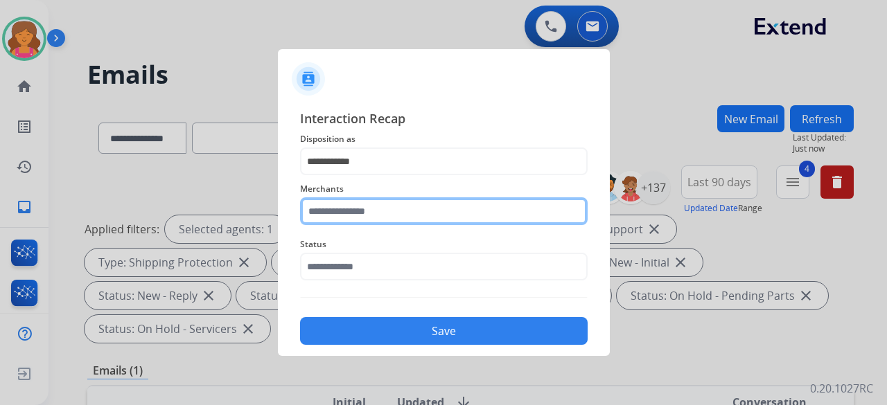
click at [367, 211] on input "text" at bounding box center [444, 211] width 288 height 28
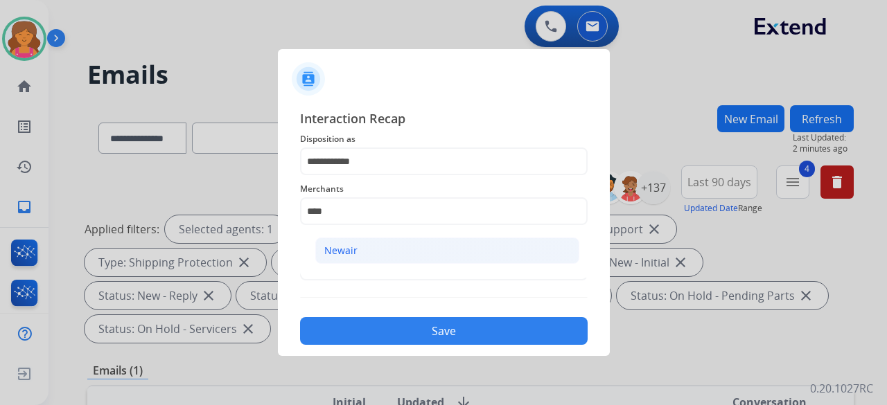
click at [349, 253] on div "Newair" at bounding box center [340, 251] width 33 height 14
type input "******"
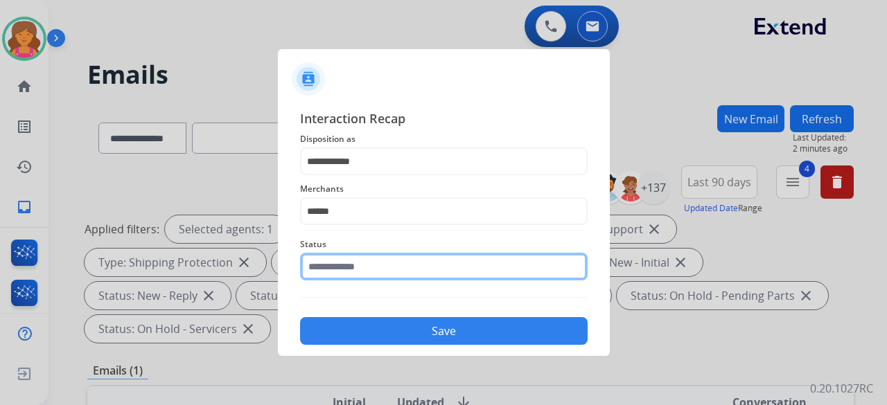
click at [345, 271] on input "text" at bounding box center [444, 267] width 288 height 28
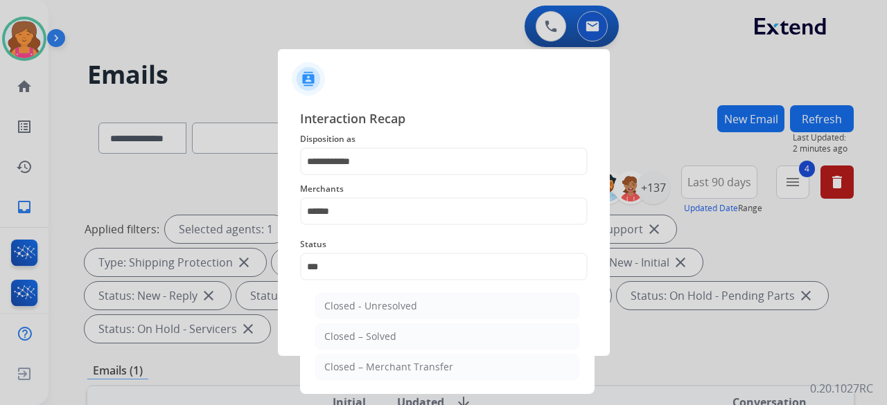
click at [341, 327] on li "Closed – Solved" at bounding box center [447, 337] width 264 height 26
type input "**********"
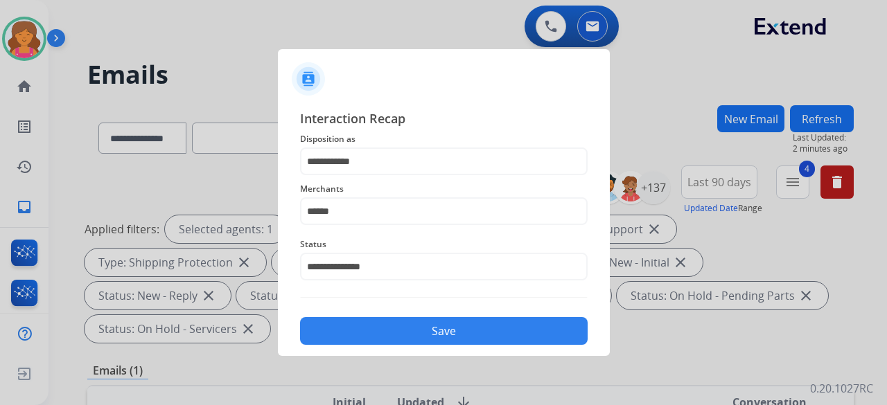
click at [342, 327] on button "Save" at bounding box center [444, 331] width 288 height 28
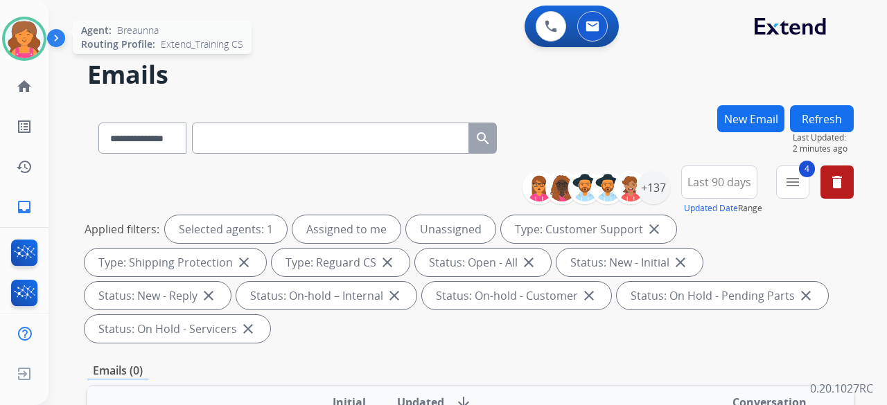
click at [19, 34] on img at bounding box center [24, 38] width 39 height 39
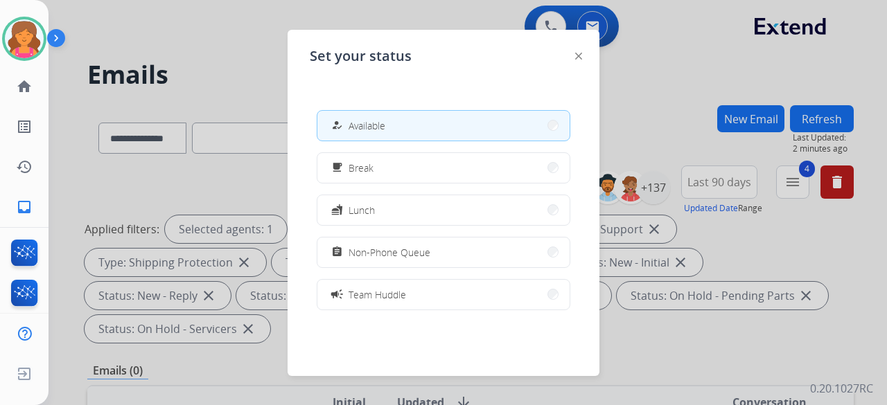
click at [246, 80] on div at bounding box center [443, 202] width 887 height 405
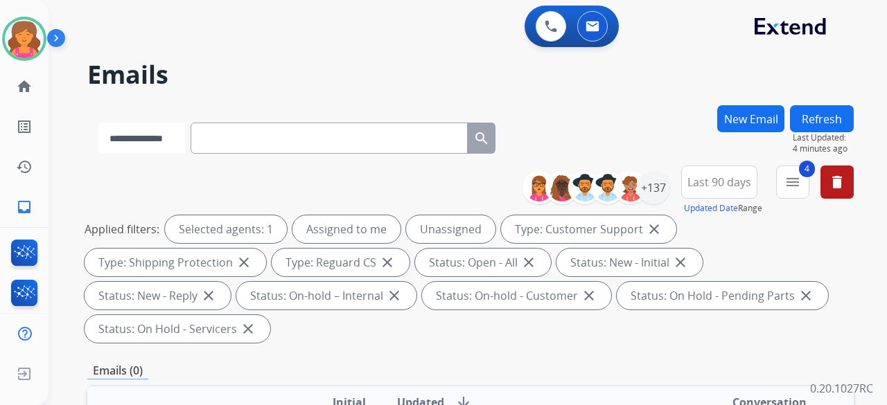
click at [185, 140] on select "**********" at bounding box center [141, 138] width 87 height 31
select select "**********"
click at [98, 123] on select "**********" at bounding box center [141, 138] width 87 height 31
paste input "**********"
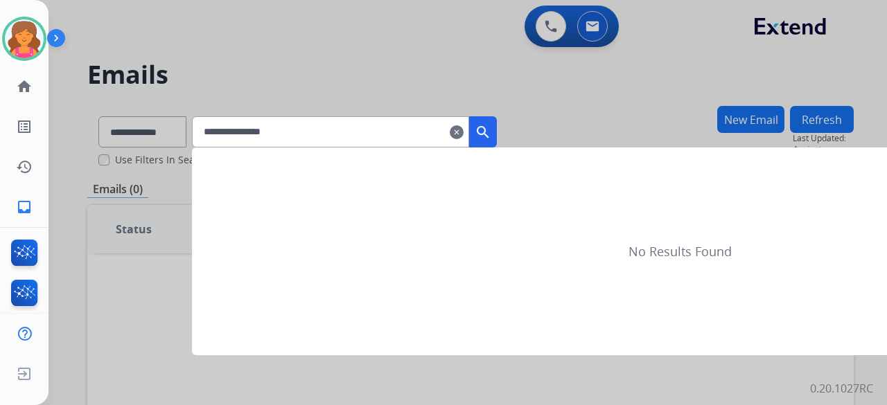
type input "**********"
click at [491, 132] on mat-icon "search" at bounding box center [483, 132] width 17 height 17
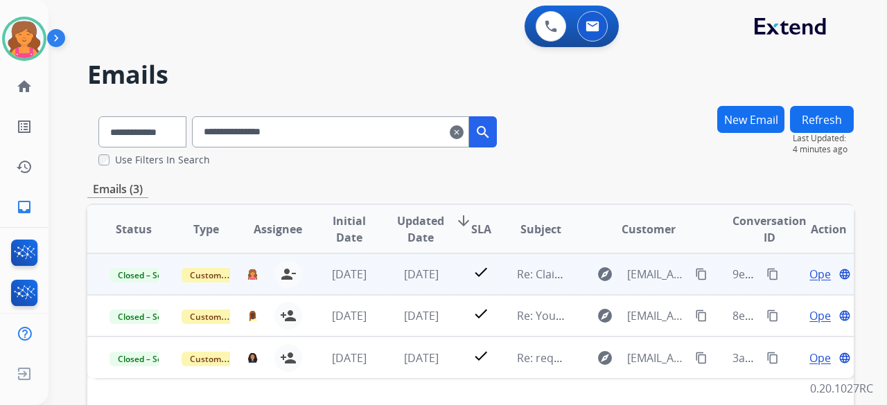
click at [809, 282] on span "Open" at bounding box center [823, 274] width 28 height 17
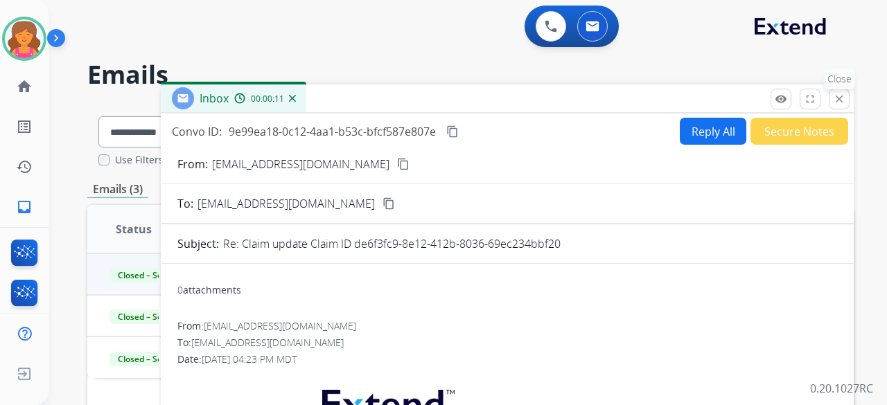
click at [841, 103] on mat-icon "close" at bounding box center [839, 99] width 12 height 12
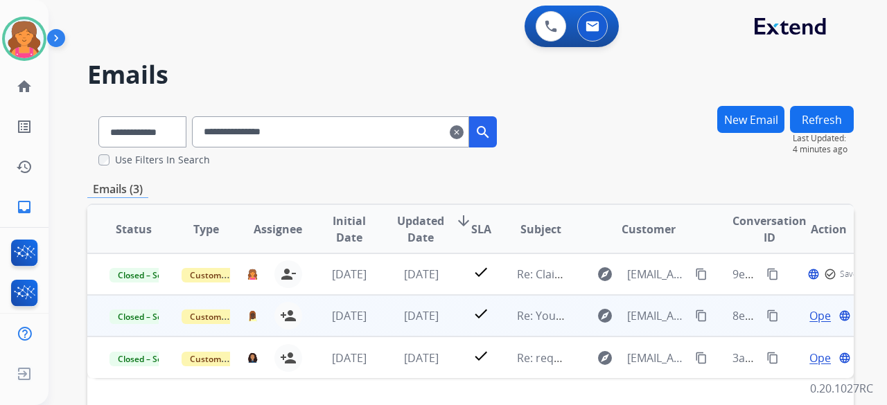
click at [812, 319] on span "Open" at bounding box center [823, 316] width 28 height 17
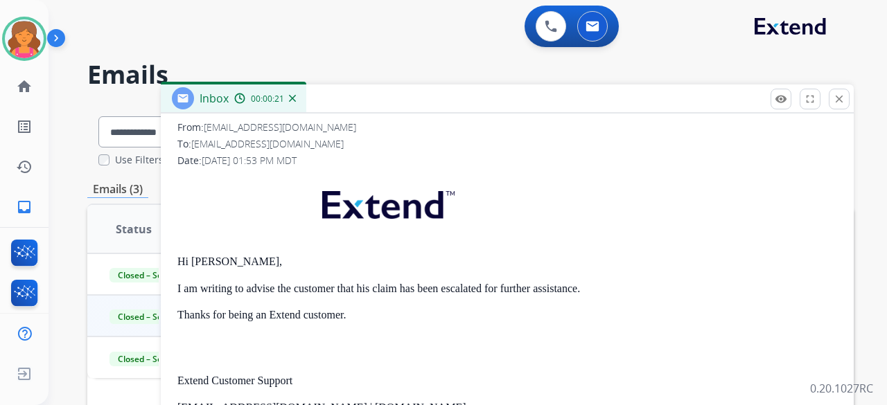
scroll to position [69, 0]
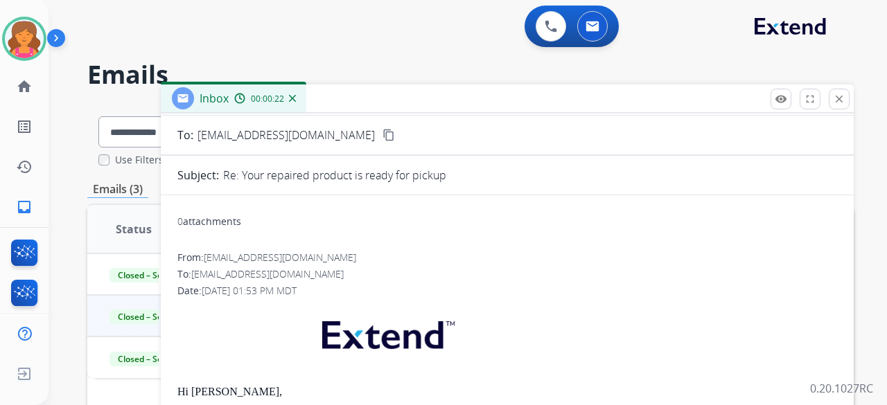
click at [829, 94] on div "remove_red_eye Logs fullscreen Expand close Close" at bounding box center [809, 99] width 79 height 21
click at [828, 99] on div "remove_red_eye Logs fullscreen Expand close Close" at bounding box center [809, 99] width 79 height 21
click at [835, 103] on mat-icon "close" at bounding box center [839, 99] width 12 height 12
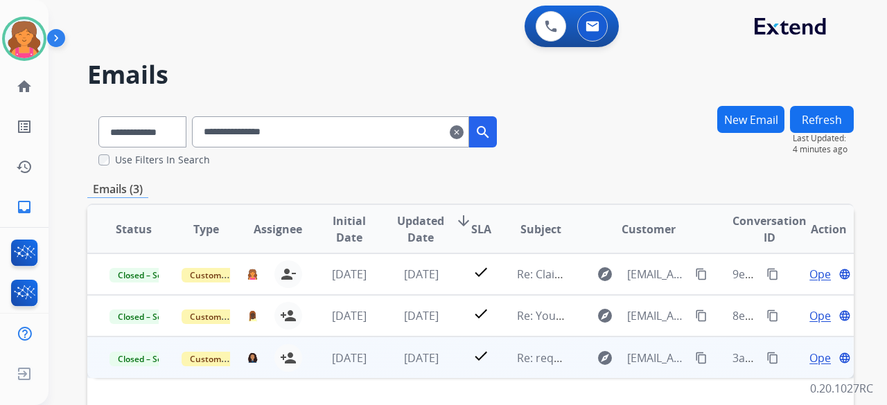
click at [812, 357] on span "Open" at bounding box center [823, 358] width 28 height 17
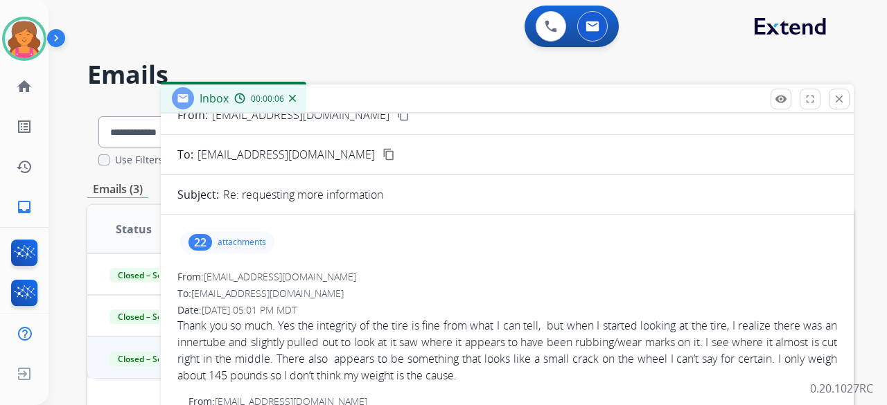
scroll to position [0, 0]
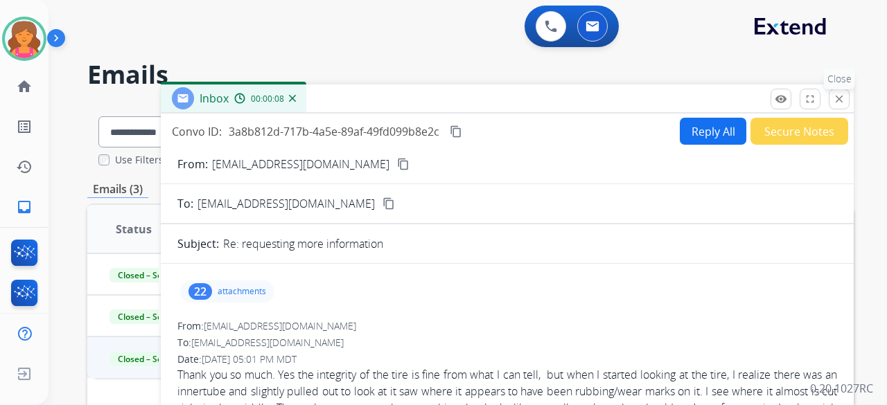
click at [830, 95] on button "close Close" at bounding box center [839, 99] width 21 height 21
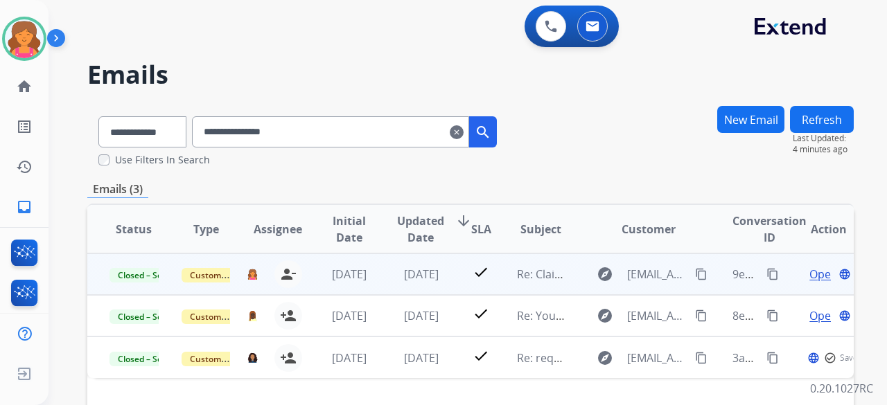
click at [809, 269] on span "Open" at bounding box center [823, 274] width 28 height 17
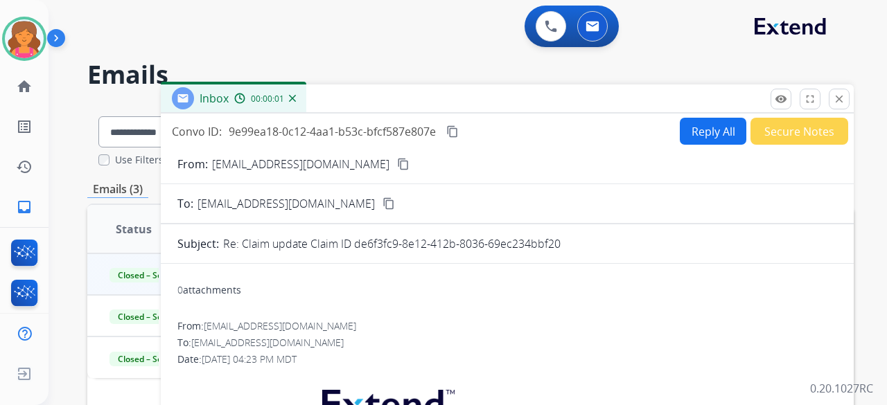
scroll to position [208, 0]
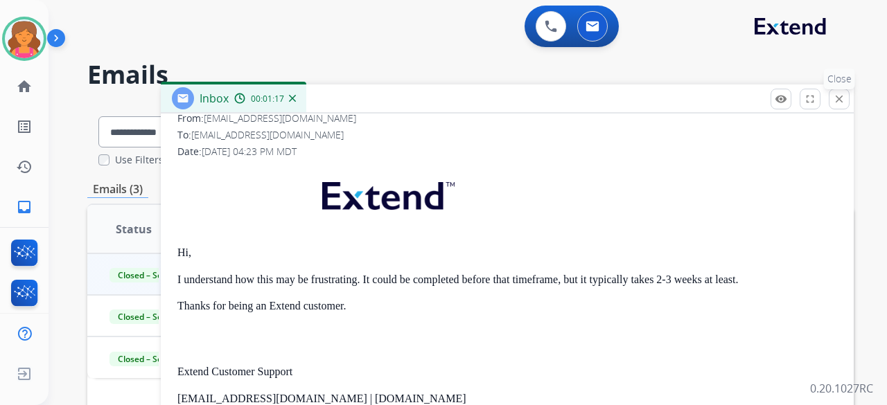
click at [834, 94] on mat-icon "close" at bounding box center [839, 99] width 12 height 12
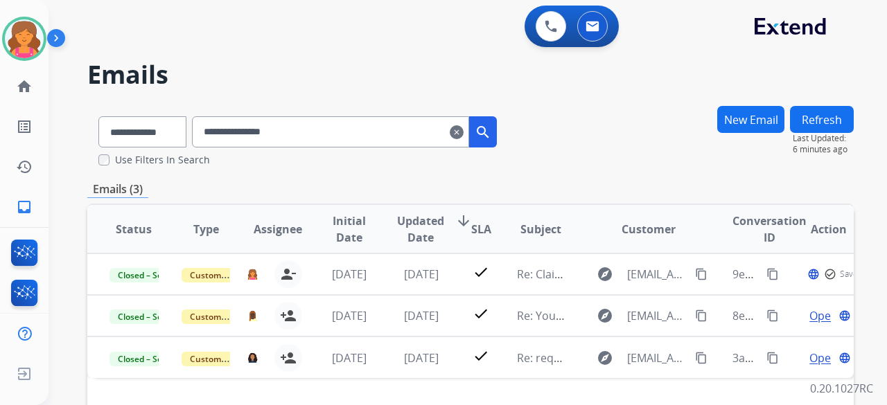
click at [729, 126] on button "New Email" at bounding box center [750, 119] width 67 height 27
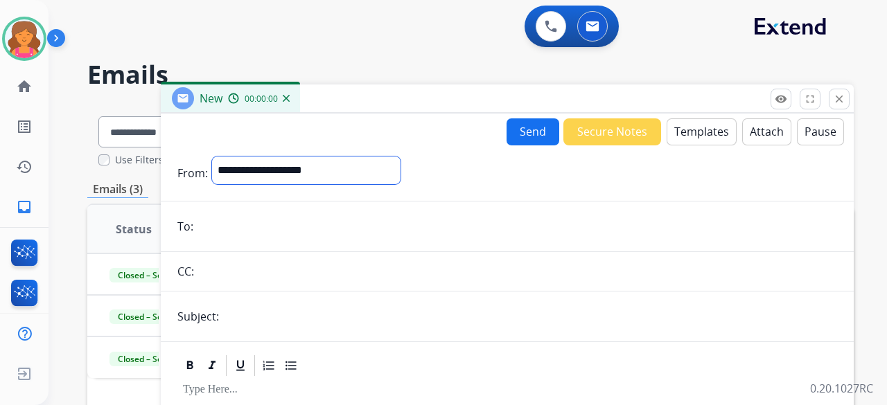
click at [269, 167] on select "**********" at bounding box center [306, 171] width 188 height 28
select select "**********"
click at [212, 157] on select "**********" at bounding box center [306, 171] width 188 height 28
paste input "**********"
type input "**********"
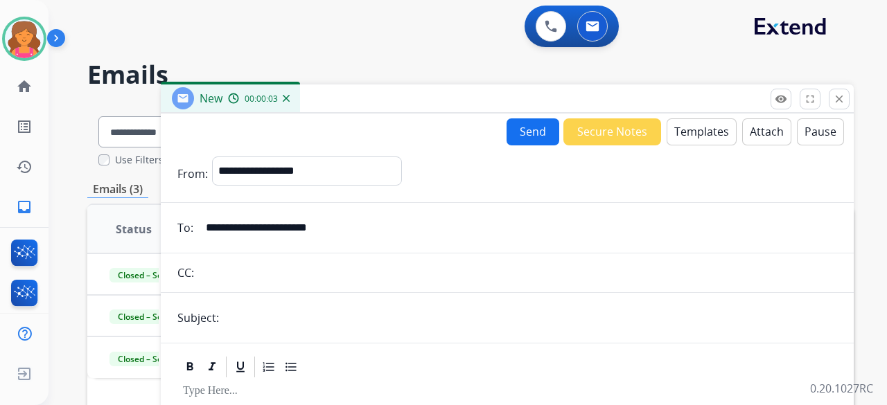
click at [267, 311] on input "text" at bounding box center [530, 318] width 614 height 28
type input "**********"
click at [684, 125] on button "Templates" at bounding box center [701, 131] width 70 height 27
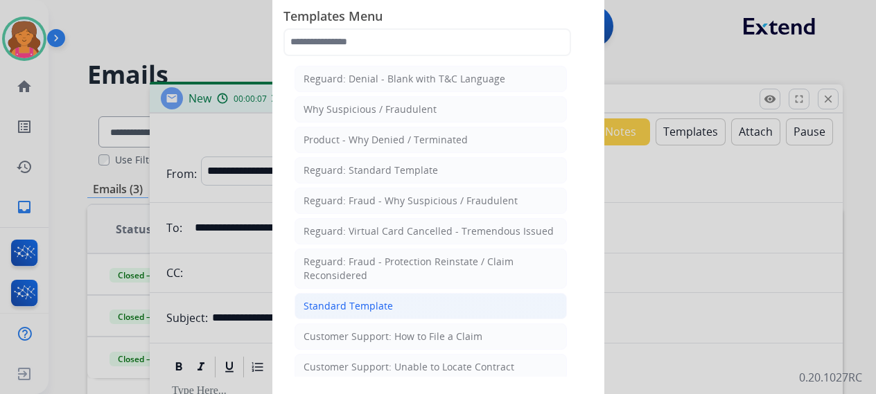
click at [388, 303] on div "Standard Template" at bounding box center [347, 306] width 89 height 14
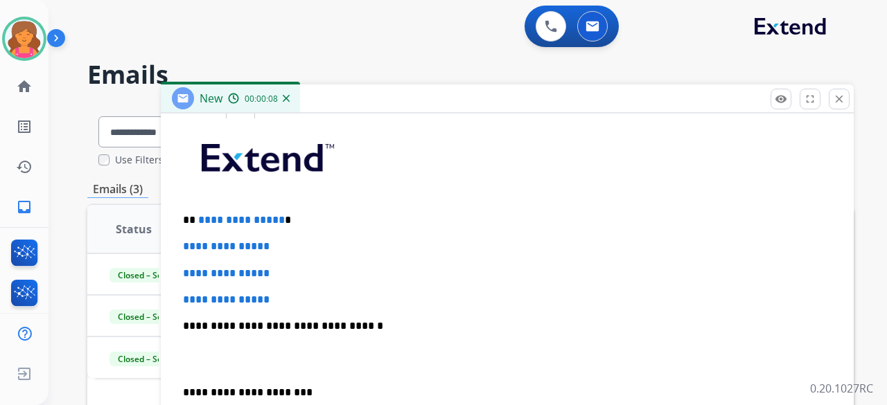
scroll to position [357, 0]
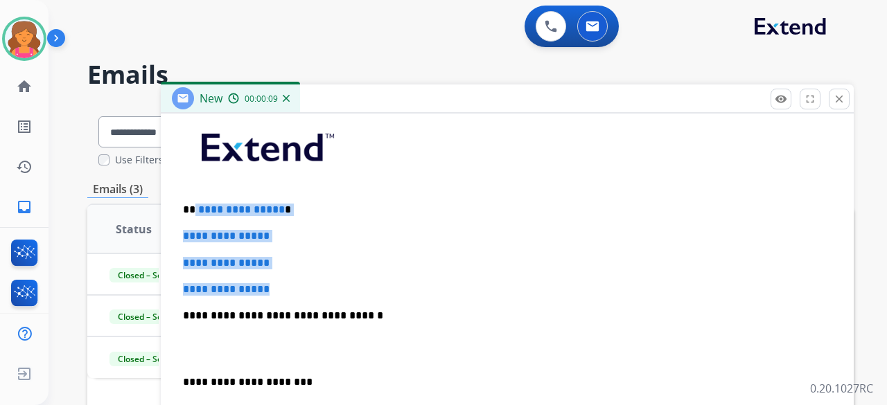
drag, startPoint x: 281, startPoint y: 276, endPoint x: 195, endPoint y: 199, distance: 115.8
click at [195, 199] on div "**********" at bounding box center [507, 348] width 660 height 477
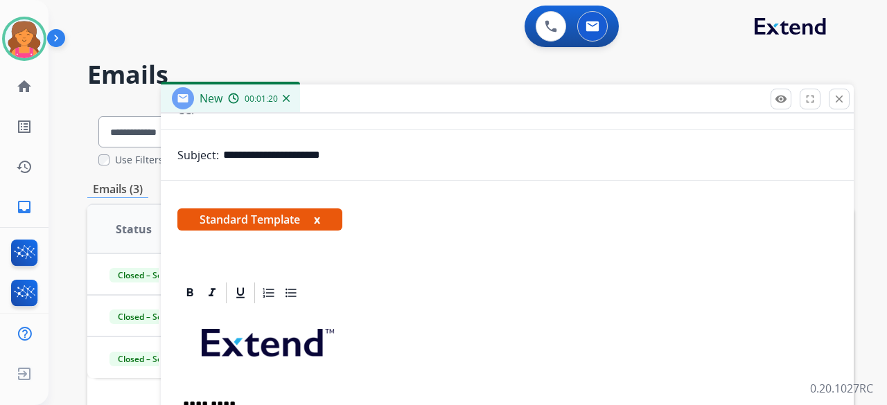
scroll to position [277, 0]
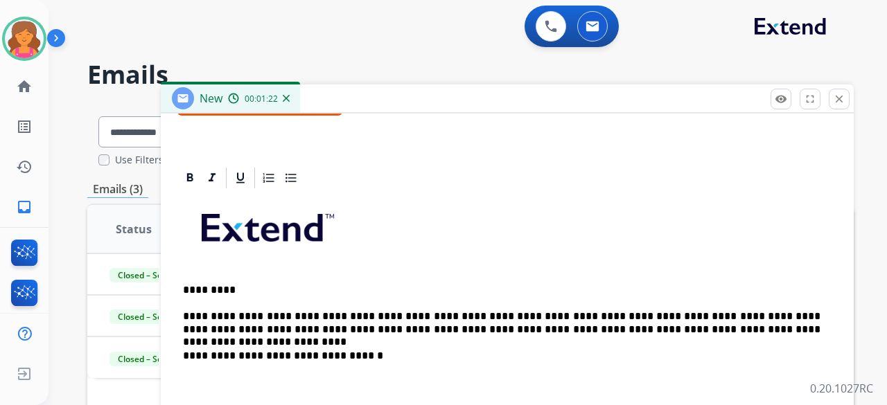
click at [731, 331] on p "**********" at bounding box center [501, 323] width 637 height 26
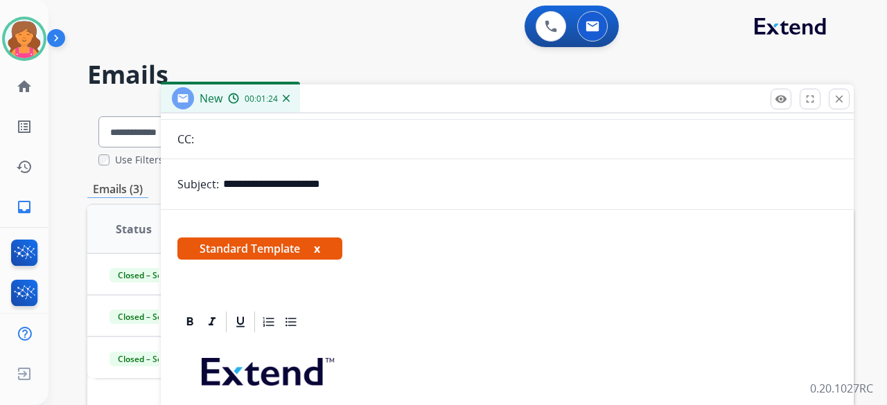
scroll to position [0, 0]
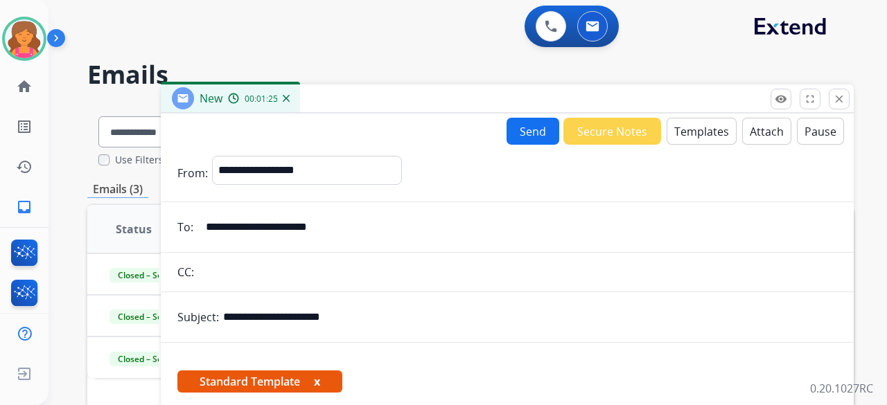
click at [519, 134] on button "Send" at bounding box center [532, 131] width 53 height 27
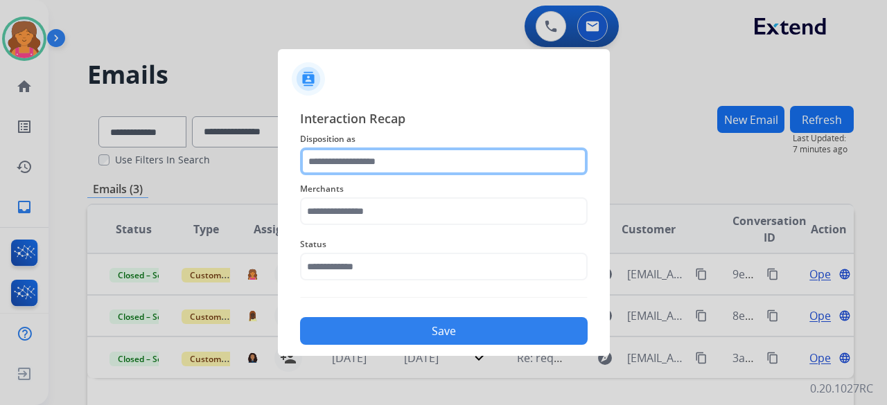
click at [450, 156] on input "text" at bounding box center [444, 162] width 288 height 28
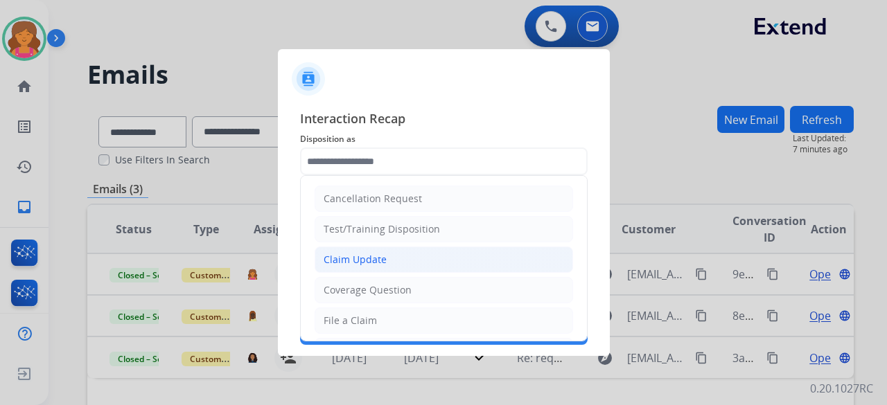
click at [362, 267] on li "Claim Update" at bounding box center [444, 260] width 258 height 26
type input "**********"
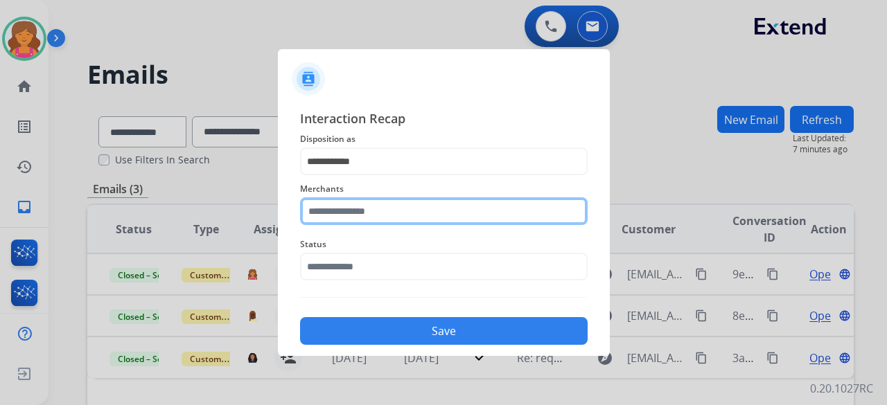
click at [342, 214] on input "text" at bounding box center [444, 211] width 288 height 28
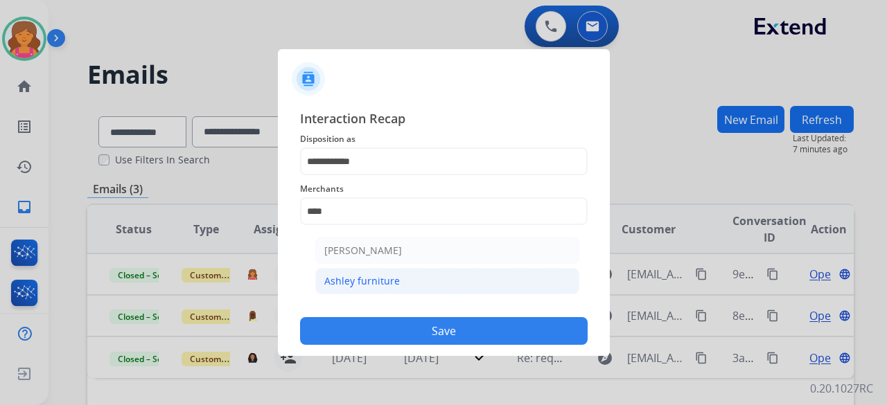
click at [359, 272] on li "Ashley furniture" at bounding box center [447, 281] width 264 height 26
type input "**********"
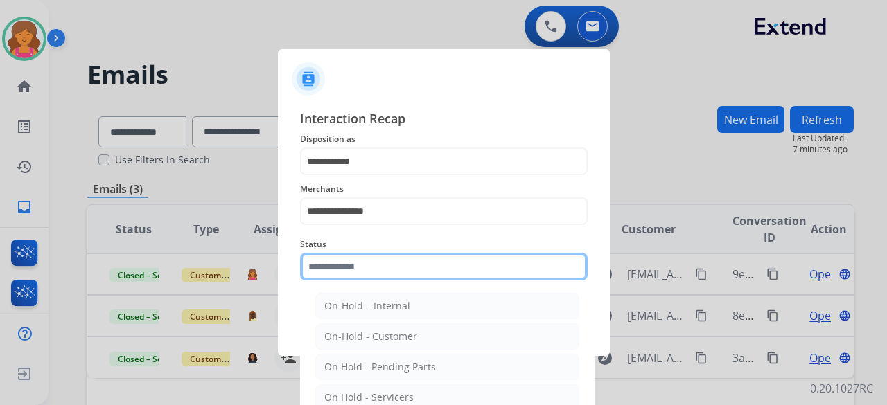
click at [357, 265] on input "text" at bounding box center [444, 267] width 288 height 28
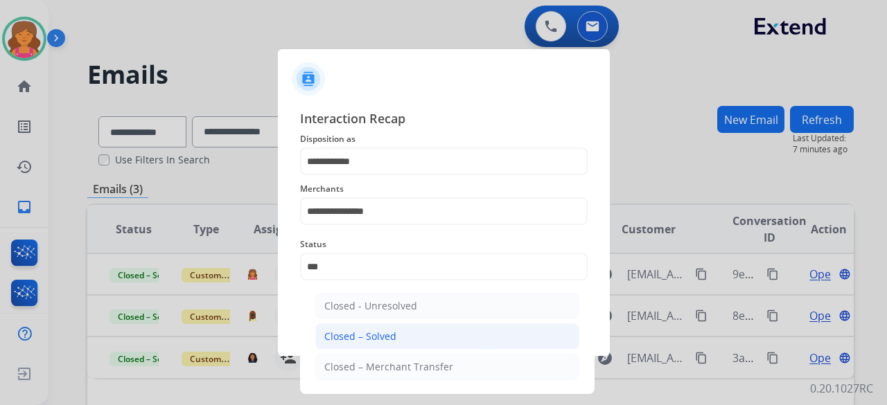
click at [364, 344] on li "Closed – Solved" at bounding box center [447, 337] width 264 height 26
type input "**********"
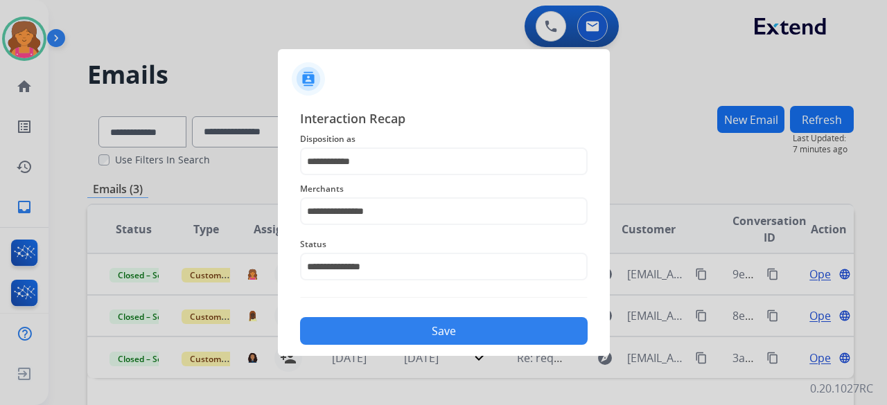
click at [366, 342] on button "Save" at bounding box center [444, 331] width 288 height 28
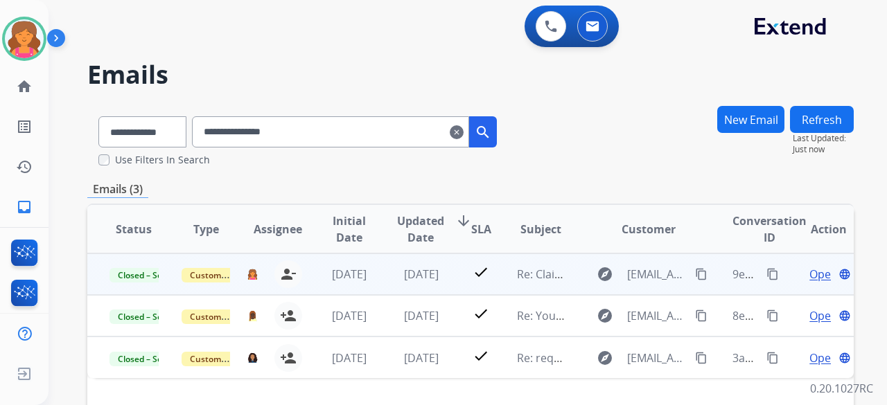
click at [766, 274] on mat-icon "content_copy" at bounding box center [772, 274] width 12 height 12
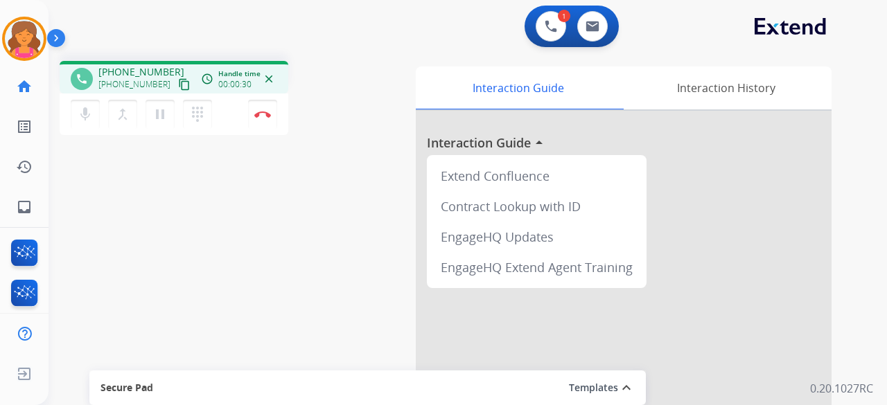
click at [178, 87] on mat-icon "content_copy" at bounding box center [184, 84] width 12 height 12
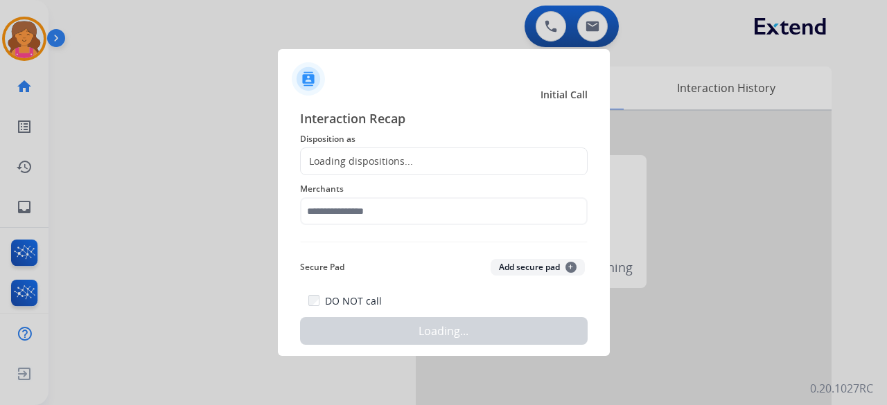
click at [421, 168] on div "Loading dispositions..." at bounding box center [444, 162] width 288 height 28
click at [421, 161] on div "Loading dispositions..." at bounding box center [444, 162] width 288 height 28
click at [421, 159] on div "Loading dispositions..." at bounding box center [444, 162] width 288 height 28
click at [423, 148] on div "Loading dispositions..." at bounding box center [444, 162] width 288 height 28
click at [369, 164] on div "Loading dispositions..." at bounding box center [357, 161] width 112 height 14
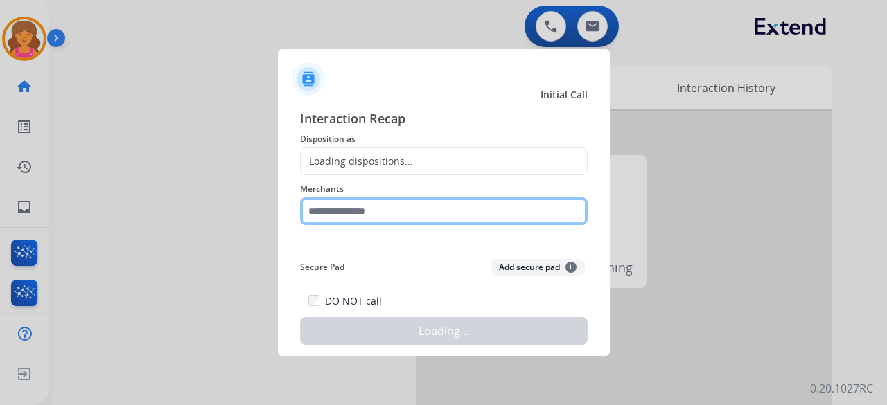
click at [362, 216] on input "text" at bounding box center [444, 211] width 288 height 28
click at [362, 211] on input "text" at bounding box center [444, 211] width 288 height 28
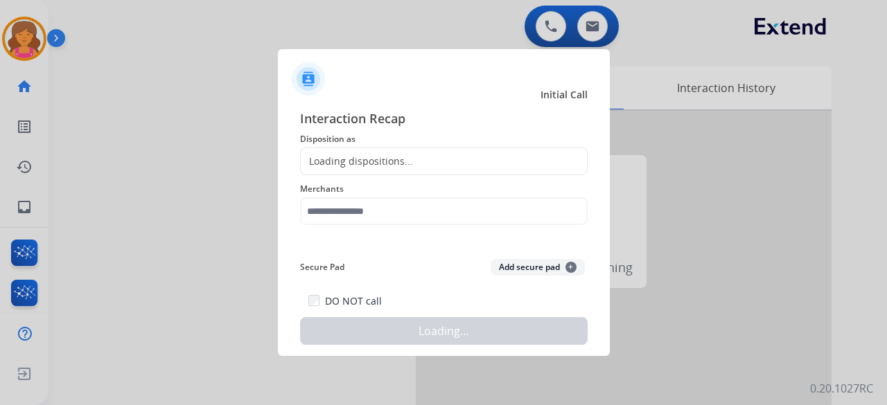
click at [274, 17] on div at bounding box center [443, 202] width 887 height 405
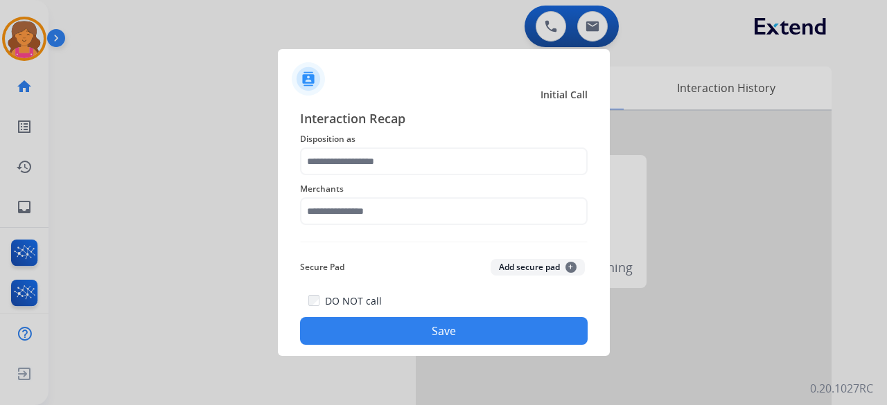
click at [345, 181] on span "Merchants" at bounding box center [444, 189] width 288 height 17
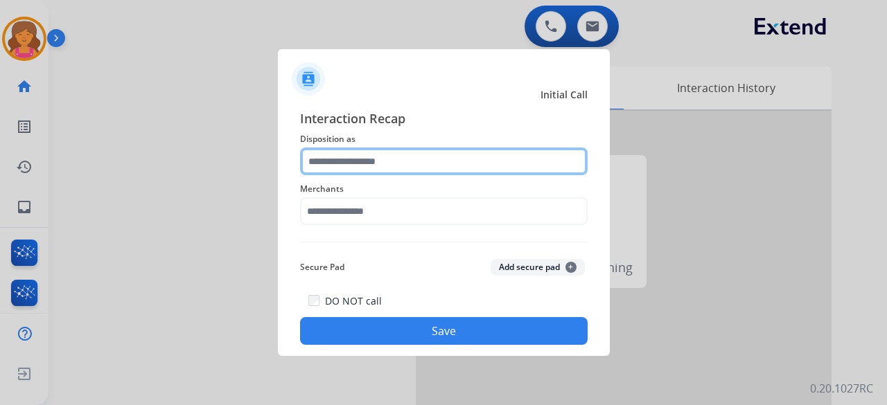
click at [341, 171] on input "text" at bounding box center [444, 162] width 288 height 28
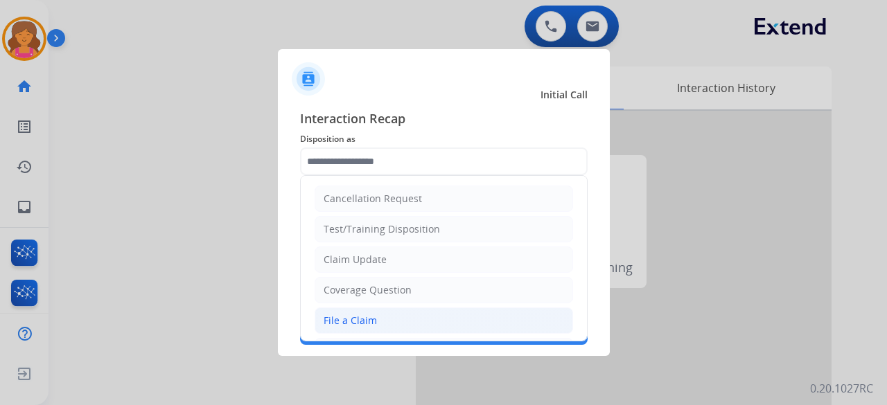
click at [358, 314] on div "File a Claim" at bounding box center [350, 321] width 53 height 14
type input "**********"
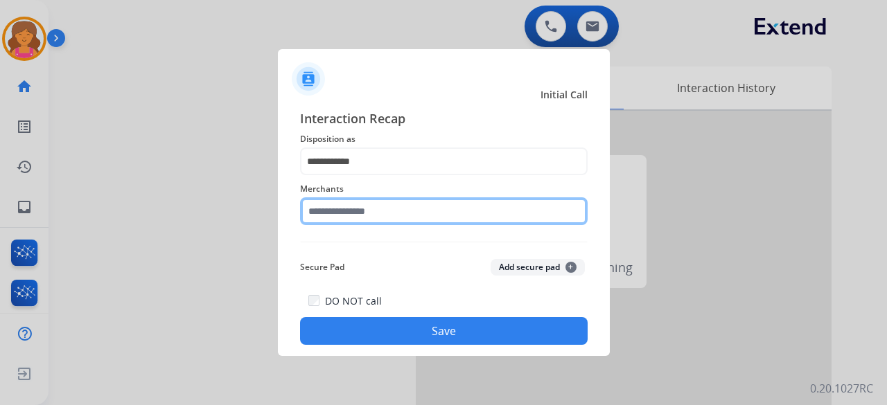
click at [353, 212] on input "text" at bounding box center [444, 211] width 288 height 28
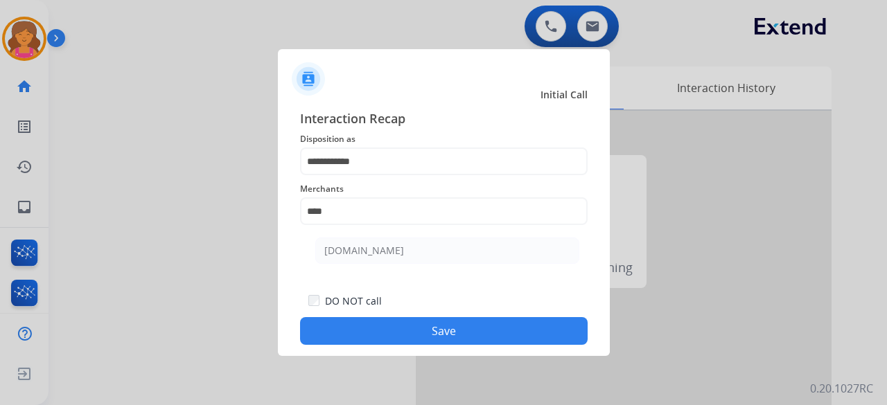
click at [416, 246] on li "[DOMAIN_NAME]" at bounding box center [447, 251] width 264 height 26
type input "**********"
click at [431, 331] on button "Save" at bounding box center [444, 331] width 288 height 28
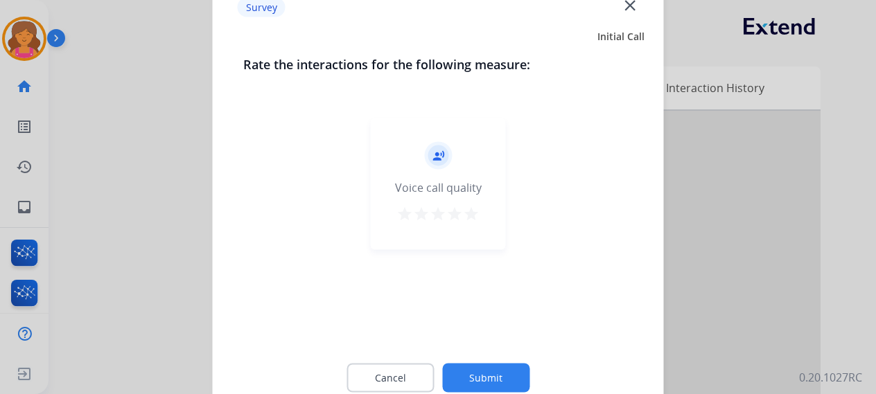
click at [466, 215] on mat-icon "star" at bounding box center [471, 213] width 17 height 17
click at [479, 371] on button "Submit" at bounding box center [485, 377] width 87 height 29
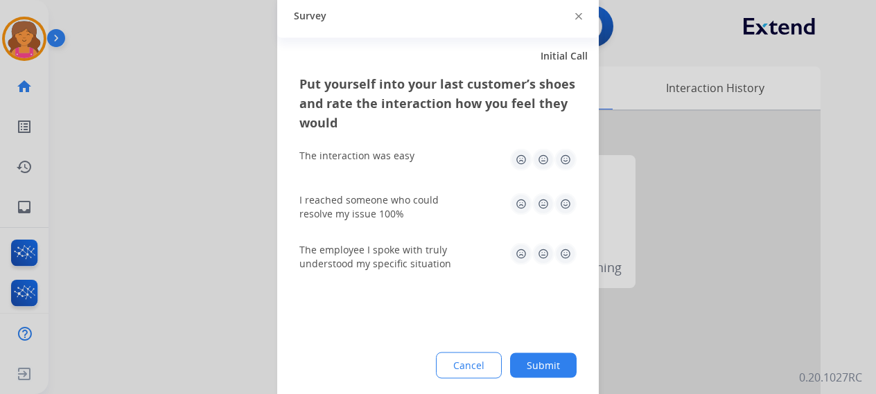
click at [558, 157] on img at bounding box center [565, 159] width 22 height 22
click at [564, 210] on img at bounding box center [565, 204] width 22 height 22
click at [561, 260] on img at bounding box center [565, 253] width 22 height 22
drag, startPoint x: 558, startPoint y: 365, endPoint x: 547, endPoint y: 353, distance: 16.7
click at [558, 364] on button "Submit" at bounding box center [543, 365] width 67 height 25
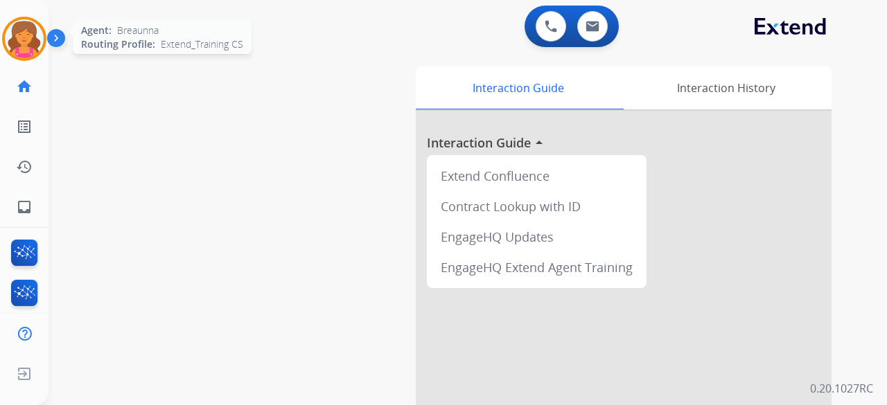
click at [21, 43] on img at bounding box center [24, 38] width 39 height 39
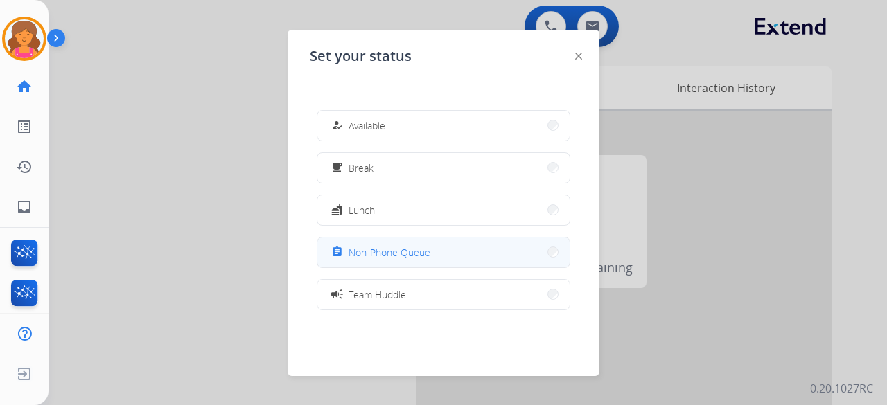
click at [405, 261] on button "assignment Non-Phone Queue" at bounding box center [443, 253] width 252 height 30
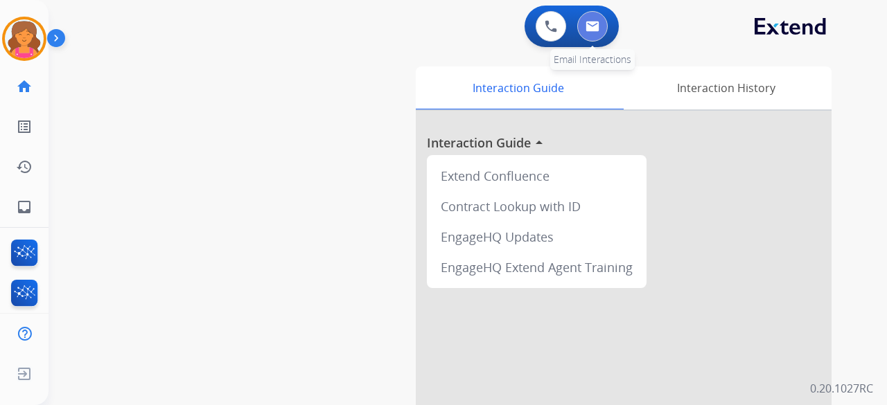
click at [592, 35] on button at bounding box center [592, 26] width 30 height 30
select select "**********"
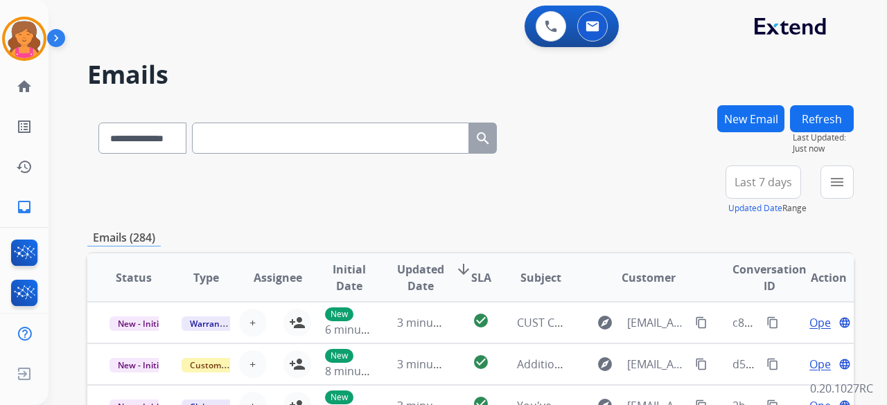
click at [727, 180] on button "Last 7 days" at bounding box center [763, 182] width 76 height 33
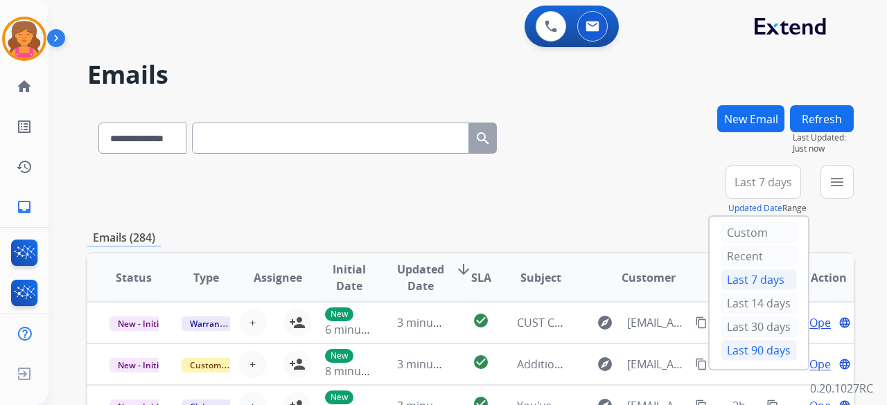
click at [720, 350] on div "Last 90 days" at bounding box center [758, 350] width 76 height 21
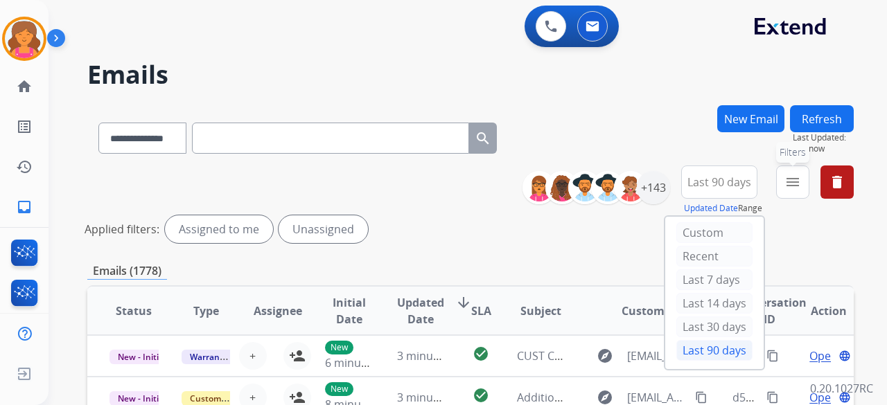
click at [785, 182] on mat-icon "menu" at bounding box center [792, 182] width 17 height 17
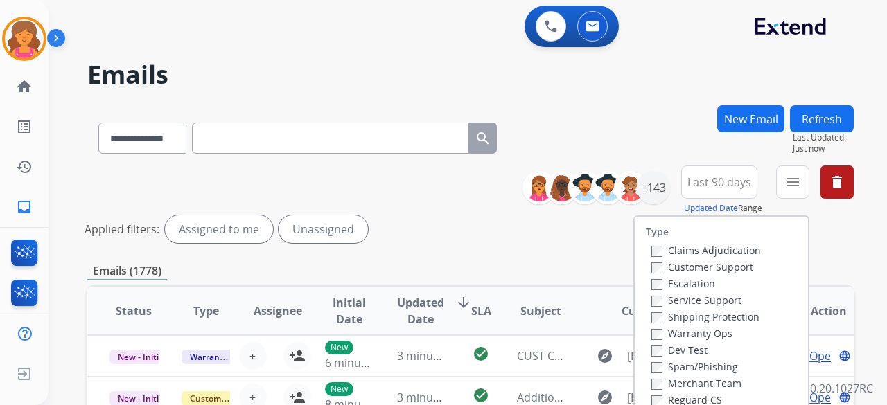
click at [713, 264] on label "Customer Support" at bounding box center [702, 266] width 102 height 13
click at [687, 314] on label "Shipping Protection" at bounding box center [705, 316] width 108 height 13
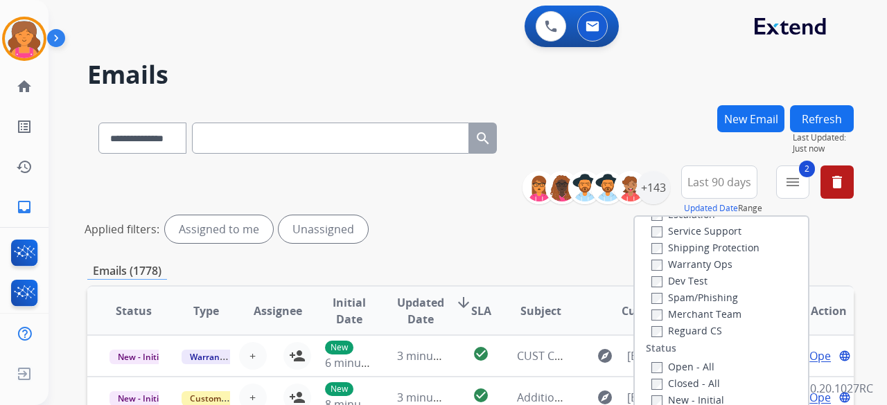
click at [655, 326] on label "Reguard CS" at bounding box center [686, 330] width 71 height 13
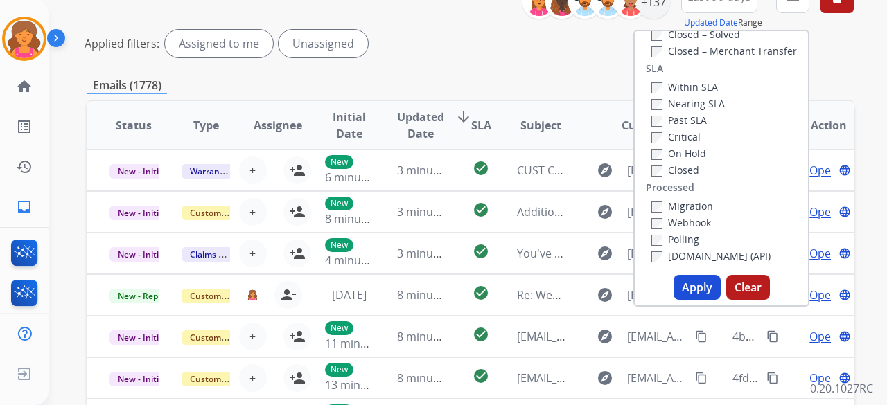
scroll to position [208, 0]
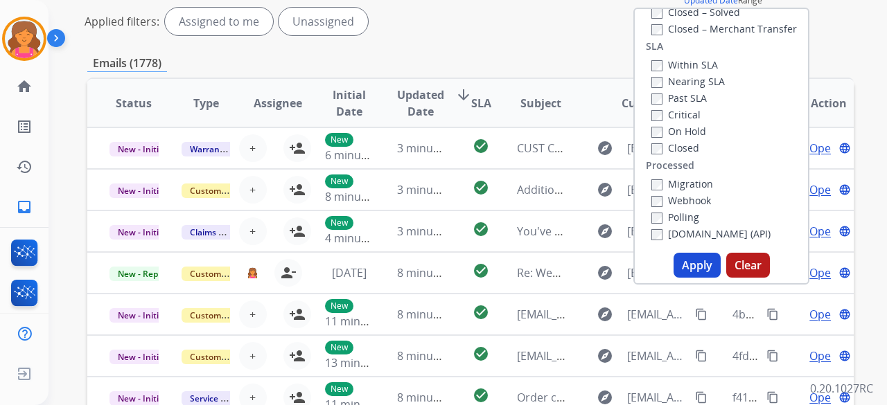
click at [701, 265] on button "Apply" at bounding box center [696, 265] width 47 height 25
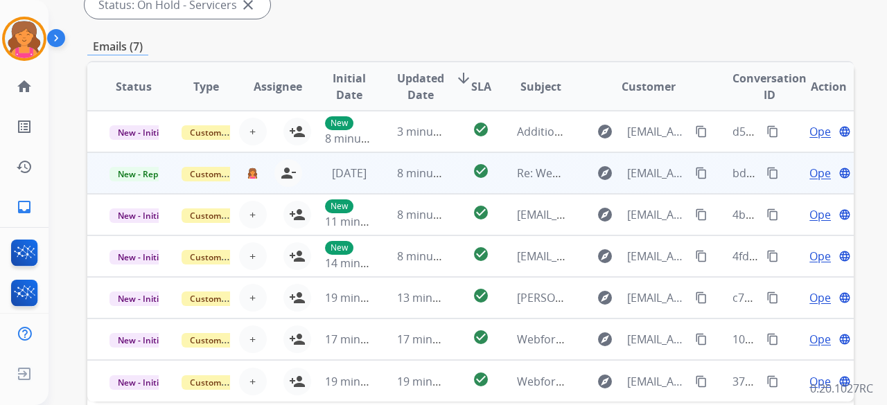
scroll to position [238, 0]
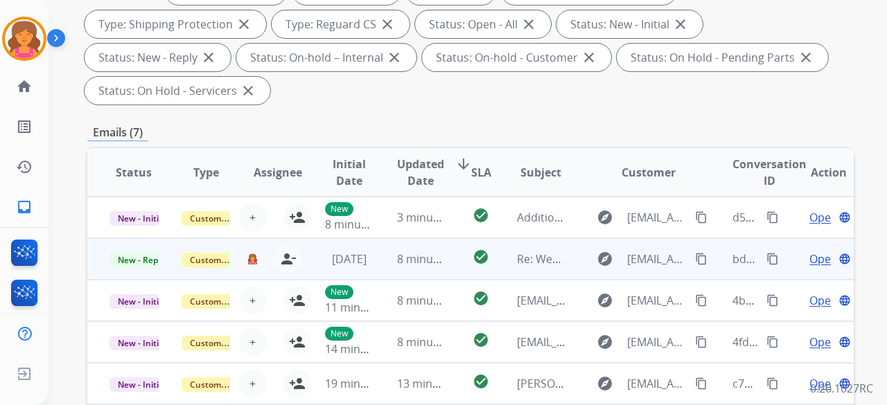
click at [817, 256] on span "Open" at bounding box center [823, 259] width 28 height 17
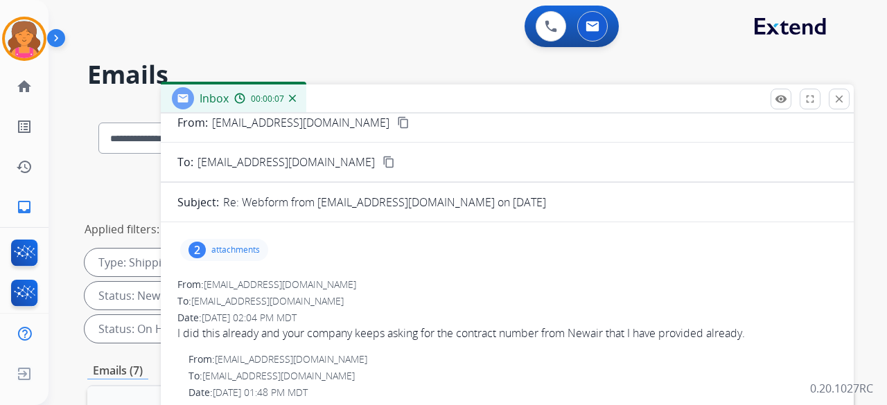
scroll to position [0, 0]
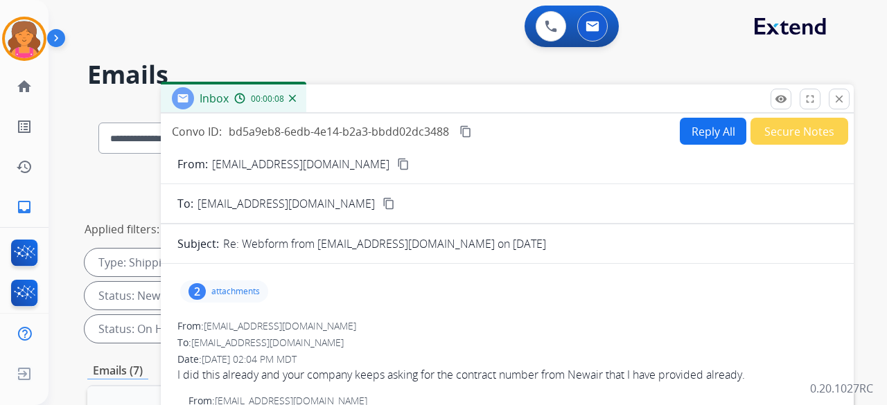
click at [690, 129] on button "Reply All" at bounding box center [713, 131] width 67 height 27
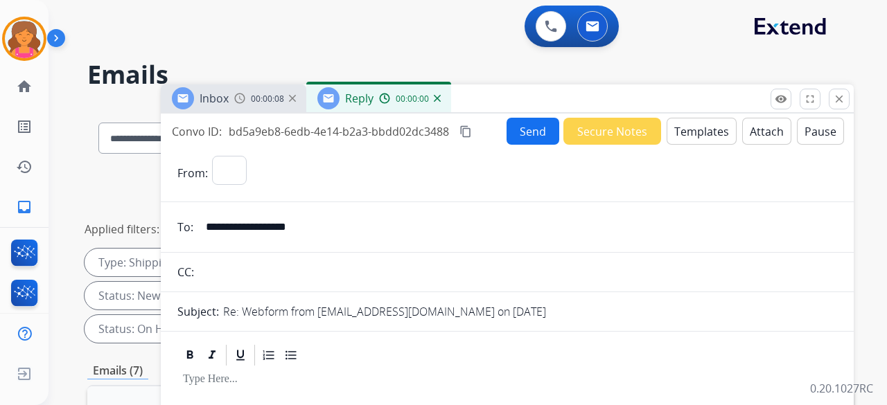
click at [687, 131] on button "Templates" at bounding box center [701, 131] width 70 height 27
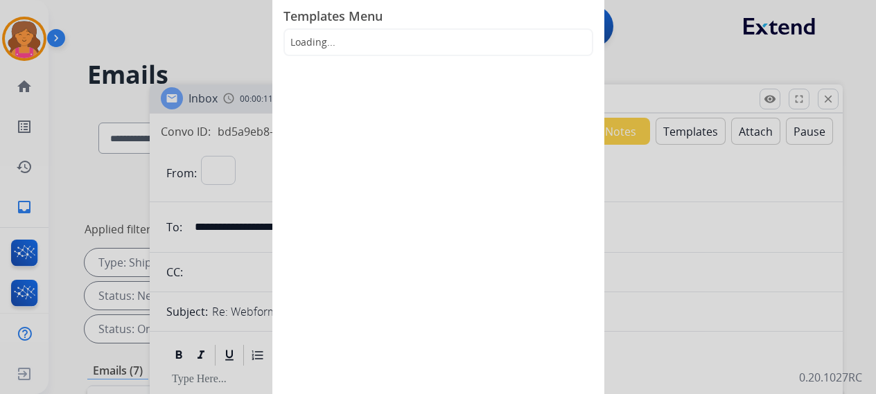
click at [670, 222] on div at bounding box center [438, 197] width 876 height 394
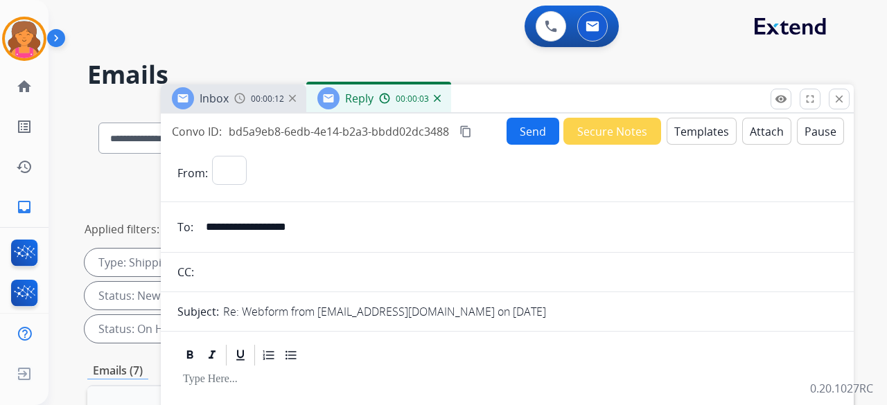
click at [675, 130] on button "Templates" at bounding box center [701, 131] width 70 height 27
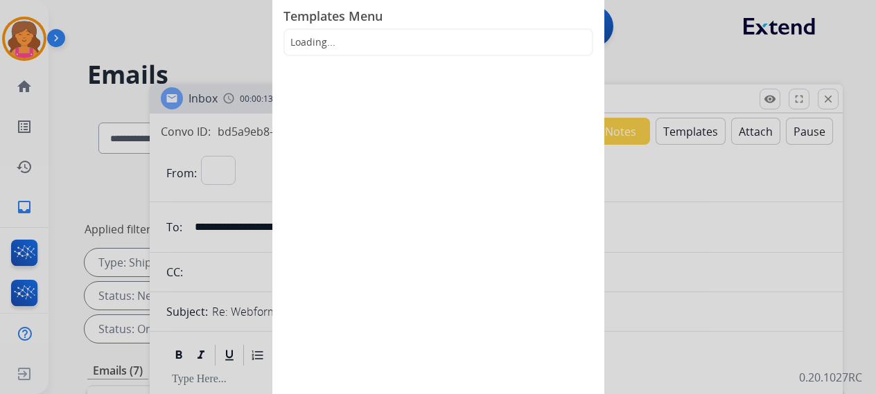
click at [629, 151] on div at bounding box center [438, 197] width 876 height 394
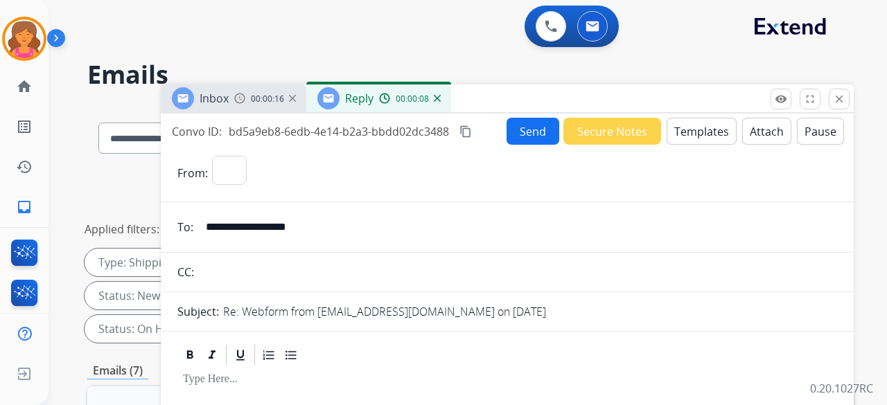
click at [689, 130] on button "Templates" at bounding box center [701, 131] width 70 height 27
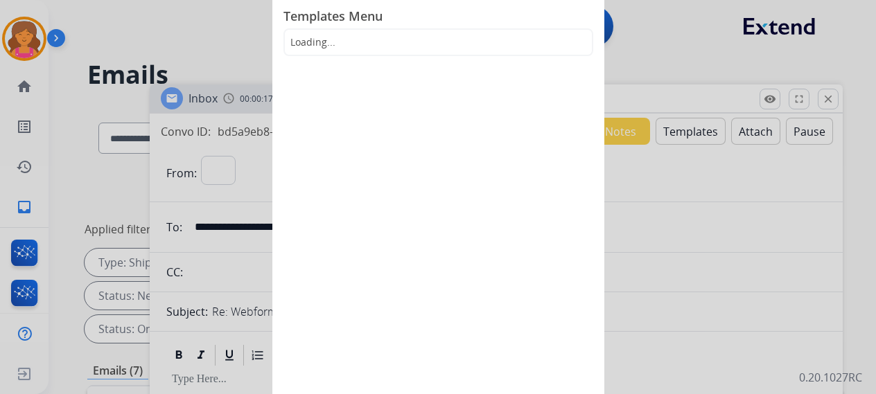
click at [791, 88] on div at bounding box center [438, 197] width 876 height 394
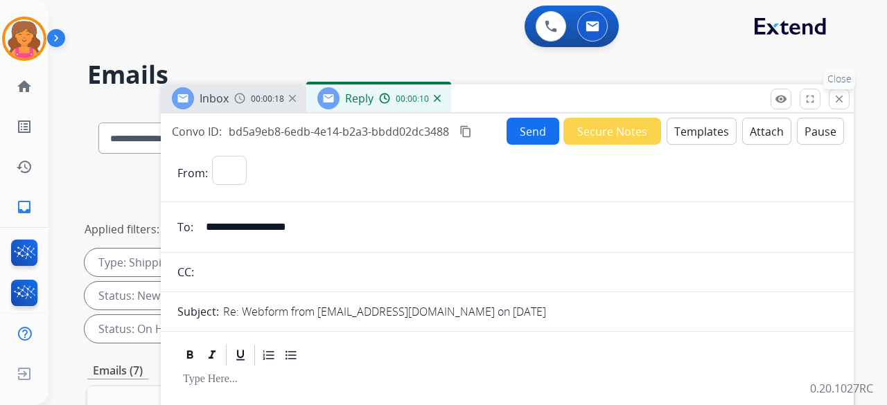
click at [836, 89] on button "close Close" at bounding box center [839, 99] width 21 height 21
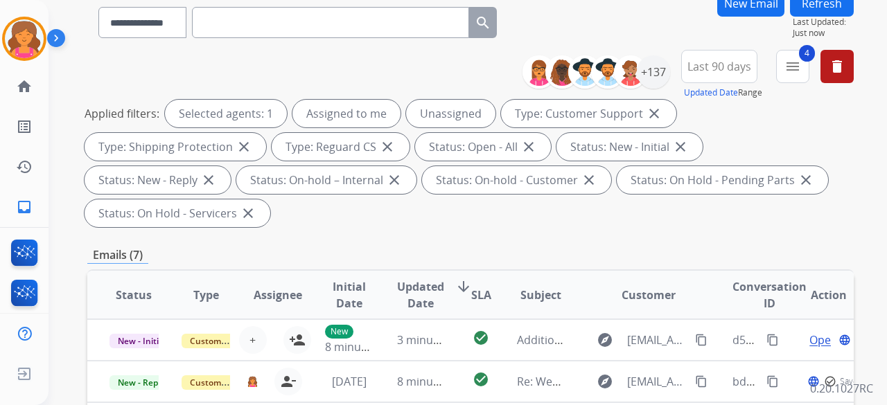
scroll to position [208, 0]
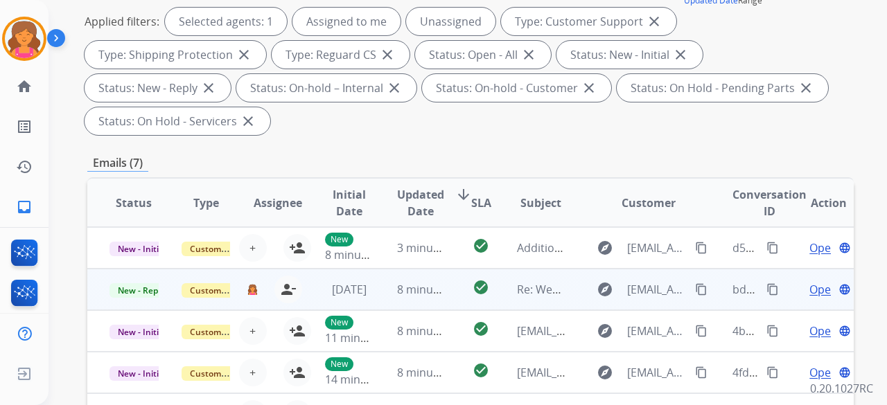
click at [809, 288] on span "Open" at bounding box center [823, 289] width 28 height 17
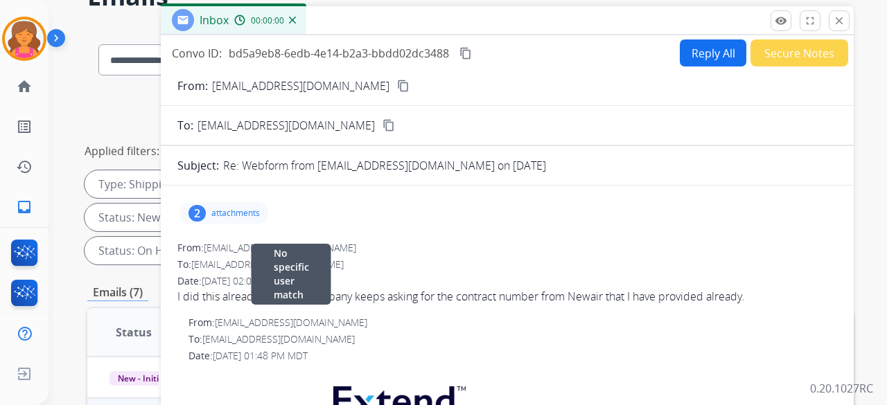
scroll to position [0, 0]
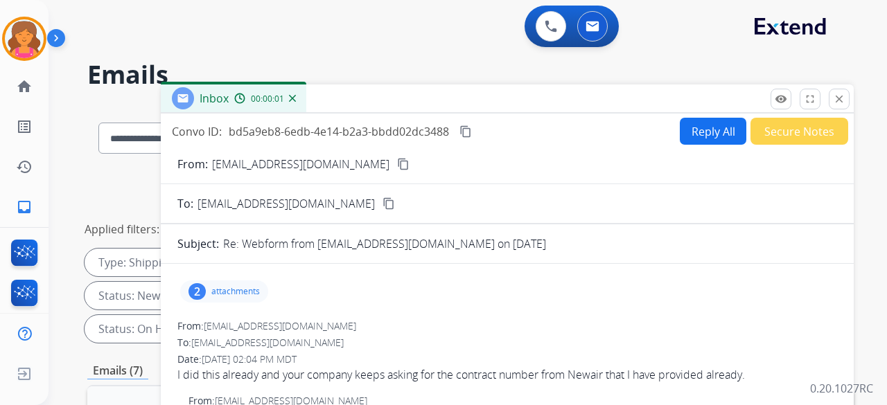
click at [684, 129] on button "Reply All" at bounding box center [713, 131] width 67 height 27
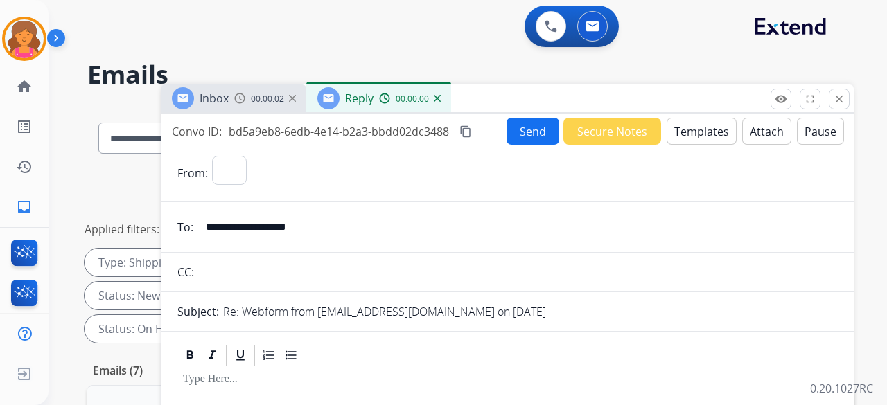
click at [684, 129] on button "Templates" at bounding box center [701, 131] width 70 height 27
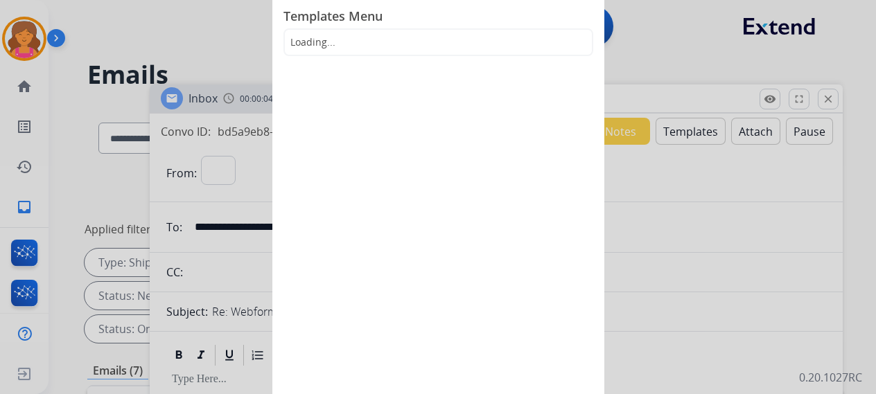
click at [619, 43] on div at bounding box center [438, 197] width 876 height 394
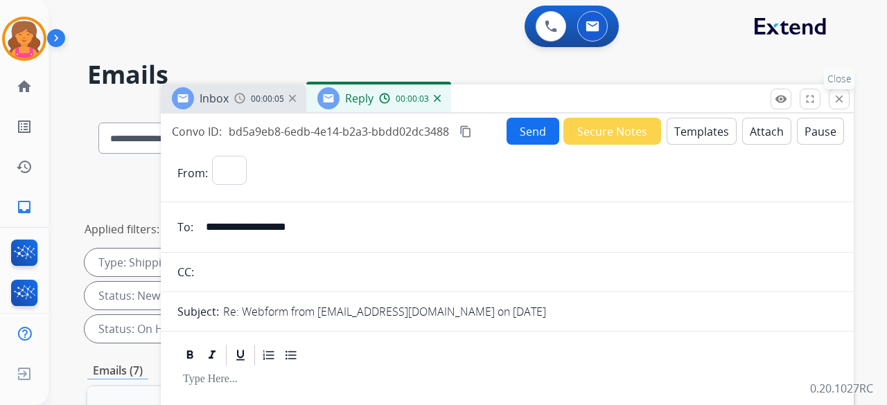
click at [835, 94] on mat-icon "close" at bounding box center [839, 99] width 12 height 12
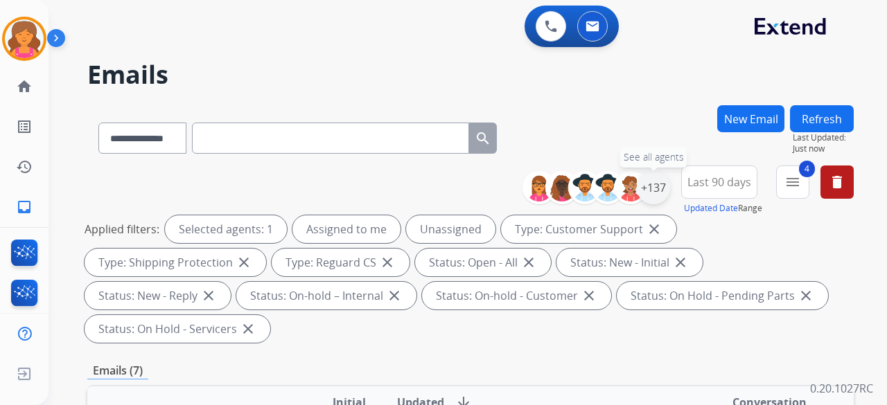
click at [651, 185] on div "+137" at bounding box center [653, 187] width 33 height 33
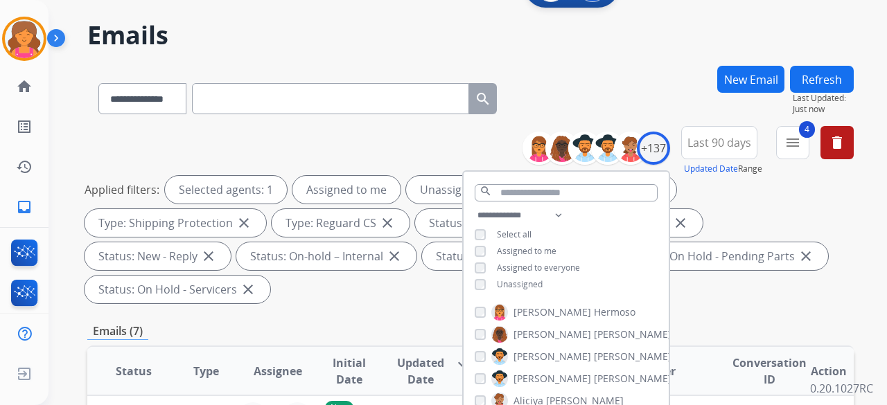
scroll to position [139, 0]
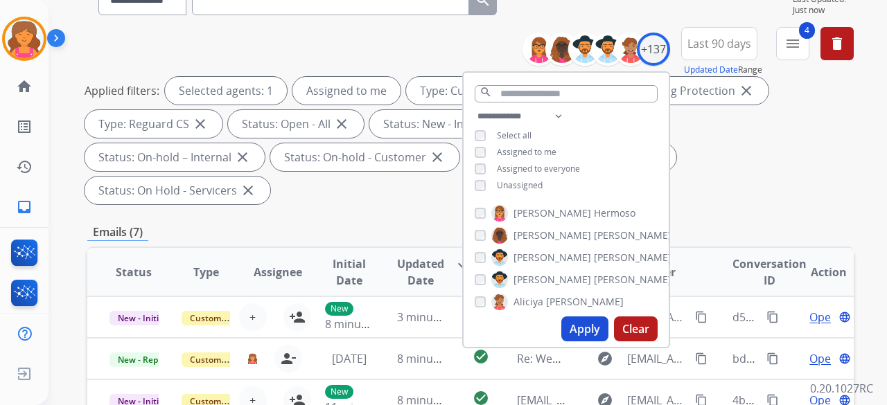
click at [585, 332] on button "Apply" at bounding box center [584, 329] width 47 height 25
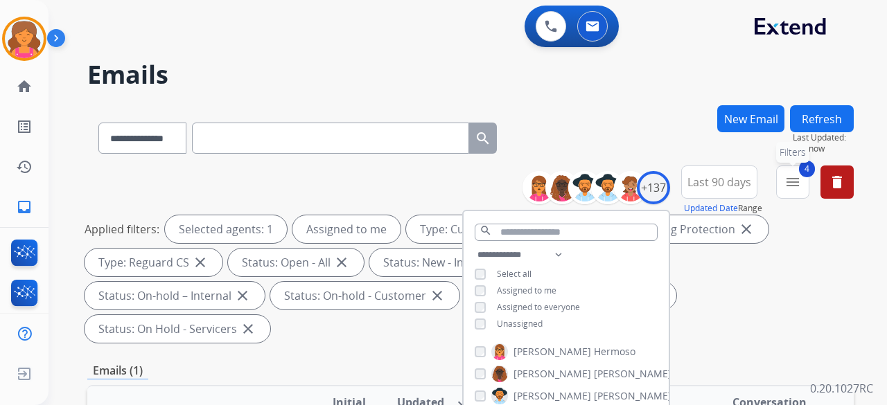
click at [799, 174] on span "4" at bounding box center [807, 169] width 16 height 17
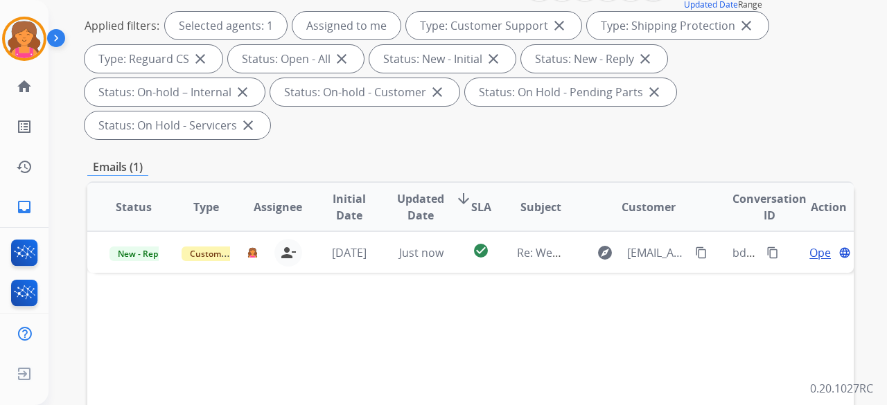
scroll to position [277, 0]
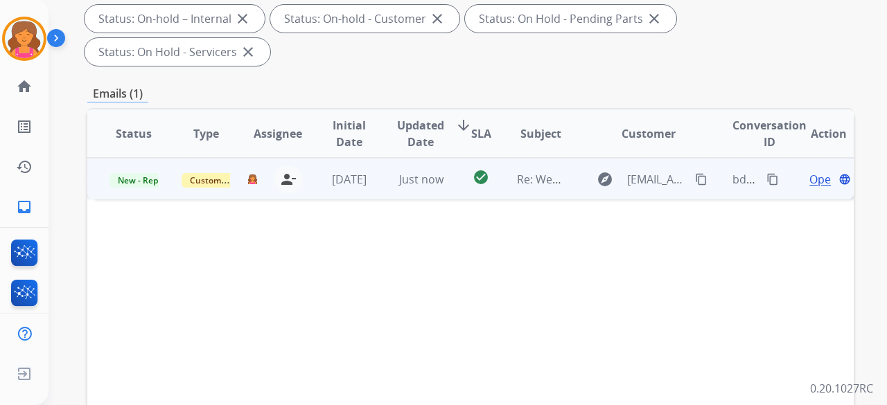
click at [809, 171] on span "Open" at bounding box center [823, 179] width 28 height 17
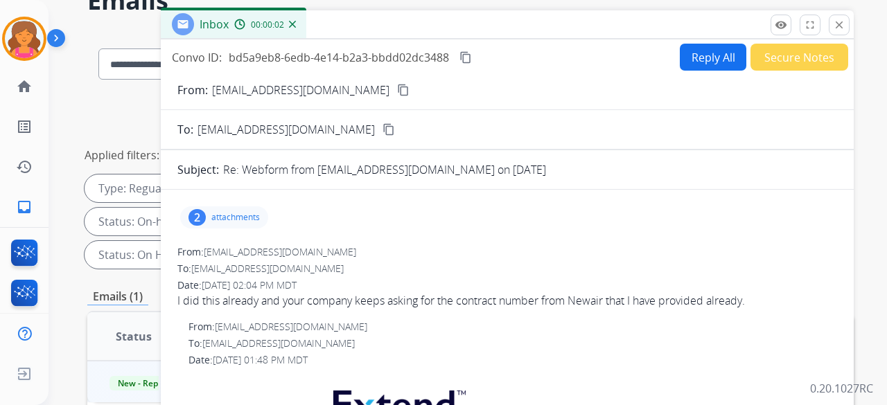
scroll to position [69, 0]
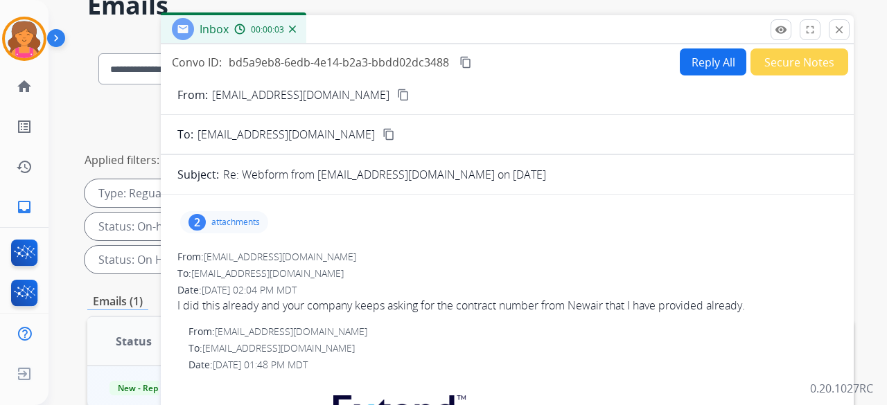
click at [680, 60] on button "Reply All" at bounding box center [713, 61] width 67 height 27
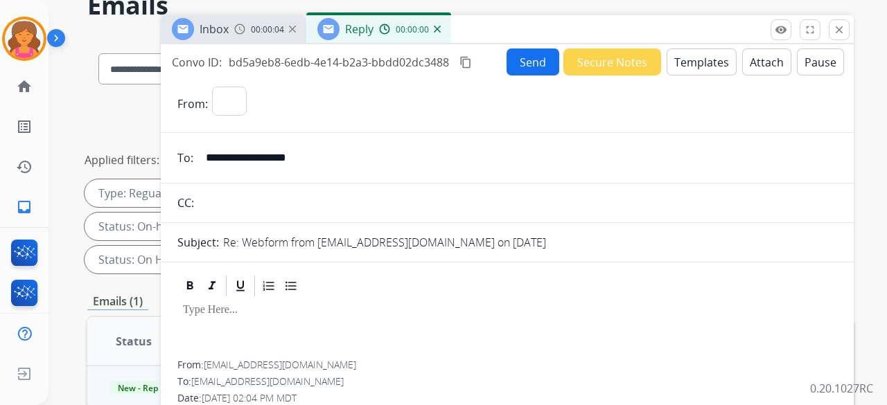
click at [680, 60] on button "Templates" at bounding box center [701, 61] width 70 height 27
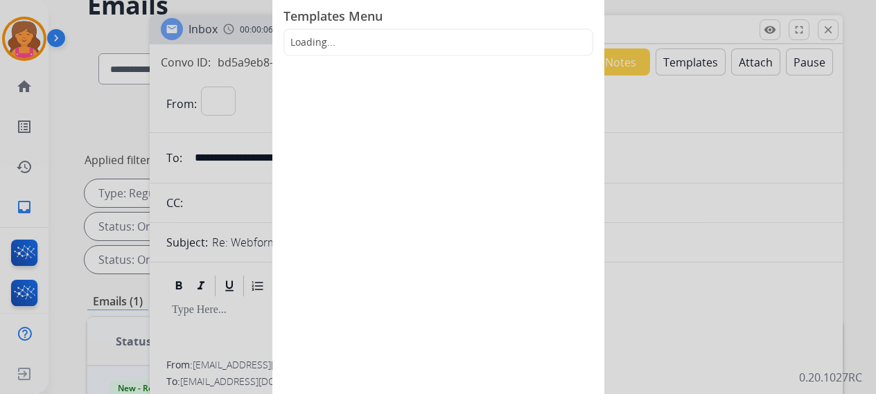
click at [637, 131] on div at bounding box center [438, 197] width 876 height 394
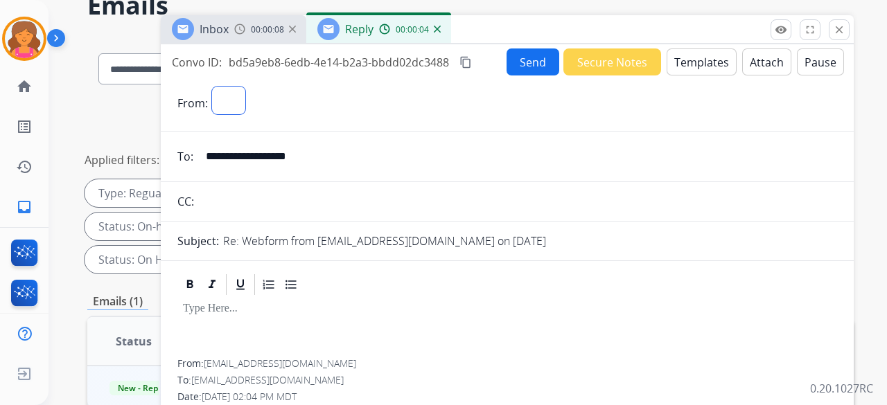
click at [219, 101] on select at bounding box center [228, 101] width 33 height 28
click at [836, 41] on div "Inbox 00:00:11 Reply 00:00:07" at bounding box center [507, 29] width 693 height 29
click at [838, 37] on button "close Close" at bounding box center [839, 29] width 21 height 21
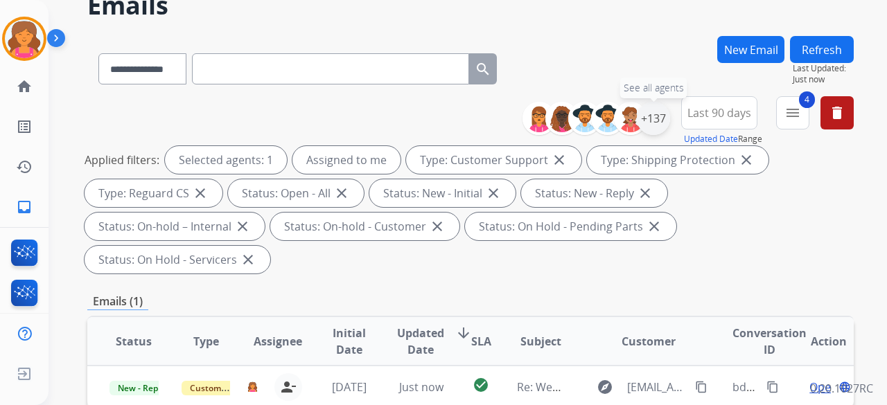
click at [649, 119] on div "+137" at bounding box center [653, 118] width 33 height 33
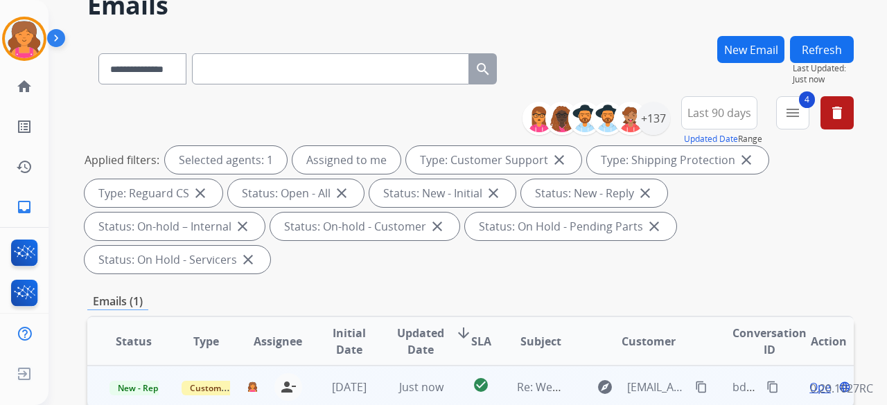
click at [811, 379] on span "Open" at bounding box center [823, 387] width 28 height 17
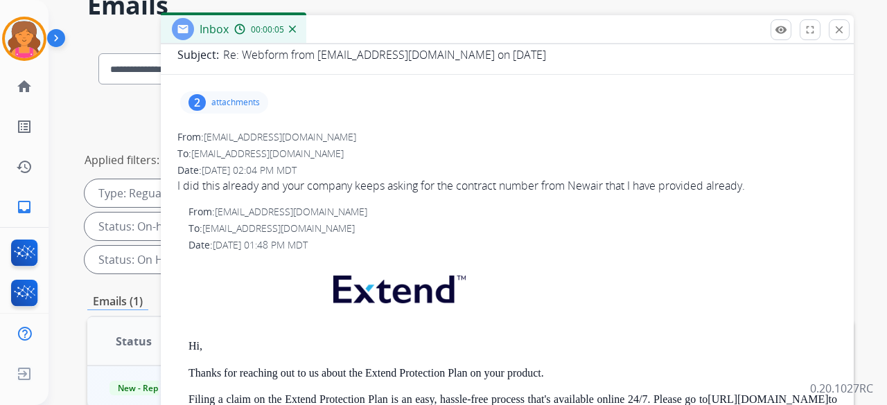
scroll to position [139, 0]
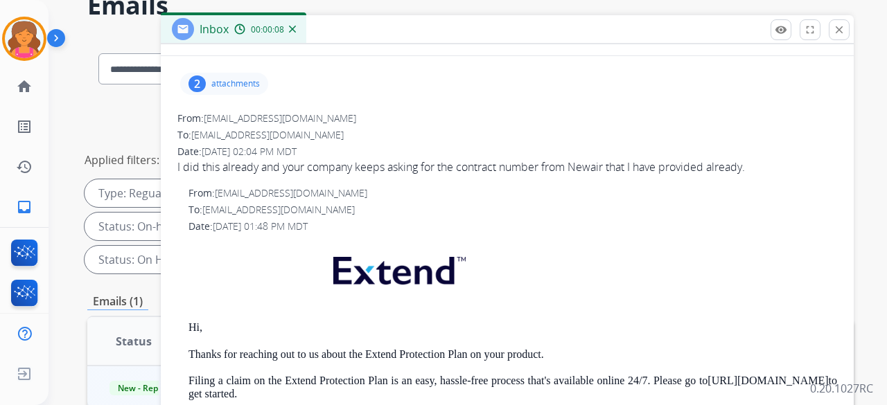
click at [249, 75] on div "2 attachments" at bounding box center [224, 84] width 88 height 22
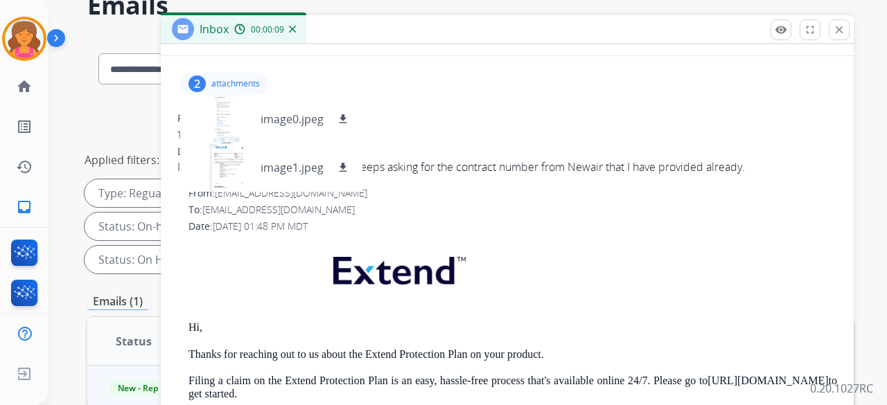
click at [249, 75] on div "2 attachments image0.jpeg download image1.jpeg download" at bounding box center [224, 84] width 88 height 22
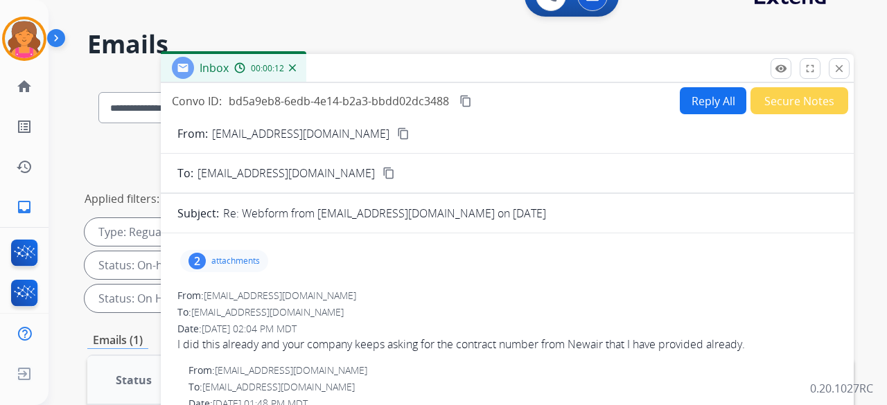
scroll to position [0, 0]
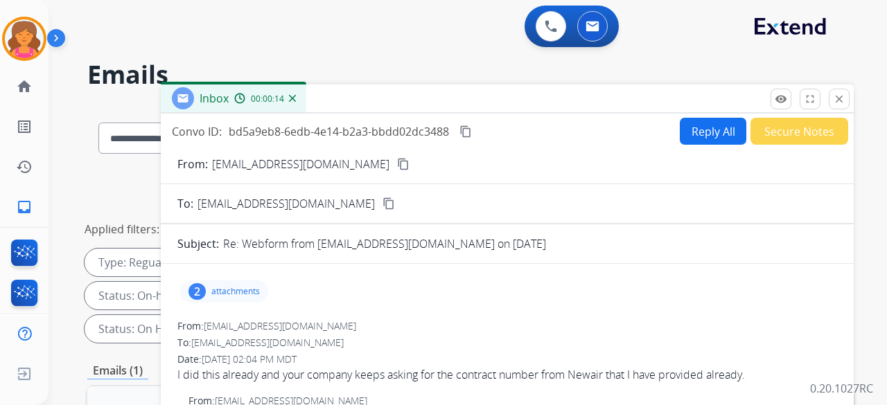
click at [382, 205] on mat-icon "content_copy" at bounding box center [388, 203] width 12 height 12
click at [712, 126] on button "Reply All" at bounding box center [713, 131] width 67 height 27
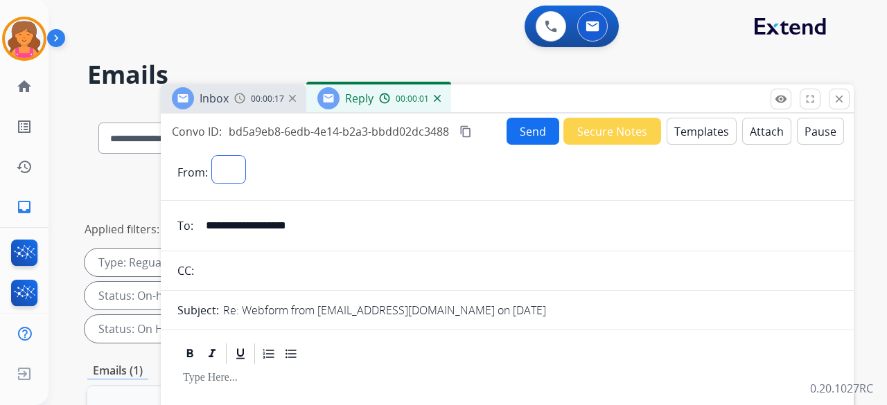
click at [222, 174] on select at bounding box center [228, 170] width 33 height 28
drag, startPoint x: 222, startPoint y: 174, endPoint x: 213, endPoint y: 185, distance: 13.9
click at [213, 185] on div at bounding box center [229, 173] width 35 height 35
click at [219, 167] on select at bounding box center [228, 170] width 33 height 28
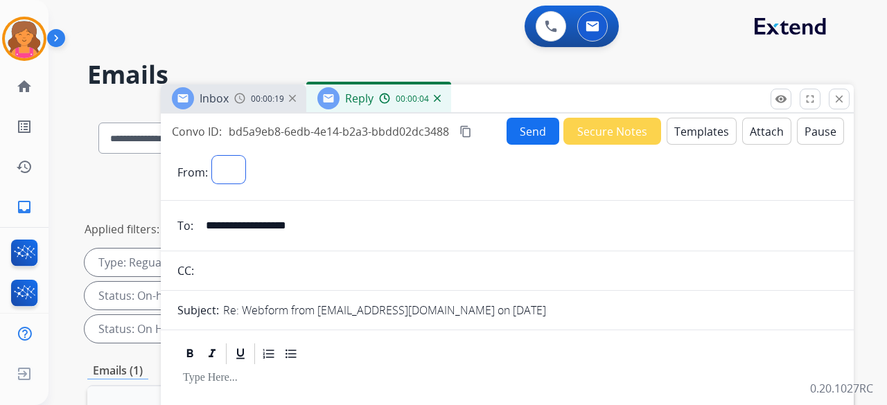
click at [219, 167] on select at bounding box center [228, 170] width 33 height 28
drag, startPoint x: 232, startPoint y: 179, endPoint x: 213, endPoint y: 186, distance: 20.6
click at [213, 186] on div at bounding box center [229, 173] width 35 height 35
select select "**********"
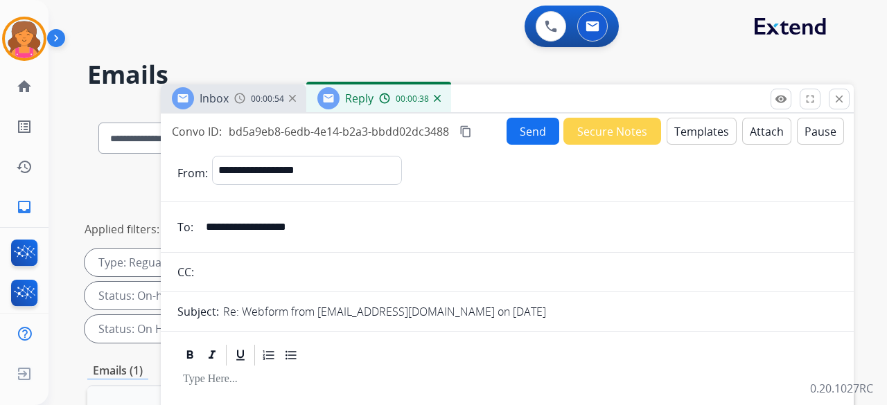
click at [696, 133] on button "Templates" at bounding box center [701, 131] width 70 height 27
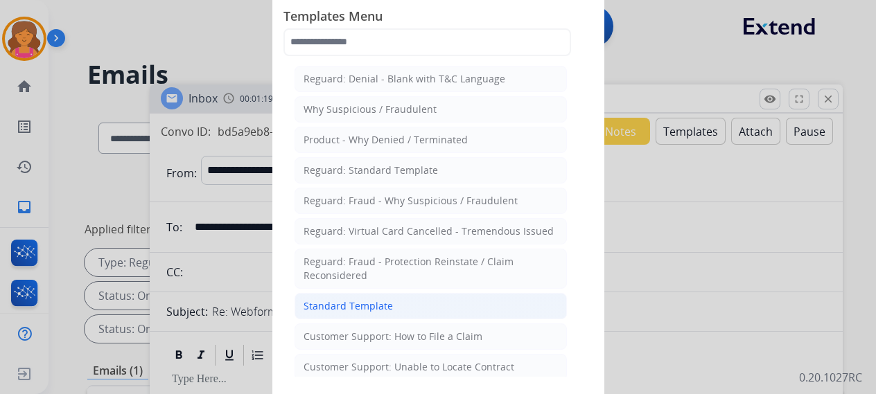
click at [364, 299] on div "Standard Template" at bounding box center [347, 306] width 89 height 14
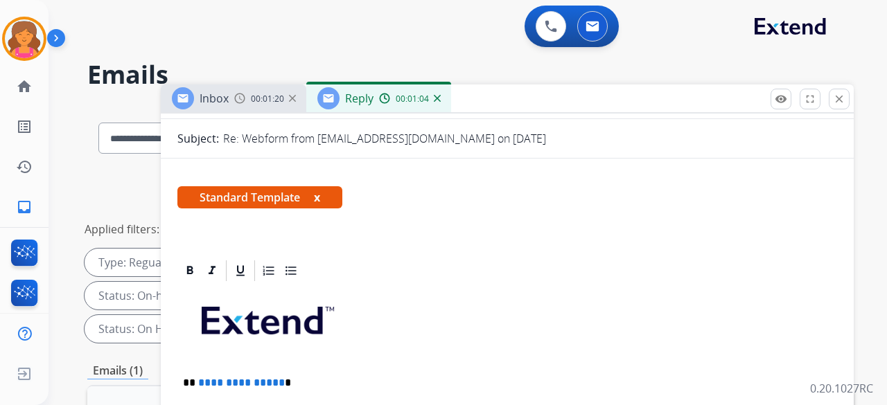
scroll to position [346, 0]
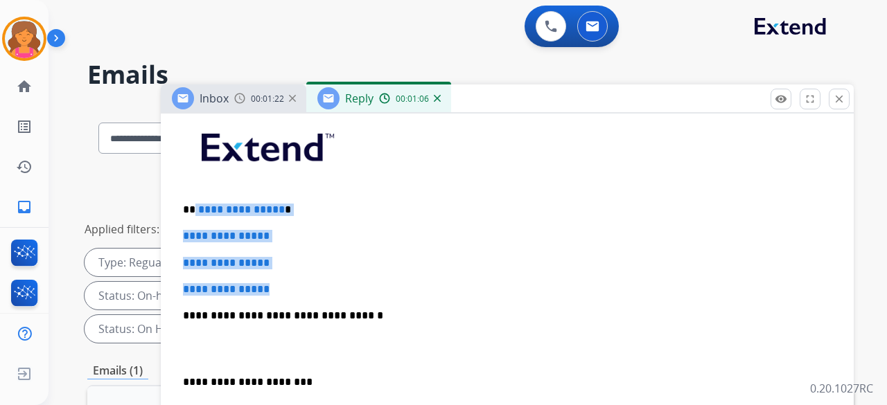
drag, startPoint x: 292, startPoint y: 279, endPoint x: 193, endPoint y: 196, distance: 129.3
click at [193, 196] on div "**********" at bounding box center [507, 348] width 660 height 477
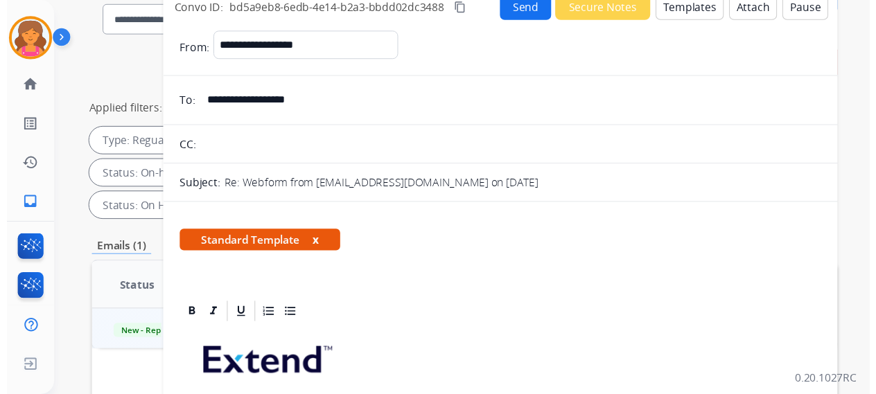
scroll to position [0, 0]
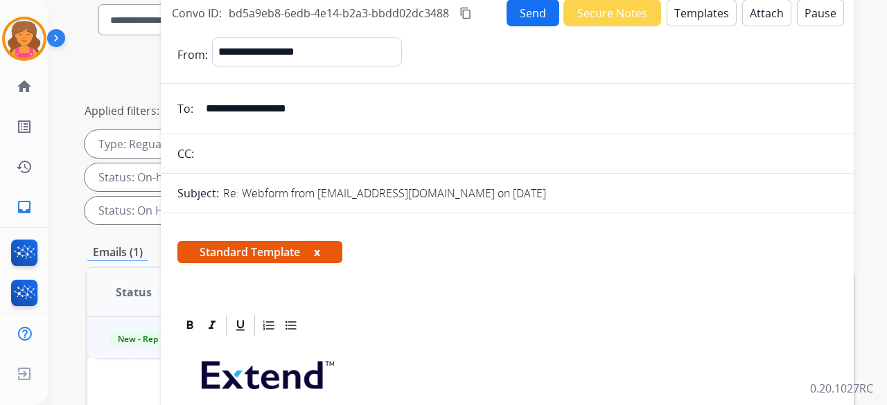
click at [529, 19] on button "Send" at bounding box center [532, 12] width 53 height 27
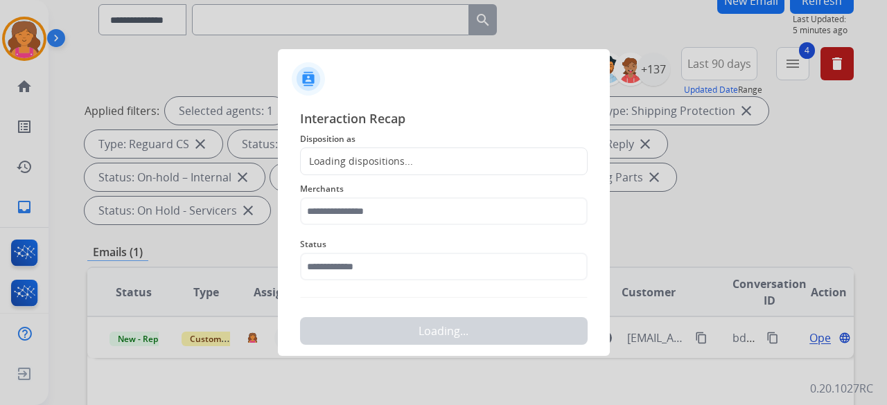
click at [354, 160] on div "Loading dispositions..." at bounding box center [357, 161] width 112 height 14
click at [353, 160] on div "Loading dispositions..." at bounding box center [357, 161] width 112 height 14
click at [386, 163] on div "Loading dispositions..." at bounding box center [357, 161] width 112 height 14
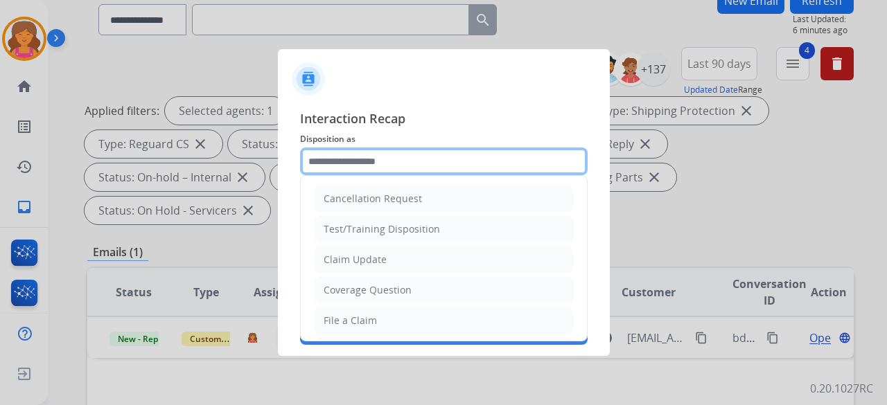
click at [466, 156] on input "text" at bounding box center [444, 162] width 288 height 28
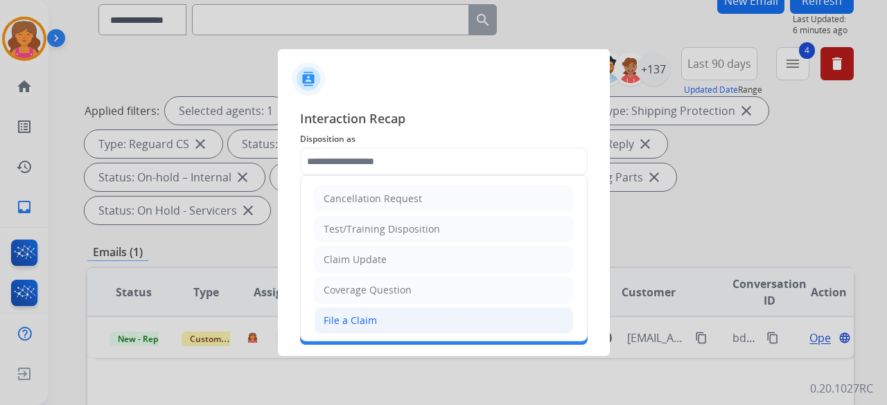
click at [338, 322] on div "File a Claim" at bounding box center [350, 321] width 53 height 14
type input "**********"
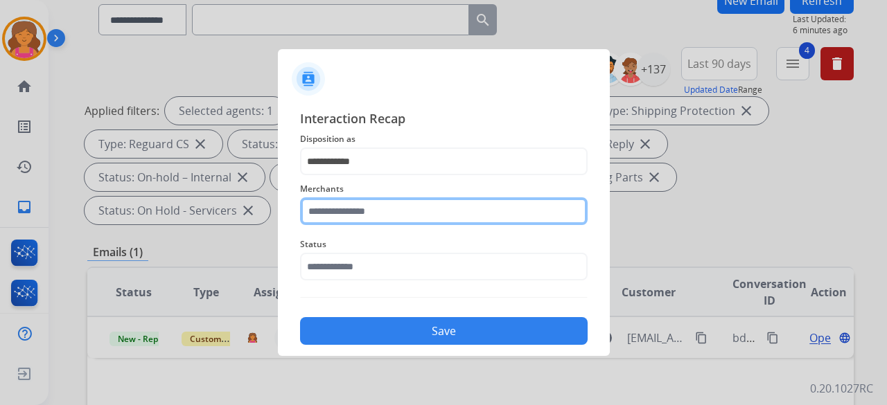
click at [348, 203] on input "text" at bounding box center [444, 211] width 288 height 28
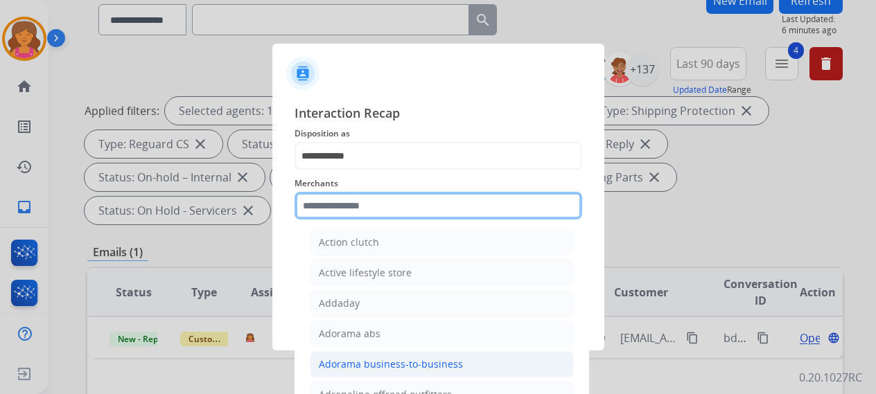
scroll to position [416, 0]
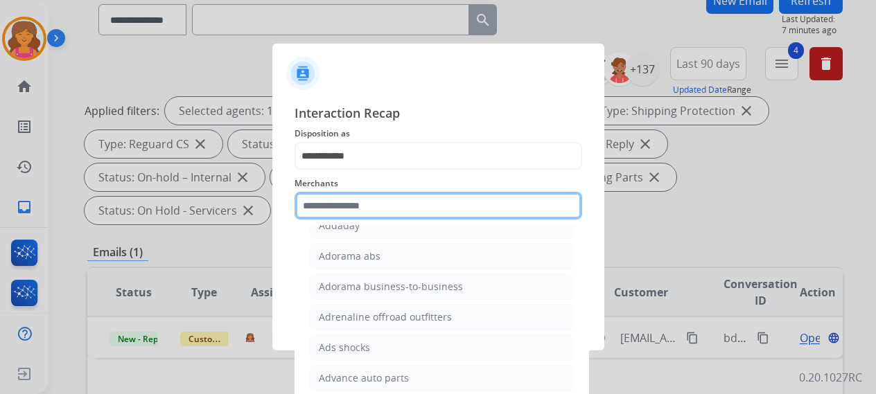
click at [323, 192] on input "text" at bounding box center [438, 206] width 288 height 28
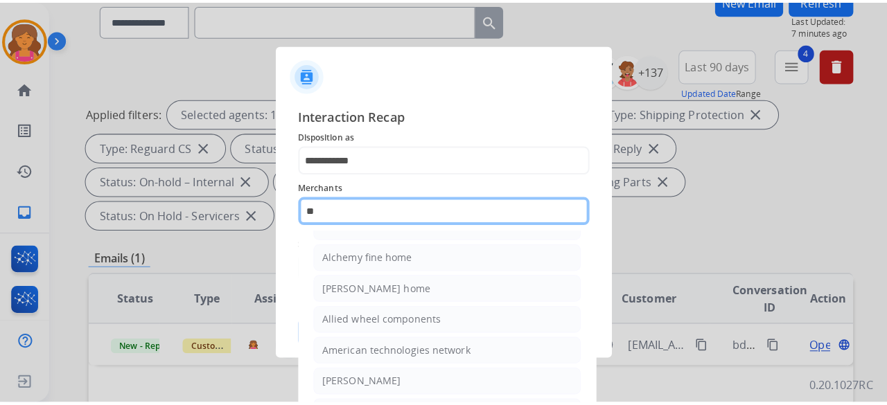
scroll to position [0, 0]
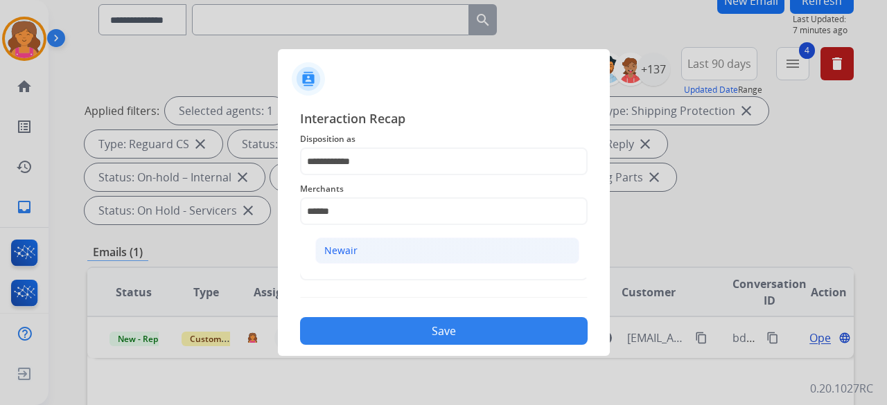
click at [346, 262] on li "Newair" at bounding box center [447, 251] width 264 height 26
type input "******"
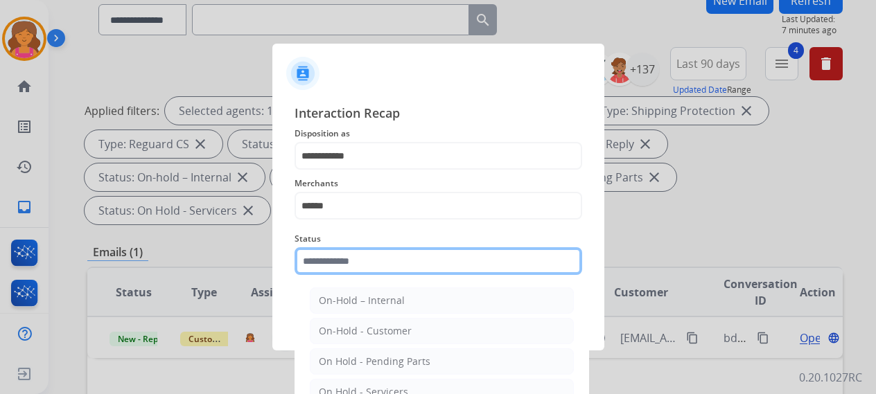
click at [348, 268] on input "text" at bounding box center [438, 261] width 288 height 28
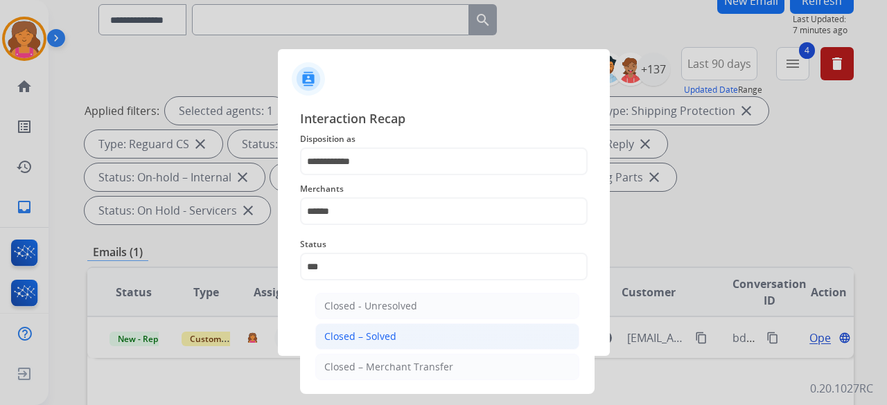
click at [362, 335] on div "Closed – Solved" at bounding box center [360, 337] width 72 height 14
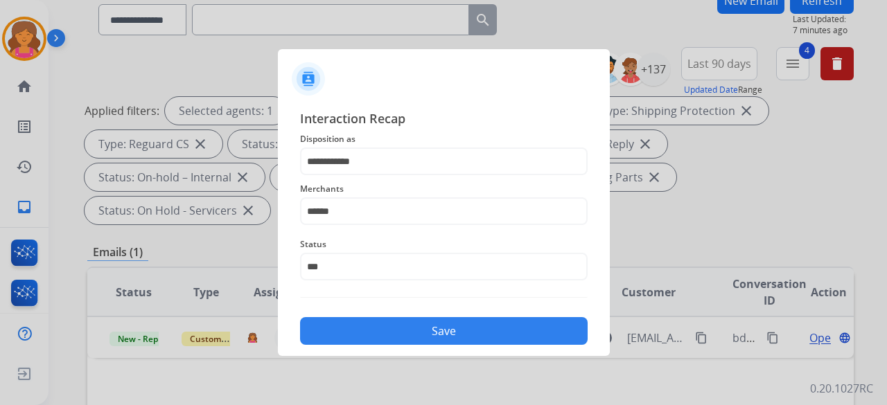
type input "**********"
click at [348, 319] on button "Save" at bounding box center [444, 331] width 288 height 28
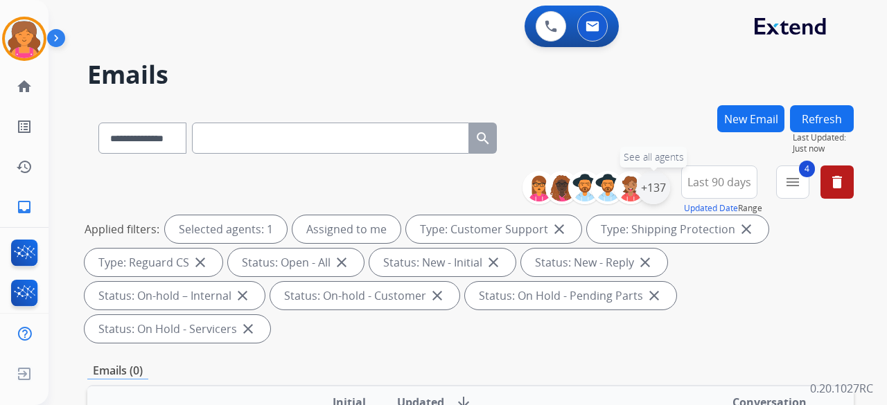
click at [646, 192] on div "+137" at bounding box center [653, 187] width 33 height 33
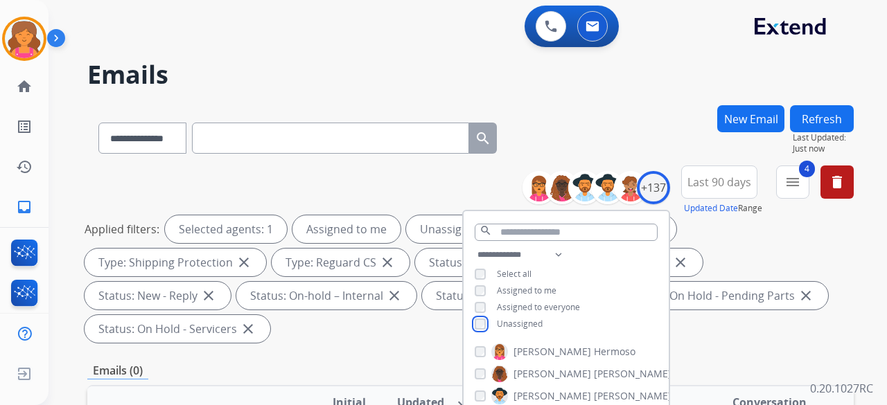
scroll to position [277, 0]
select select "**********"
click at [280, 333] on div "Applied filters: Selected agents: 1 Assigned to me Unassigned Type: Customer Su…" at bounding box center [468, 278] width 766 height 127
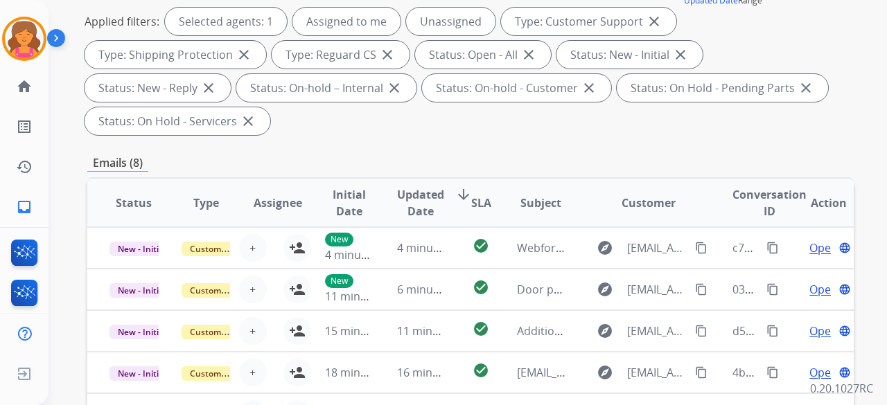
scroll to position [515, 0]
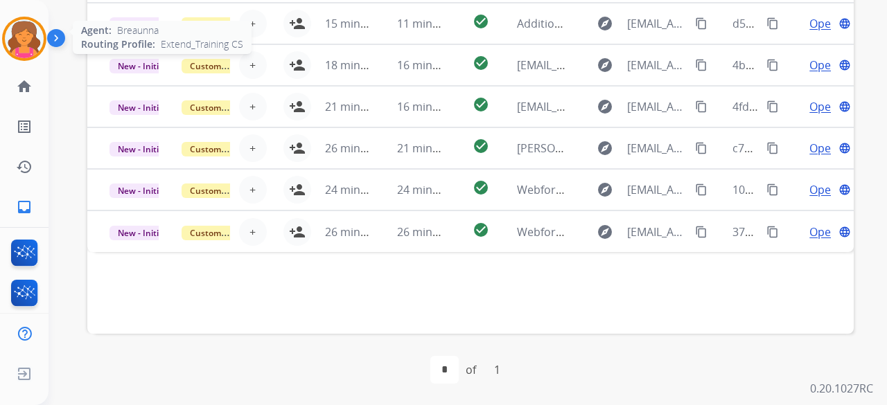
click at [35, 35] on img at bounding box center [24, 38] width 39 height 39
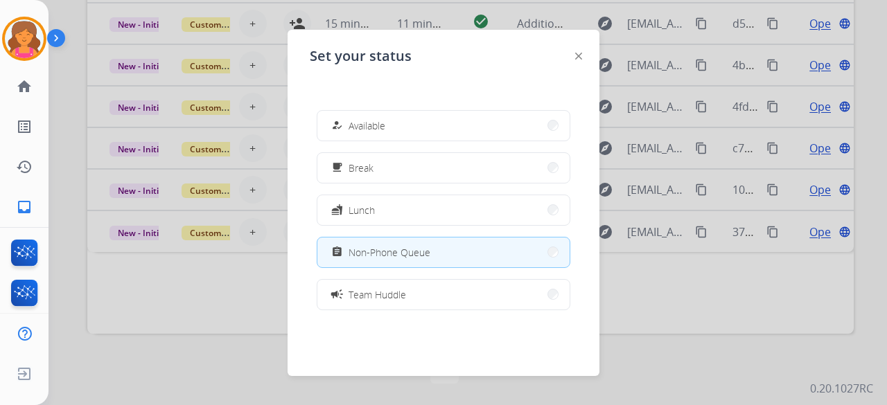
click at [89, 154] on div at bounding box center [443, 202] width 887 height 405
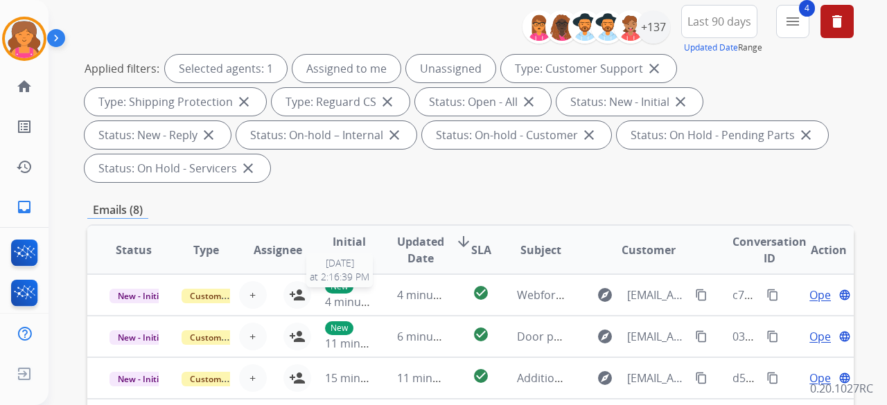
scroll to position [100, 0]
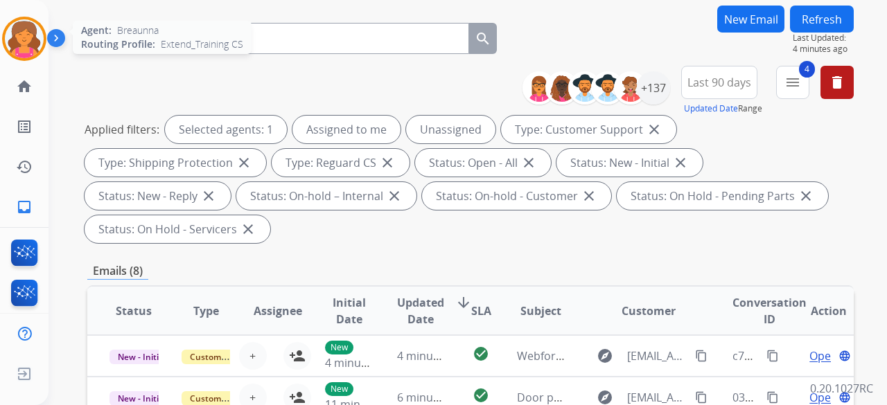
click at [21, 35] on img at bounding box center [24, 38] width 39 height 39
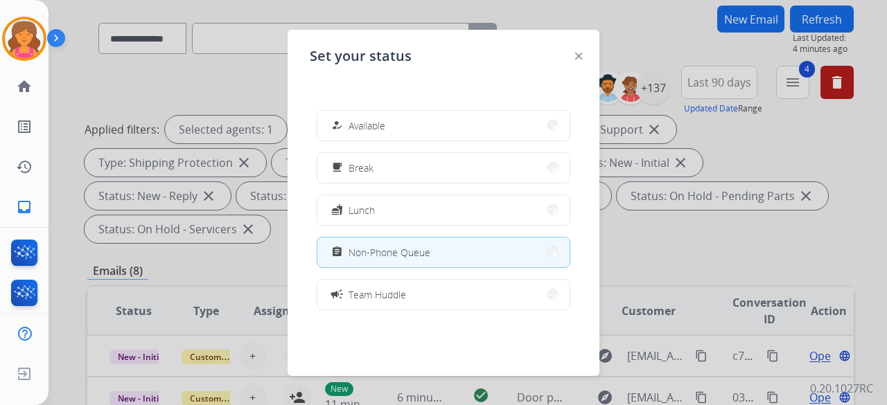
click at [459, 107] on div "how_to_reg Available free_breakfast Break fastfood Lunch assignment Non-Phone Q…" at bounding box center [443, 210] width 267 height 222
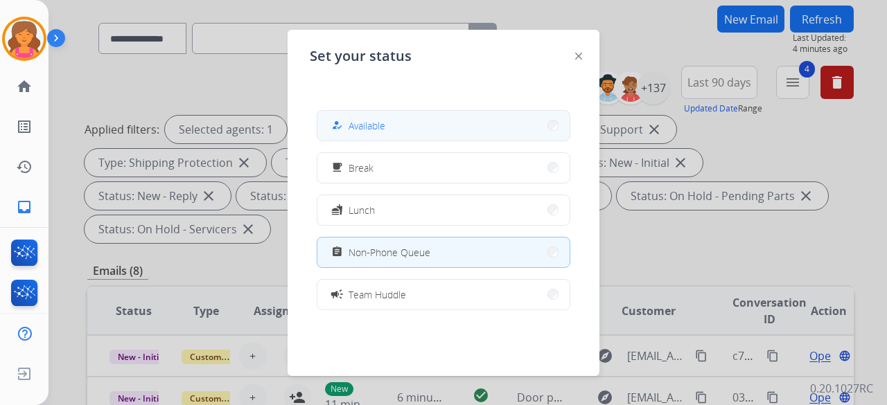
click at [459, 120] on button "how_to_reg Available" at bounding box center [443, 126] width 252 height 30
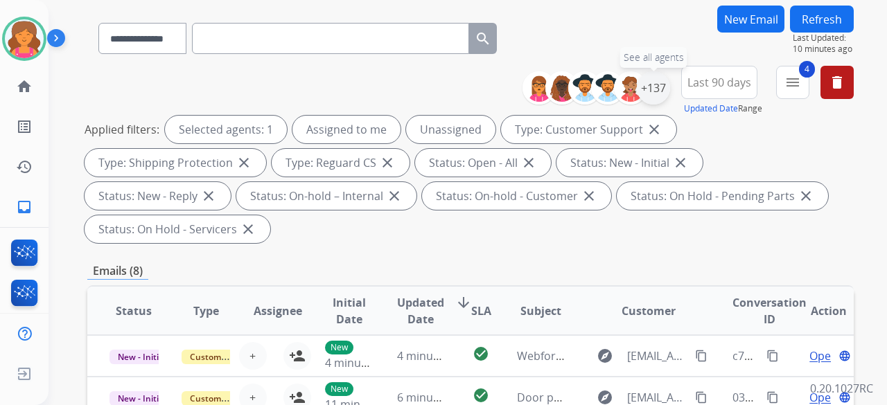
click at [655, 88] on div "+137" at bounding box center [653, 87] width 33 height 33
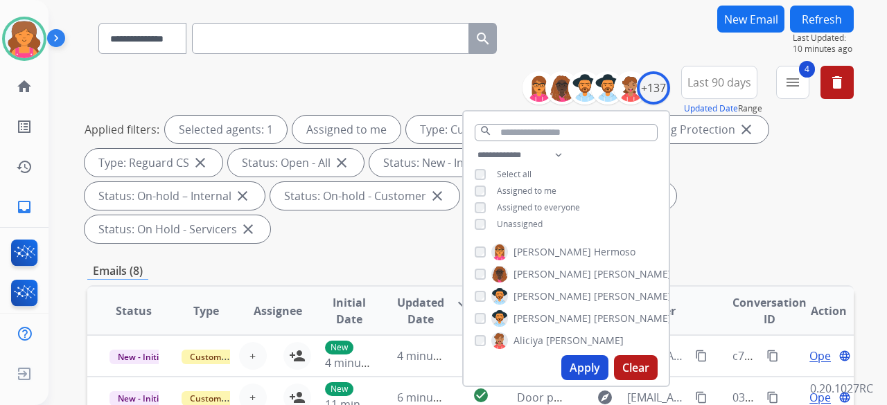
click at [569, 367] on button "Apply" at bounding box center [584, 367] width 47 height 25
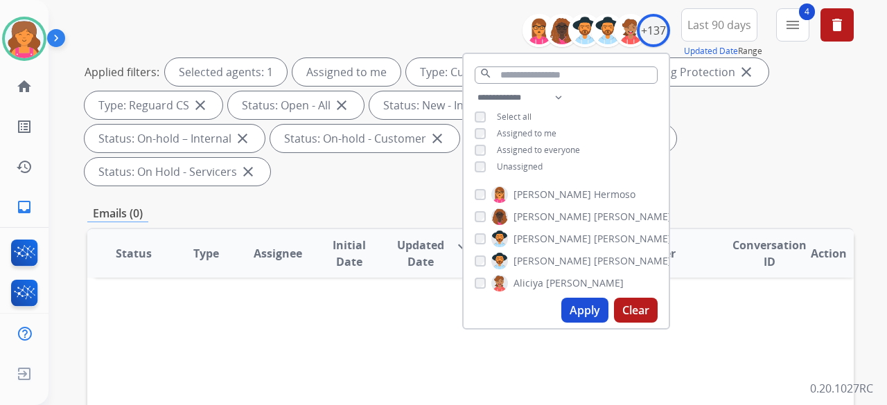
scroll to position [69, 0]
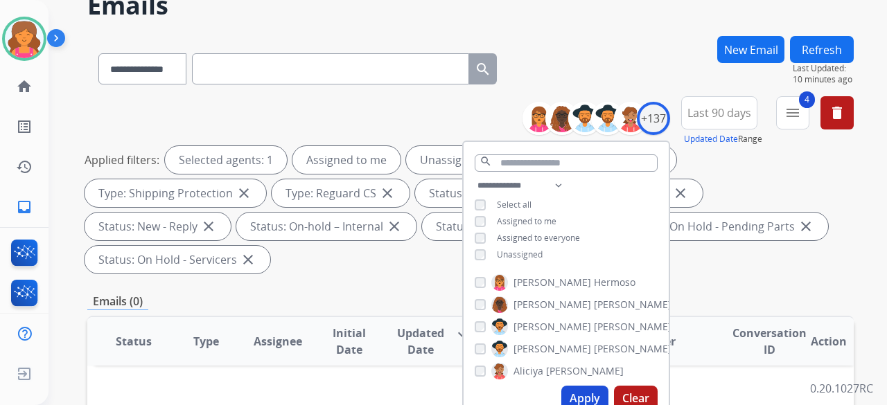
click at [581, 394] on button "Apply" at bounding box center [584, 398] width 47 height 25
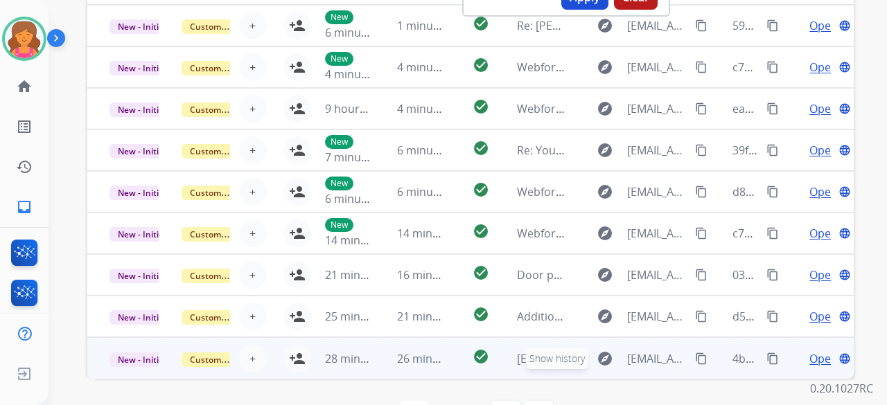
scroll to position [515, 0]
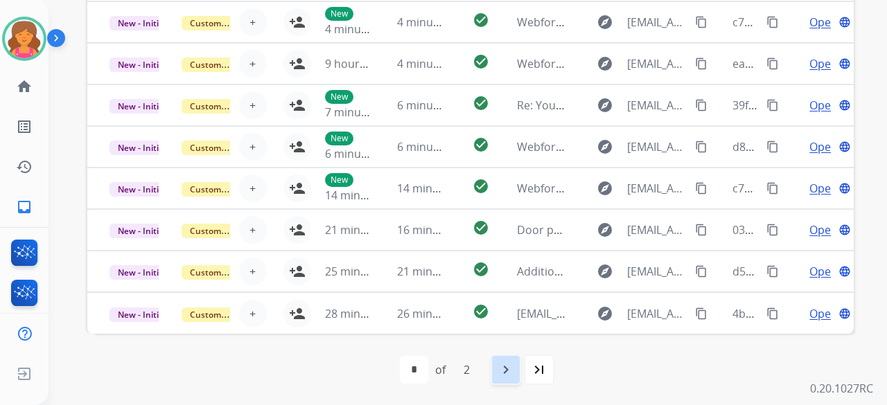
click at [518, 362] on div "navigate_next" at bounding box center [505, 370] width 30 height 30
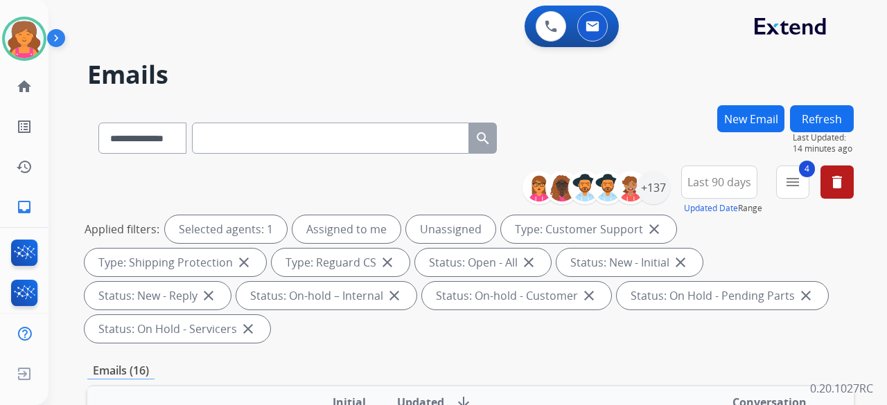
scroll to position [416, 0]
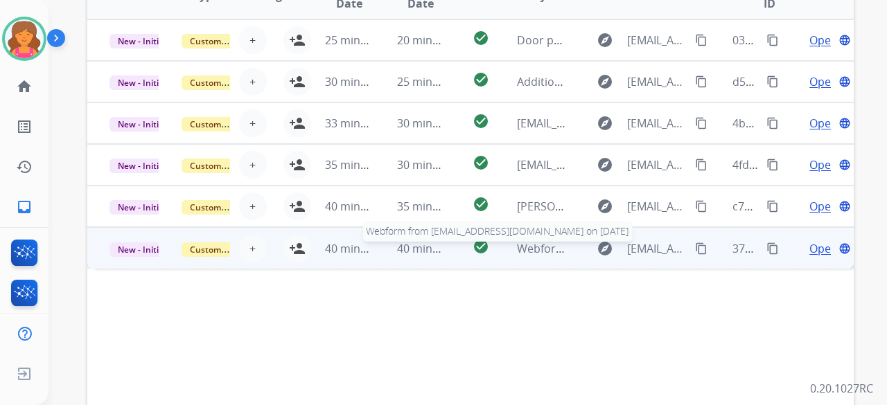
click at [546, 254] on span "Webform from [EMAIL_ADDRESS][DOMAIN_NAME] on [DATE]" at bounding box center [674, 248] width 314 height 15
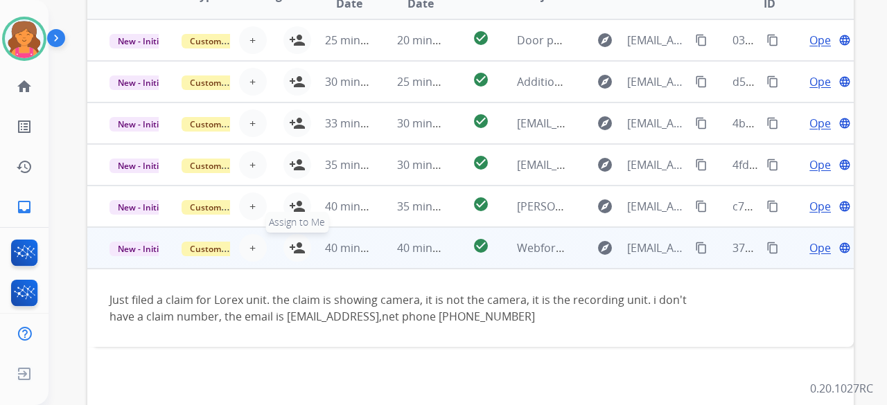
click at [298, 244] on mat-icon "person_add" at bounding box center [297, 248] width 17 height 17
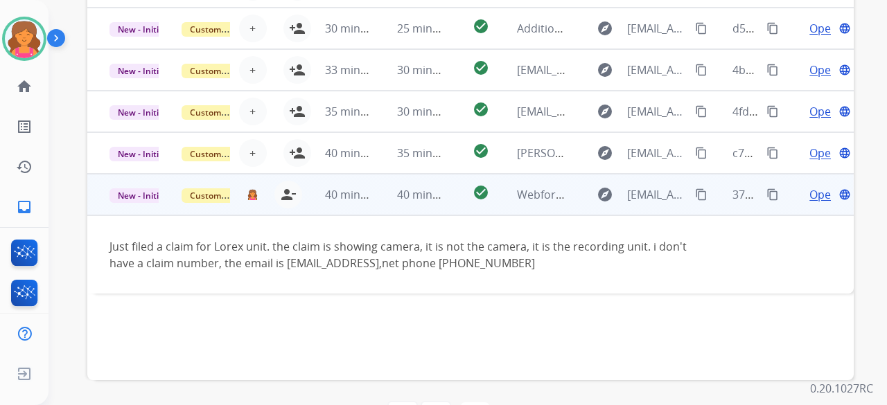
scroll to position [515, 0]
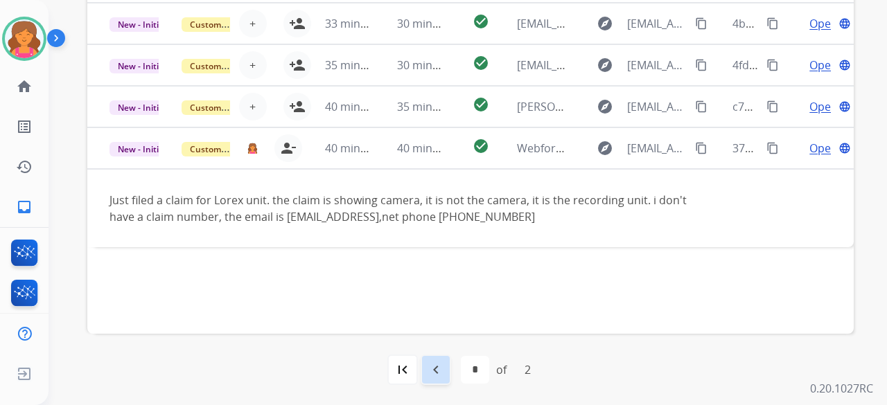
click at [431, 376] on mat-icon "navigate_before" at bounding box center [435, 370] width 17 height 17
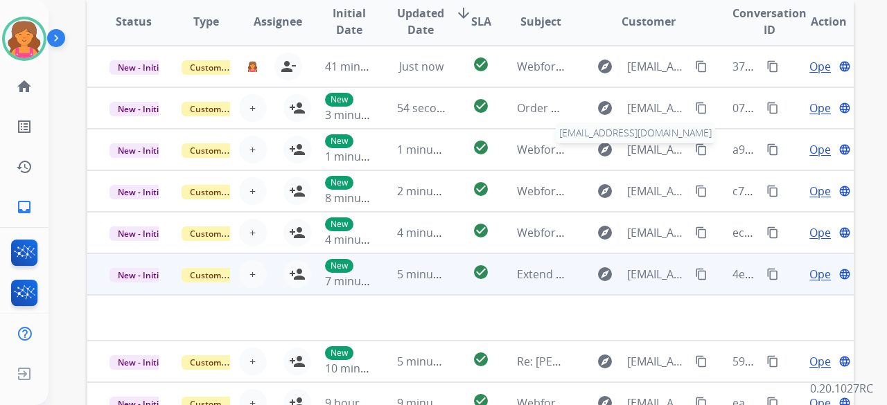
scroll to position [416, 0]
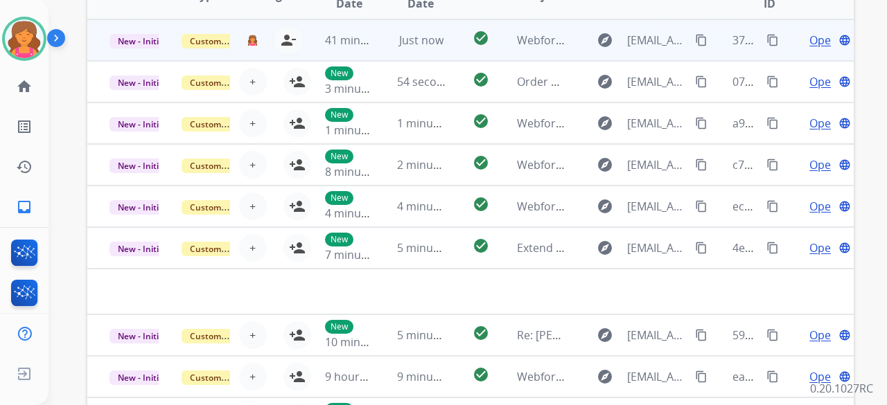
click at [455, 31] on td "check_circle" at bounding box center [470, 40] width 48 height 42
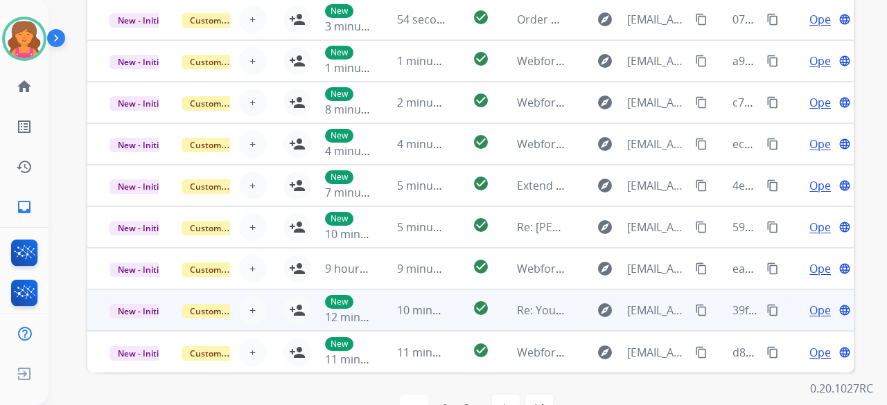
scroll to position [515, 0]
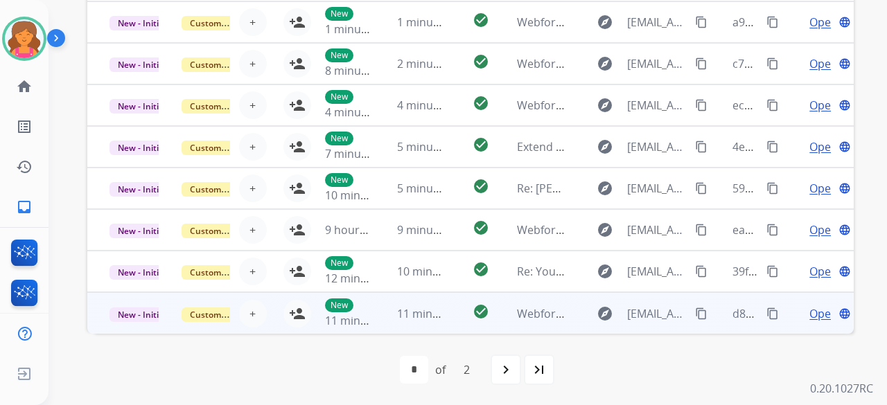
click at [446, 306] on td "check_circle" at bounding box center [470, 313] width 48 height 42
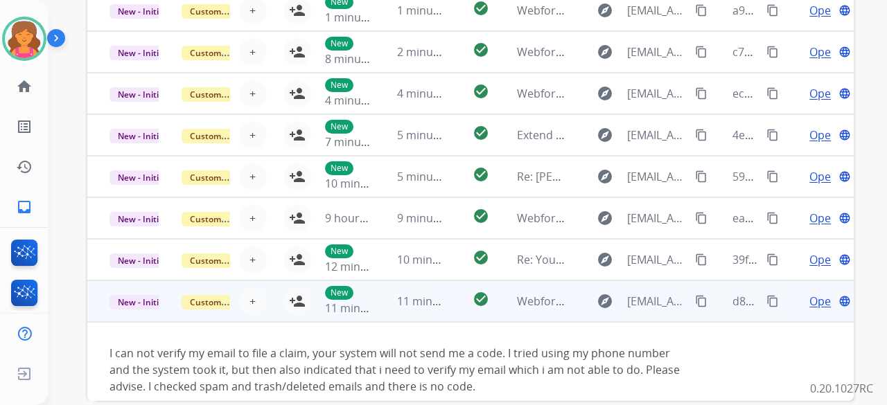
scroll to position [96, 0]
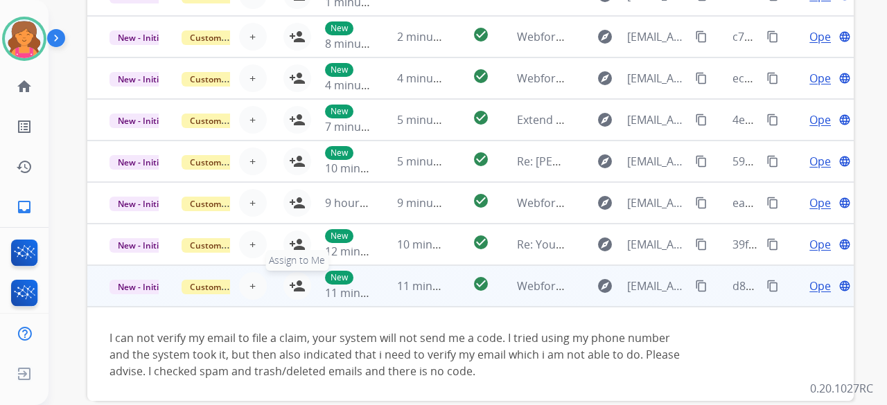
click at [296, 286] on mat-icon "person_add" at bounding box center [297, 286] width 17 height 17
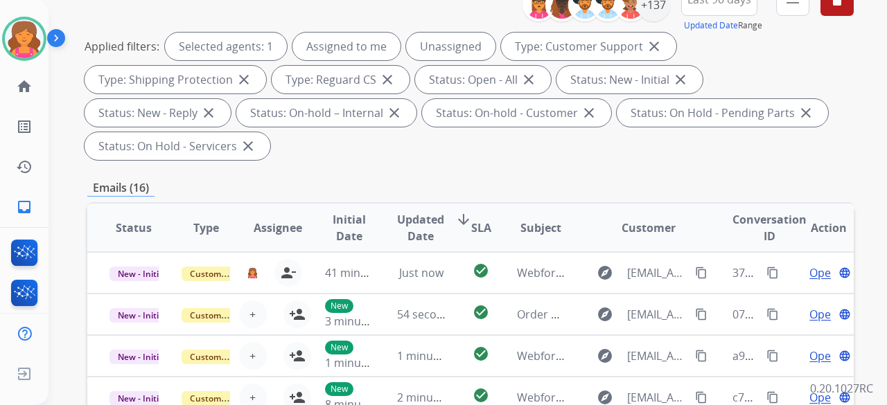
scroll to position [33, 0]
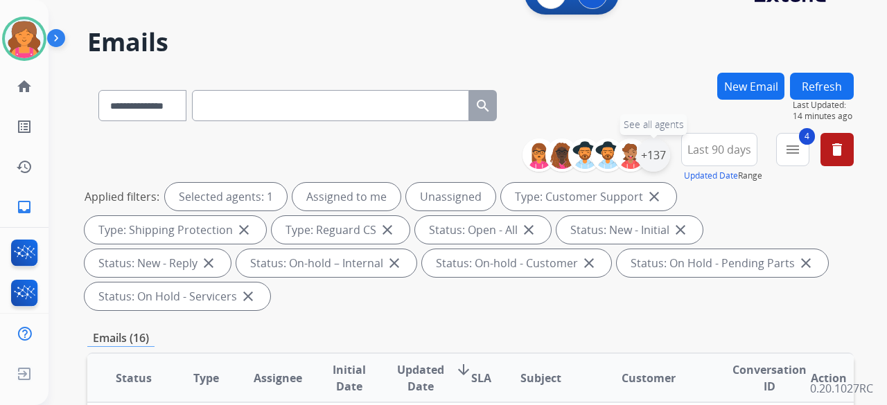
click at [645, 159] on div "+137" at bounding box center [653, 155] width 33 height 33
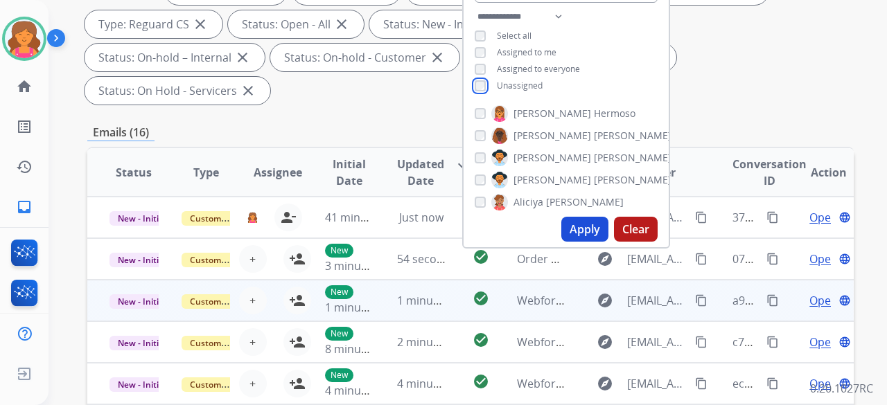
scroll to position [240, 0]
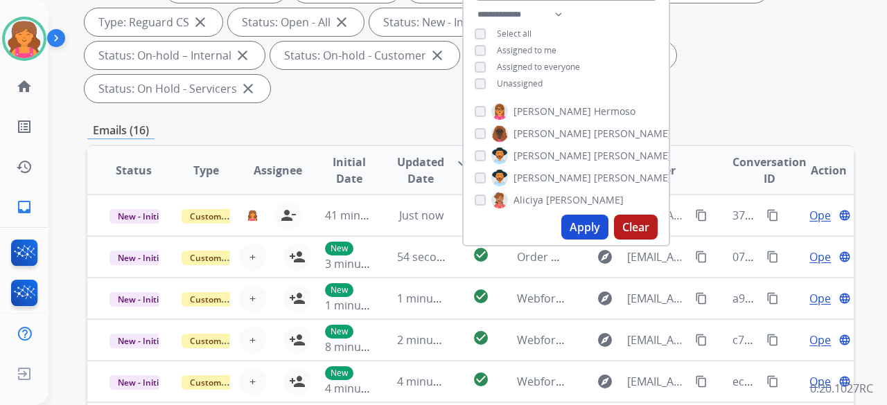
click at [586, 226] on button "Apply" at bounding box center [584, 227] width 47 height 25
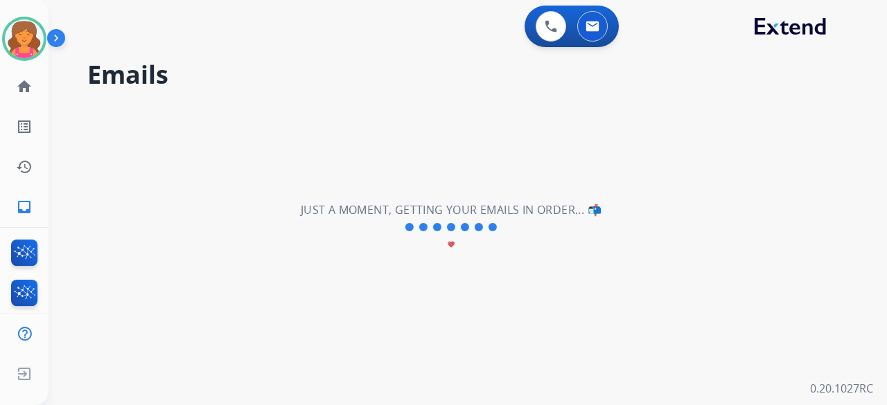
scroll to position [0, 0]
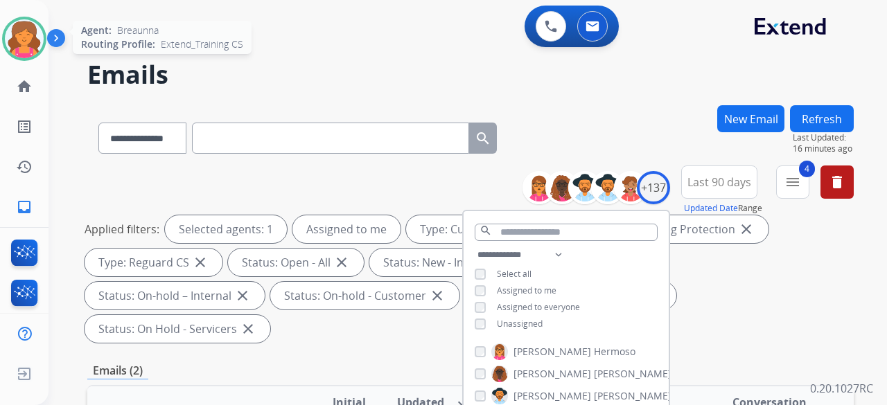
click at [24, 52] on img at bounding box center [24, 38] width 39 height 39
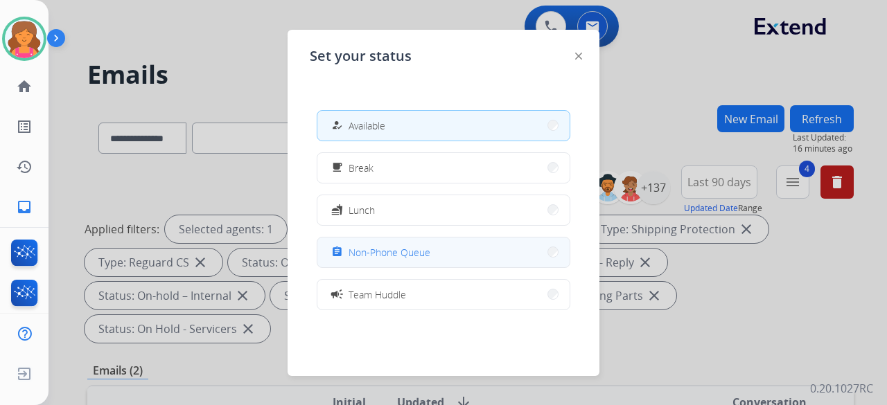
click at [445, 259] on button "assignment Non-Phone Queue" at bounding box center [443, 253] width 252 height 30
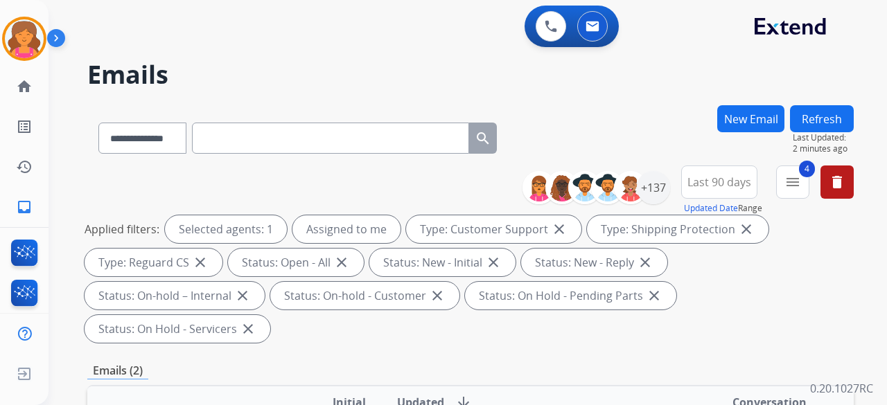
click at [69, 164] on div "**********" at bounding box center [450, 252] width 805 height 405
click at [42, 42] on img at bounding box center [24, 38] width 39 height 39
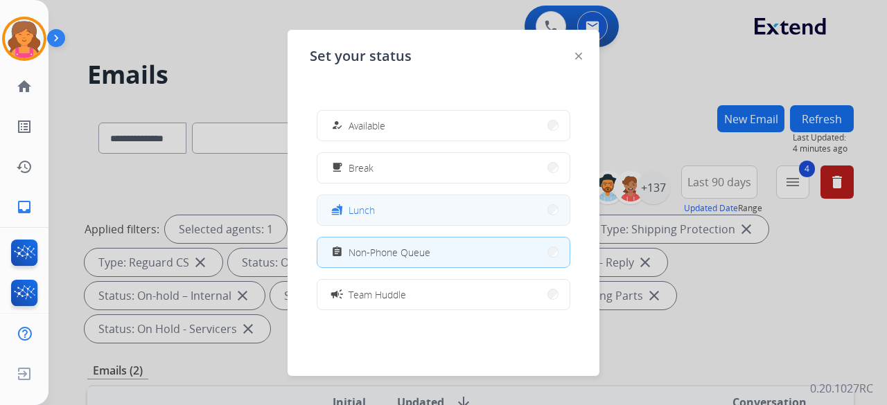
click at [331, 199] on button "fastfood Lunch" at bounding box center [443, 210] width 252 height 30
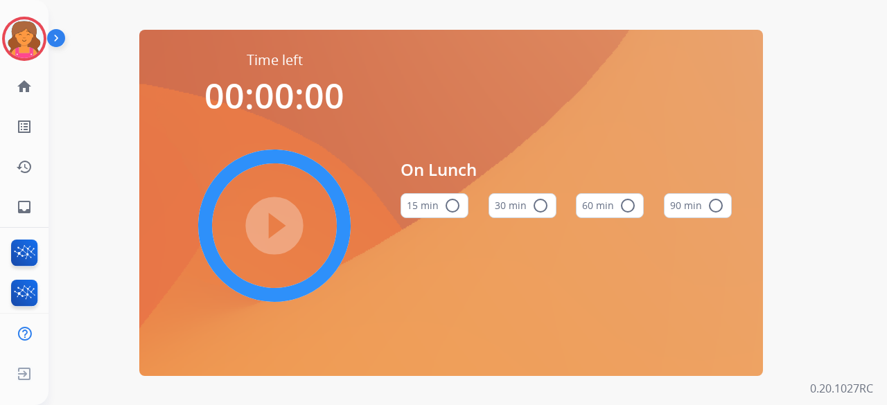
click at [592, 213] on button "60 min radio_button_unchecked" at bounding box center [610, 205] width 68 height 25
